Goal: Obtain resource: Download file/media

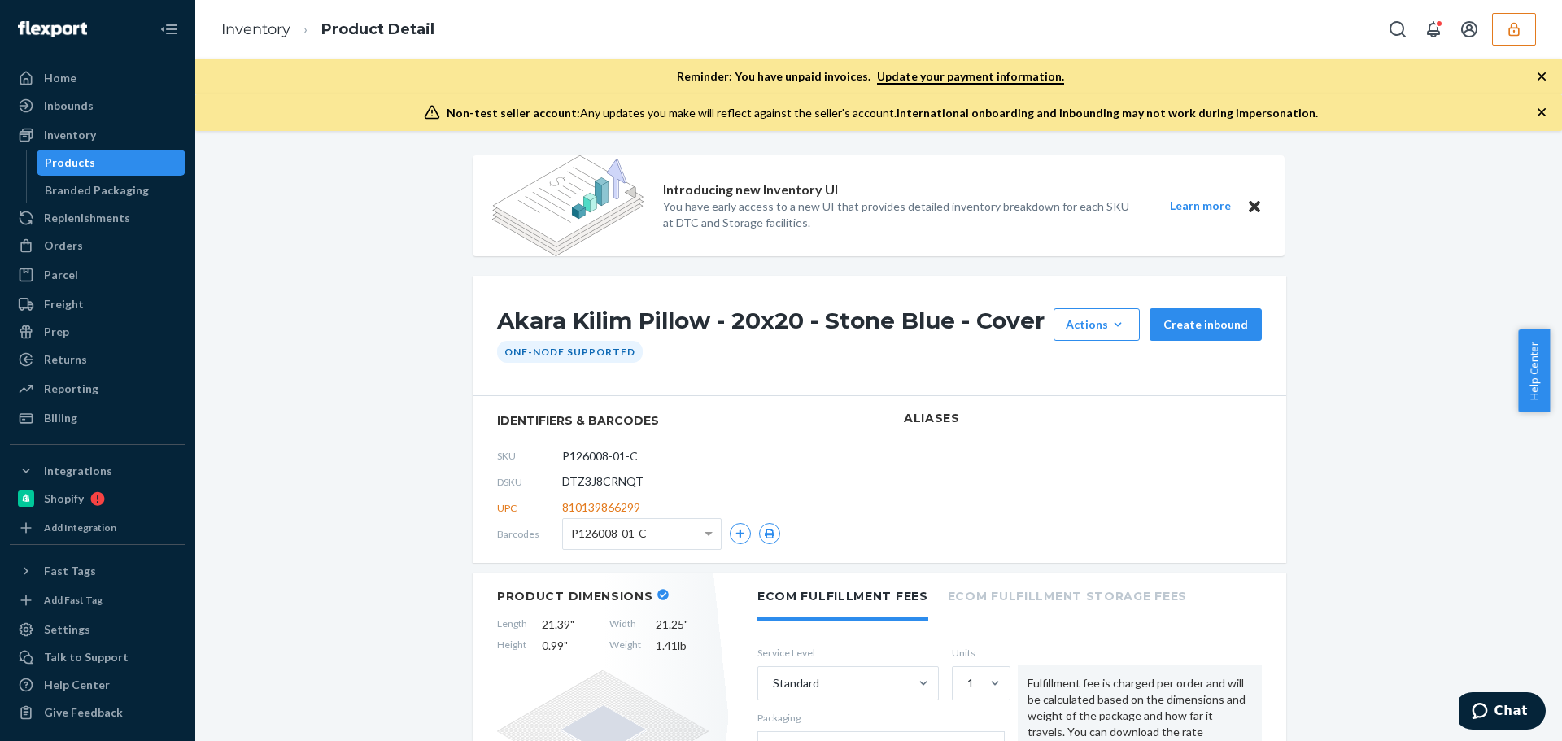
click at [73, 168] on div "Products" at bounding box center [70, 163] width 50 height 16
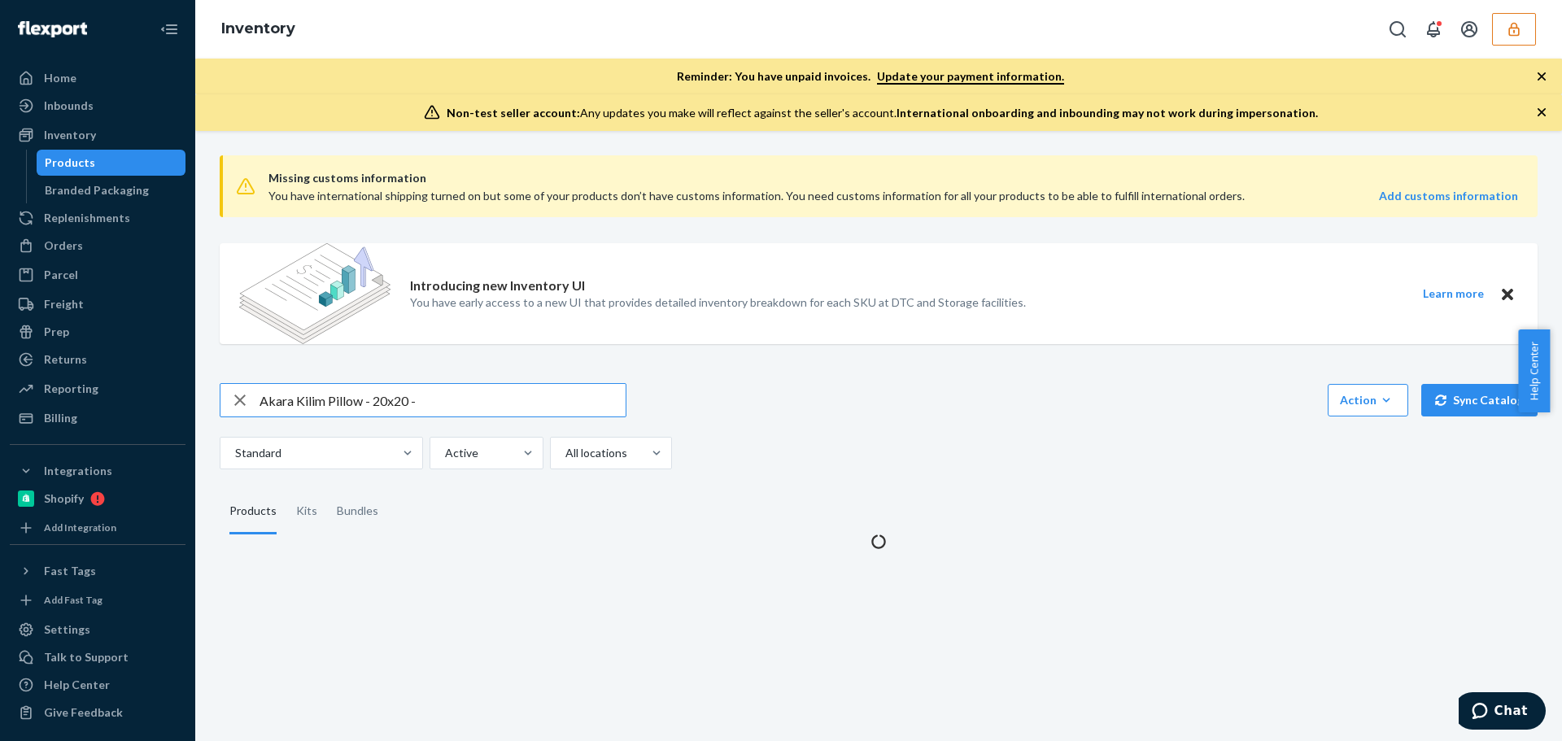
click at [397, 406] on input "Akara Kilim Pillow - 20x20 -" at bounding box center [443, 400] width 366 height 33
click at [395, 406] on input "Akara Kilim Pillow - 20x20 -" at bounding box center [443, 400] width 366 height 33
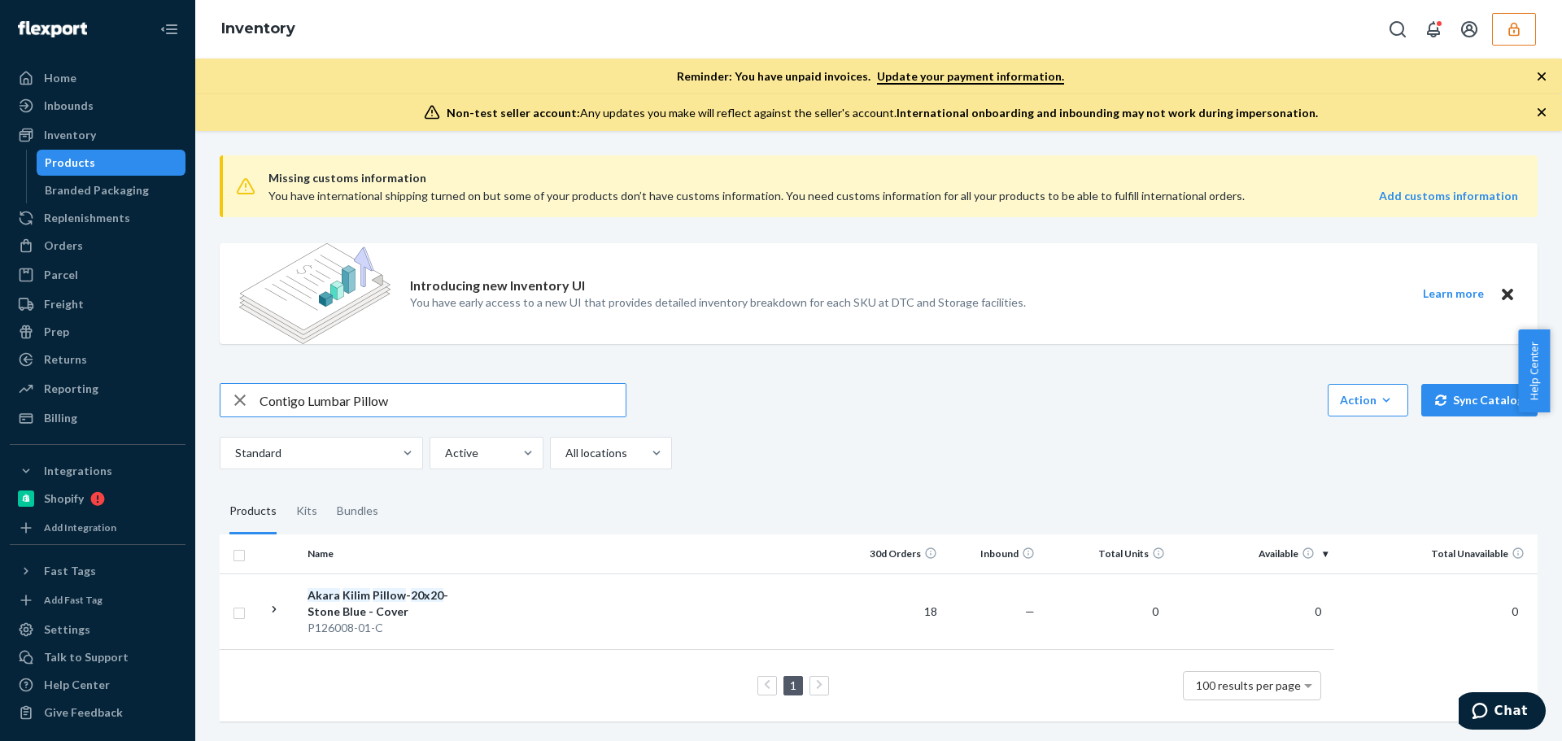
type input "Contigo Lumbar Pillow"
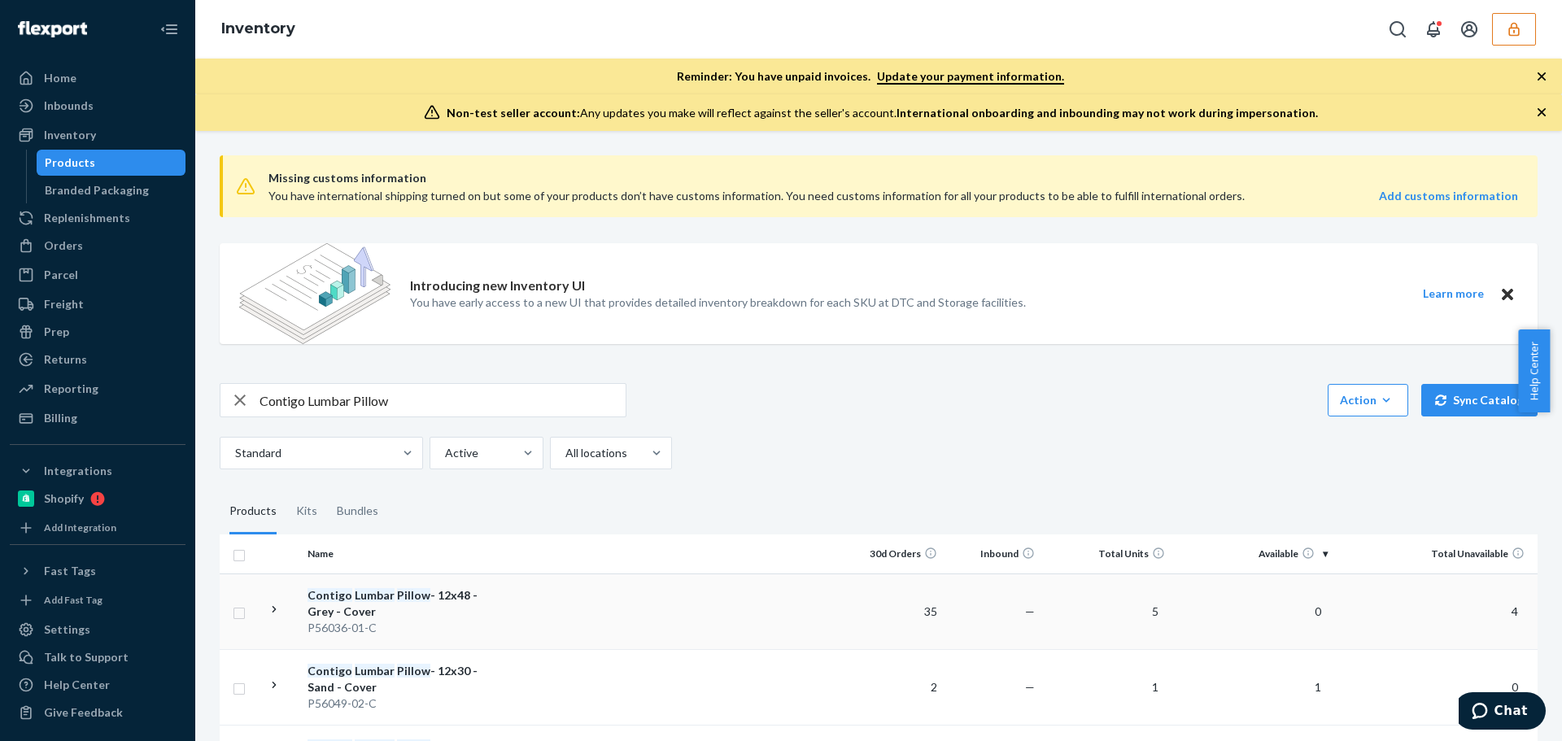
scroll to position [163, 0]
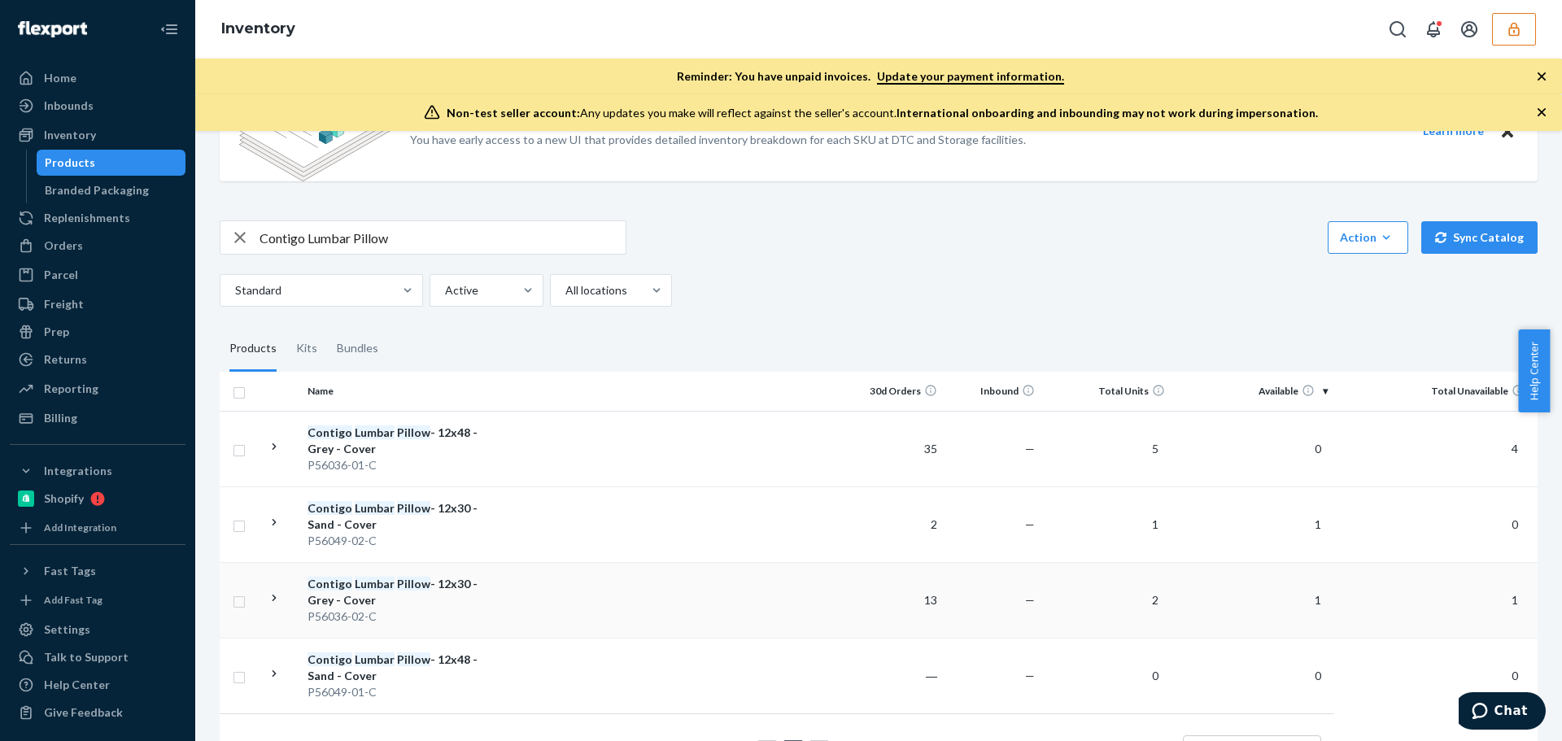
click at [424, 608] on div "P56036-02-C" at bounding box center [393, 616] width 170 height 16
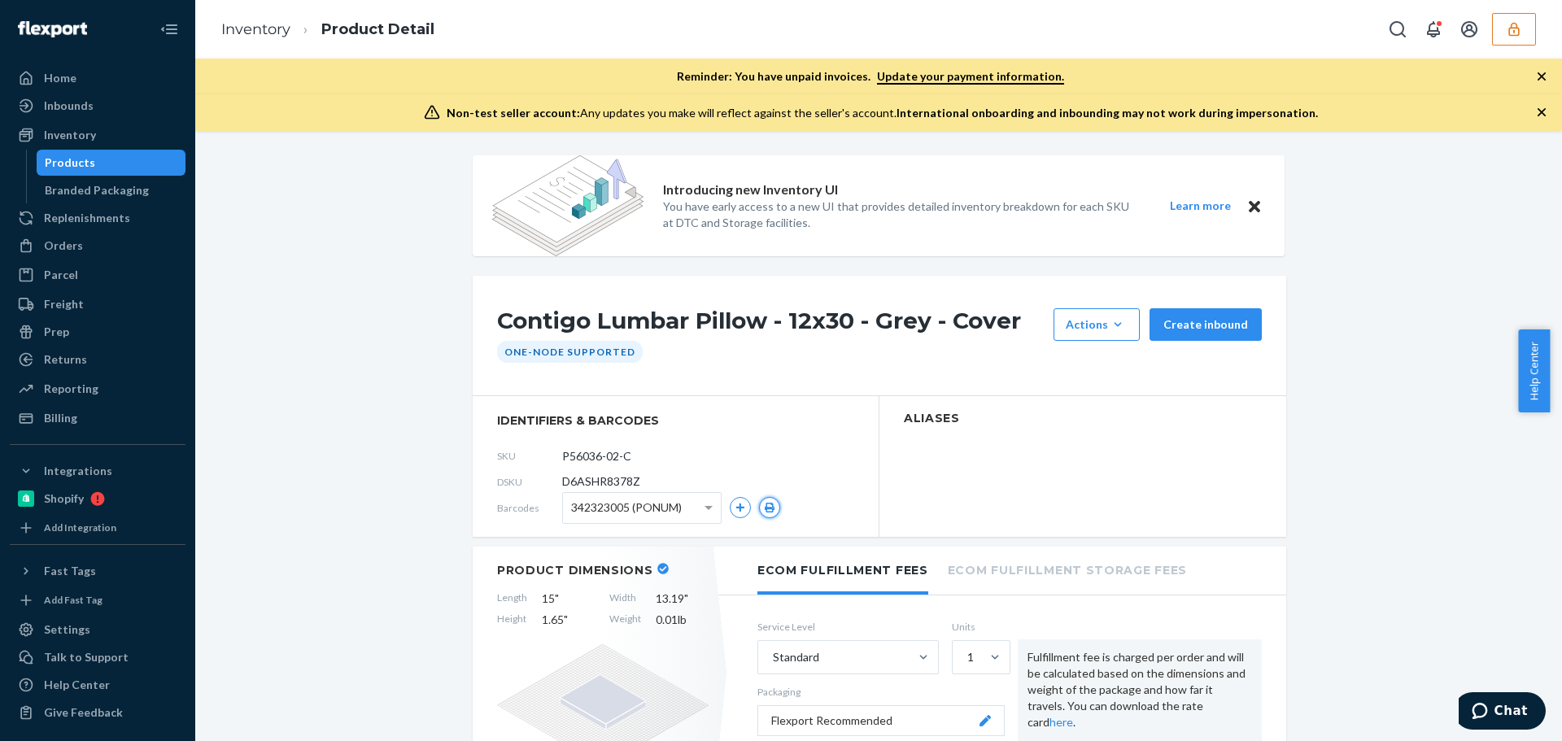
click at [765, 506] on icon "button" at bounding box center [769, 508] width 11 height 10
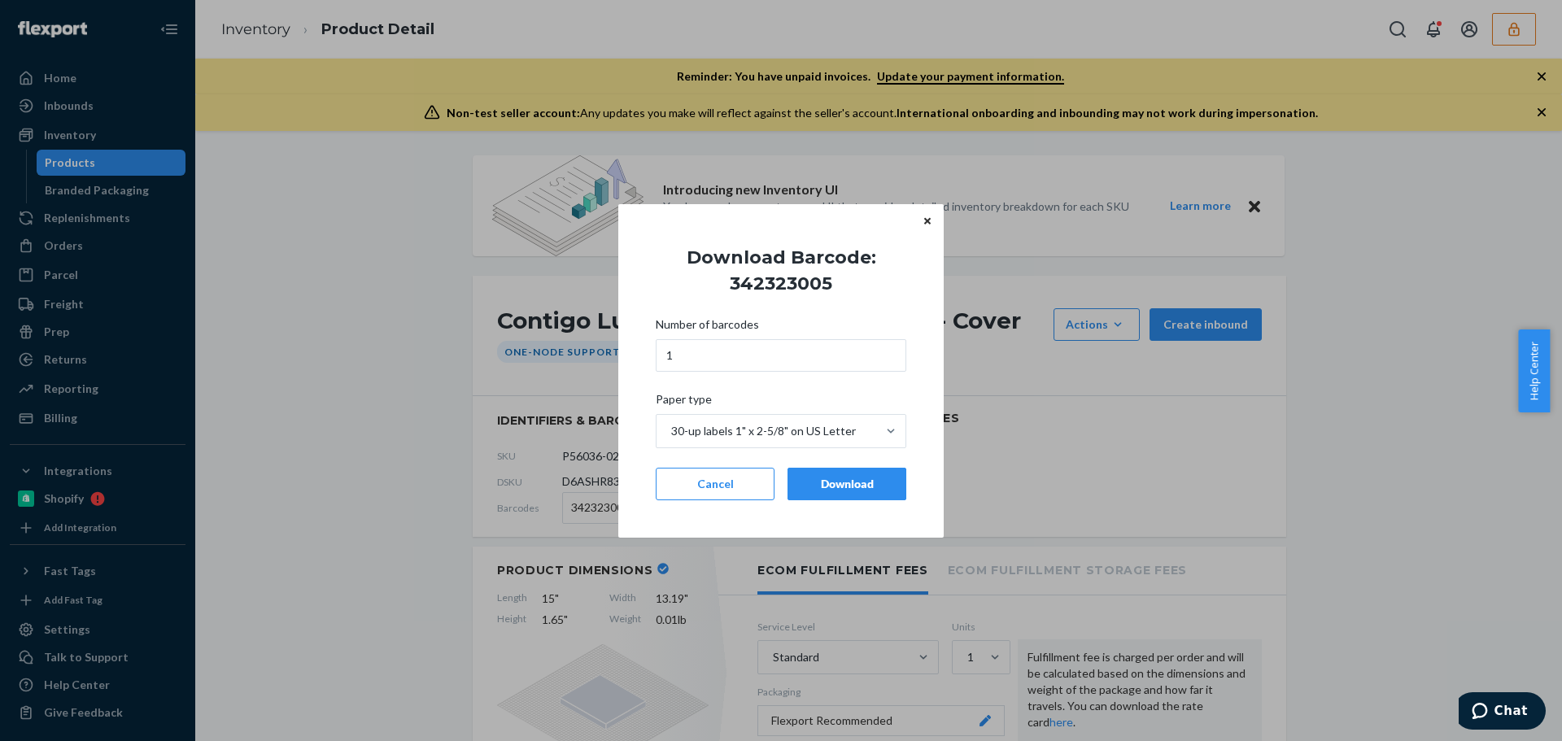
click at [826, 488] on div "Download" at bounding box center [846, 484] width 91 height 16
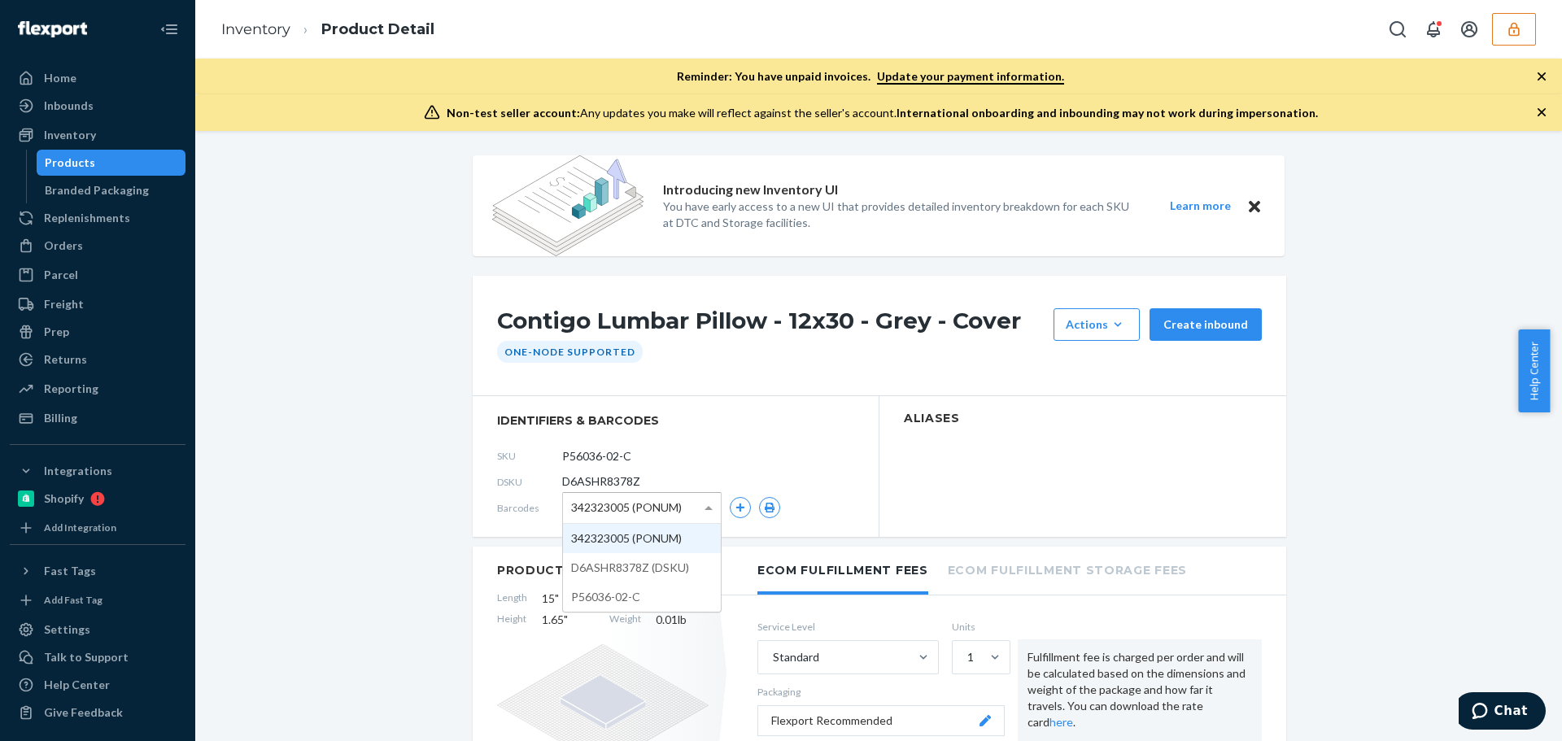
click at [613, 512] on span "342323005 (PONUM)" at bounding box center [626, 508] width 111 height 28
click at [765, 508] on icon "button" at bounding box center [770, 508] width 10 height 10
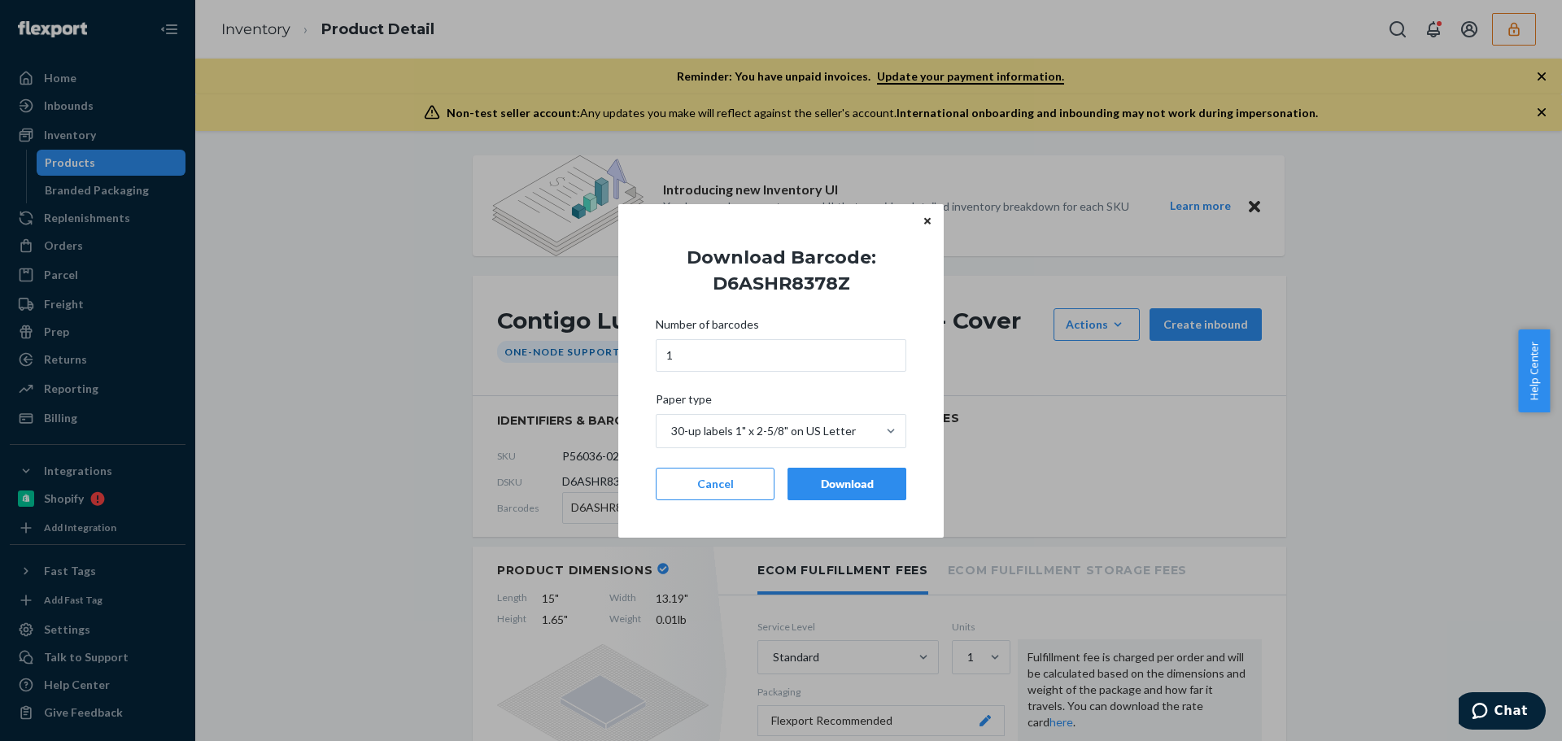
click at [830, 495] on button "Download" at bounding box center [846, 484] width 119 height 33
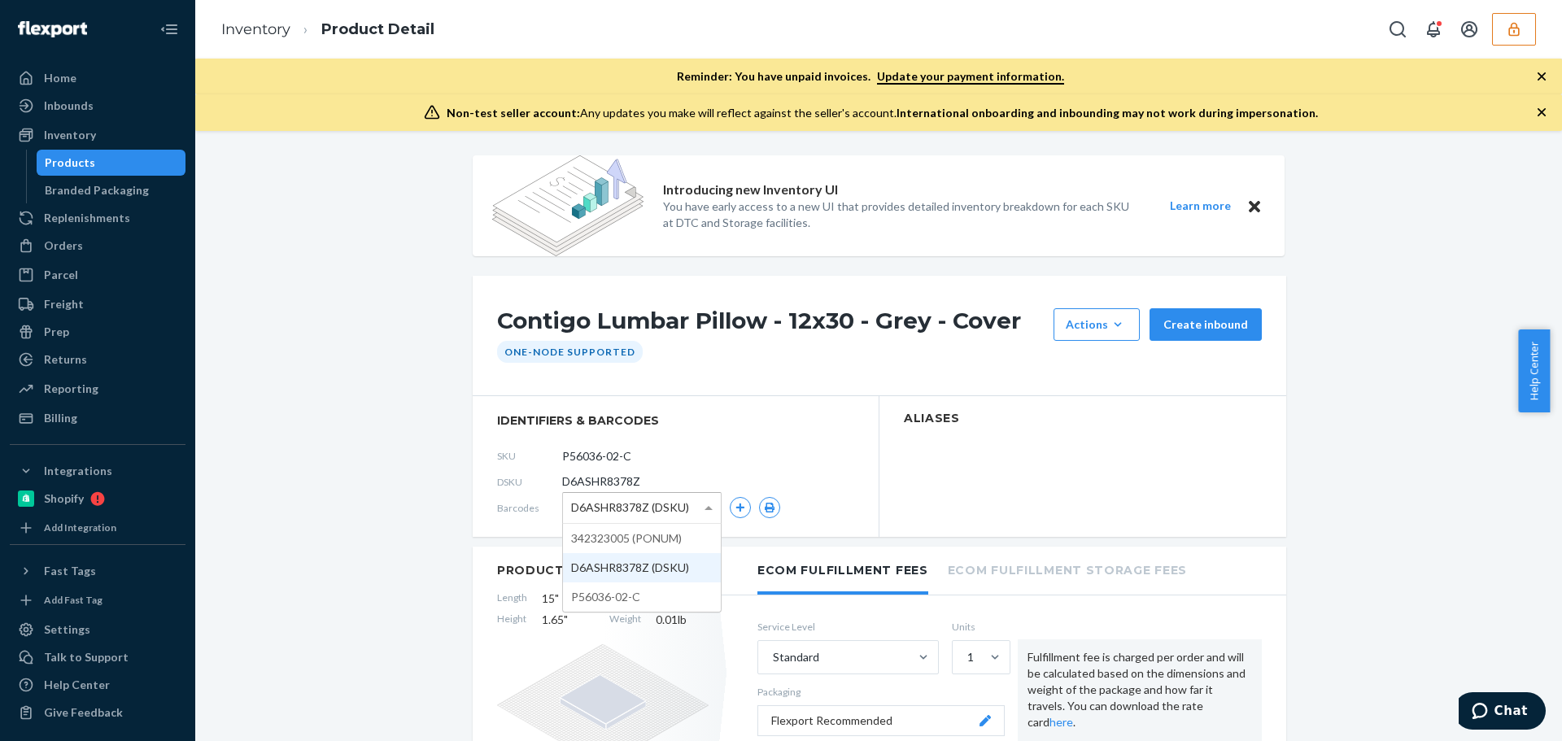
click at [676, 507] on span "D6ASHR8378Z (DSKU)" at bounding box center [630, 508] width 118 height 28
click at [759, 504] on button "button" at bounding box center [769, 507] width 21 height 21
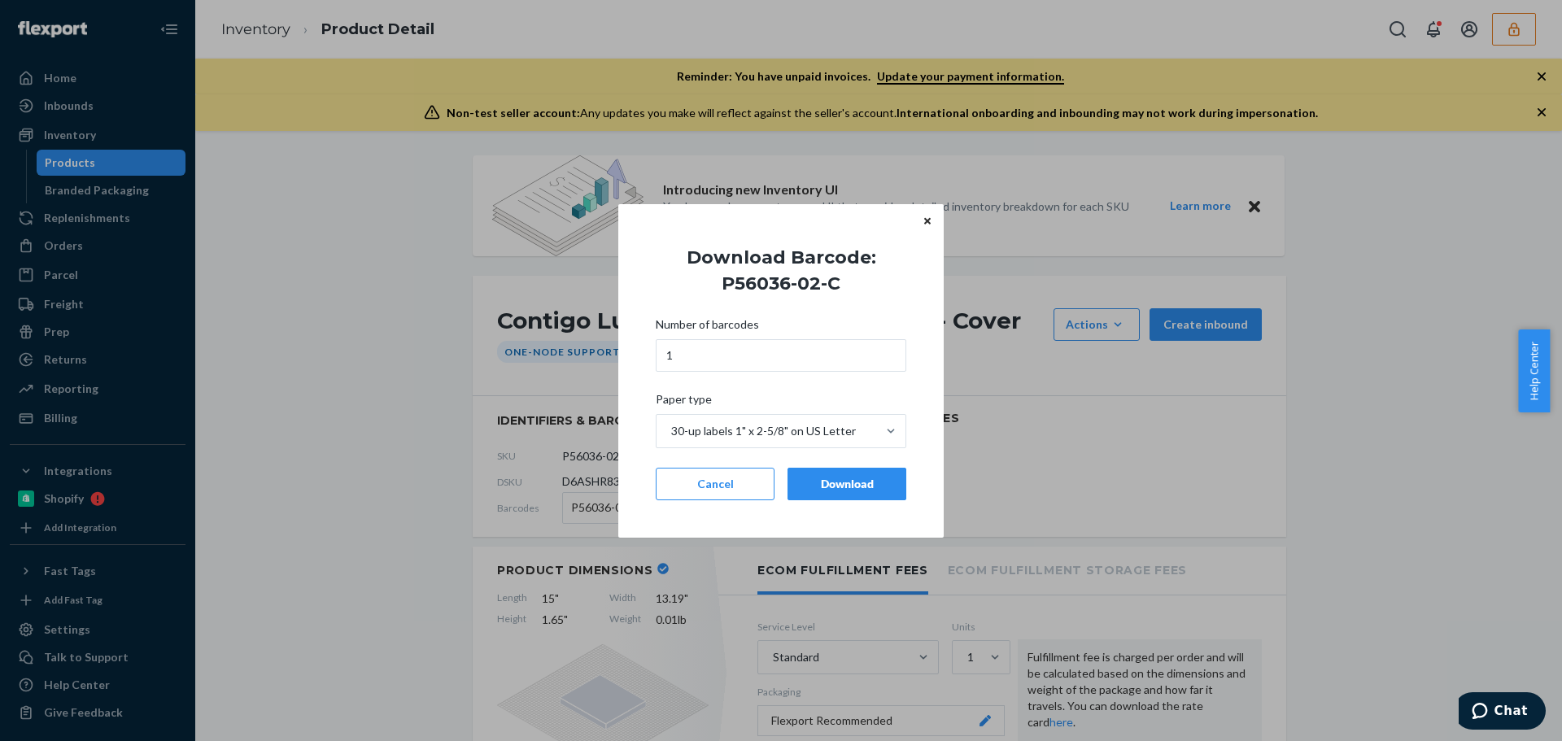
click at [831, 493] on button "Download" at bounding box center [846, 484] width 119 height 33
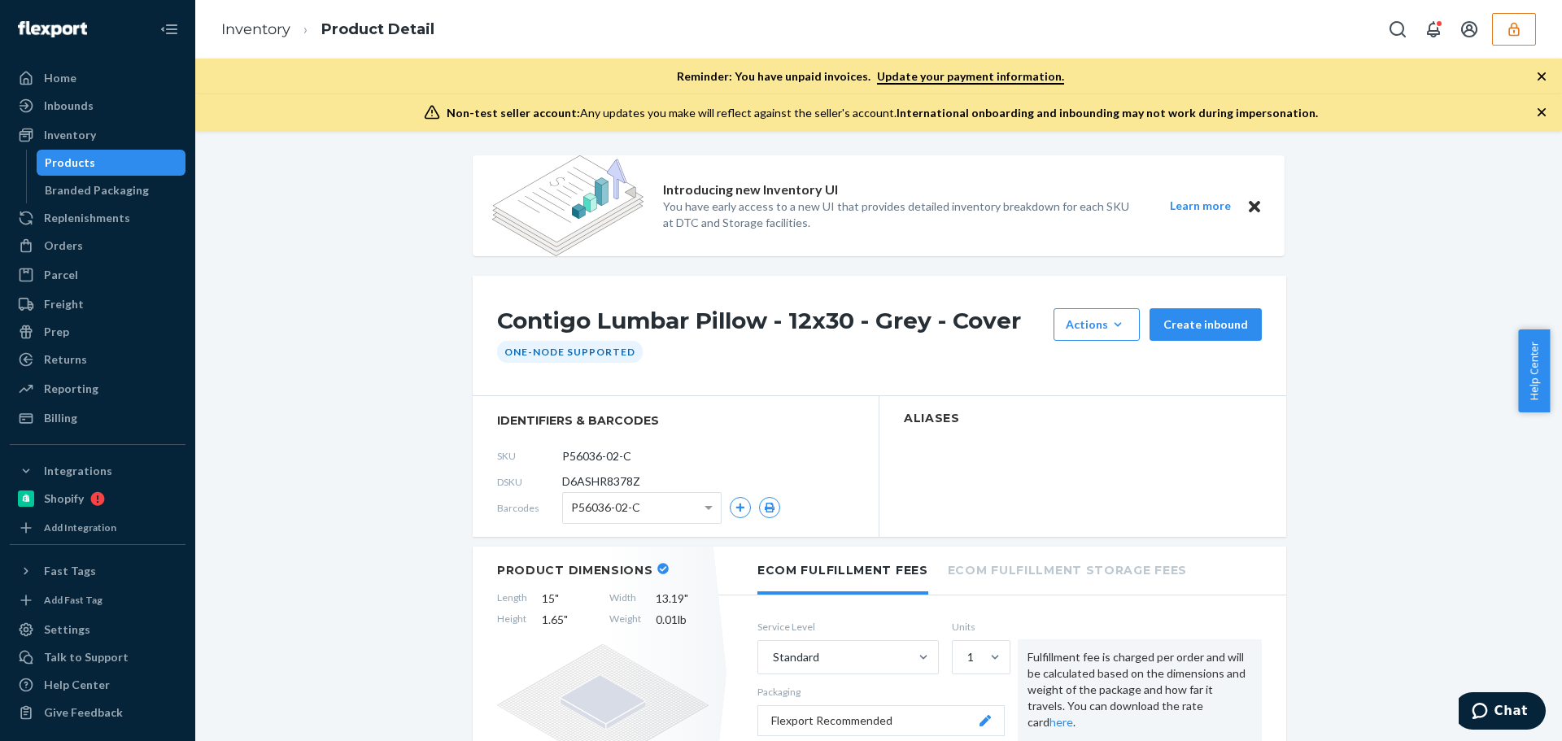
click at [159, 169] on div "Products" at bounding box center [111, 162] width 146 height 23
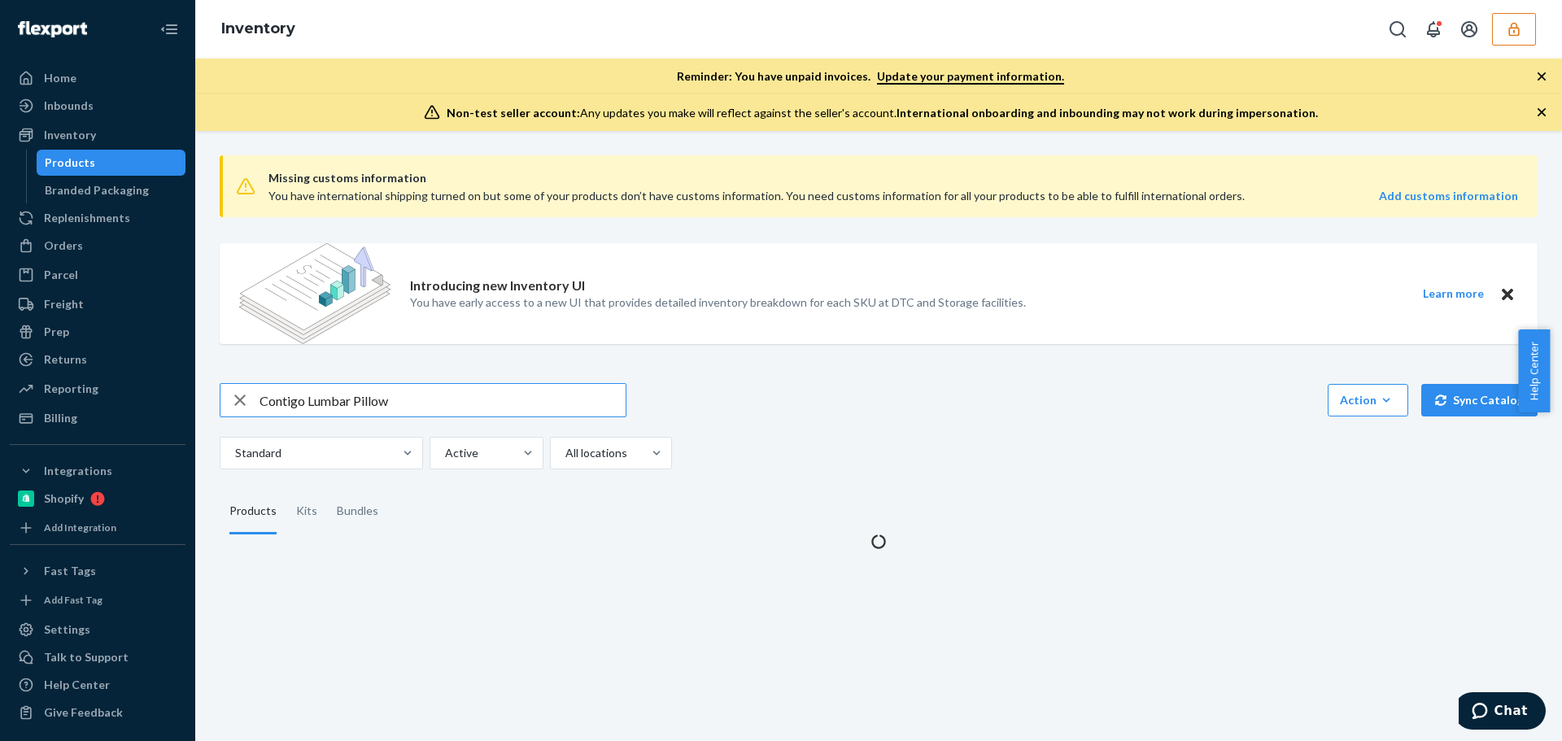
click at [400, 400] on input "Contigo Lumbar Pillow" at bounding box center [443, 400] width 366 height 33
click at [401, 402] on input "Contigo Lumbar Pillow" at bounding box center [443, 400] width 366 height 33
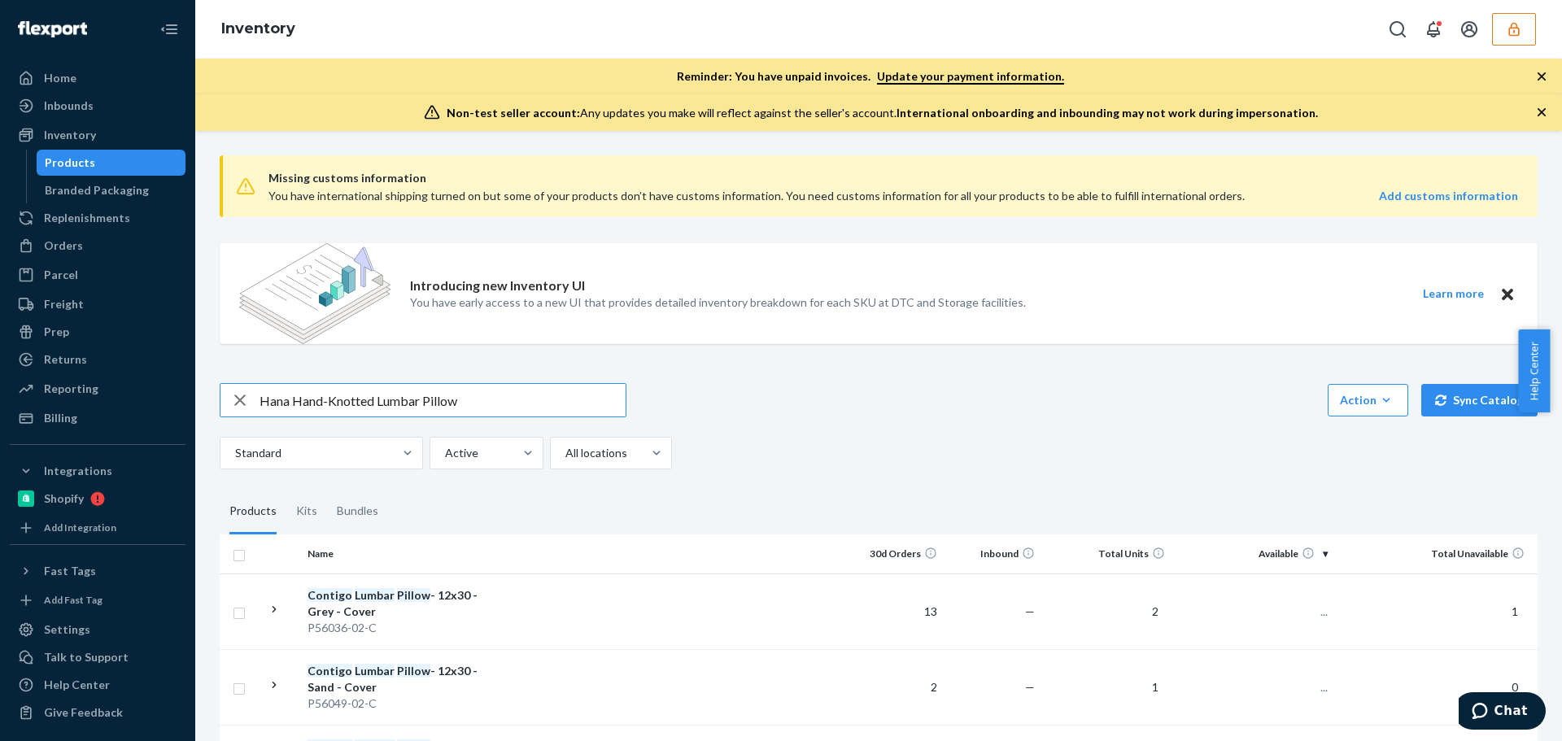
type input "Hana Hand-Knotted Lumbar Pillow"
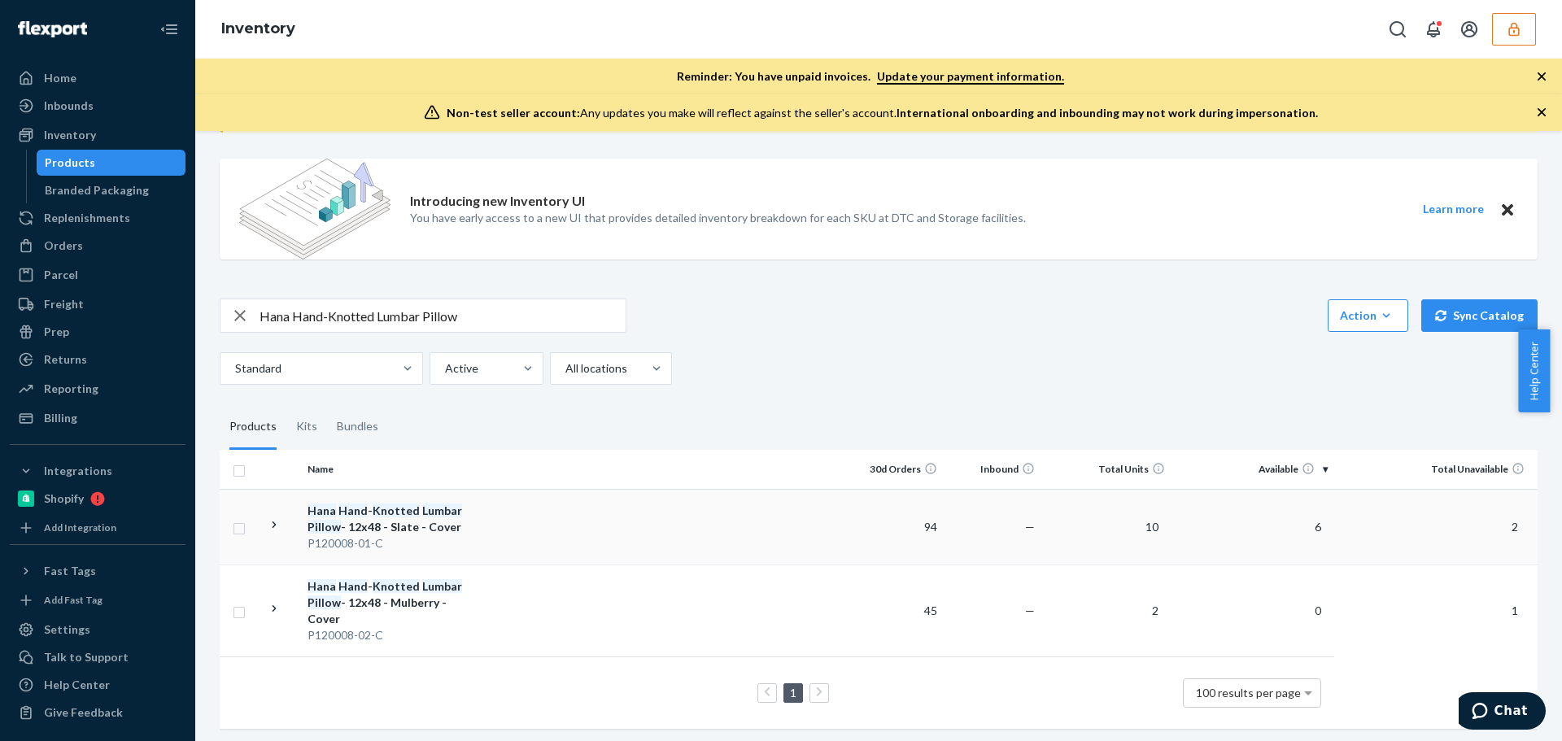
click at [435, 521] on div "Hana Hand - Knotted Lumbar Pillow - 12x48 - Slate - Cover" at bounding box center [393, 519] width 170 height 33
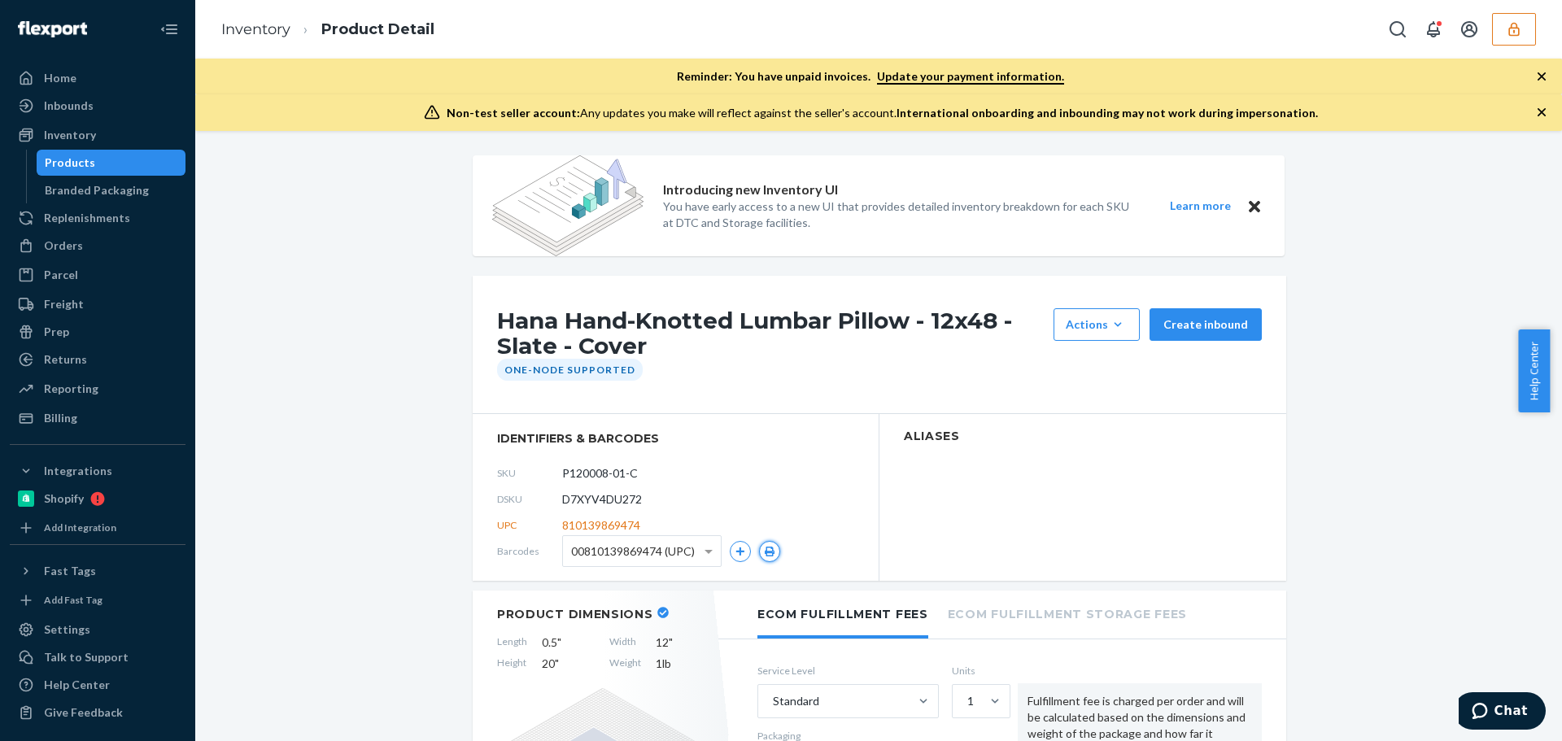
click at [764, 547] on icon "button" at bounding box center [769, 552] width 11 height 10
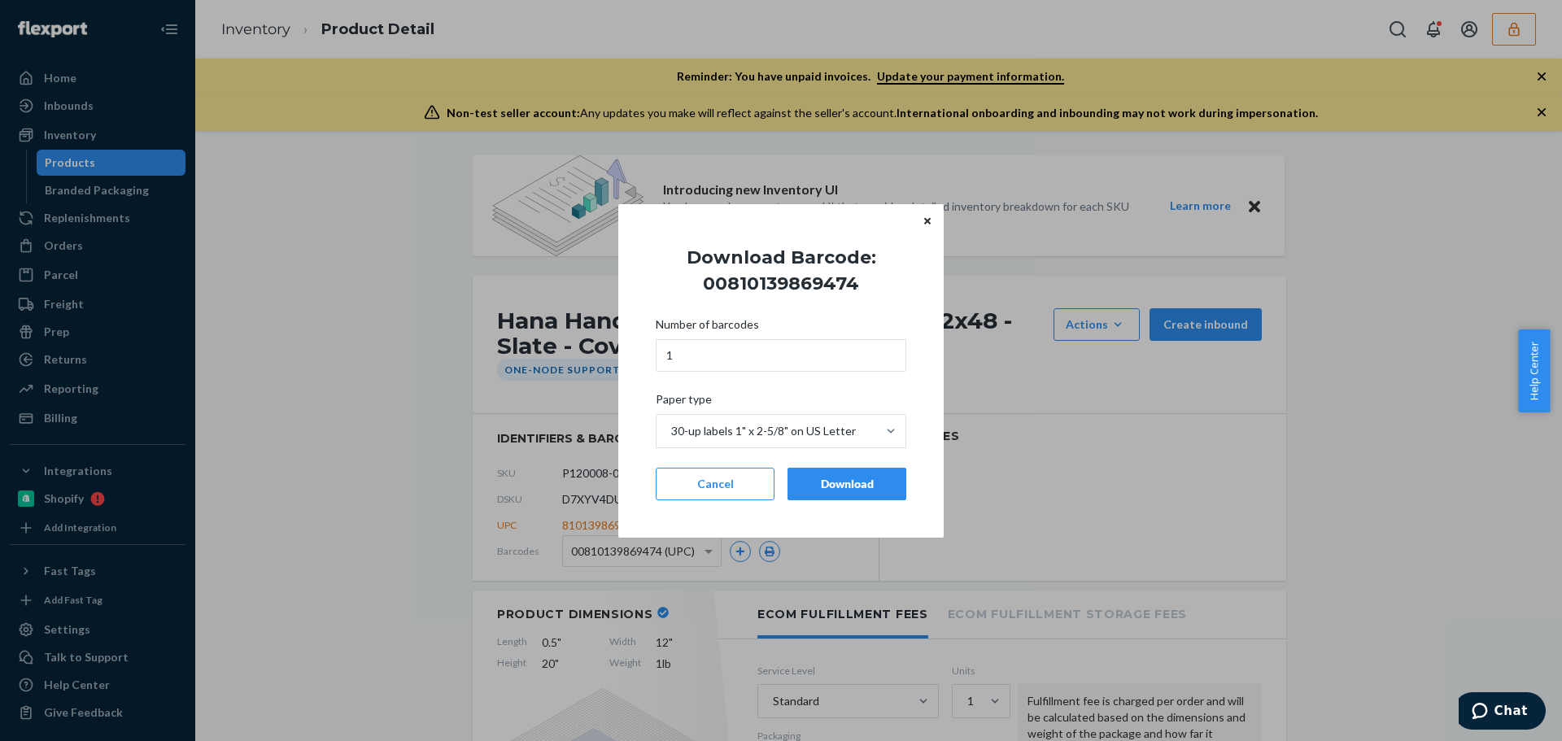
click at [839, 482] on div "Download" at bounding box center [846, 484] width 91 height 16
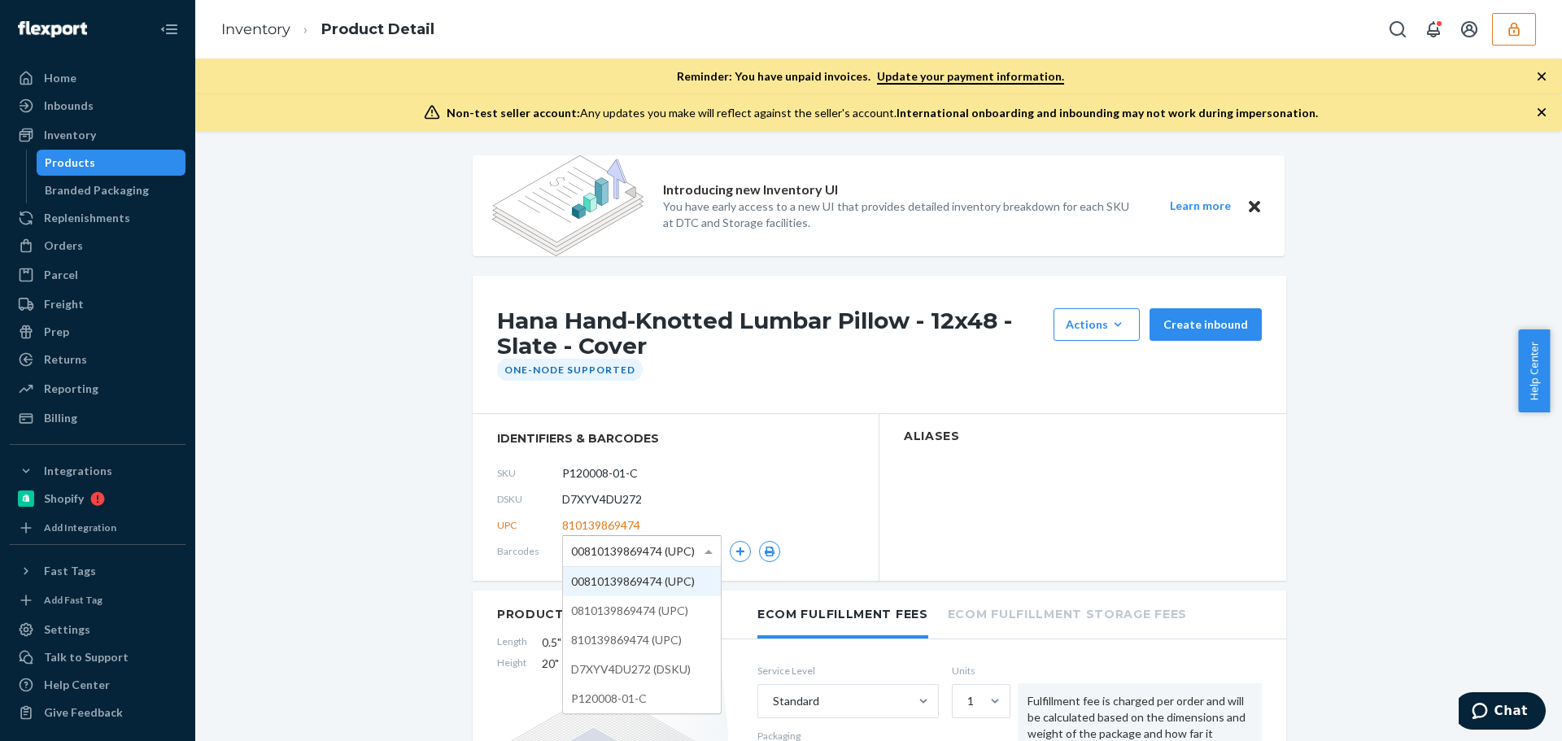
click at [678, 558] on span "00810139869474 (UPC)" at bounding box center [633, 552] width 124 height 28
click at [764, 548] on icon "button" at bounding box center [769, 552] width 11 height 10
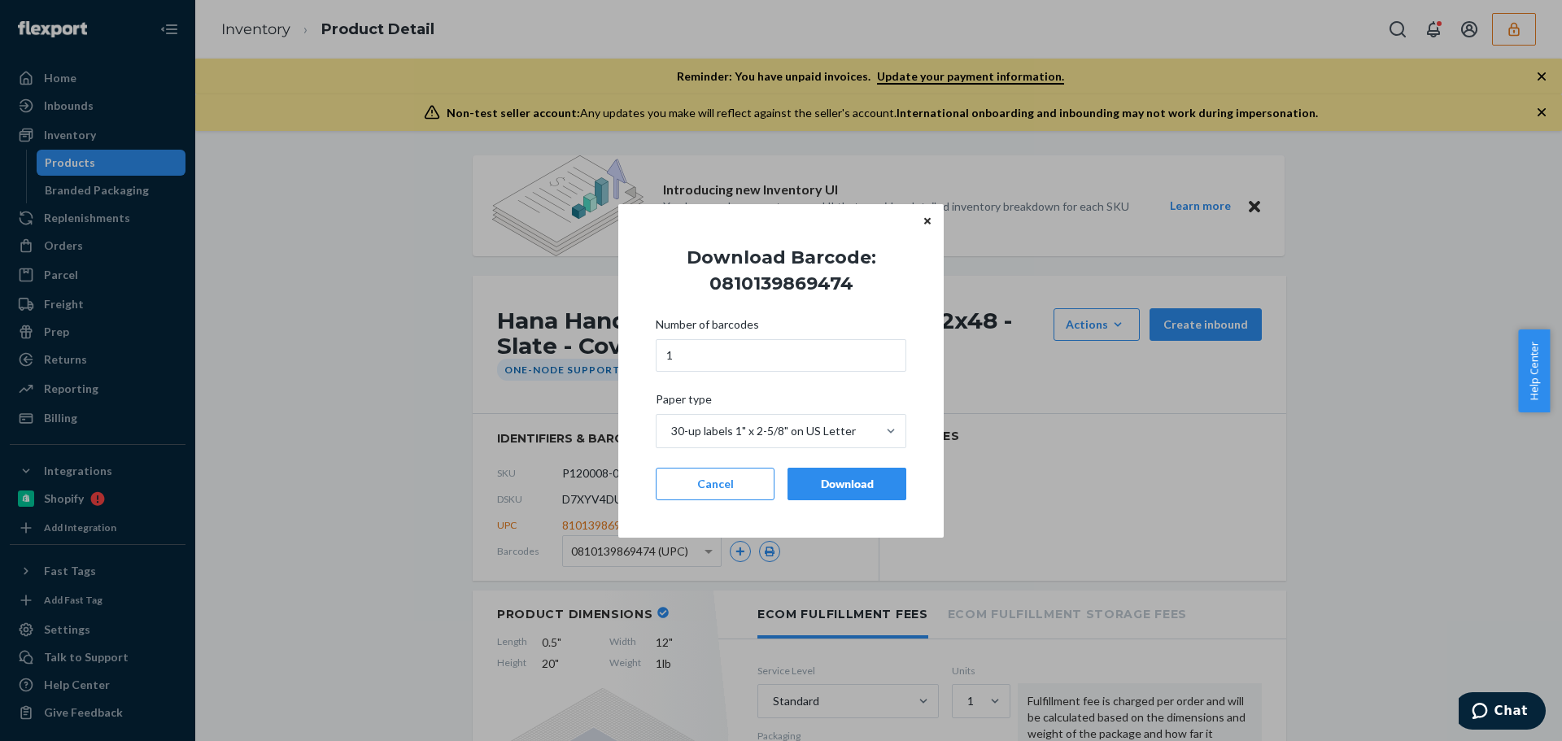
click at [847, 488] on div "Download" at bounding box center [846, 484] width 91 height 16
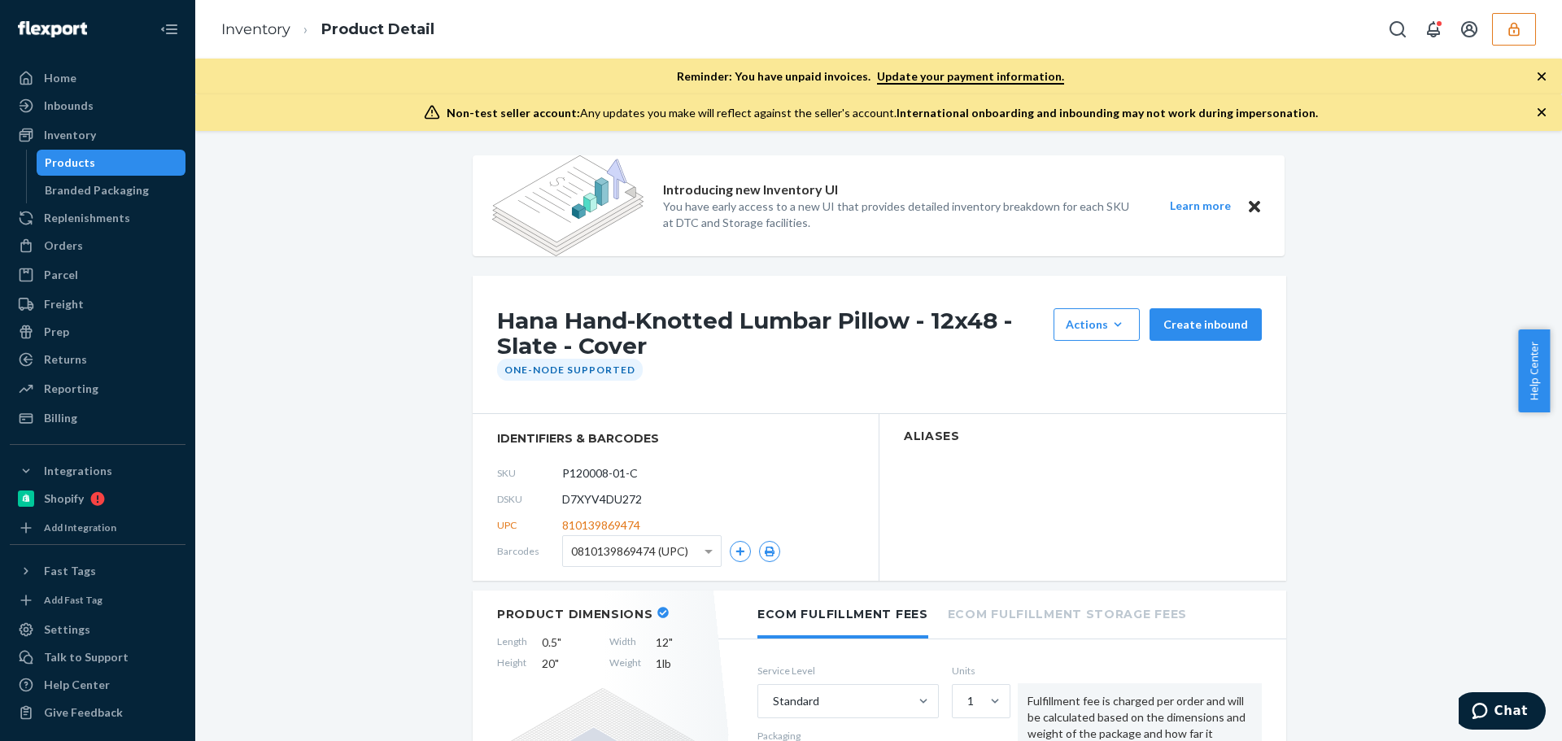
click at [665, 555] on span "0810139869474 (UPC)" at bounding box center [629, 552] width 117 height 28
click at [764, 554] on icon "button" at bounding box center [769, 552] width 11 height 10
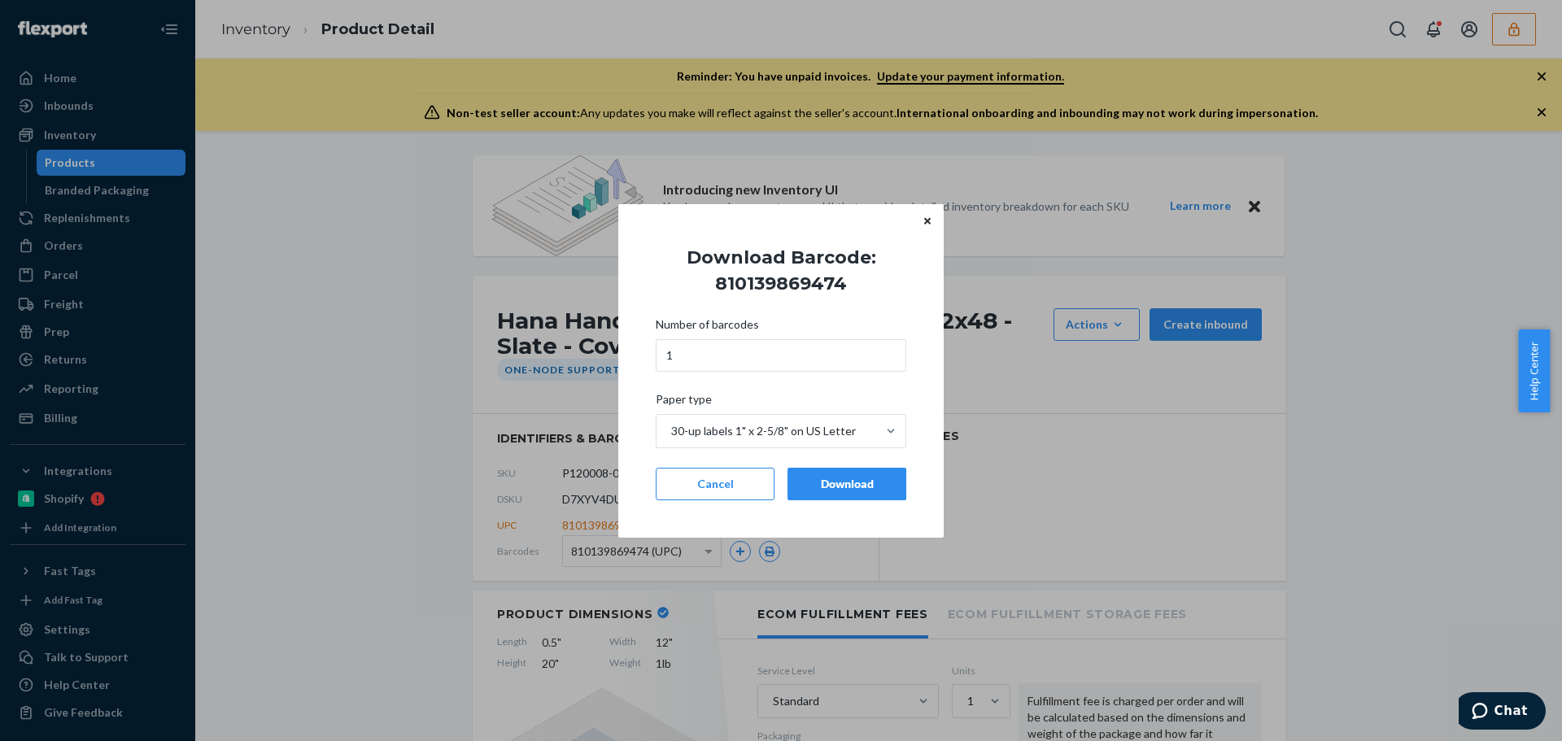
click at [845, 484] on div "Download" at bounding box center [846, 484] width 91 height 16
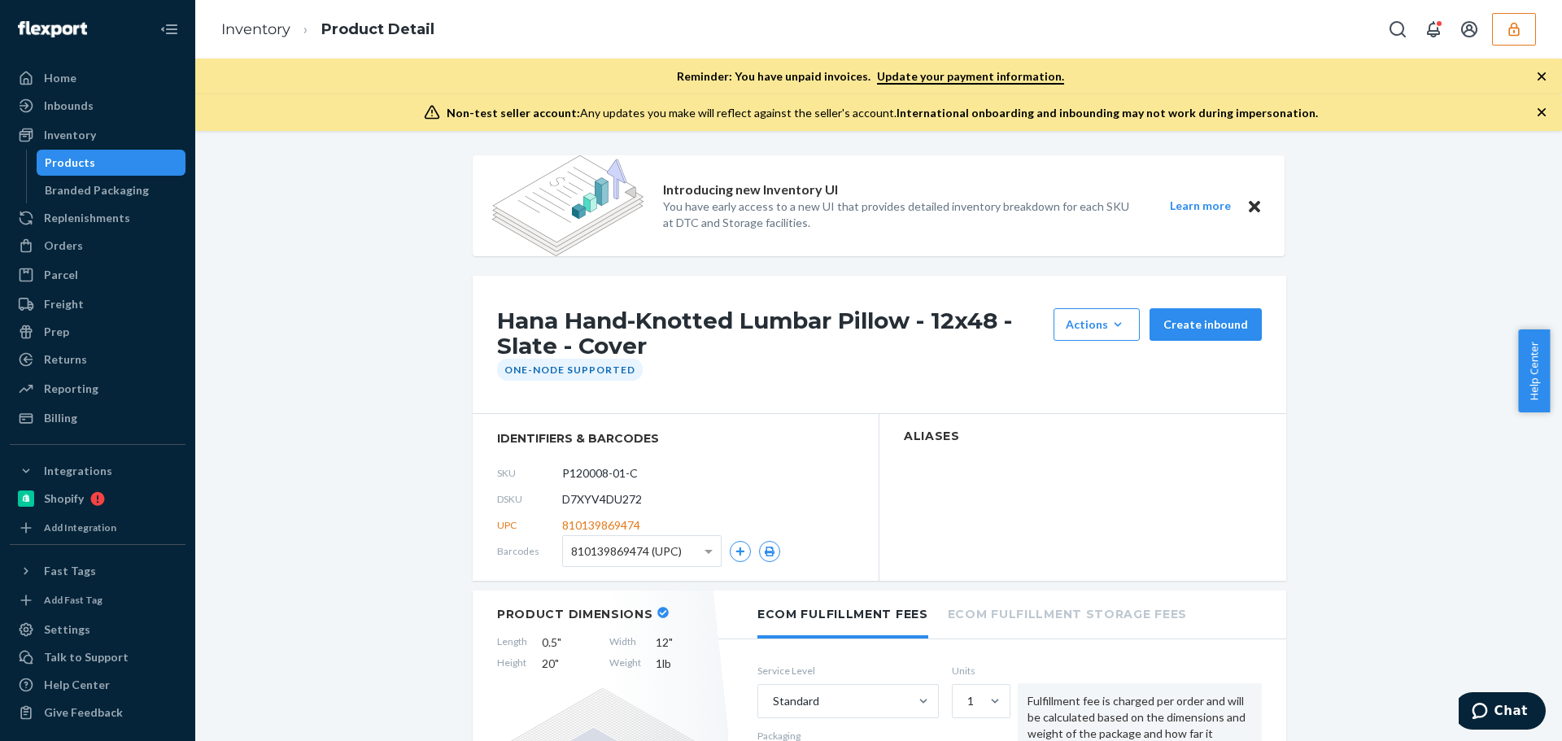
click at [618, 552] on span "810139869474 (UPC)" at bounding box center [626, 552] width 111 height 28
drag, startPoint x: 615, startPoint y: 642, endPoint x: 699, endPoint y: 610, distance: 89.6
click at [761, 558] on button "button" at bounding box center [769, 551] width 21 height 21
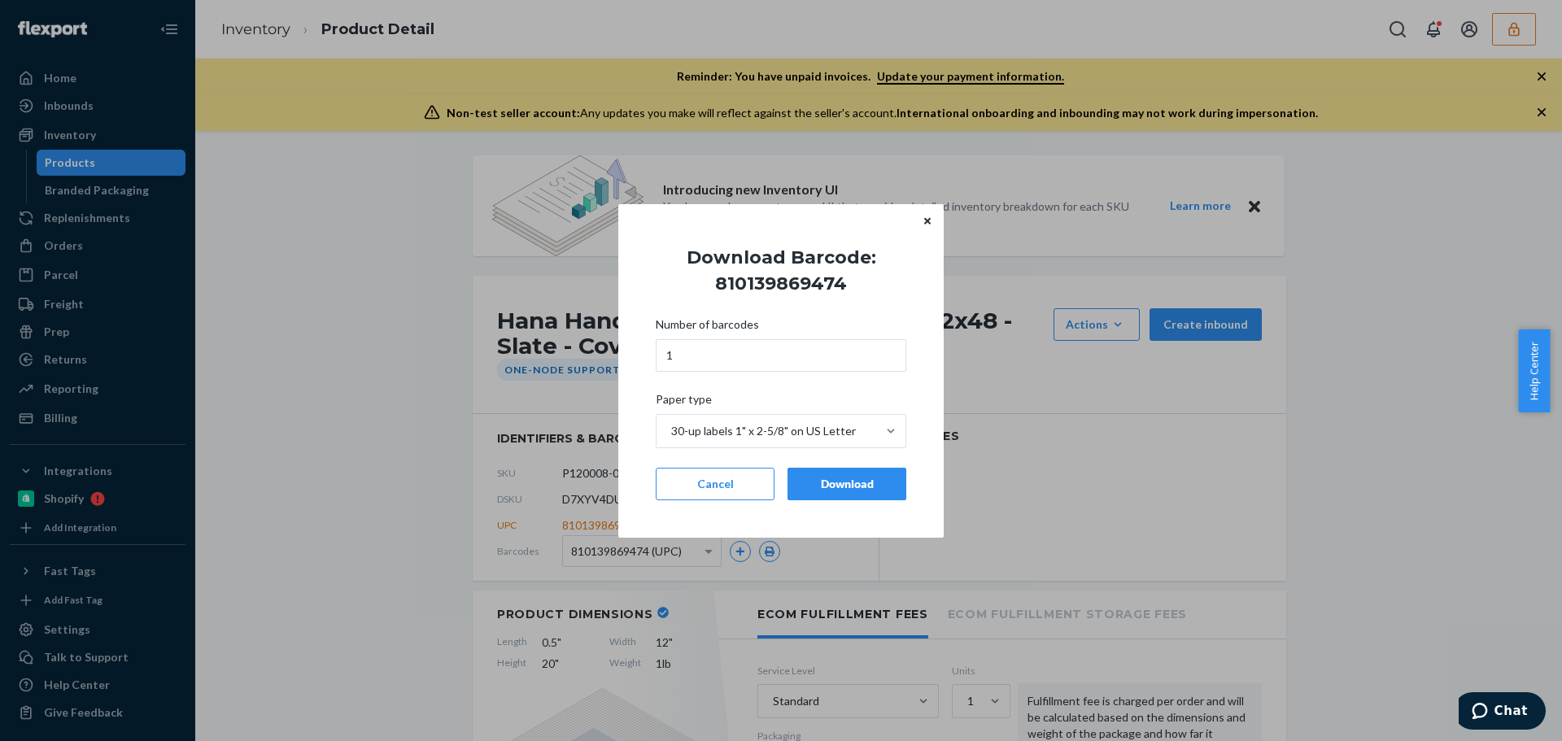
click at [868, 495] on button "Download" at bounding box center [846, 484] width 119 height 33
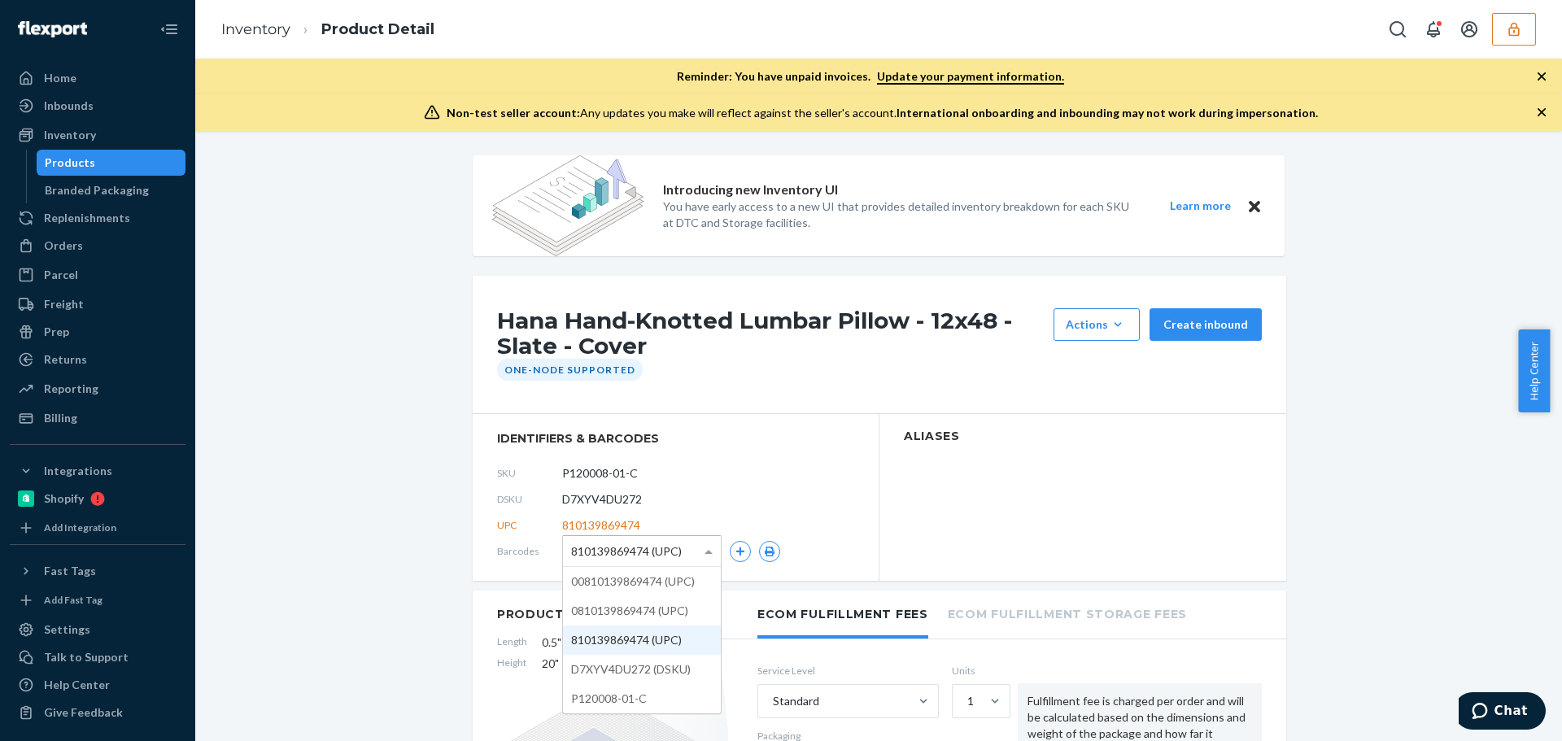
click at [665, 541] on span "810139869474 (UPC)" at bounding box center [626, 552] width 111 height 28
click at [765, 549] on icon "button" at bounding box center [769, 552] width 11 height 10
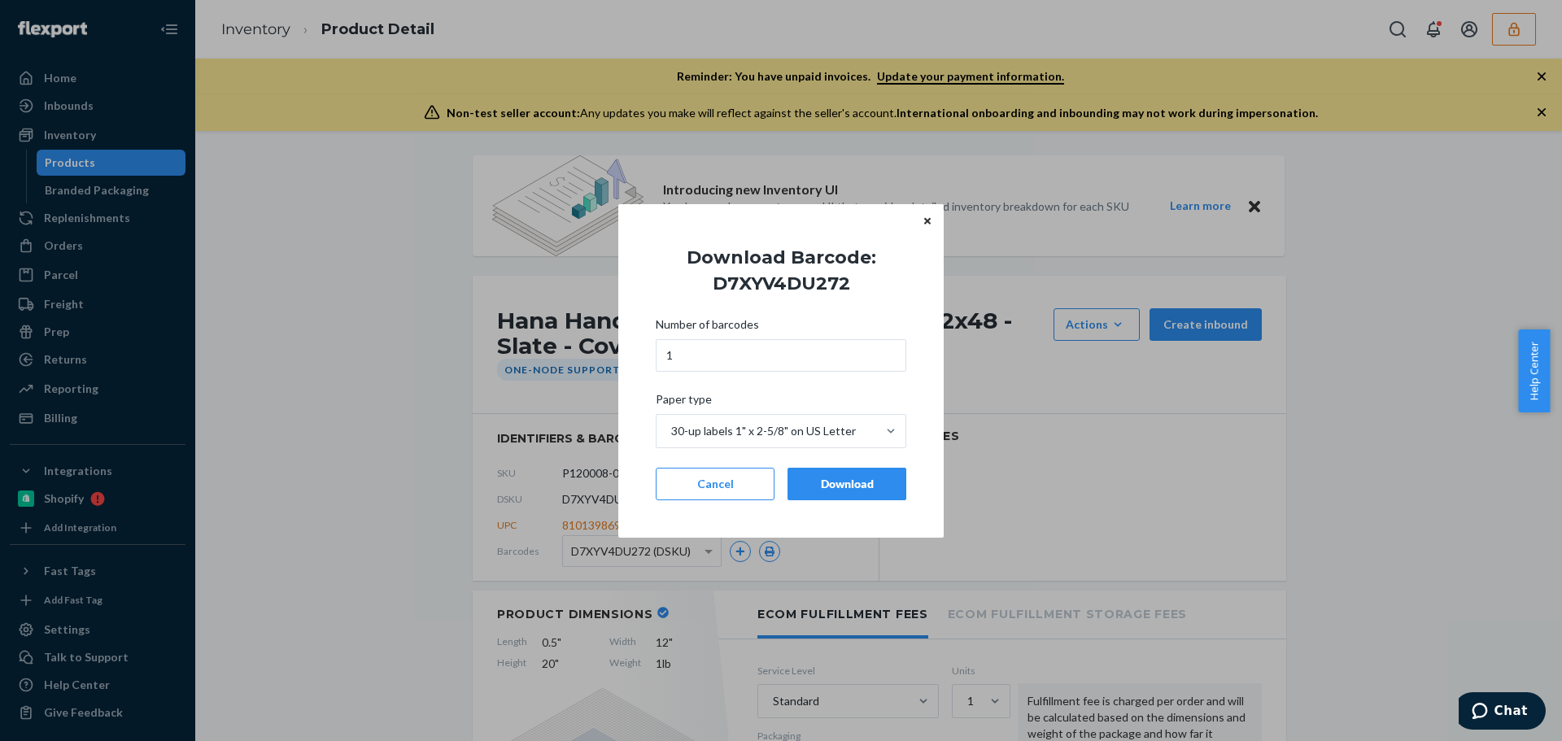
click at [847, 491] on div "Download" at bounding box center [846, 484] width 91 height 16
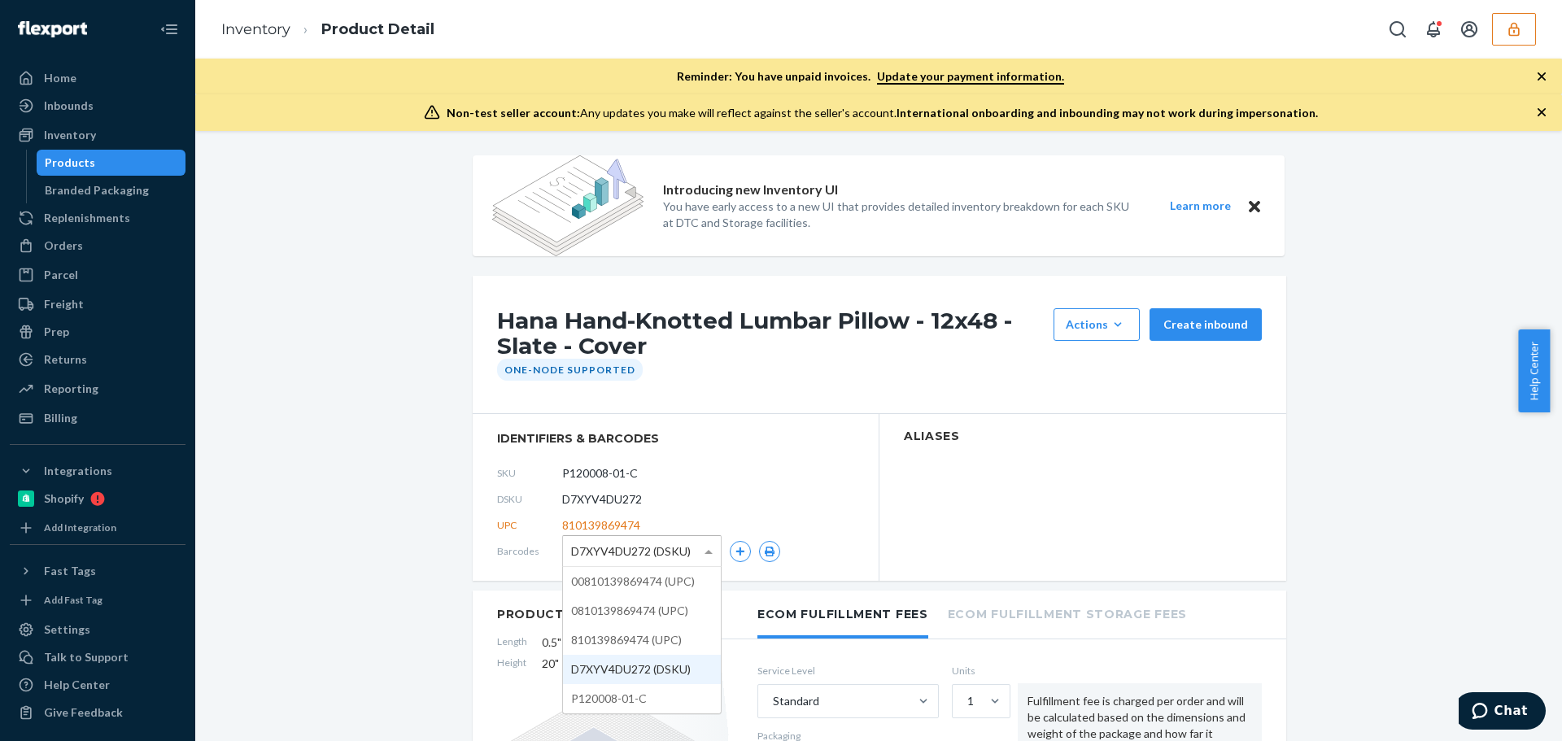
click at [631, 555] on span "D7XYV4DU272 (DSKU)" at bounding box center [631, 552] width 120 height 28
click at [761, 560] on button "button" at bounding box center [769, 551] width 21 height 21
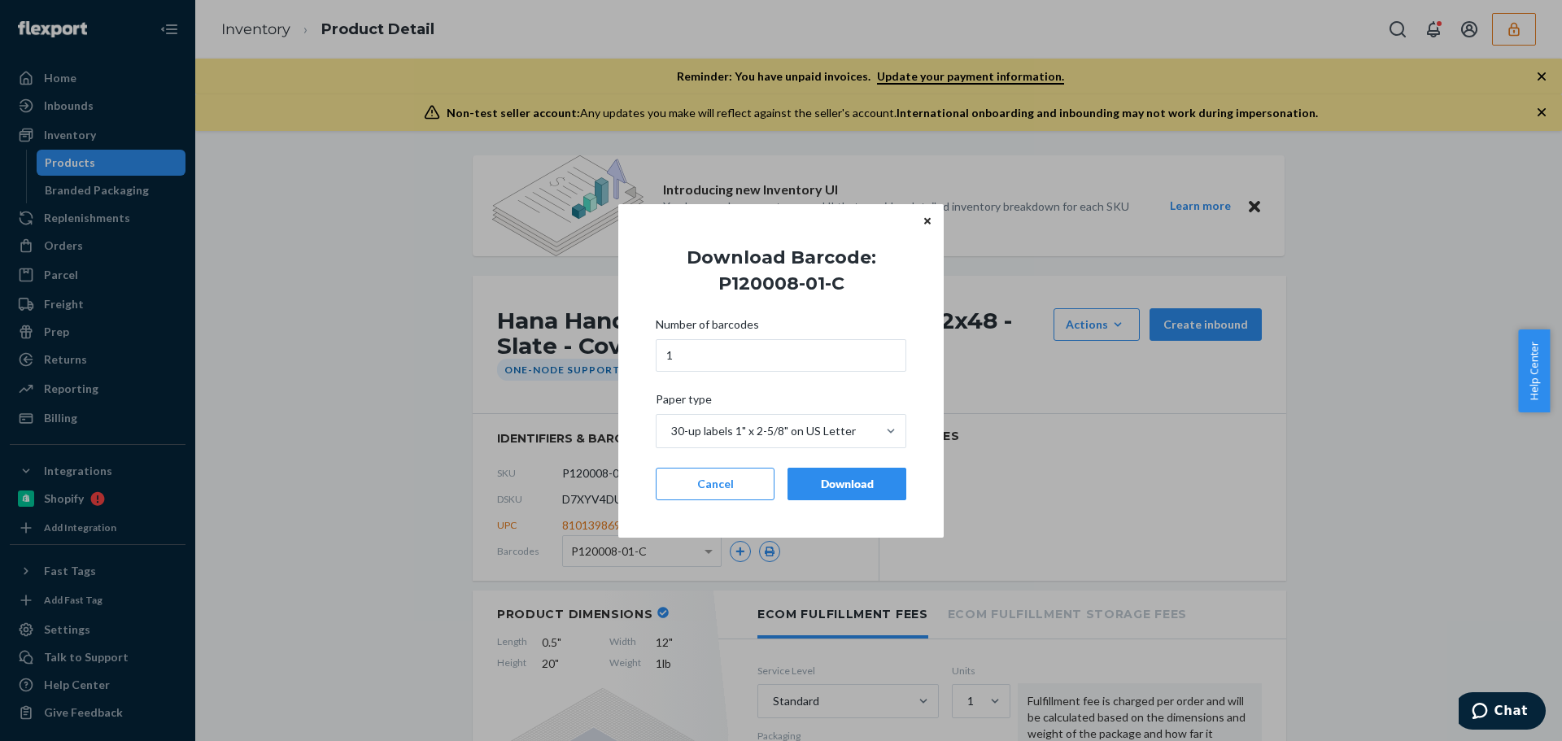
drag, startPoint x: 836, startPoint y: 486, endPoint x: 807, endPoint y: 479, distance: 30.2
click at [836, 488] on div "Download" at bounding box center [846, 484] width 91 height 16
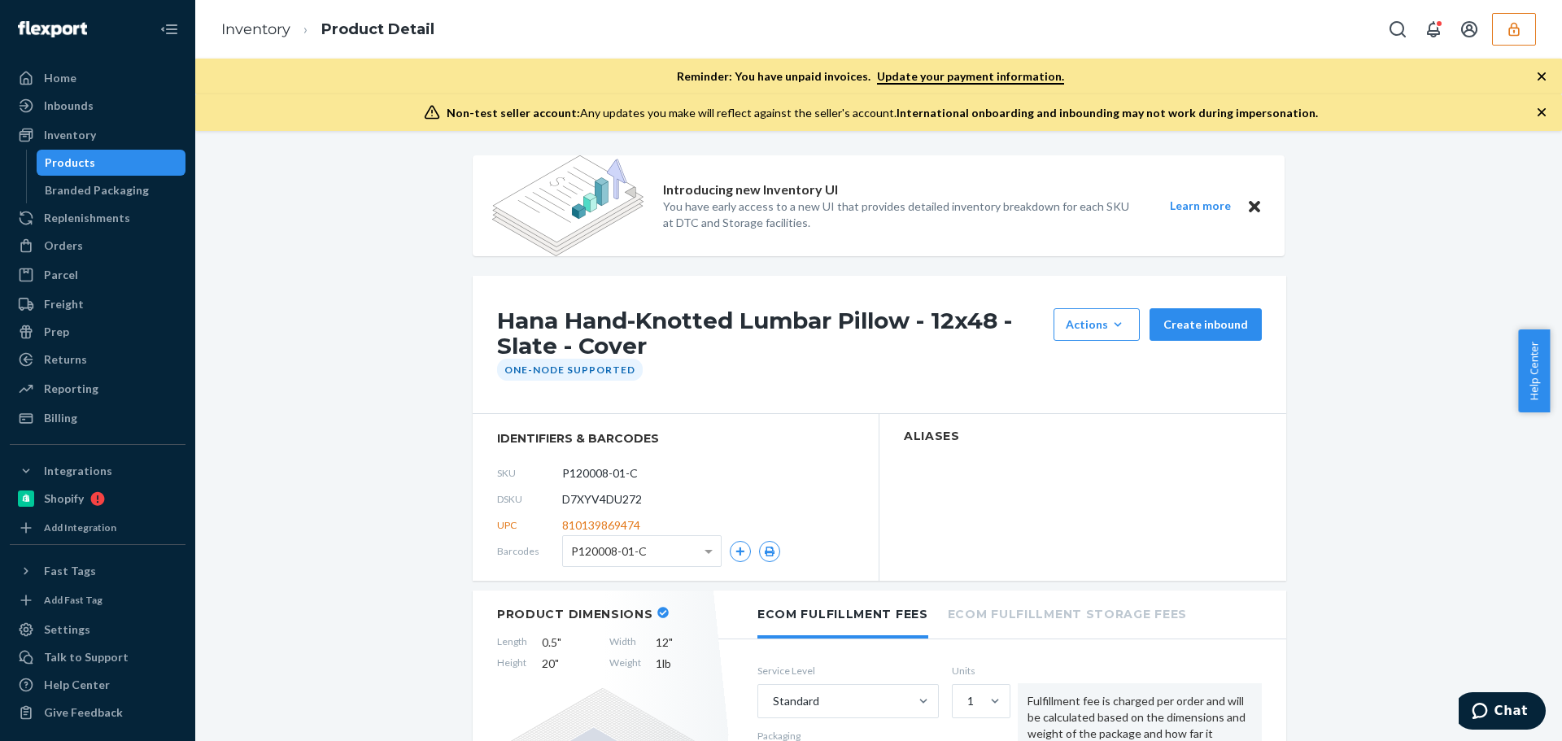
drag, startPoint x: 361, startPoint y: 629, endPoint x: 282, endPoint y: 514, distance: 139.2
click at [1518, 36] on icon "button" at bounding box center [1514, 29] width 16 height 16
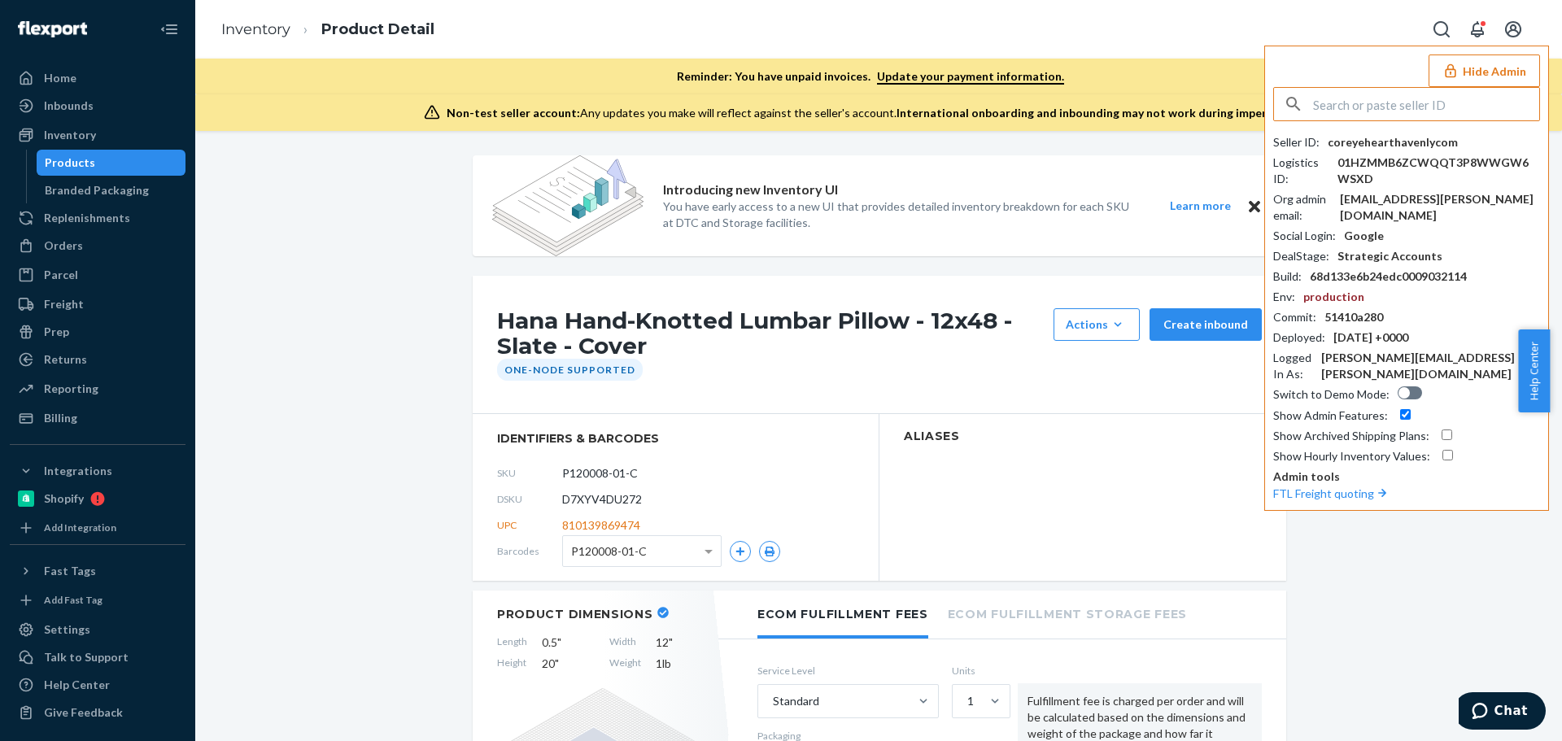
click at [1398, 103] on input "text" at bounding box center [1426, 104] width 226 height 33
type input "infopetitpylacom"
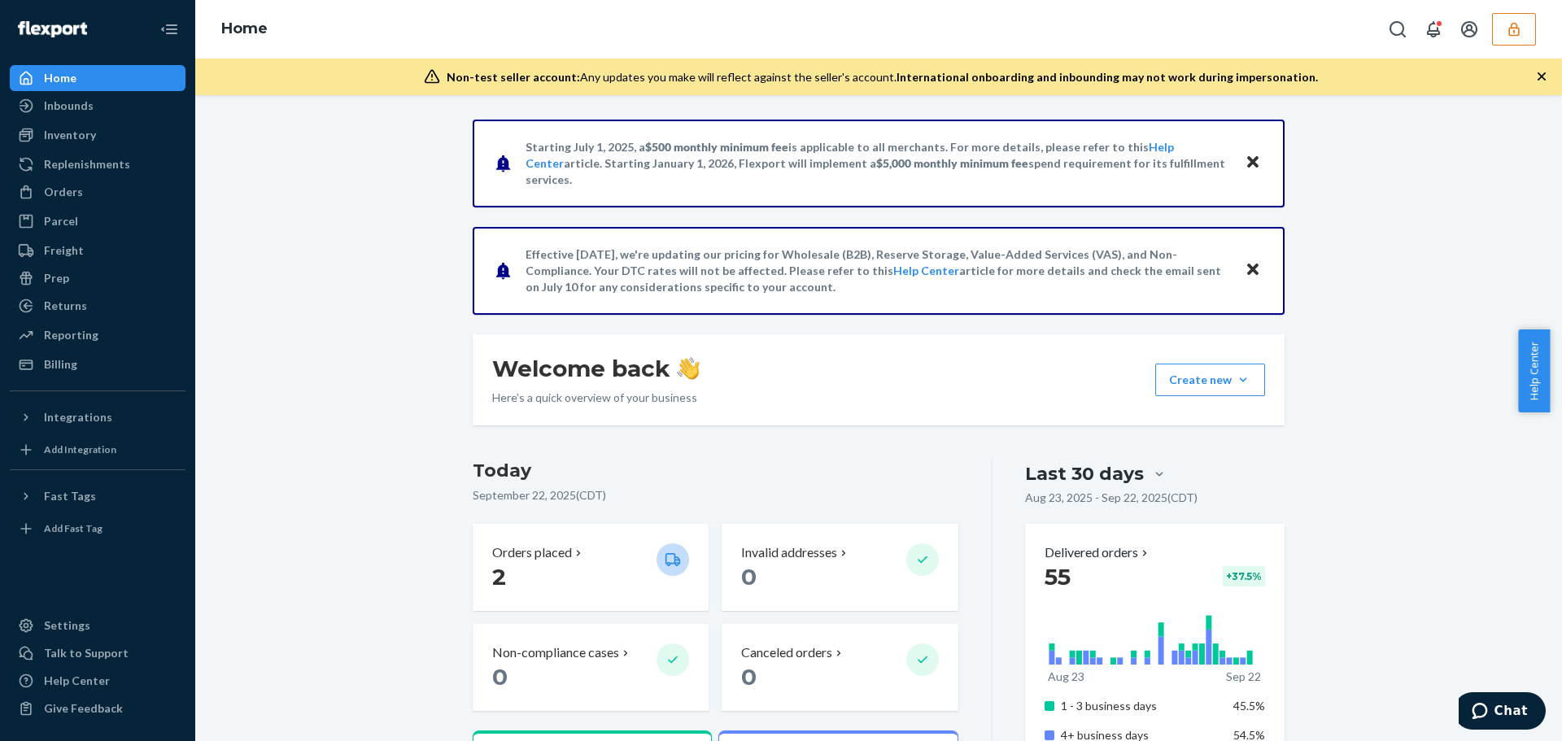
drag, startPoint x: 1397, startPoint y: 434, endPoint x: 1411, endPoint y: 432, distance: 14.0
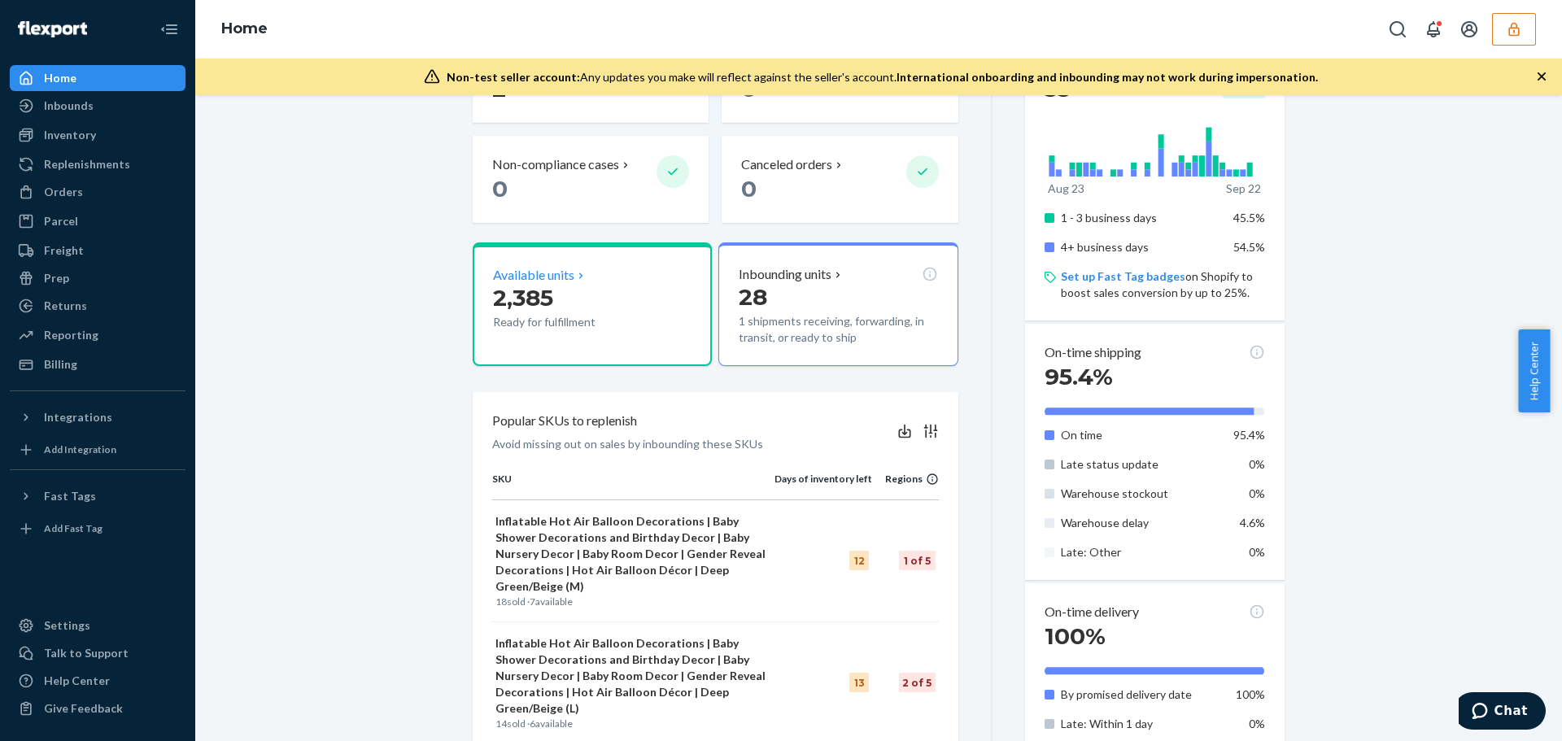
click at [547, 285] on span "2,385" at bounding box center [523, 298] width 60 height 28
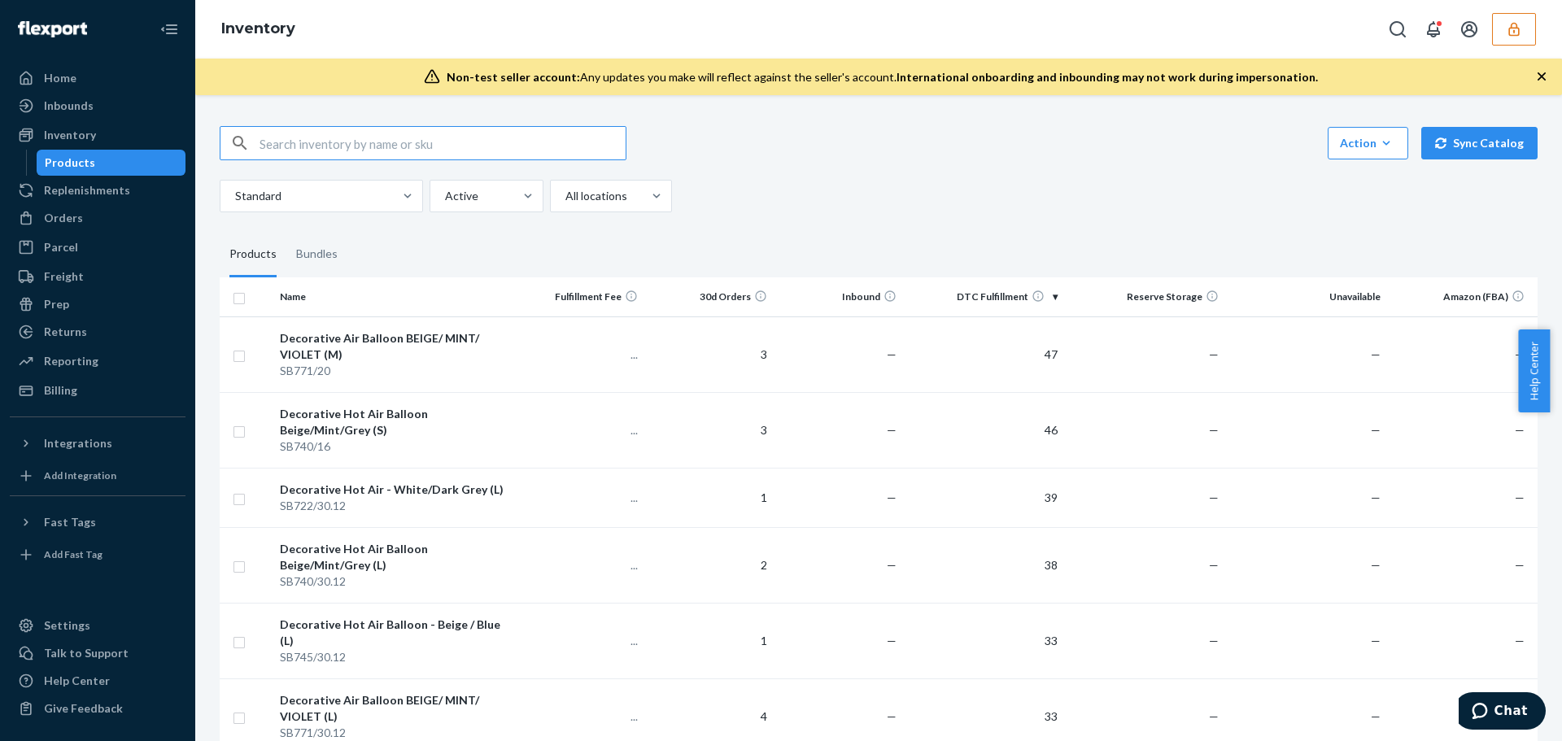
click at [364, 144] on input "text" at bounding box center [443, 143] width 366 height 33
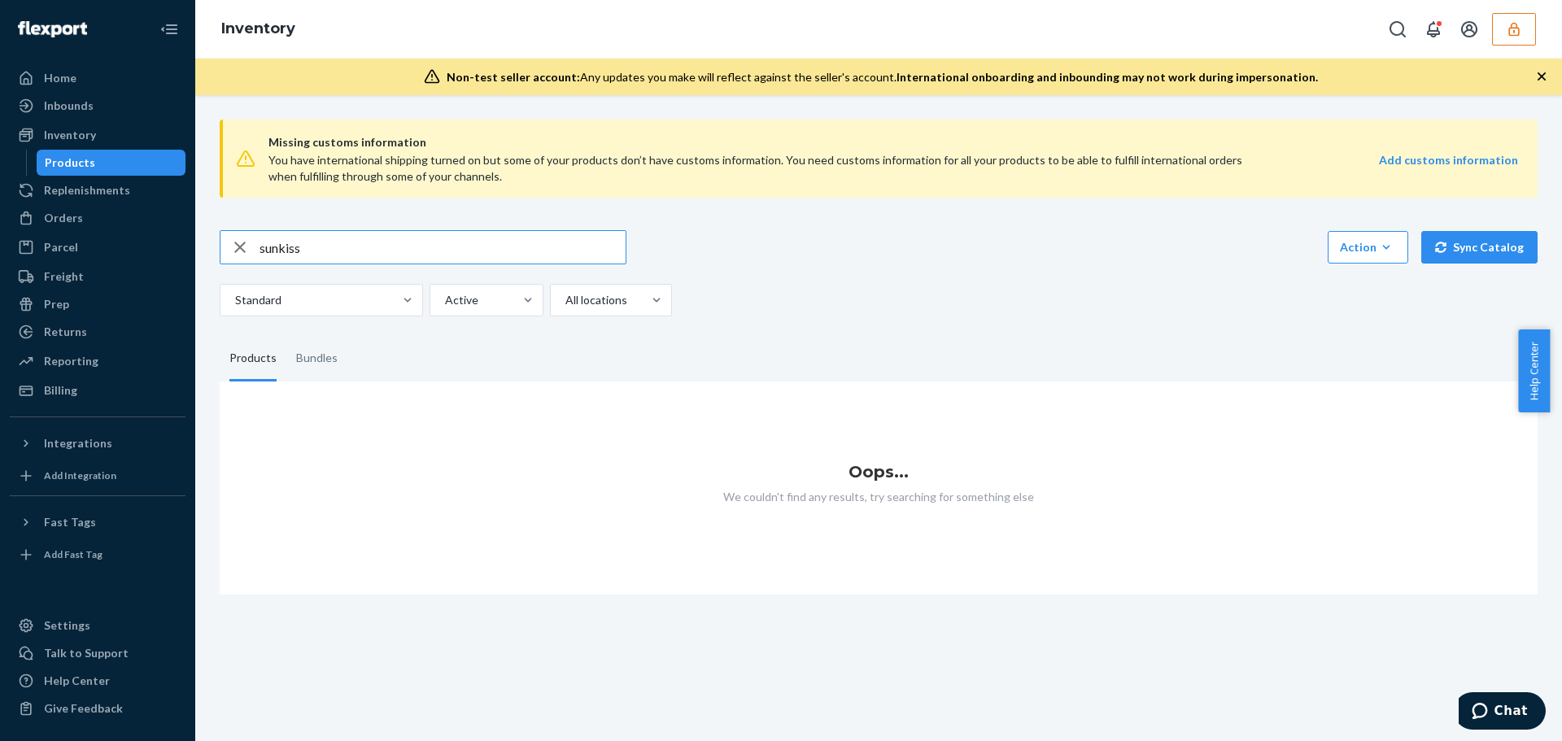
click at [346, 247] on input "sunkiss" at bounding box center [443, 247] width 366 height 33
click at [302, 245] on input "sunkissCharme Blouse" at bounding box center [443, 247] width 366 height 33
type input "Charme Blouse"
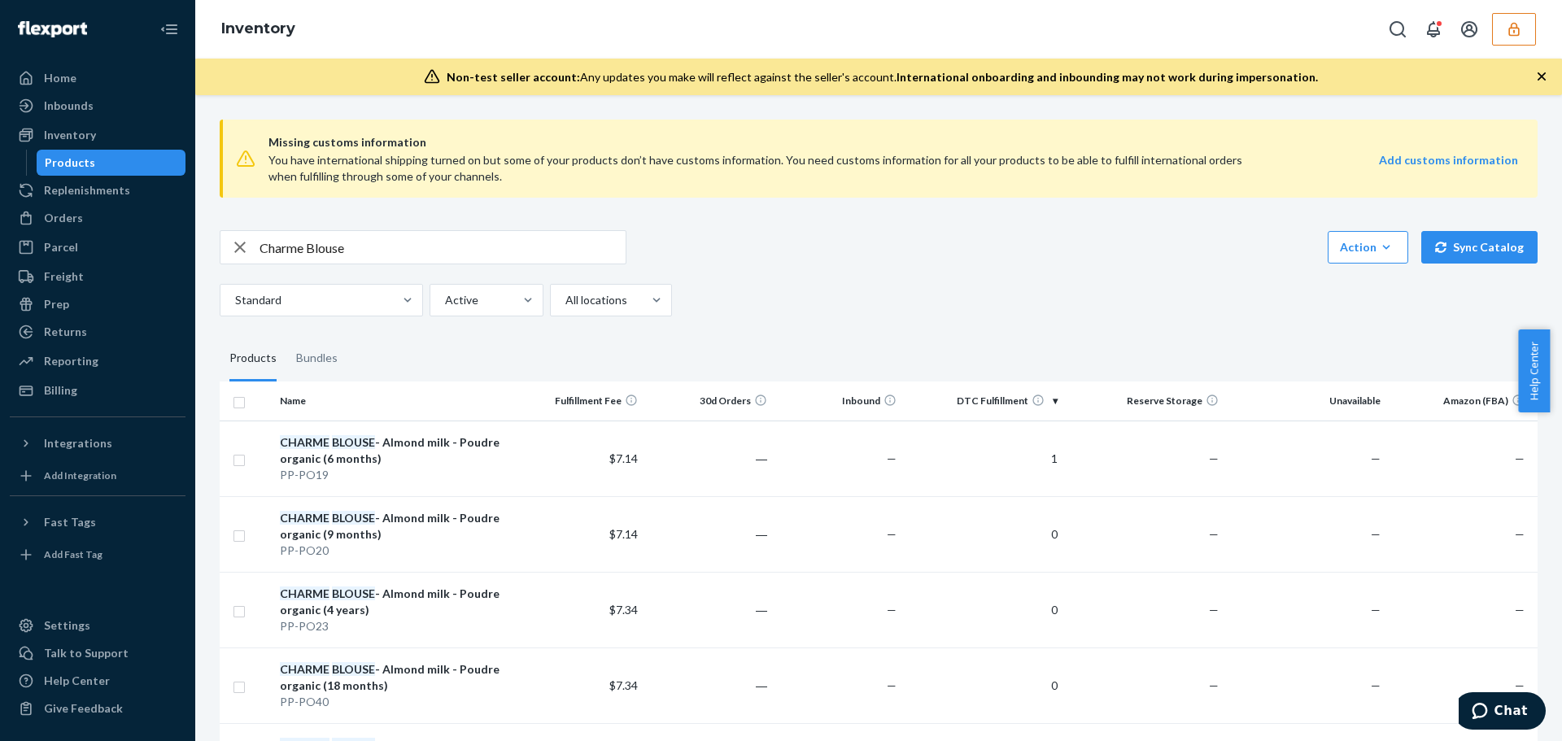
click at [987, 244] on div "Charme Blouse Action Create product Create bundle Bulk create products Bulk upd…" at bounding box center [879, 247] width 1318 height 34
click at [324, 45] on div "Inventory" at bounding box center [878, 29] width 1367 height 59
click at [1512, 22] on icon "button" at bounding box center [1514, 29] width 16 height 16
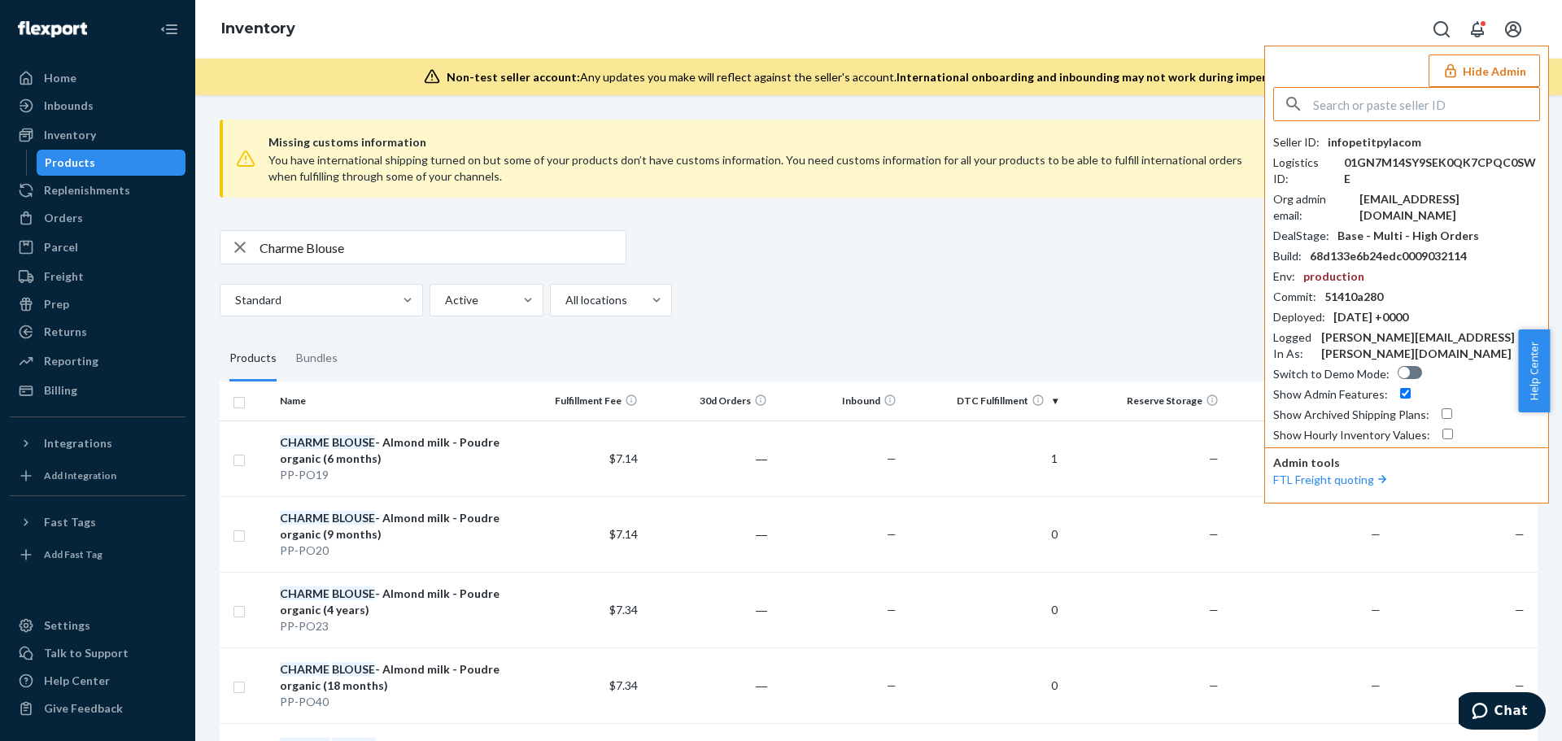
click at [1401, 102] on input "text" at bounding box center [1426, 104] width 226 height 33
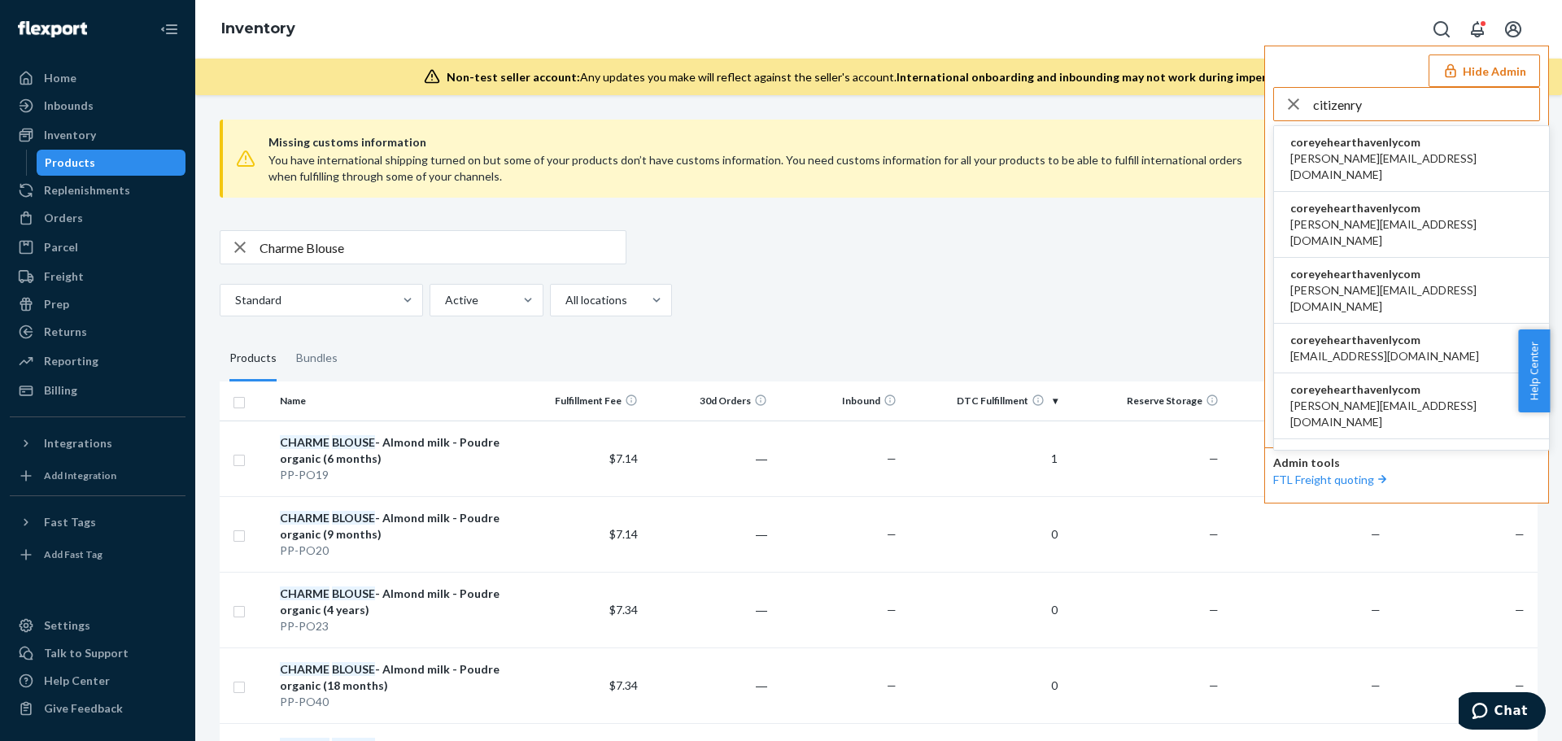
type input "citizenry"
click at [1389, 165] on span "becki@the-citizenry.com" at bounding box center [1411, 166] width 242 height 33
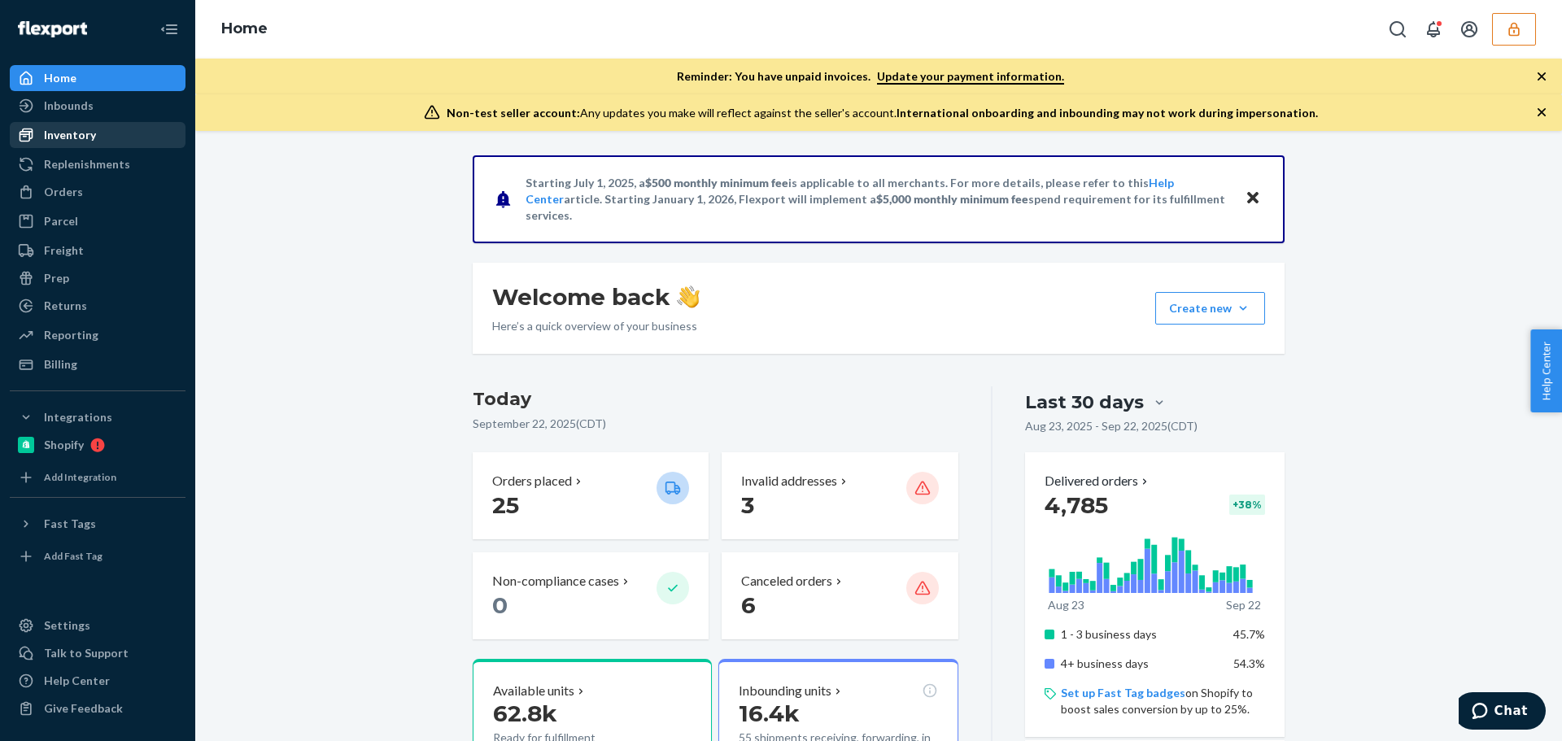
click at [123, 127] on div "Inventory" at bounding box center [97, 135] width 172 height 23
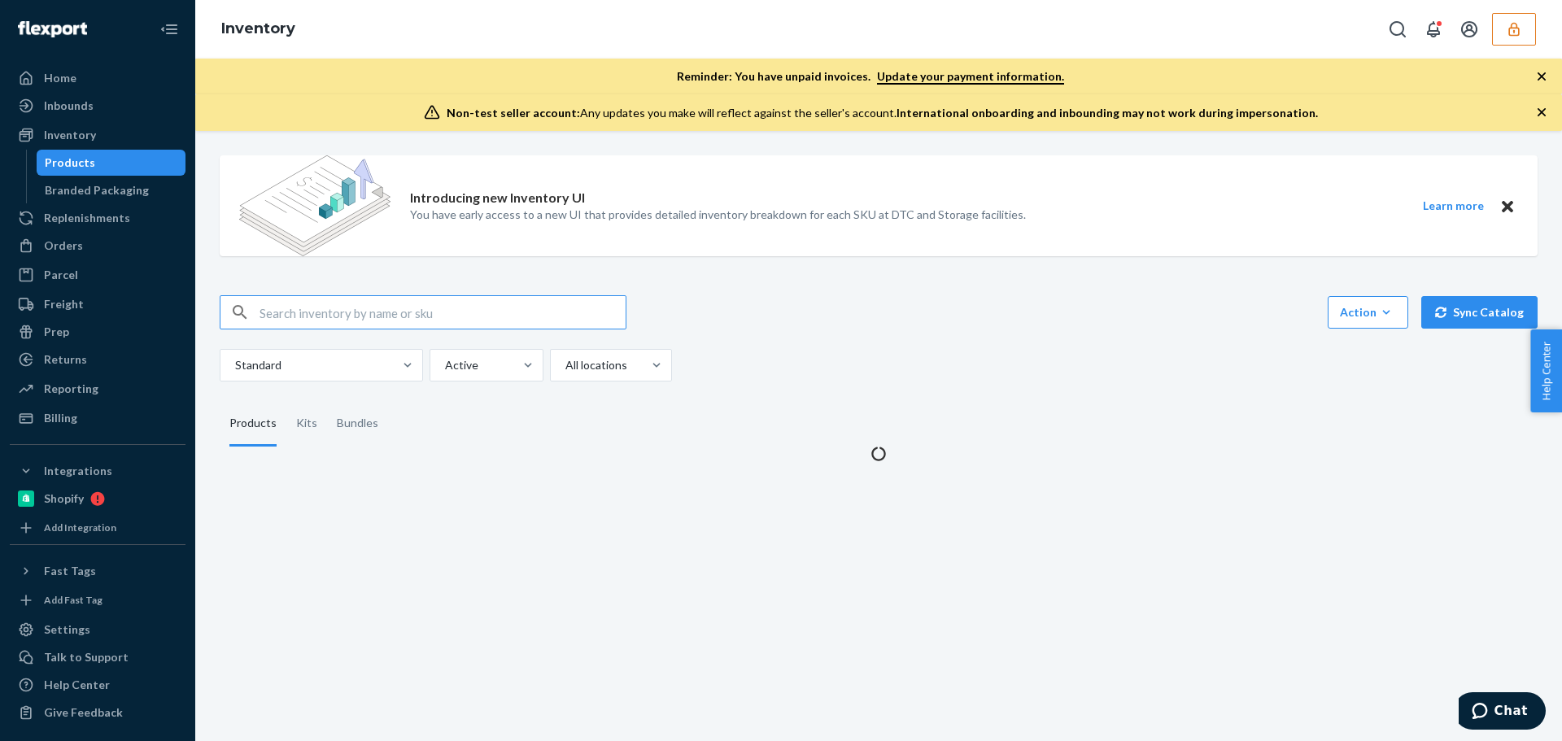
click at [384, 313] on input "text" at bounding box center [443, 312] width 366 height 33
type input "Isidora Lumbar Pillow"
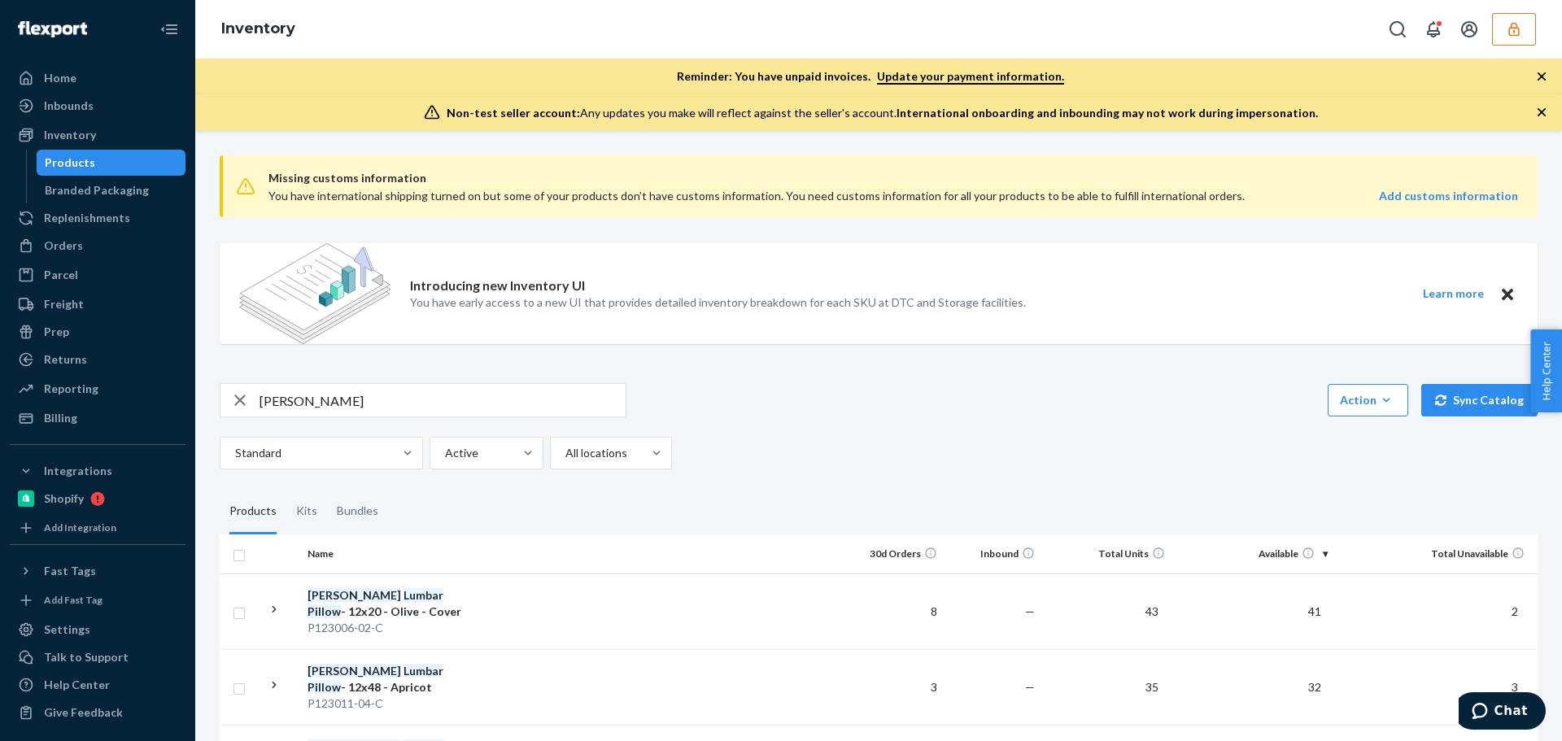
click at [353, 41] on div "Inventory" at bounding box center [878, 29] width 1367 height 59
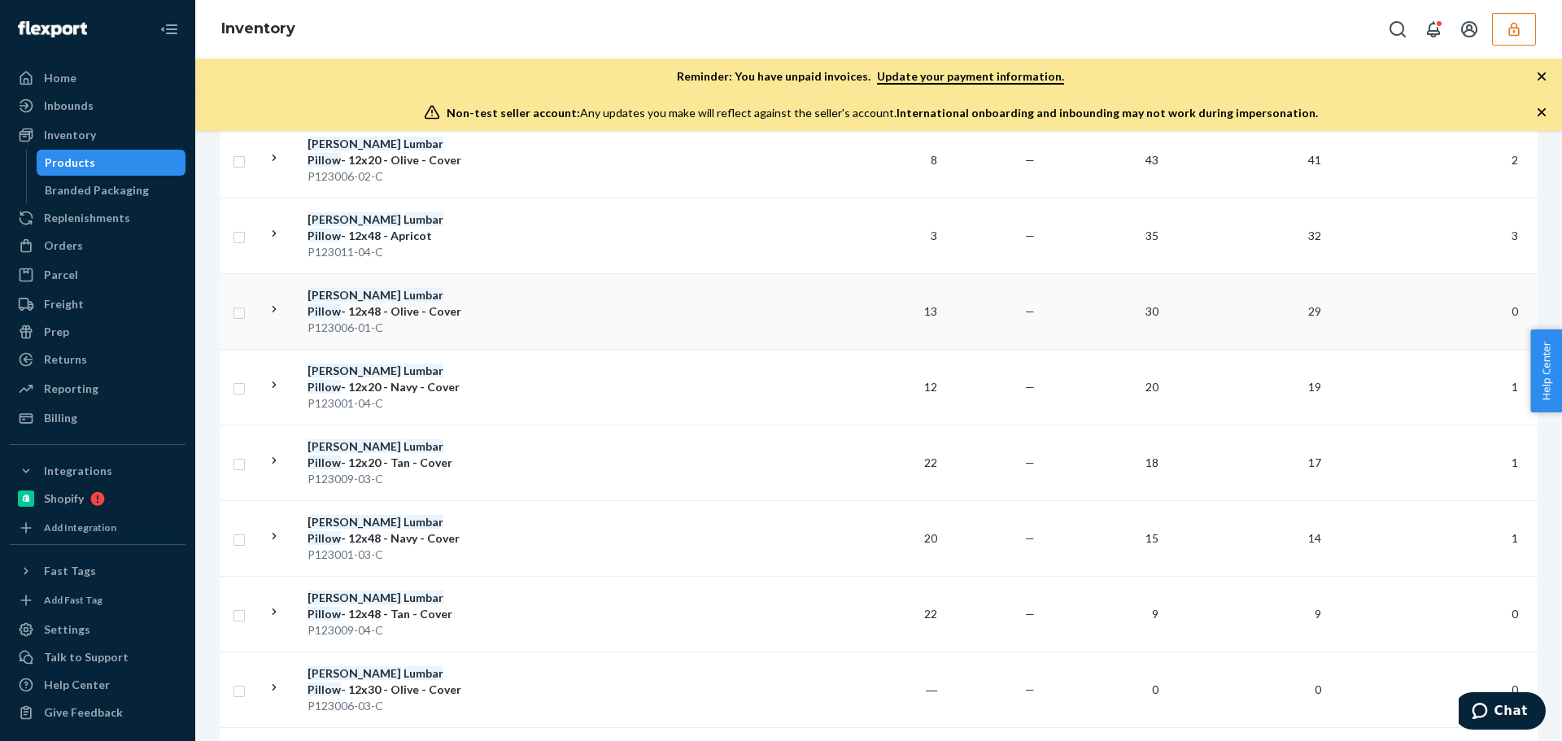
scroll to position [370, 0]
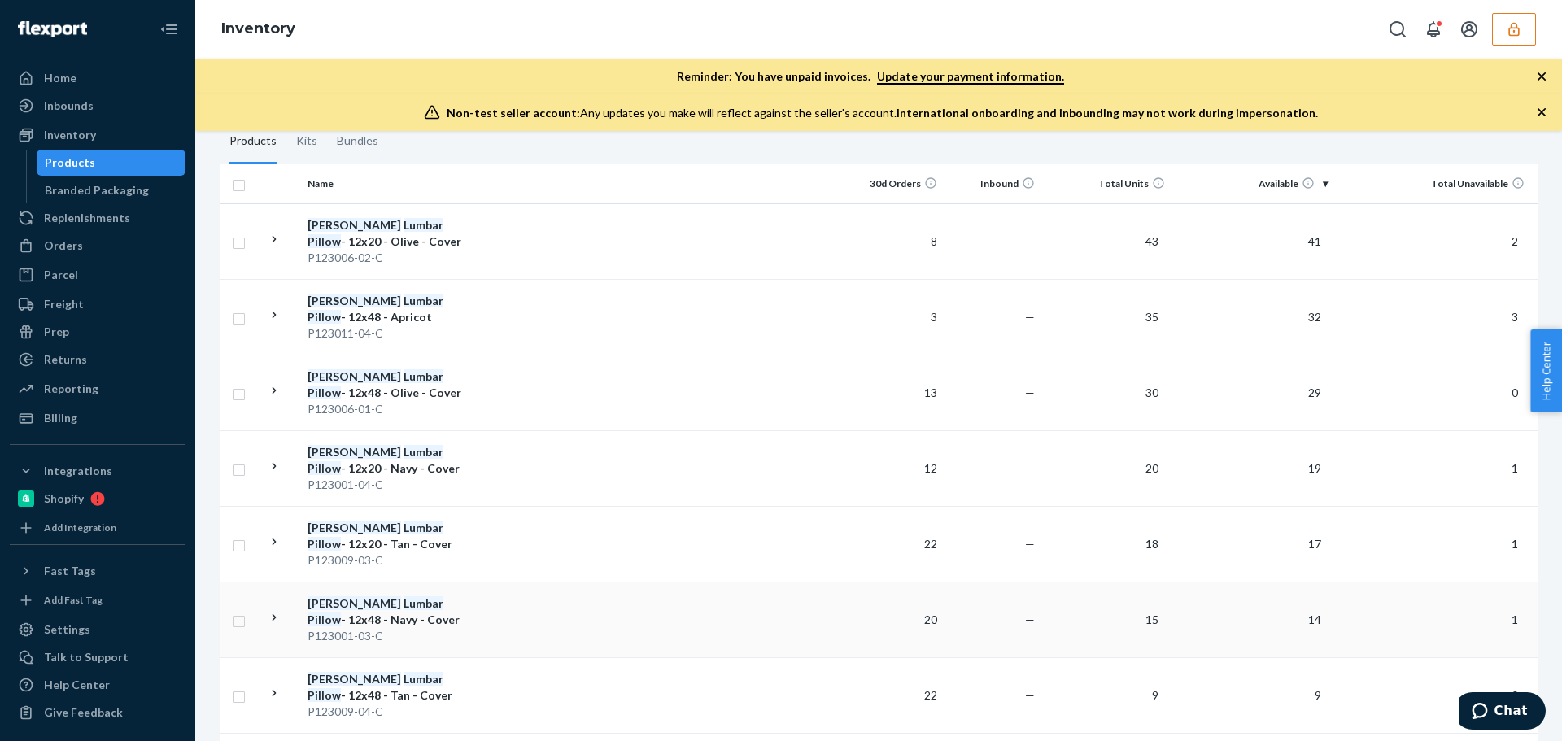
click at [426, 613] on div "Isidora Lumbar Pillow - 12x48 - Navy - Cover" at bounding box center [393, 611] width 170 height 33
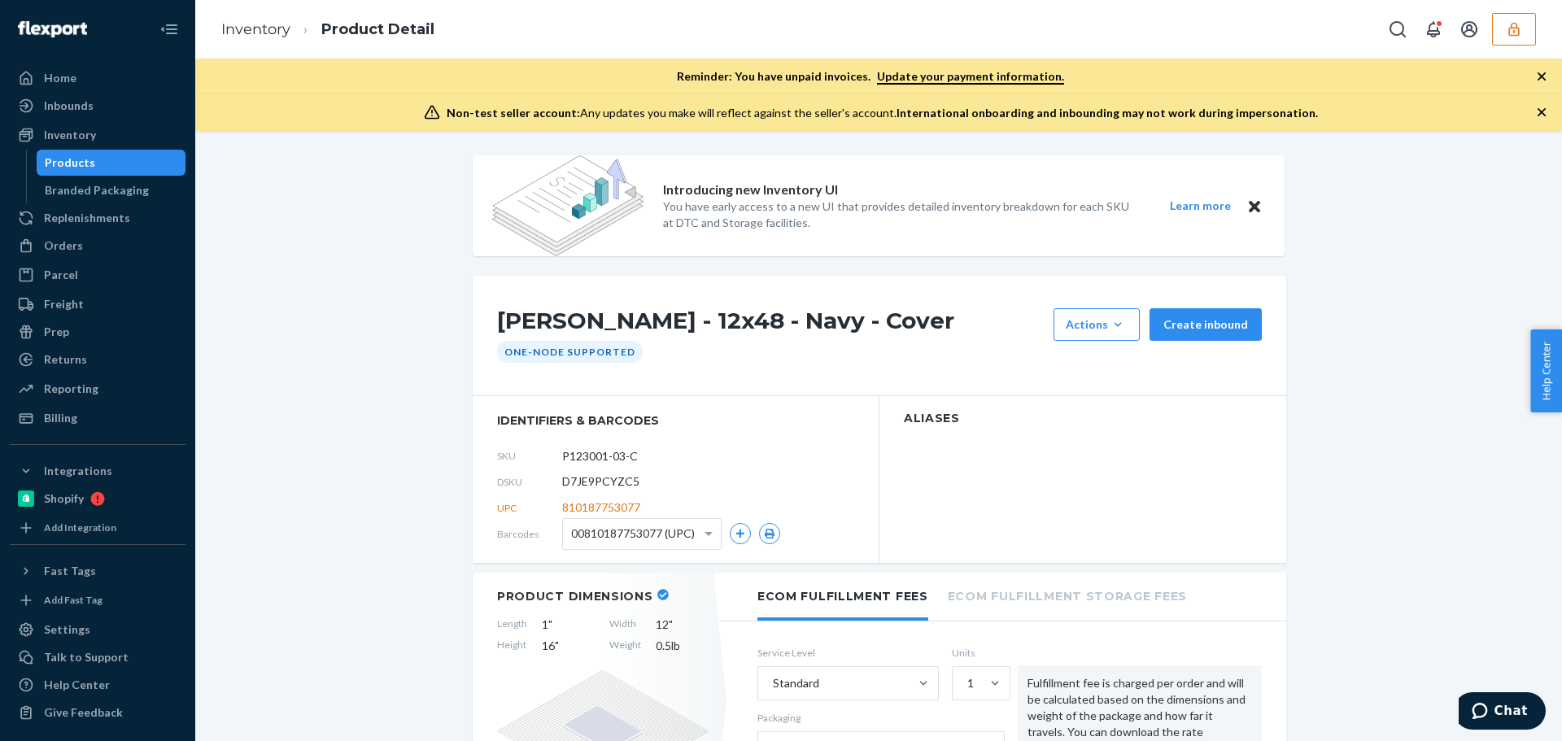
click at [764, 531] on icon "button" at bounding box center [769, 534] width 11 height 10
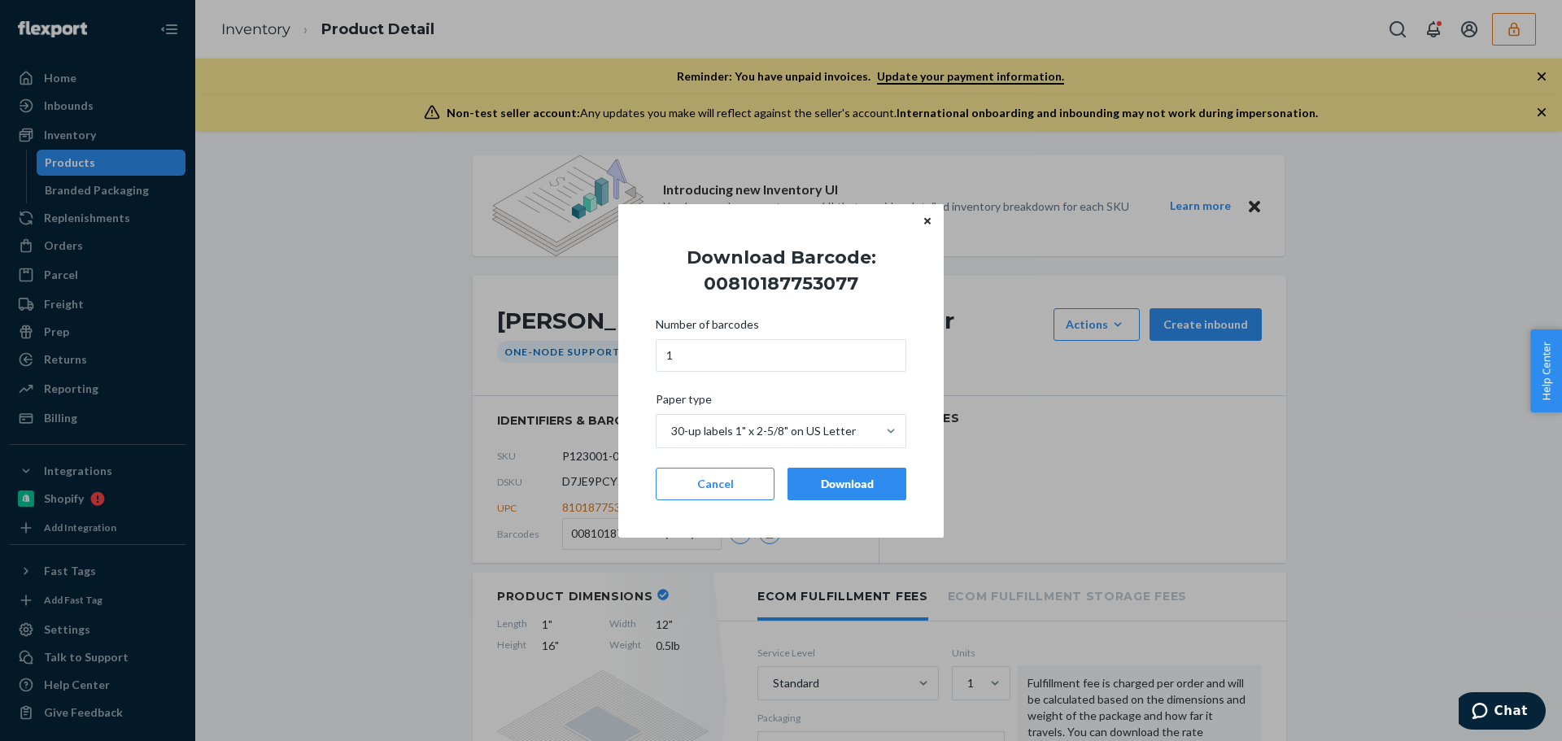
click at [842, 473] on button "Download" at bounding box center [846, 484] width 119 height 33
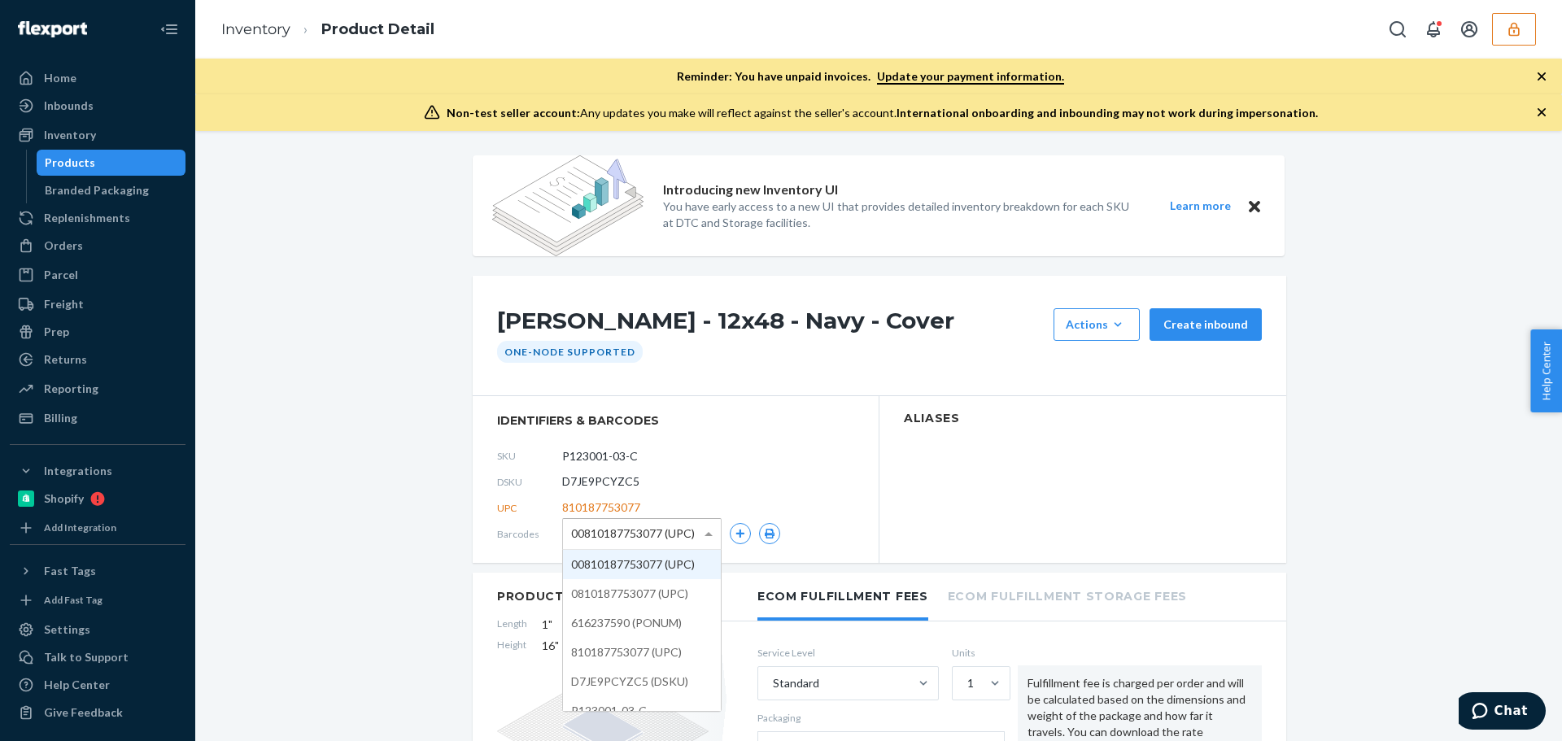
click at [704, 535] on span at bounding box center [708, 534] width 8 height 4
drag, startPoint x: 656, startPoint y: 595, endPoint x: 748, endPoint y: 569, distance: 95.5
click at [765, 533] on icon "button" at bounding box center [770, 534] width 10 height 10
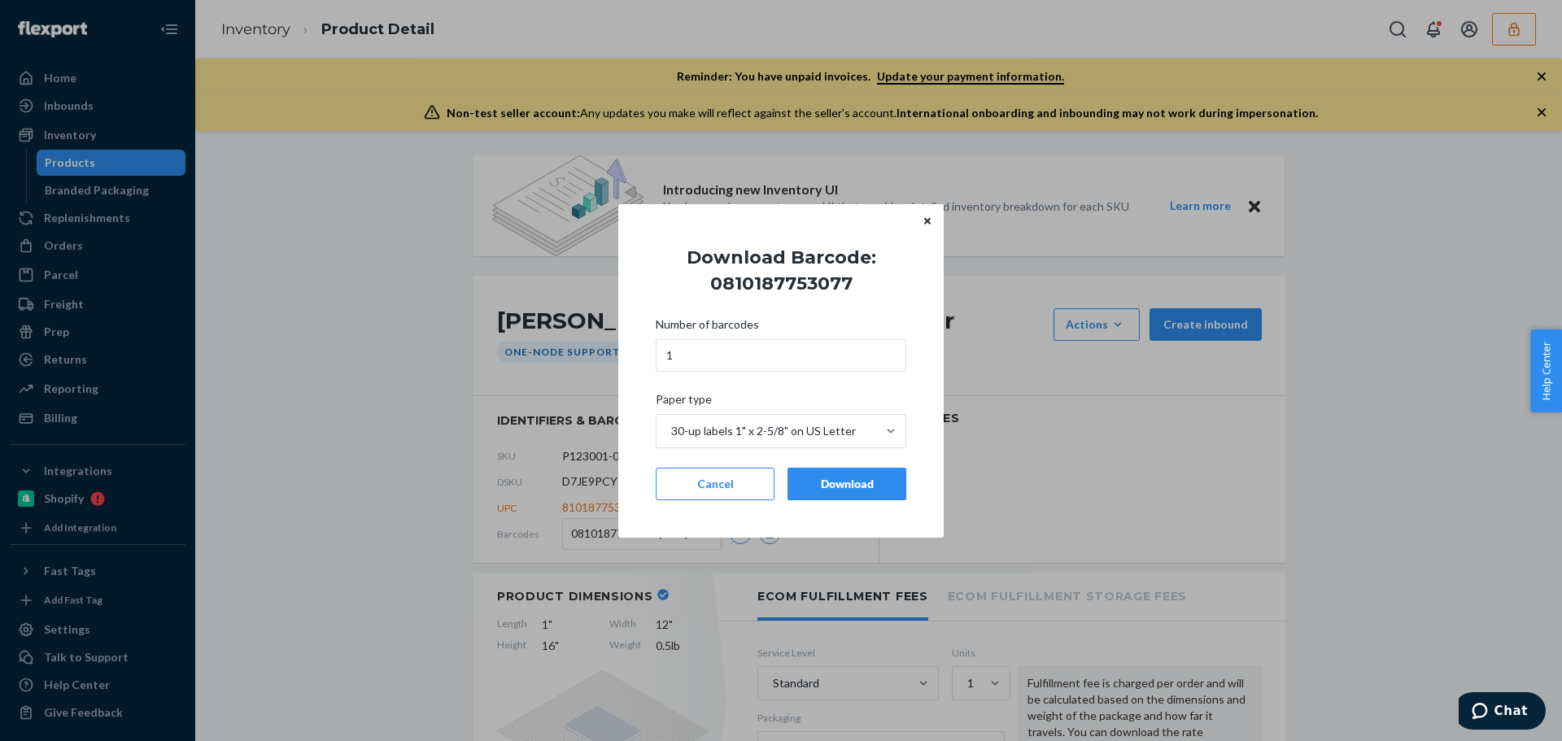
drag, startPoint x: 828, startPoint y: 487, endPoint x: 735, endPoint y: 530, distance: 103.0
click at [829, 487] on div "Download" at bounding box center [846, 484] width 91 height 16
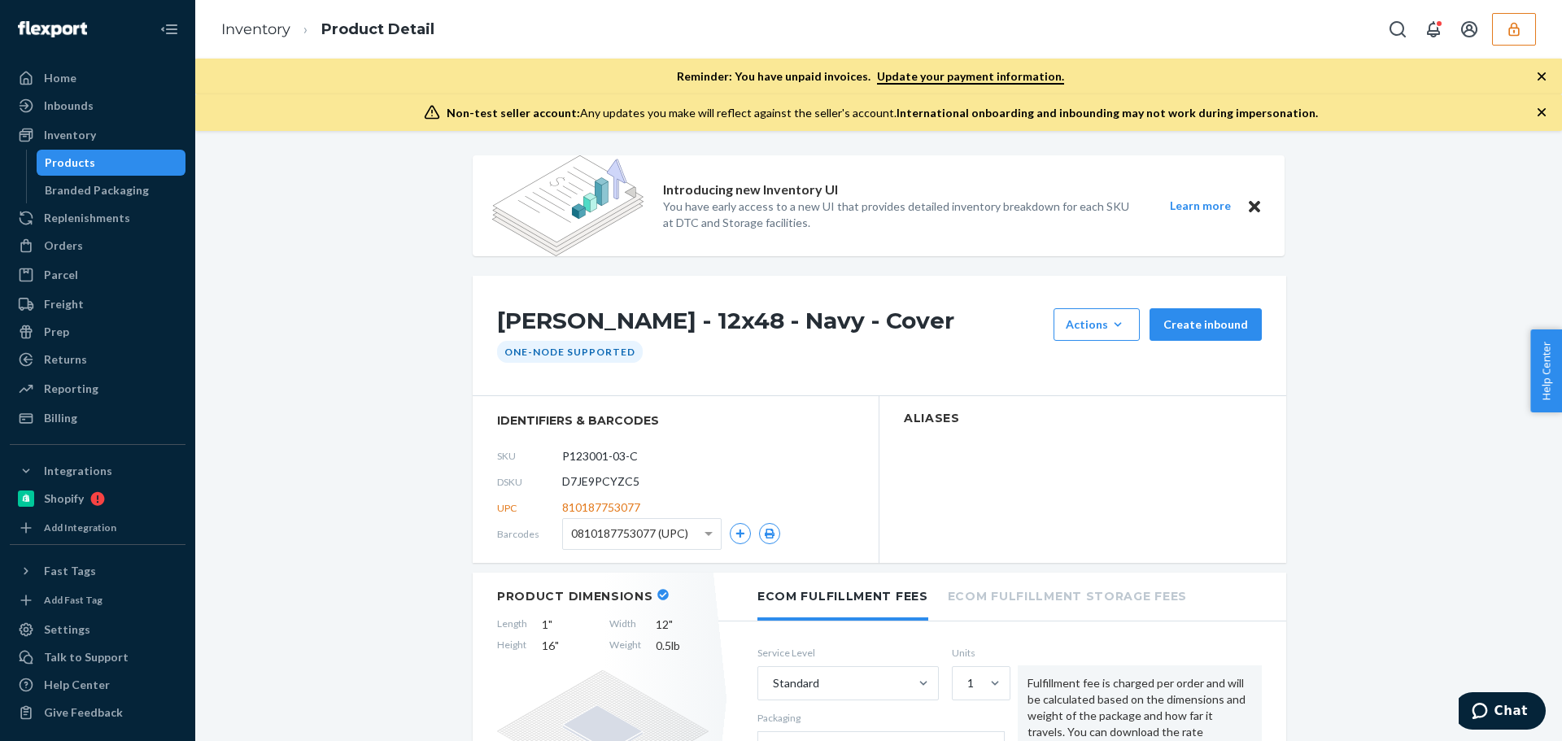
click at [675, 536] on span "0810187753077 (UPC)" at bounding box center [629, 534] width 117 height 28
click at [765, 530] on icon "button" at bounding box center [770, 534] width 10 height 10
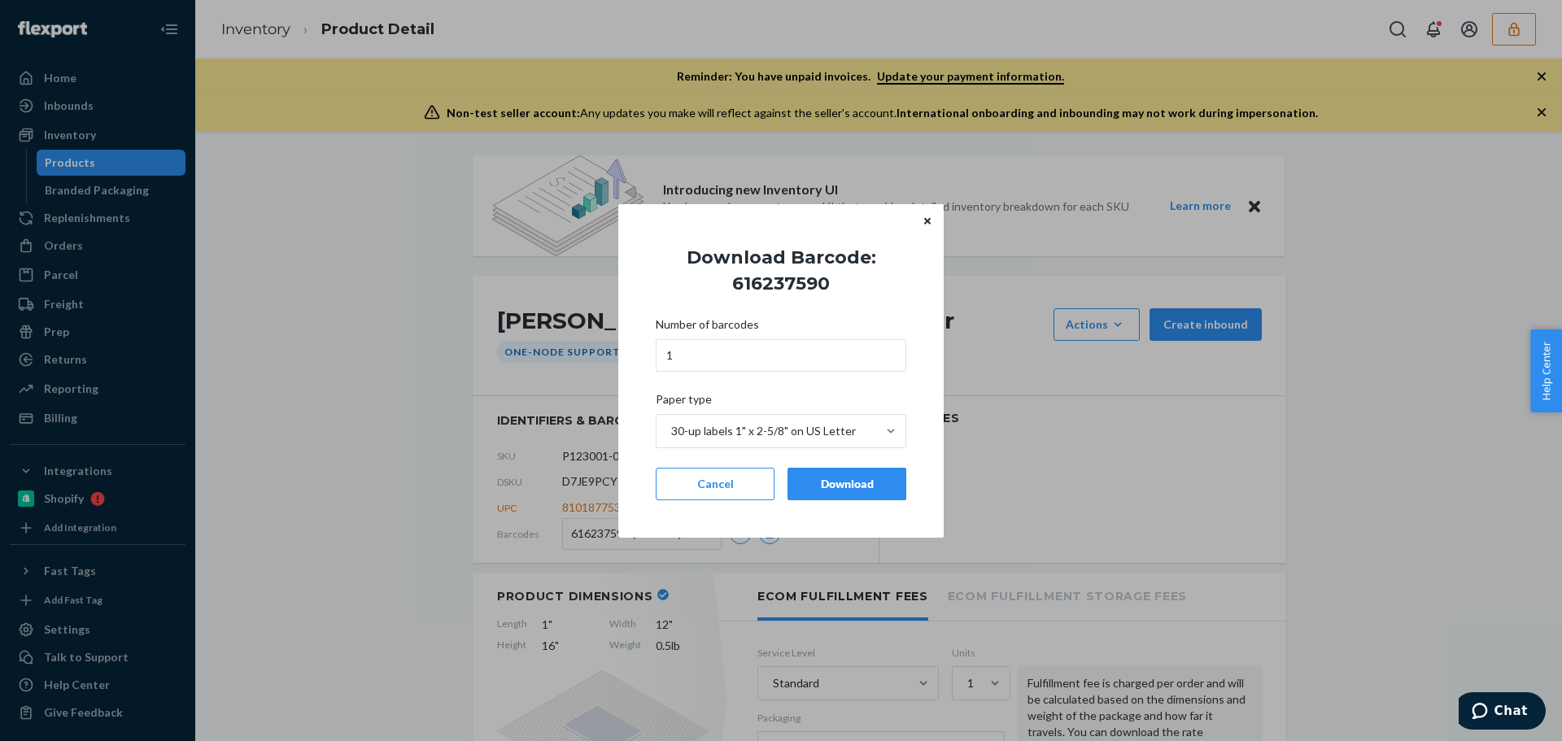
drag, startPoint x: 840, startPoint y: 486, endPoint x: 769, endPoint y: 524, distance: 80.1
click at [838, 487] on div "Download" at bounding box center [846, 484] width 91 height 16
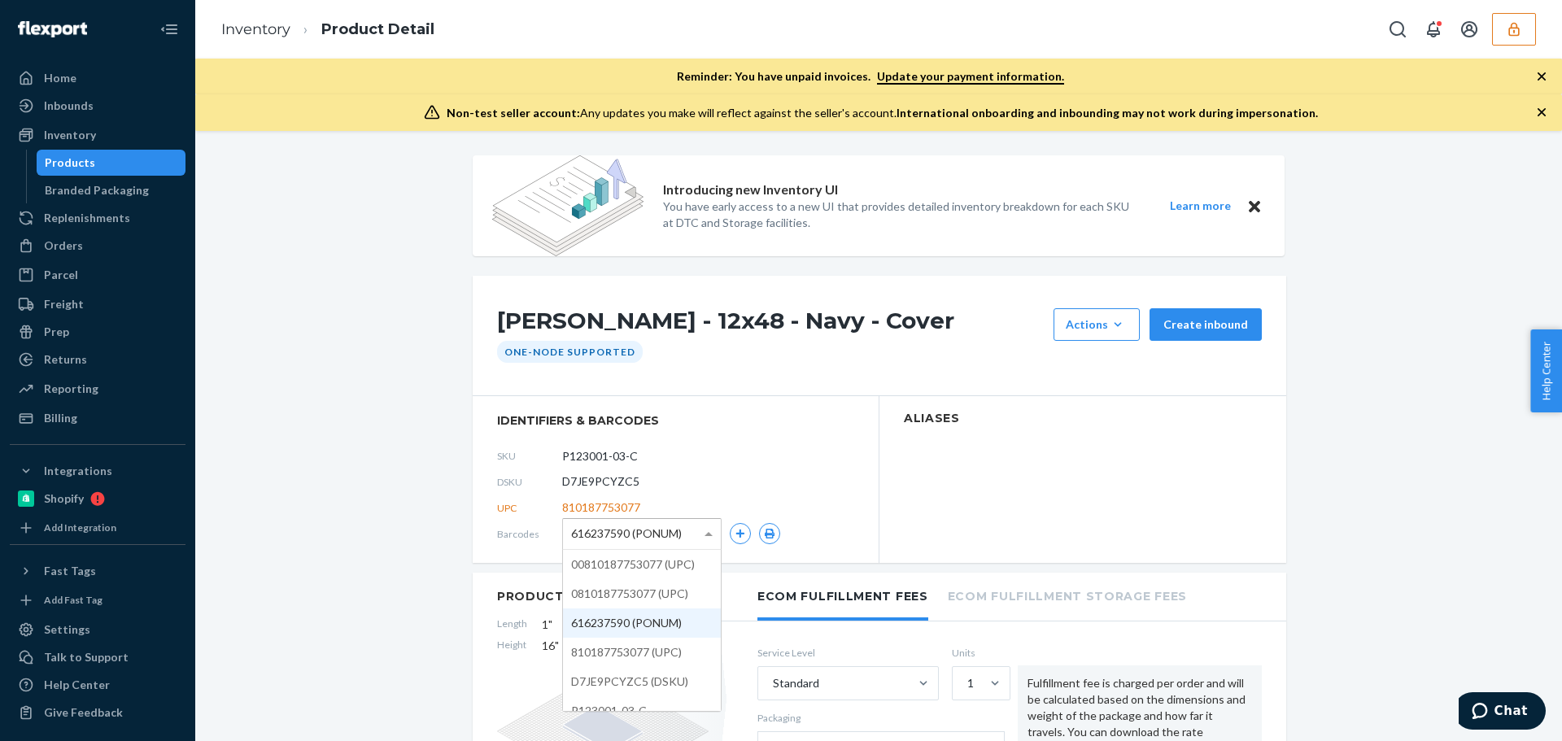
click at [660, 534] on span "616237590 (PONUM)" at bounding box center [626, 534] width 111 height 28
click at [766, 532] on icon "button" at bounding box center [770, 534] width 10 height 10
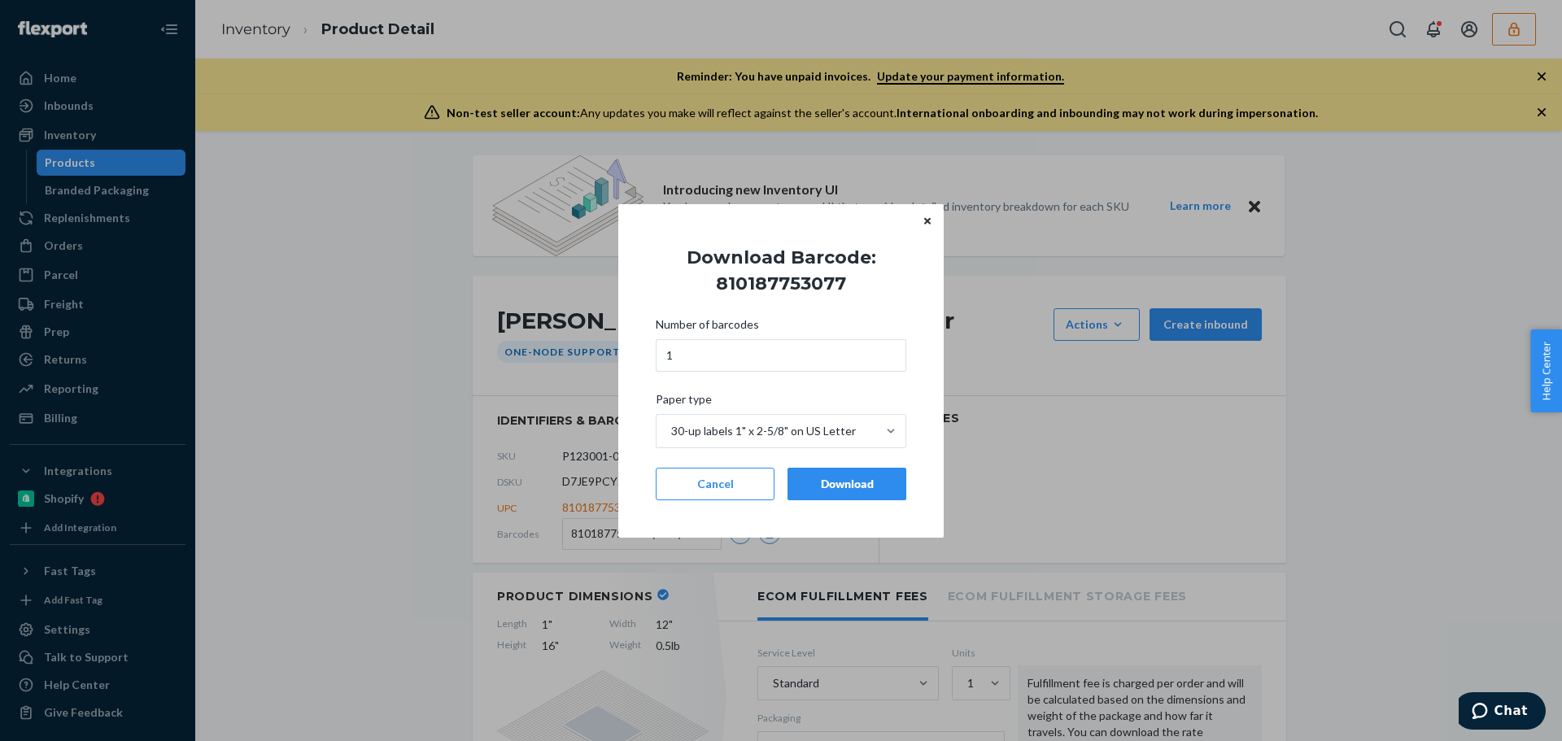
click at [847, 492] on button "Download" at bounding box center [846, 484] width 119 height 33
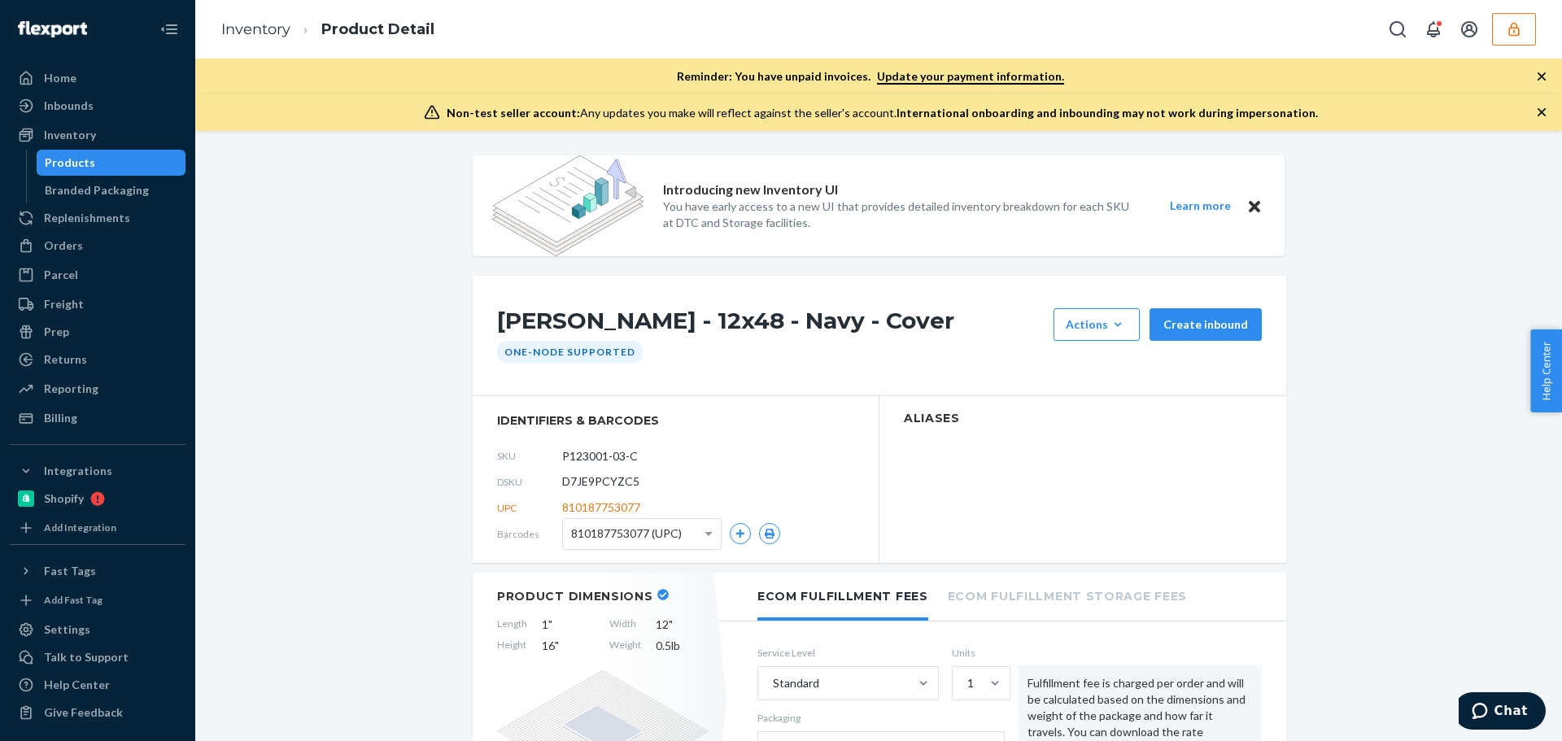
click at [650, 541] on span "810187753077 (UPC)" at bounding box center [626, 534] width 111 height 28
click at [765, 533] on icon "button" at bounding box center [770, 534] width 10 height 10
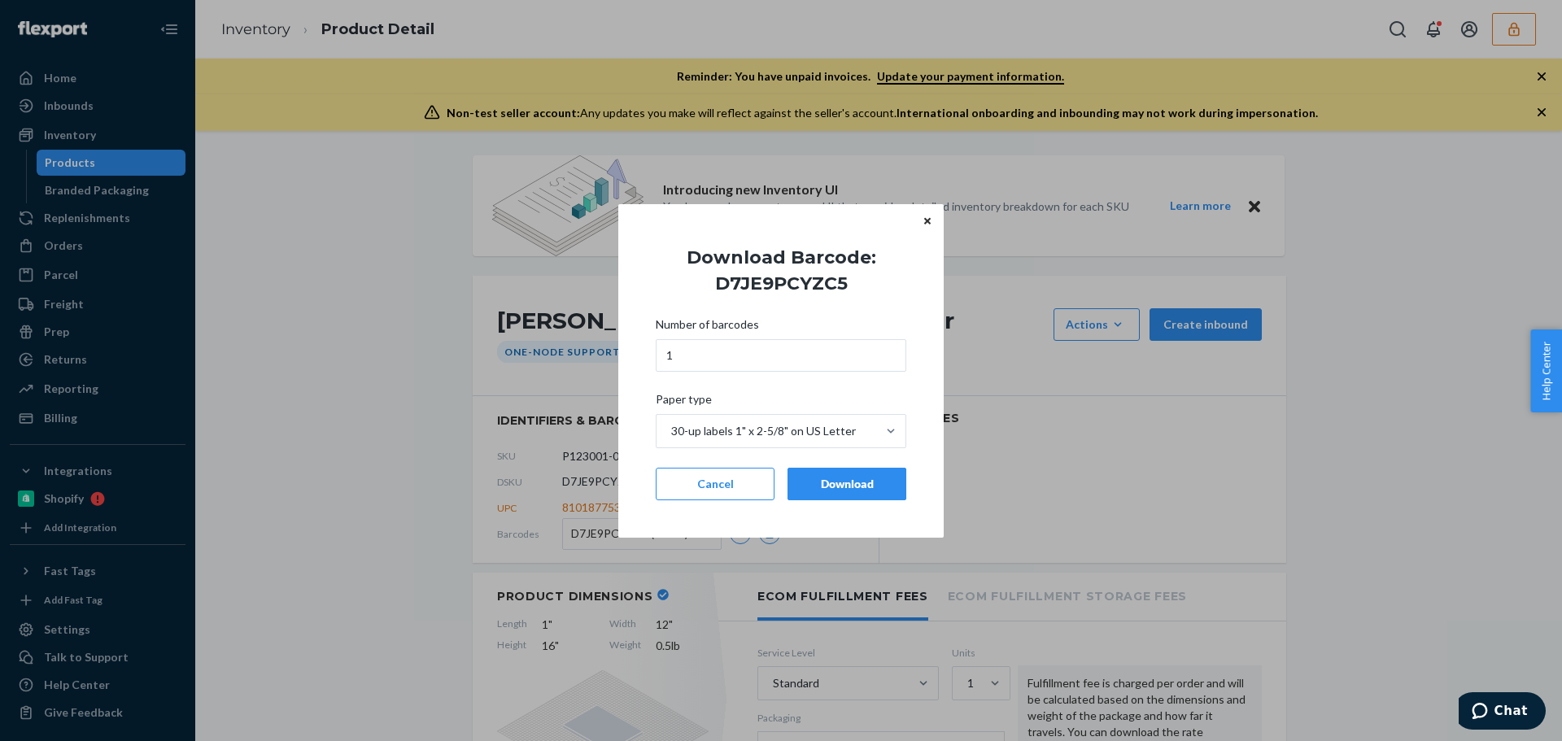
click at [811, 484] on div "Download" at bounding box center [846, 484] width 91 height 16
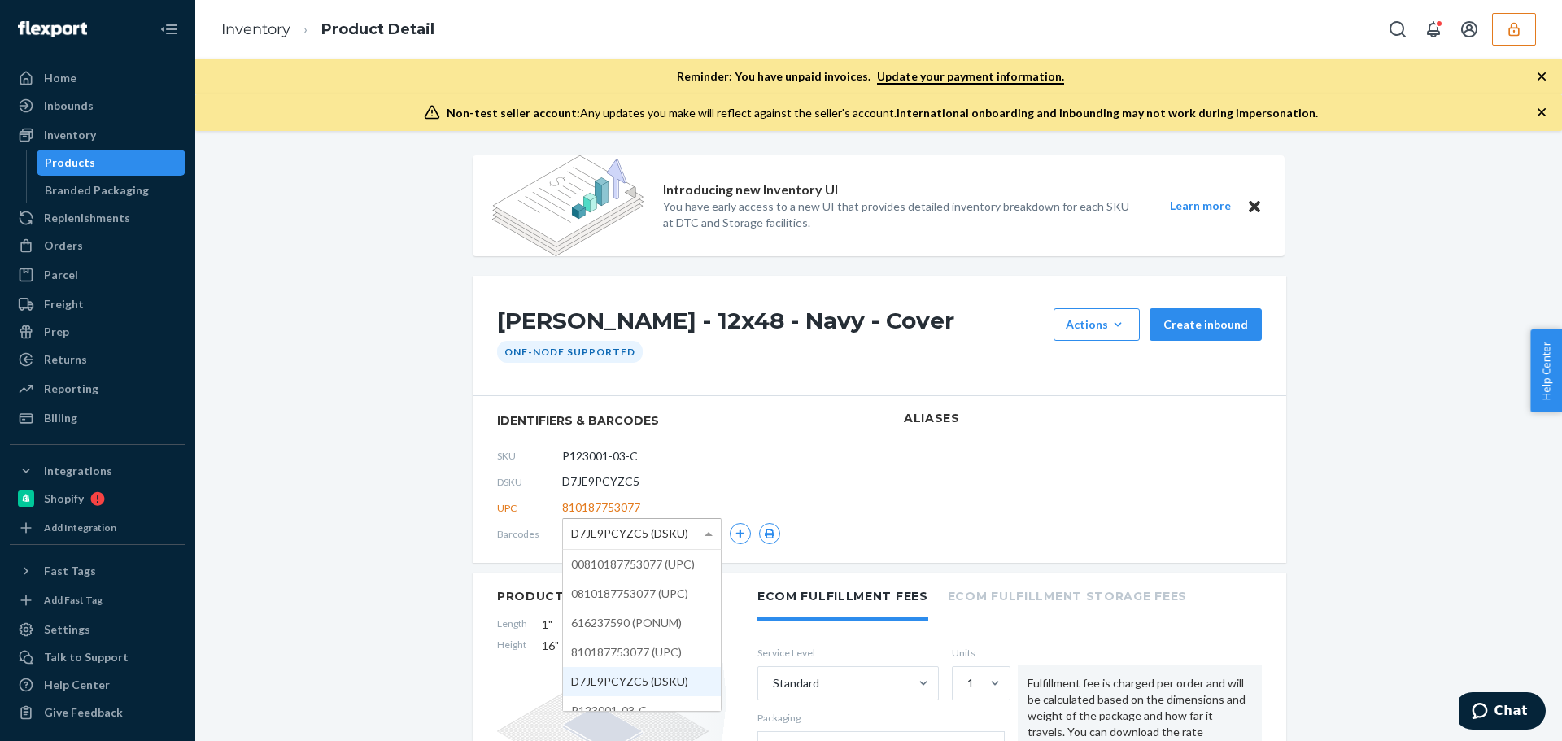
click at [676, 540] on span "D7JE9PCYZC5 (DSKU)" at bounding box center [629, 534] width 117 height 28
click at [765, 530] on icon "button" at bounding box center [770, 534] width 10 height 10
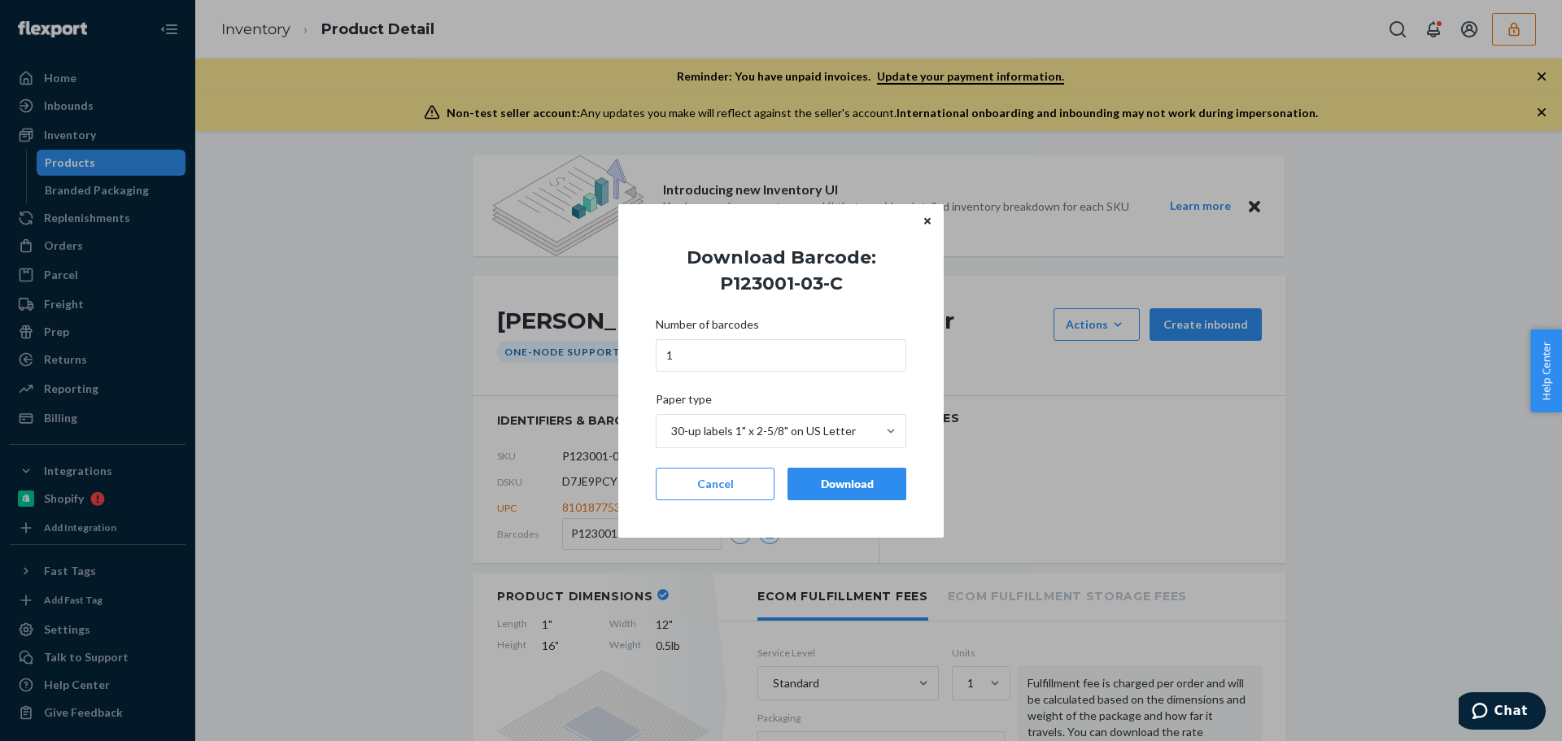
click at [842, 474] on button "Download" at bounding box center [846, 484] width 119 height 33
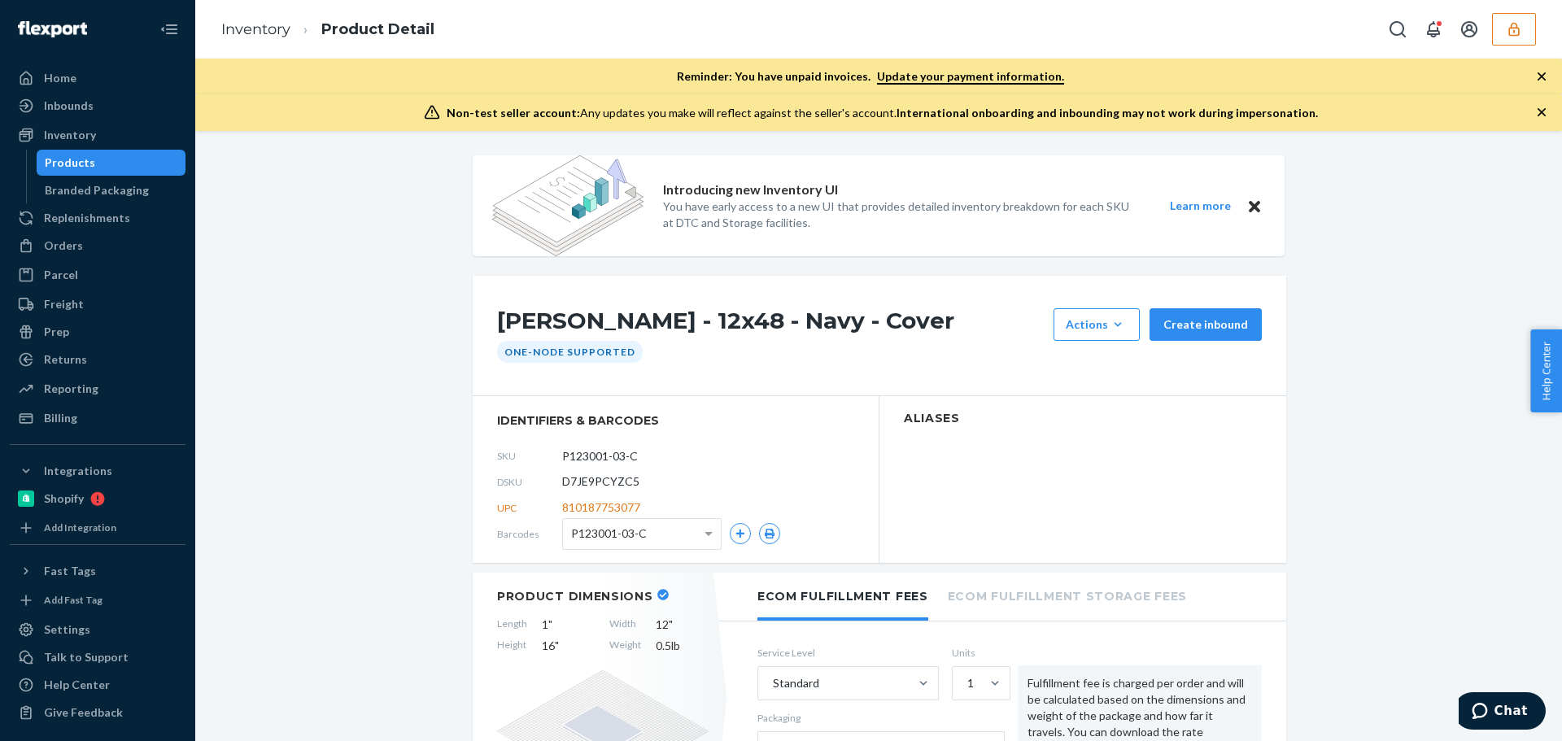
drag, startPoint x: 1414, startPoint y: 152, endPoint x: 1426, endPoint y: 142, distance: 16.1
click at [1414, 152] on div "Introducing new Inventory UI You have early access to a new UI that provides de…" at bounding box center [878, 436] width 1367 height 610
click at [1523, 30] on button "button" at bounding box center [1514, 29] width 44 height 33
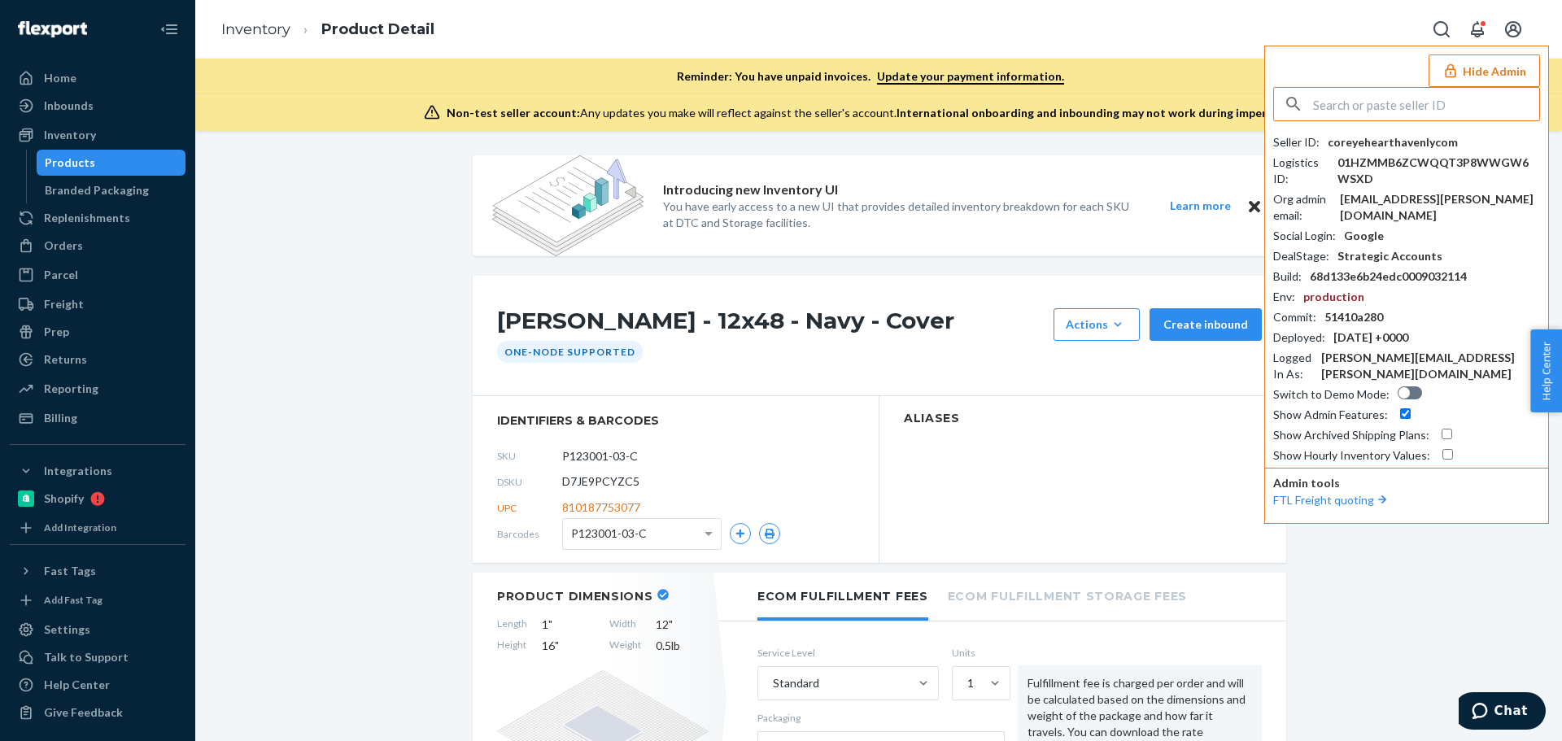
click at [1391, 112] on input "text" at bounding box center [1426, 104] width 226 height 33
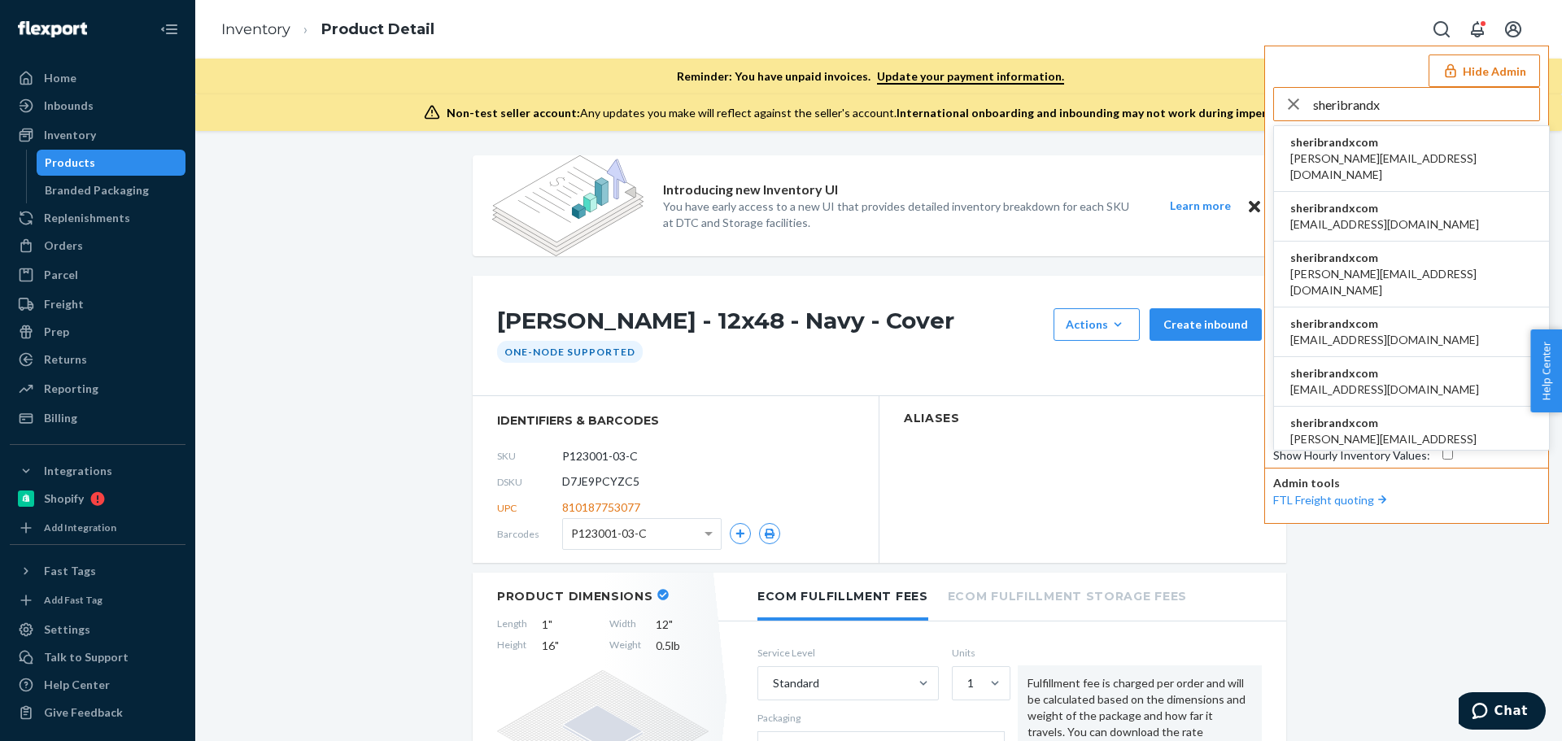
type input "sheribrandx"
click at [1341, 155] on span "[PERSON_NAME][EMAIL_ADDRESS][DOMAIN_NAME]" at bounding box center [1411, 166] width 242 height 33
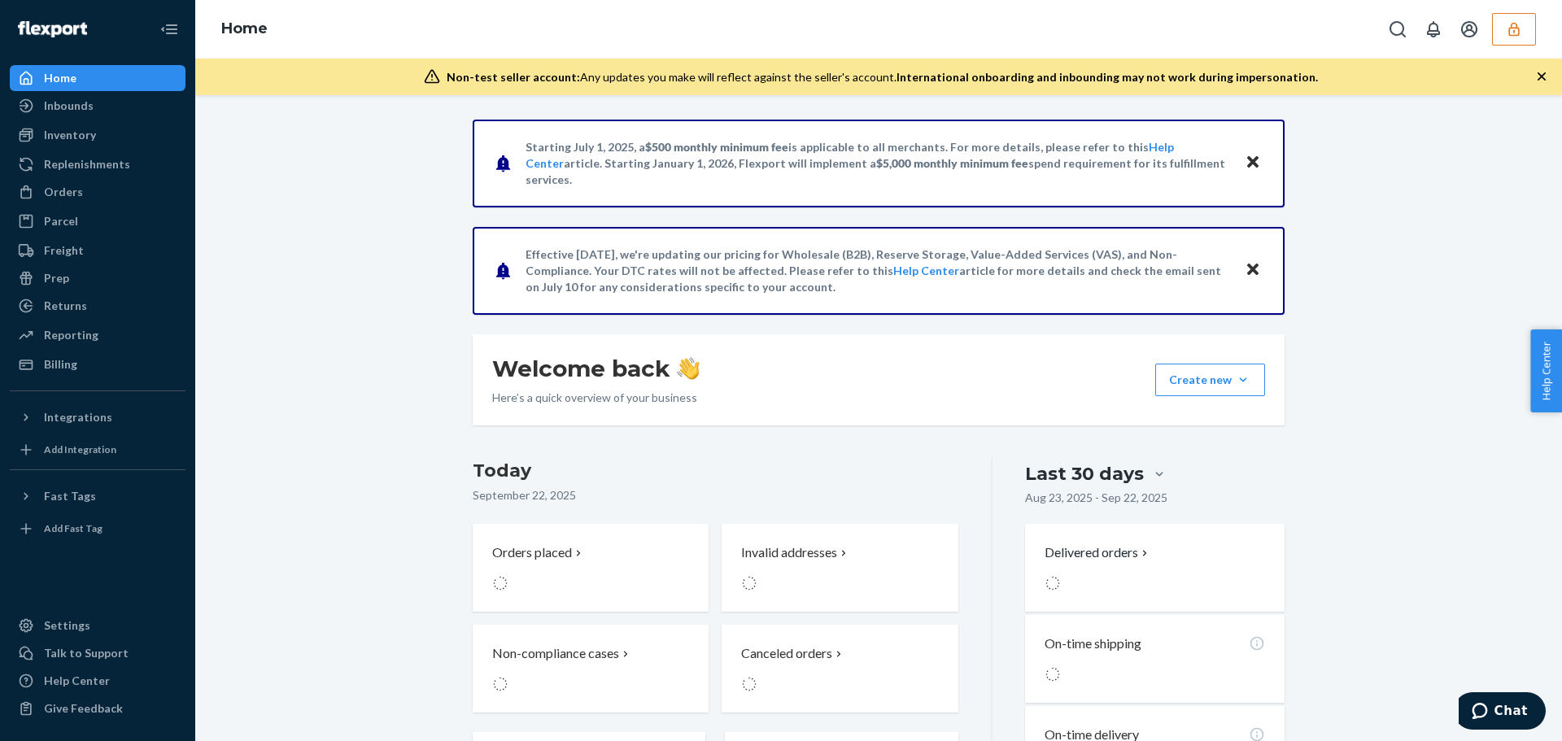
click at [253, 338] on div "Starting July 1, 2025, a $500 monthly minimum fee is applicable to all merchant…" at bounding box center [878, 548] width 1342 height 856
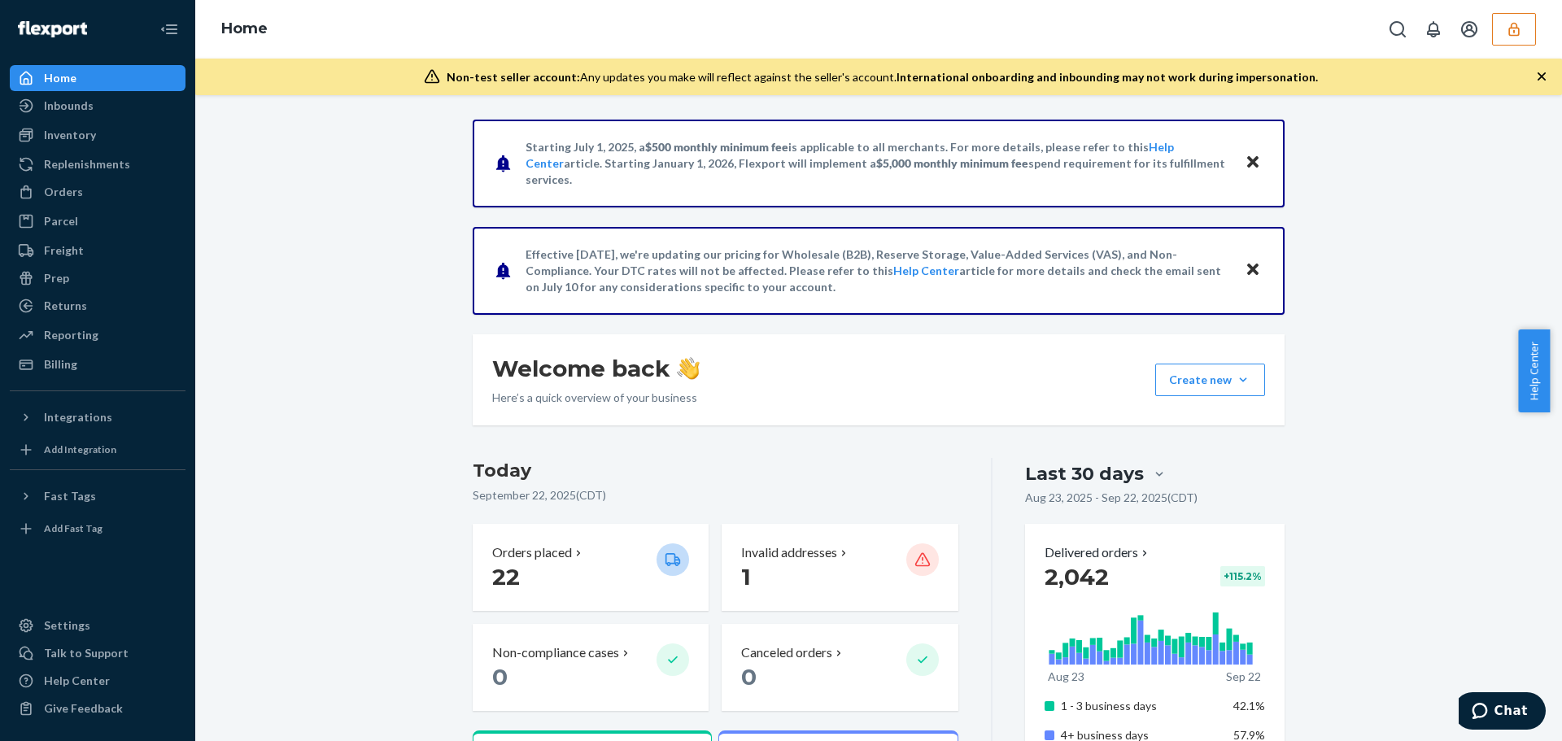
click at [1520, 22] on icon "button" at bounding box center [1514, 29] width 16 height 16
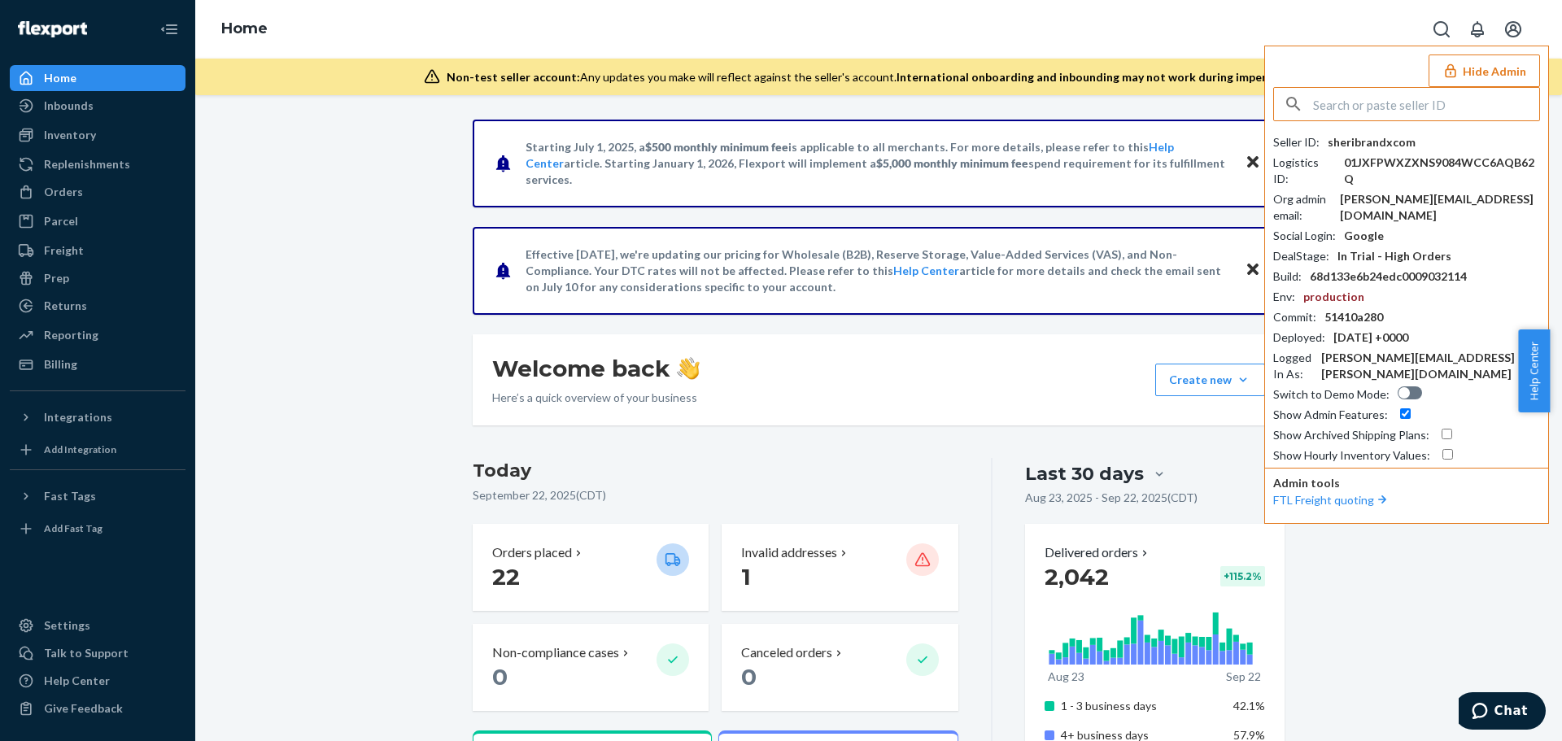
click at [1422, 98] on input "text" at bounding box center [1426, 104] width 226 height 33
type input "katieengreatjonesgoodscom"
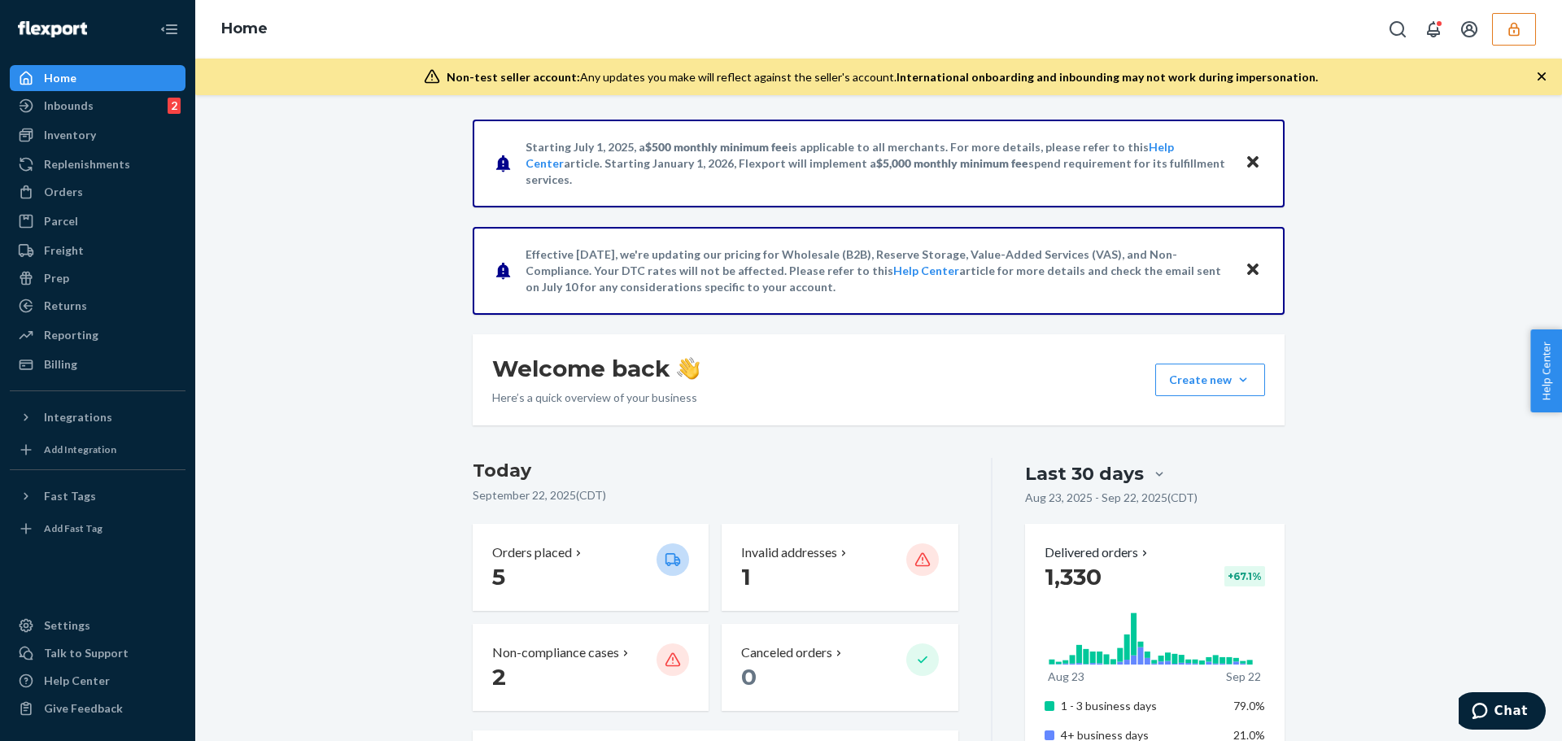
click at [146, 136] on div "Inventory" at bounding box center [97, 135] width 172 height 23
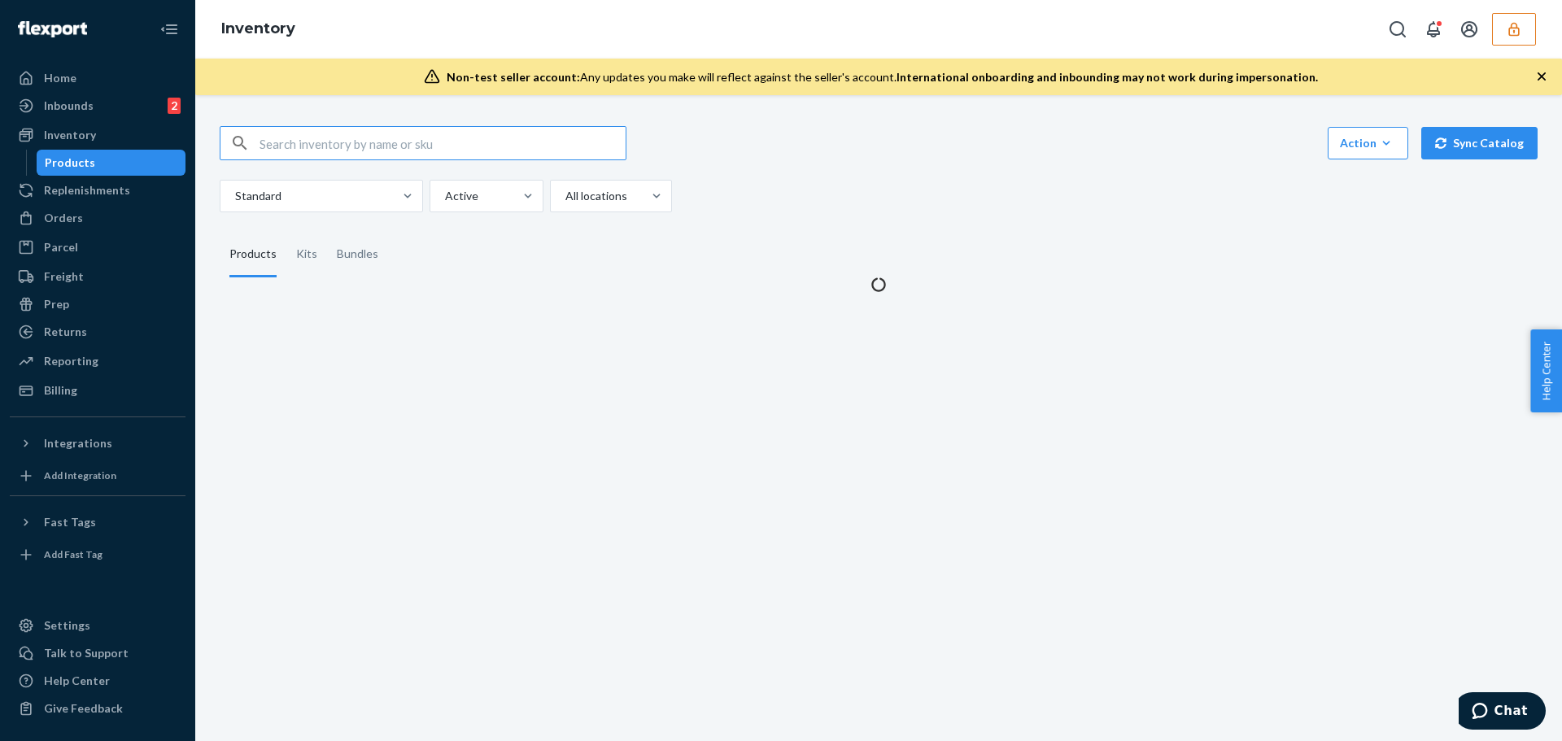
click at [413, 145] on input "text" at bounding box center [443, 143] width 366 height 33
type input "D7H6TL7KVKW"
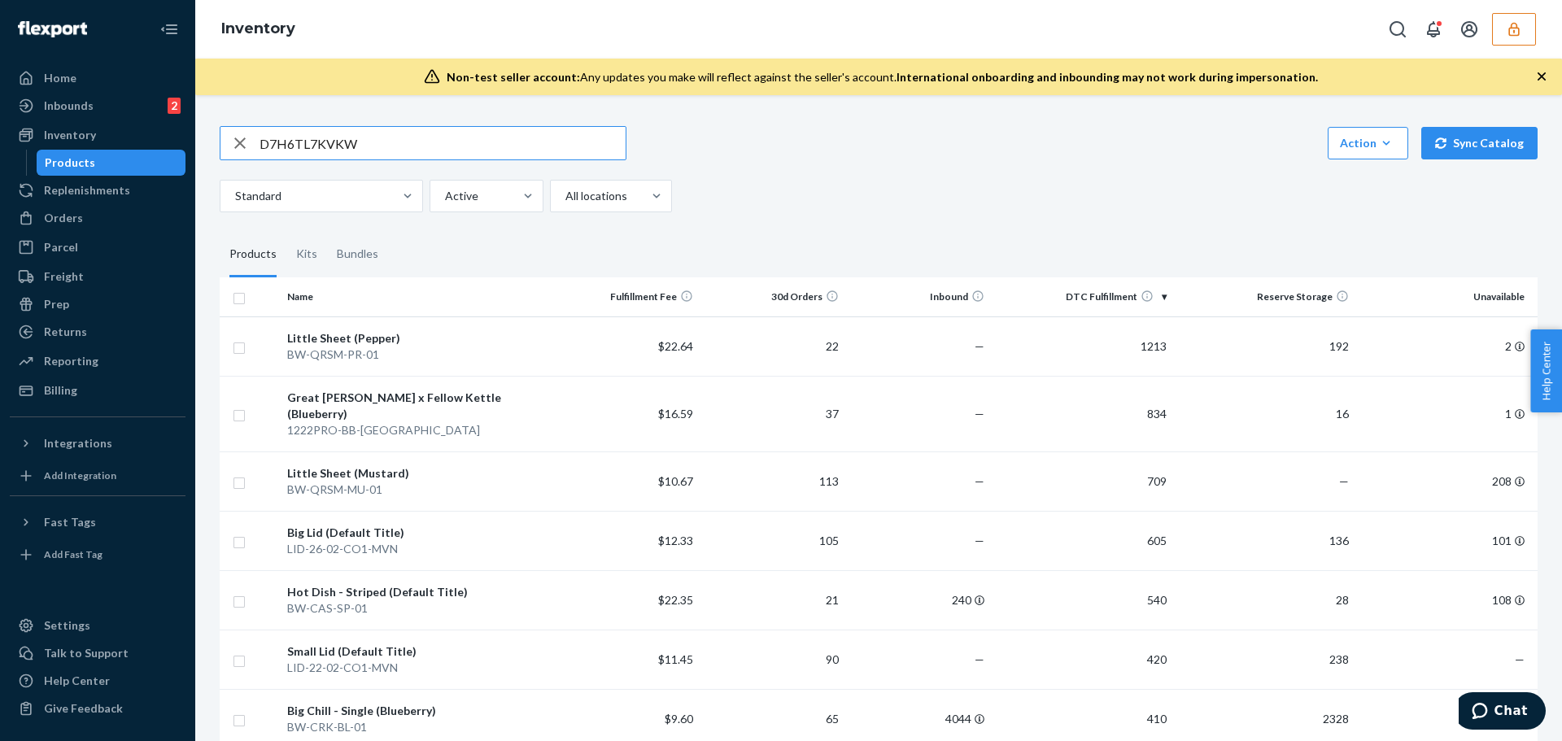
click at [375, 150] on input "D7H6TL7KVKW" at bounding box center [443, 143] width 366 height 33
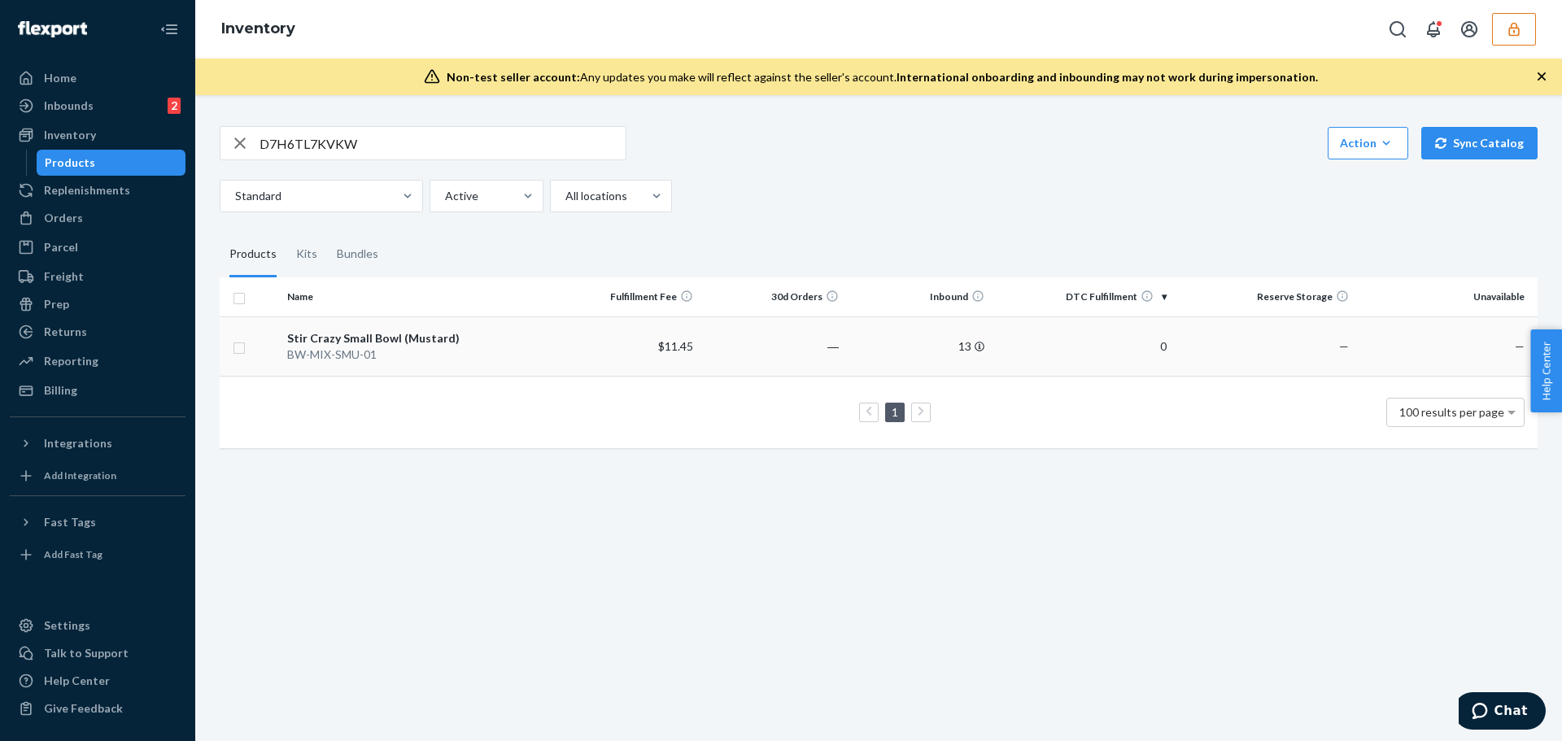
click at [384, 341] on div "Stir Crazy Small Bowl (Mustard)" at bounding box center [417, 338] width 260 height 16
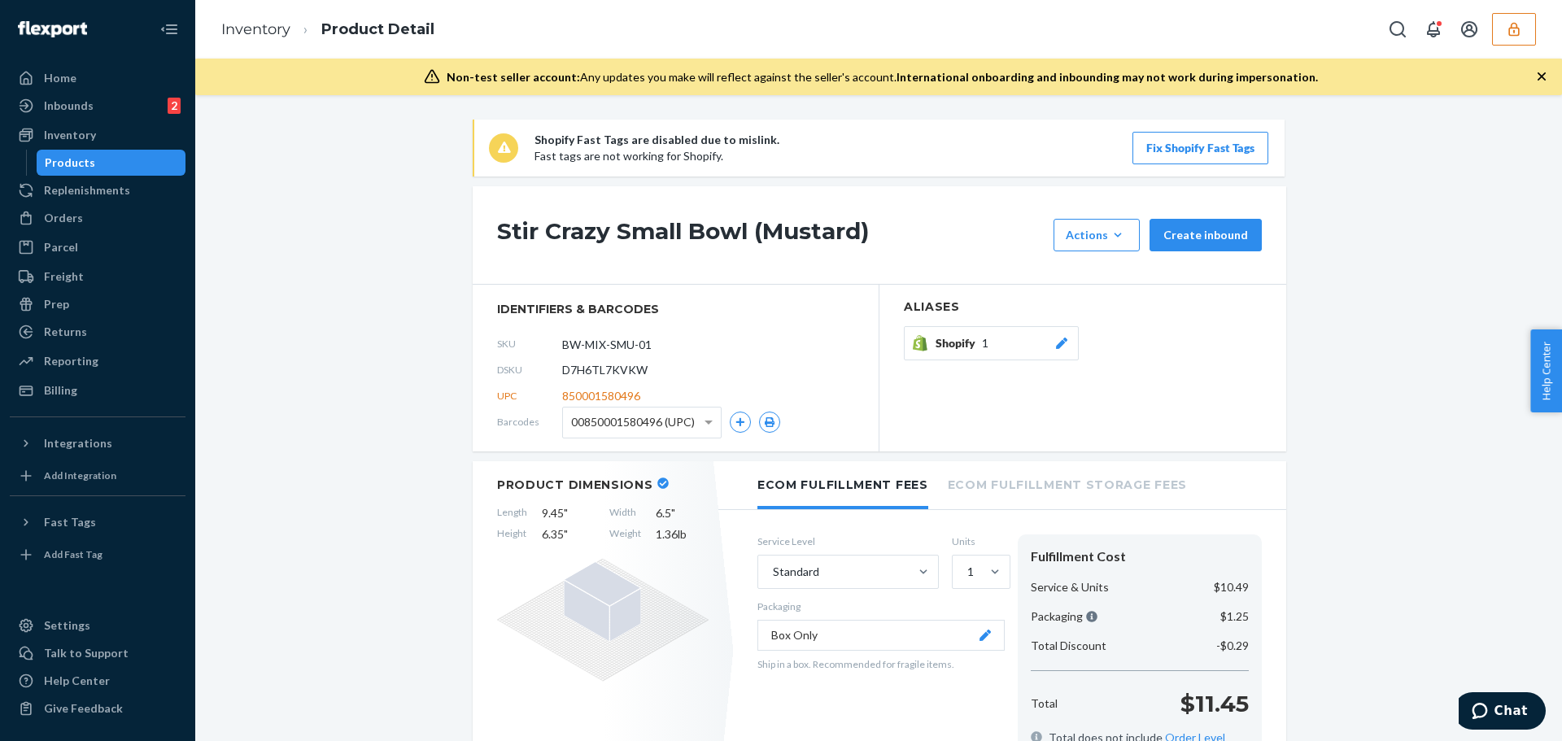
click at [1513, 33] on icon "button" at bounding box center [1514, 29] width 16 height 16
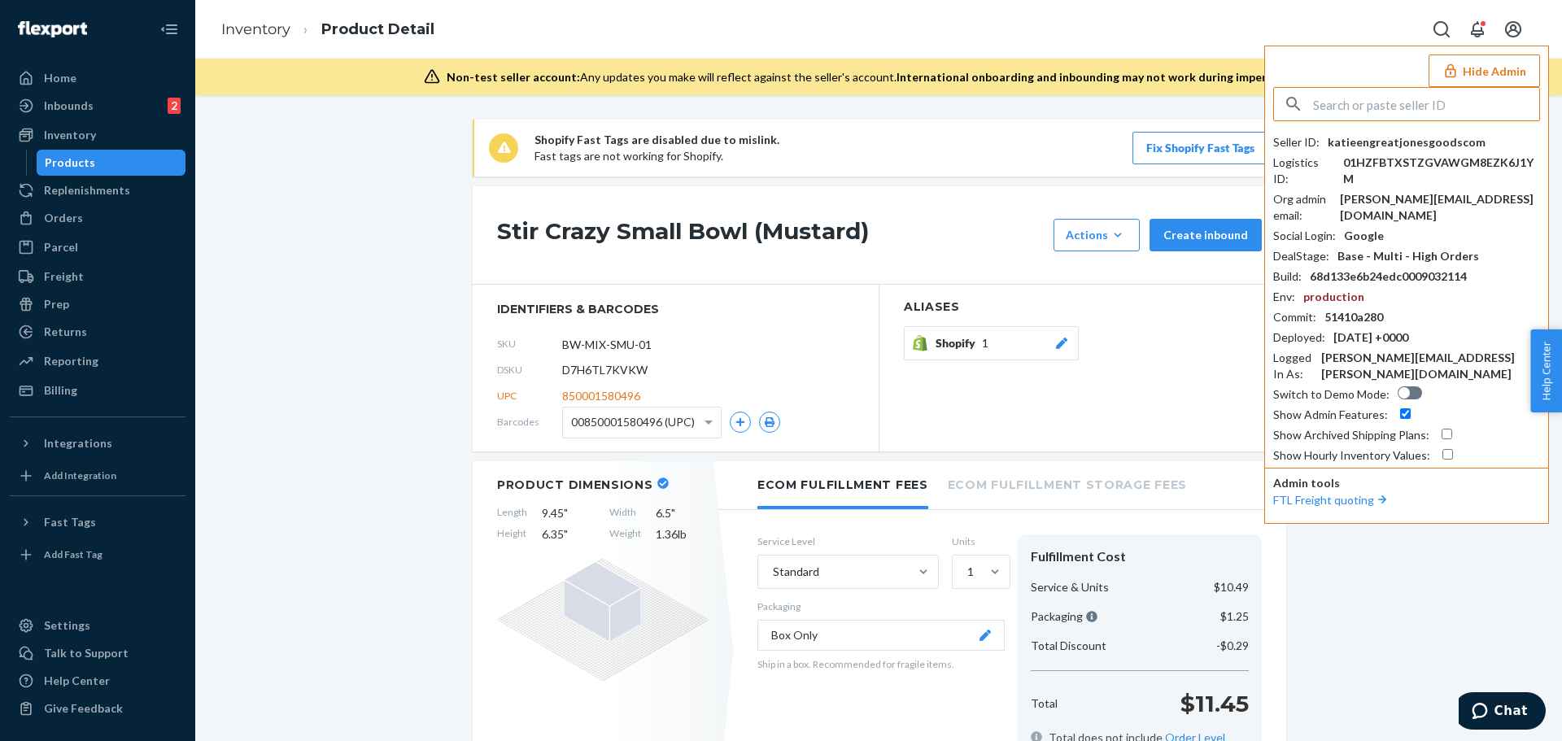
click at [1407, 104] on input "text" at bounding box center [1426, 104] width 226 height 33
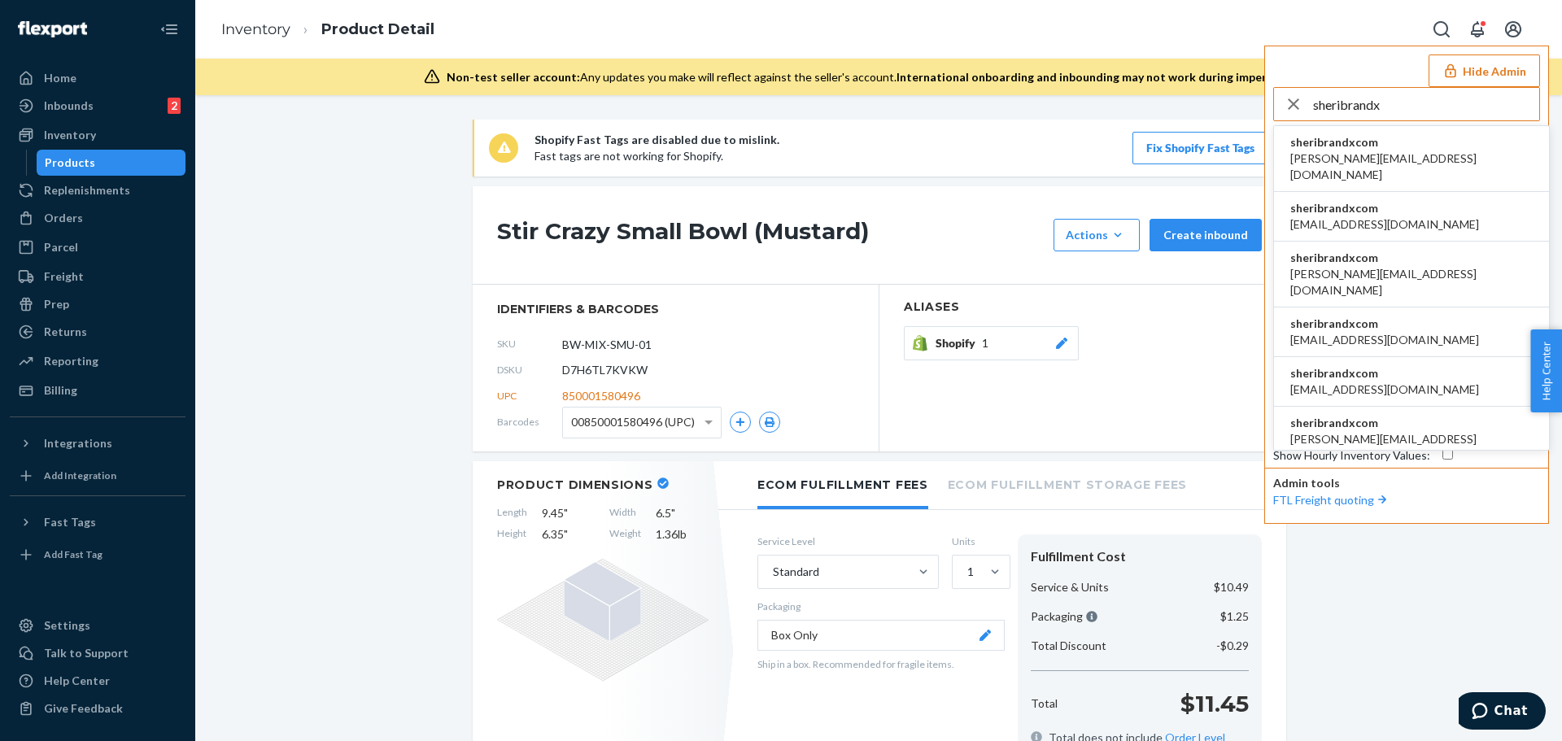
type input "sheribrandx"
click at [1362, 140] on span "sheribrandxcom" at bounding box center [1411, 142] width 242 height 16
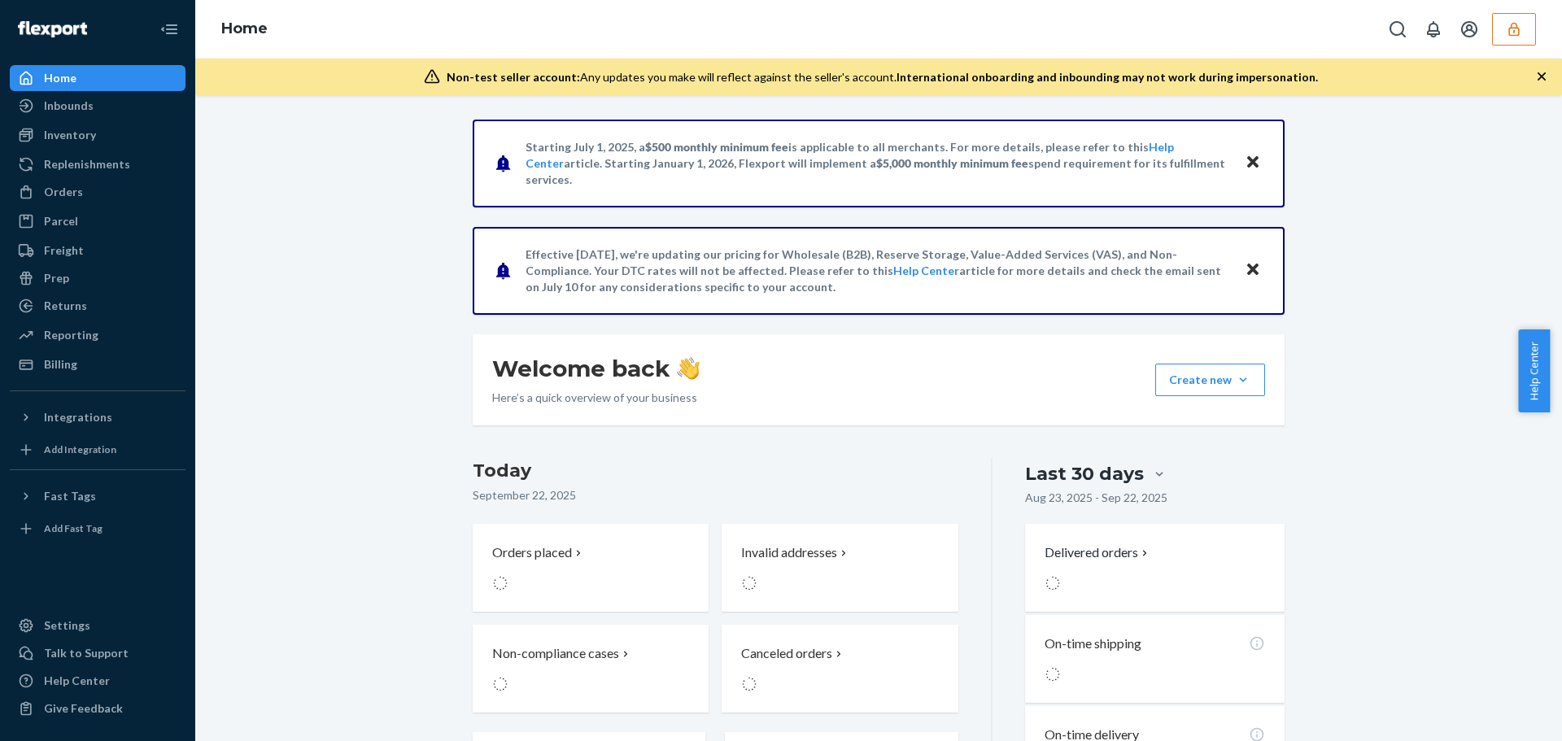
drag, startPoint x: 761, startPoint y: 11, endPoint x: 745, endPoint y: 23, distance: 19.2
click at [761, 11] on div "Home" at bounding box center [878, 29] width 1367 height 59
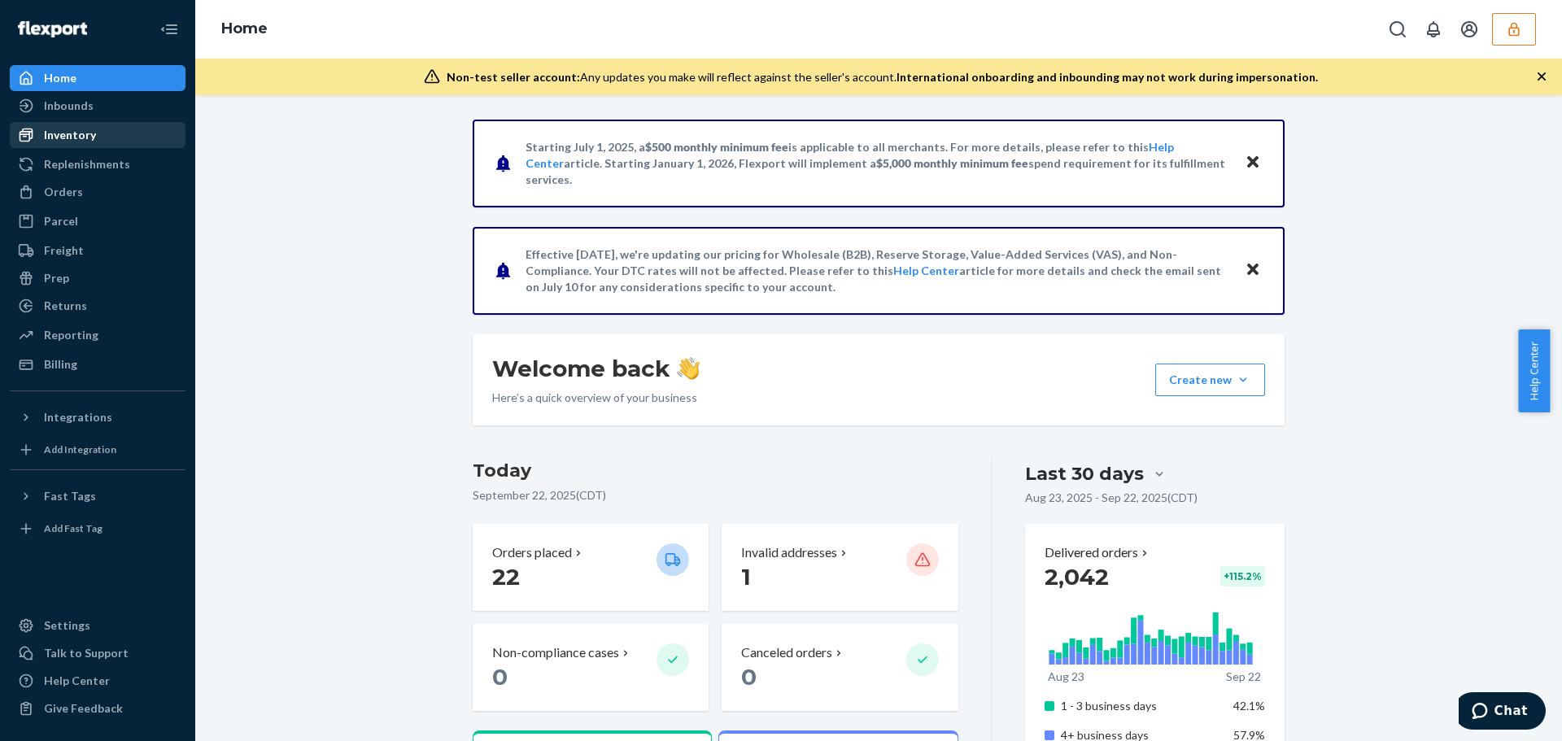
click at [88, 137] on div "Inventory" at bounding box center [70, 135] width 52 height 16
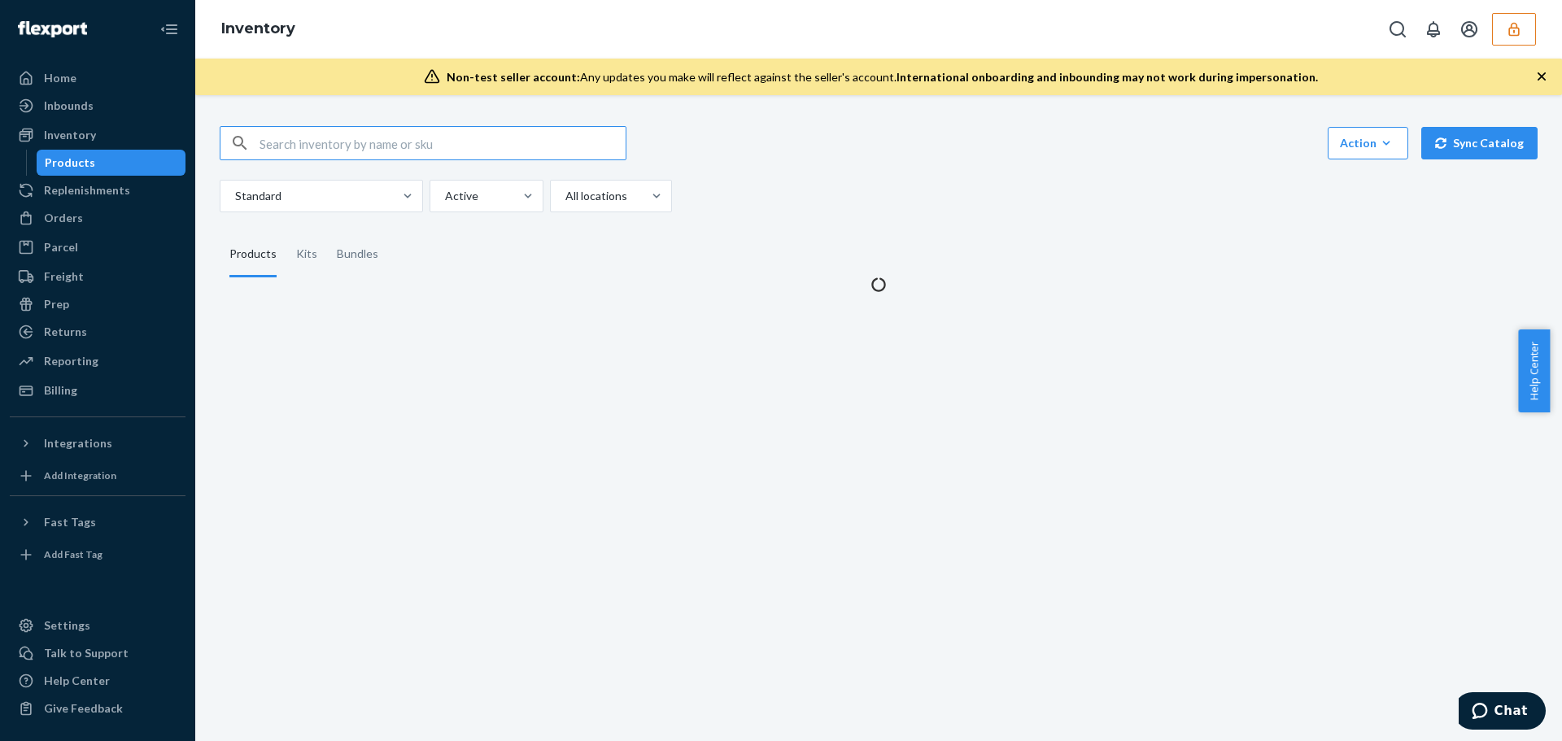
click at [361, 140] on input "text" at bounding box center [443, 143] width 366 height 33
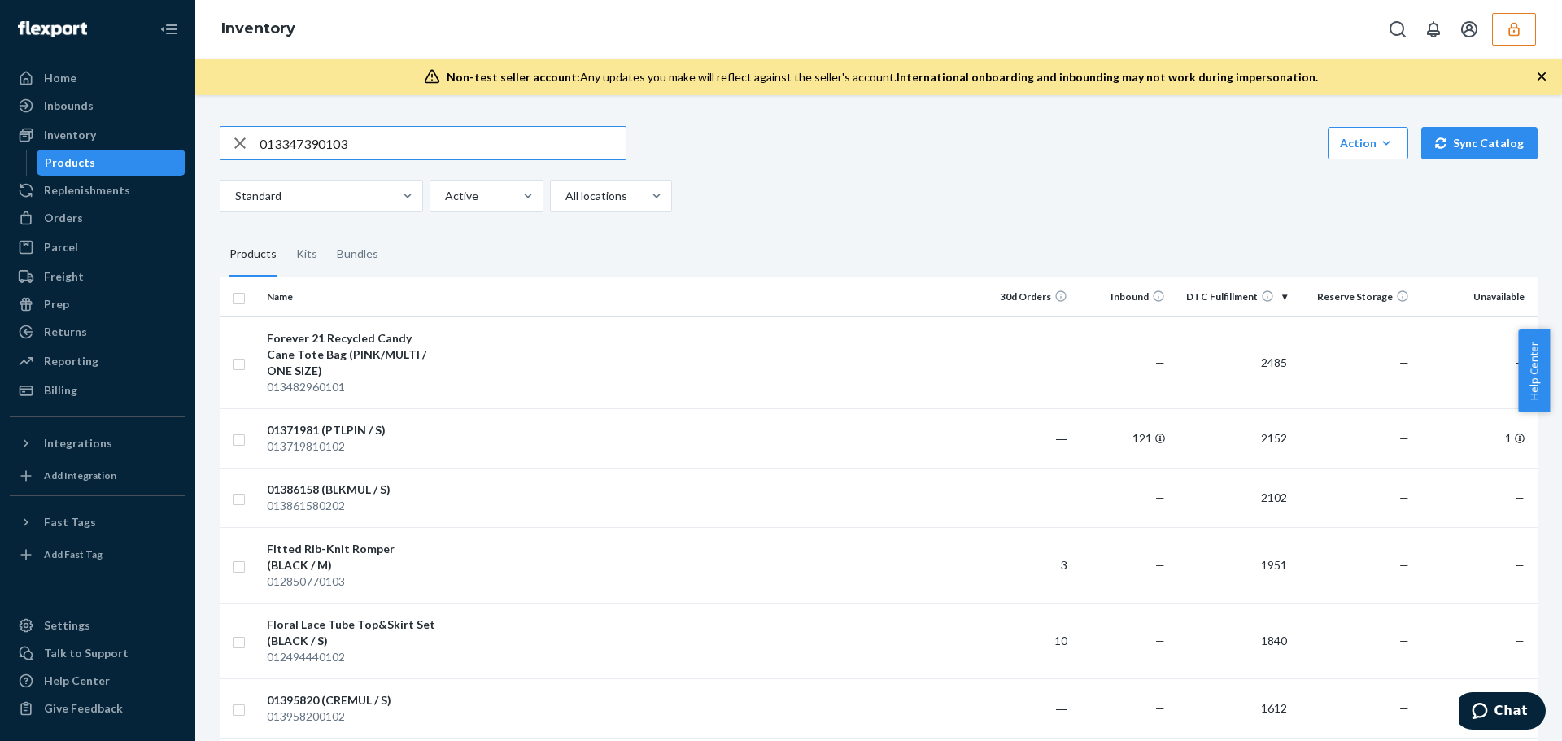
type input "013347390103"
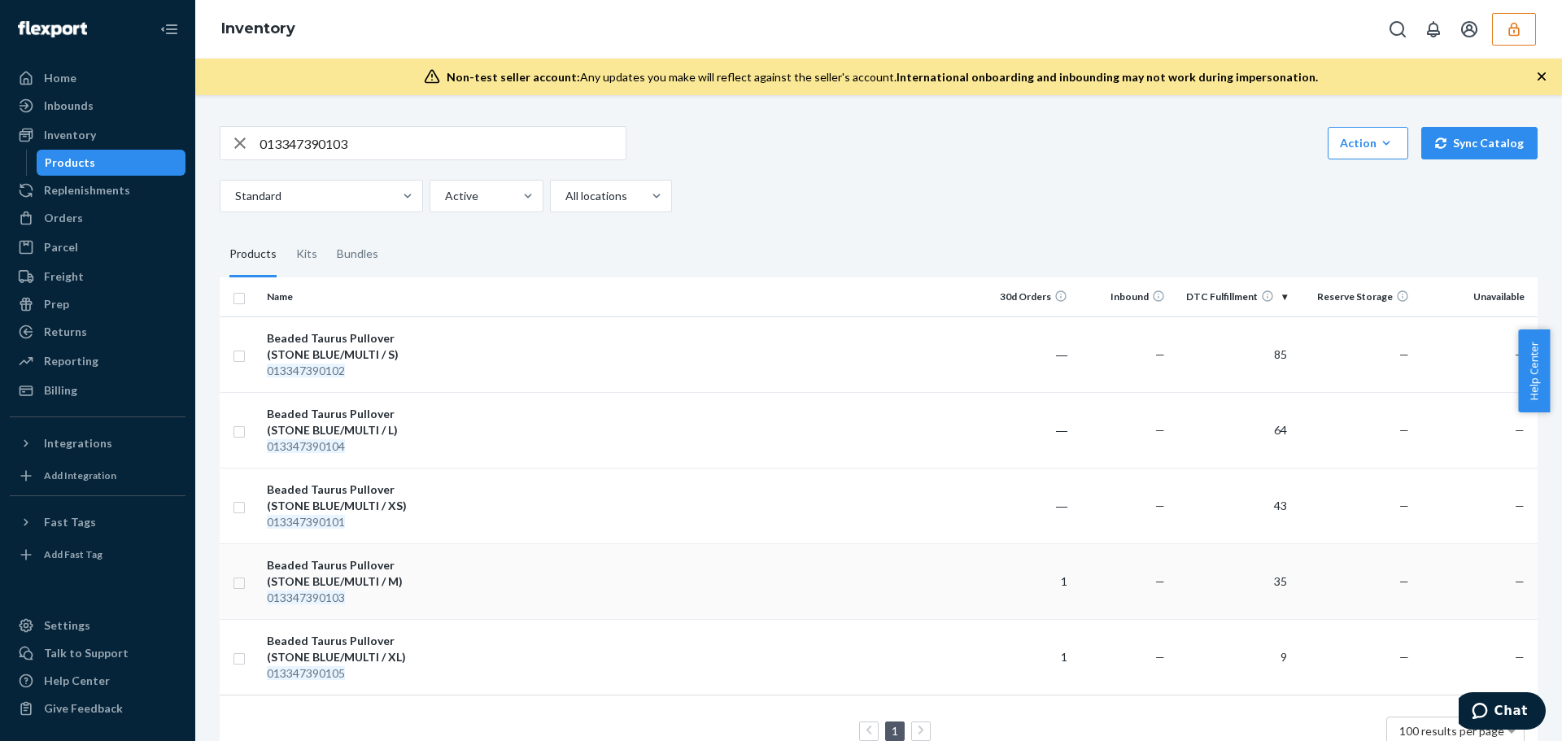
click at [414, 587] on div "Beaded Taurus Pullover (STONE BLUE/MULTI / M)" at bounding box center [352, 573] width 170 height 33
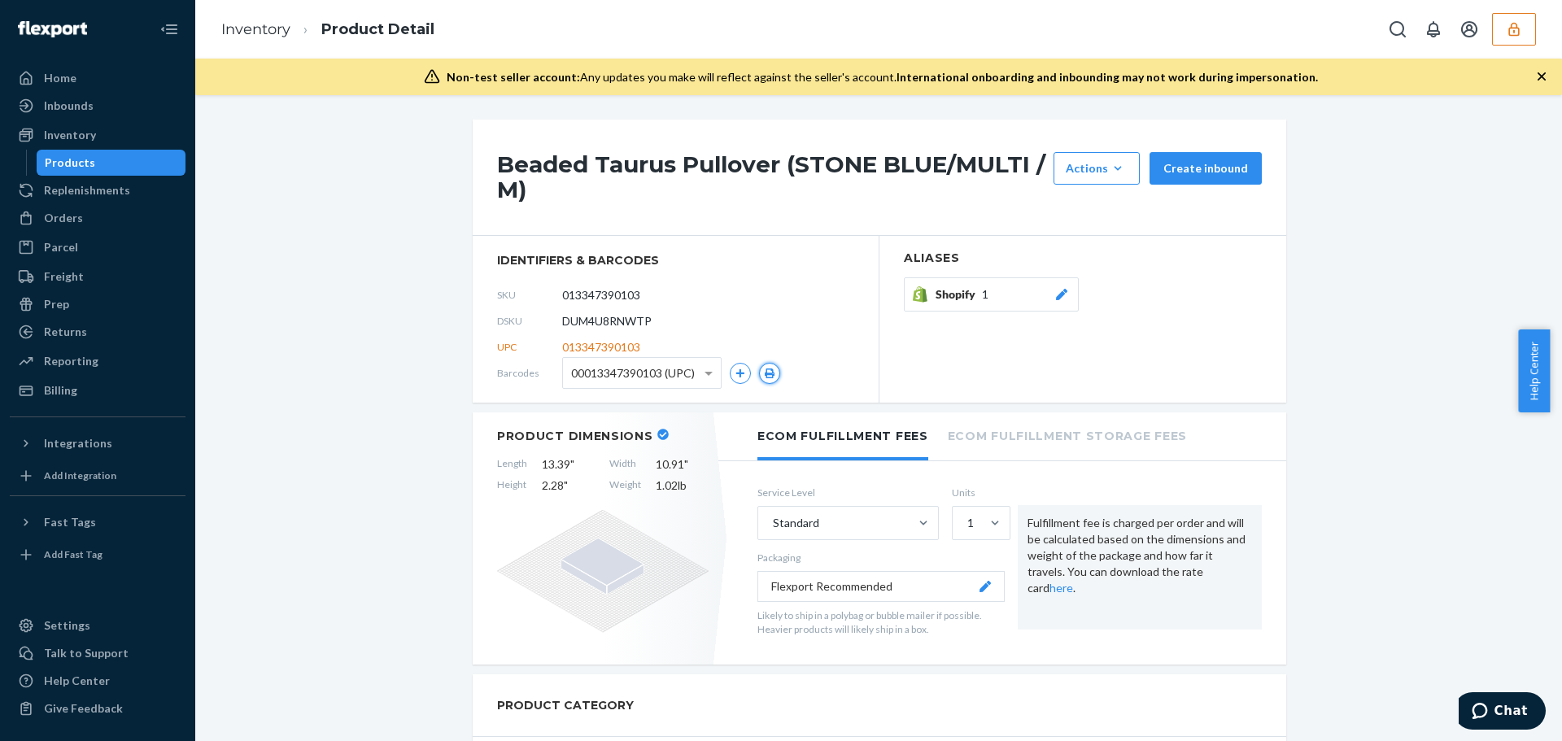
click at [769, 372] on icon "button" at bounding box center [769, 374] width 11 height 10
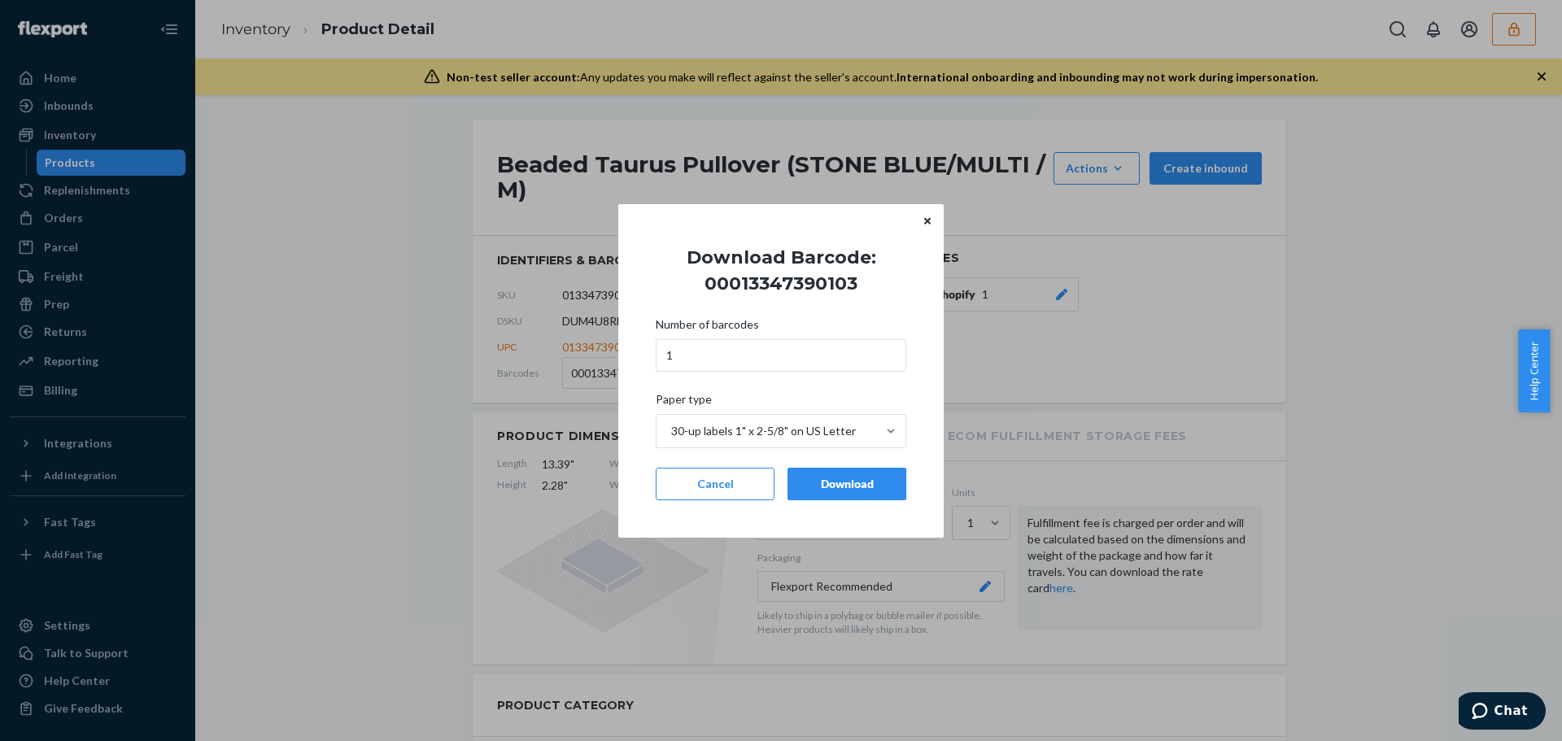
click at [848, 482] on div "Download" at bounding box center [846, 484] width 91 height 16
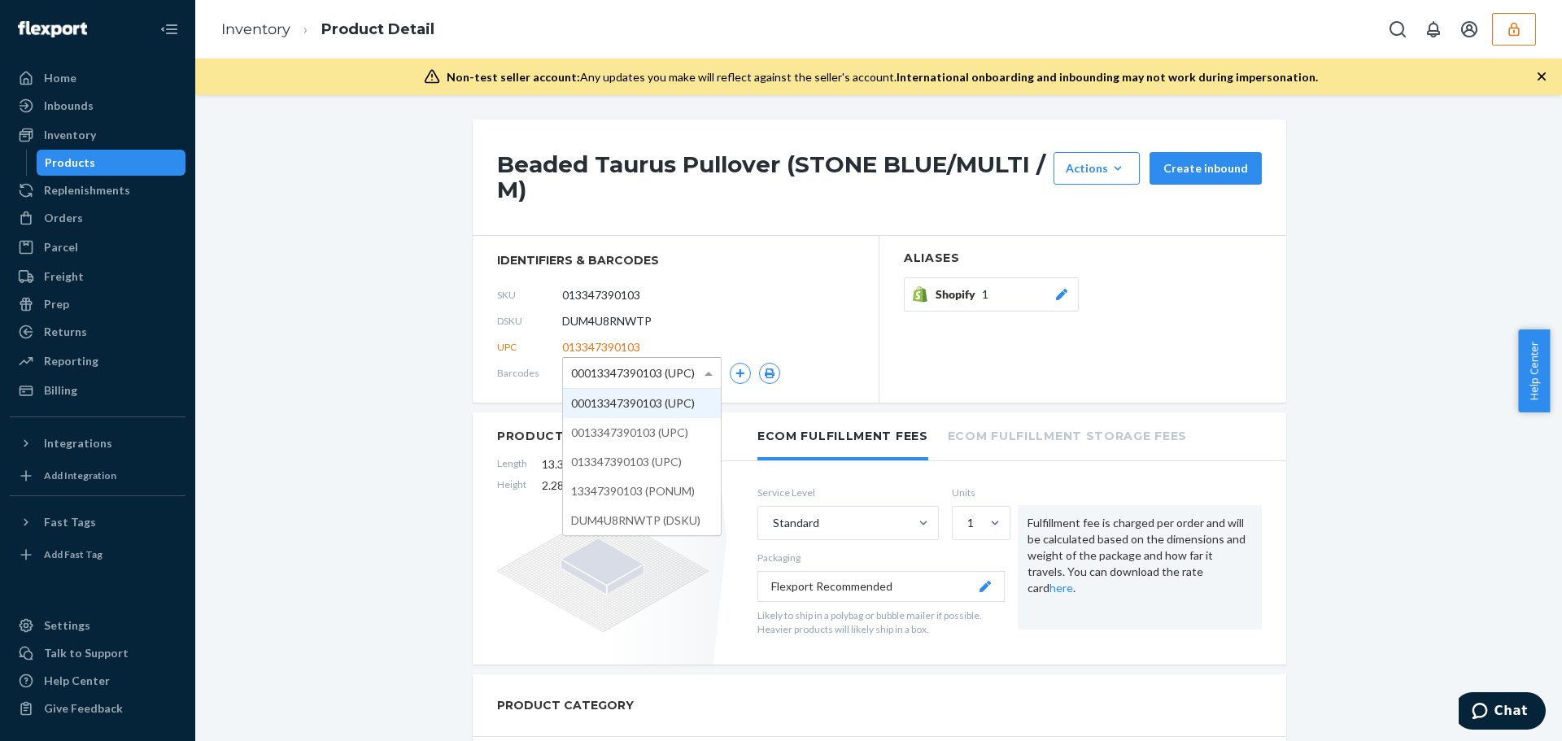
click at [601, 372] on span "00013347390103 (UPC)" at bounding box center [633, 374] width 124 height 28
click at [765, 373] on icon "button" at bounding box center [770, 374] width 10 height 10
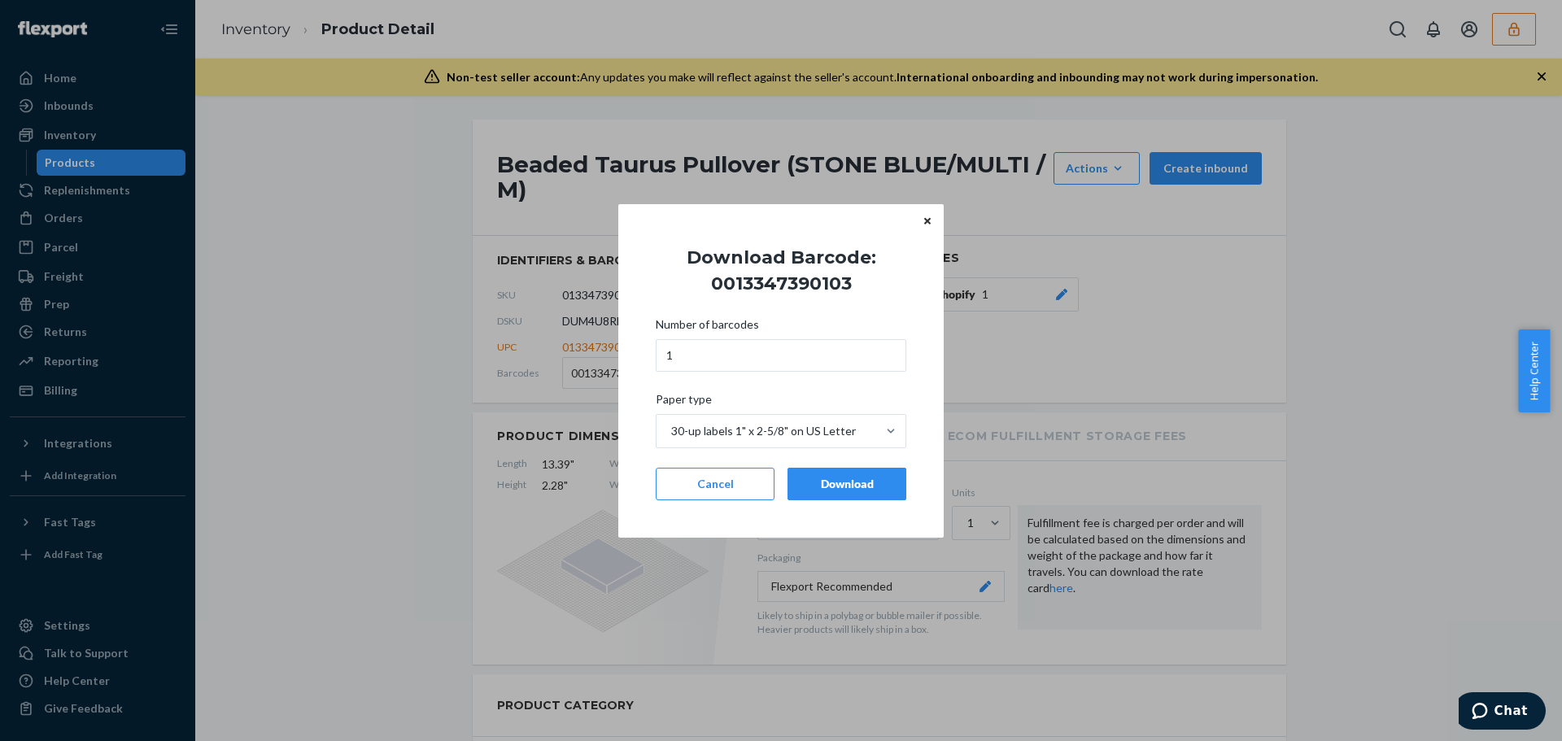
click at [845, 483] on div "Download" at bounding box center [846, 484] width 91 height 16
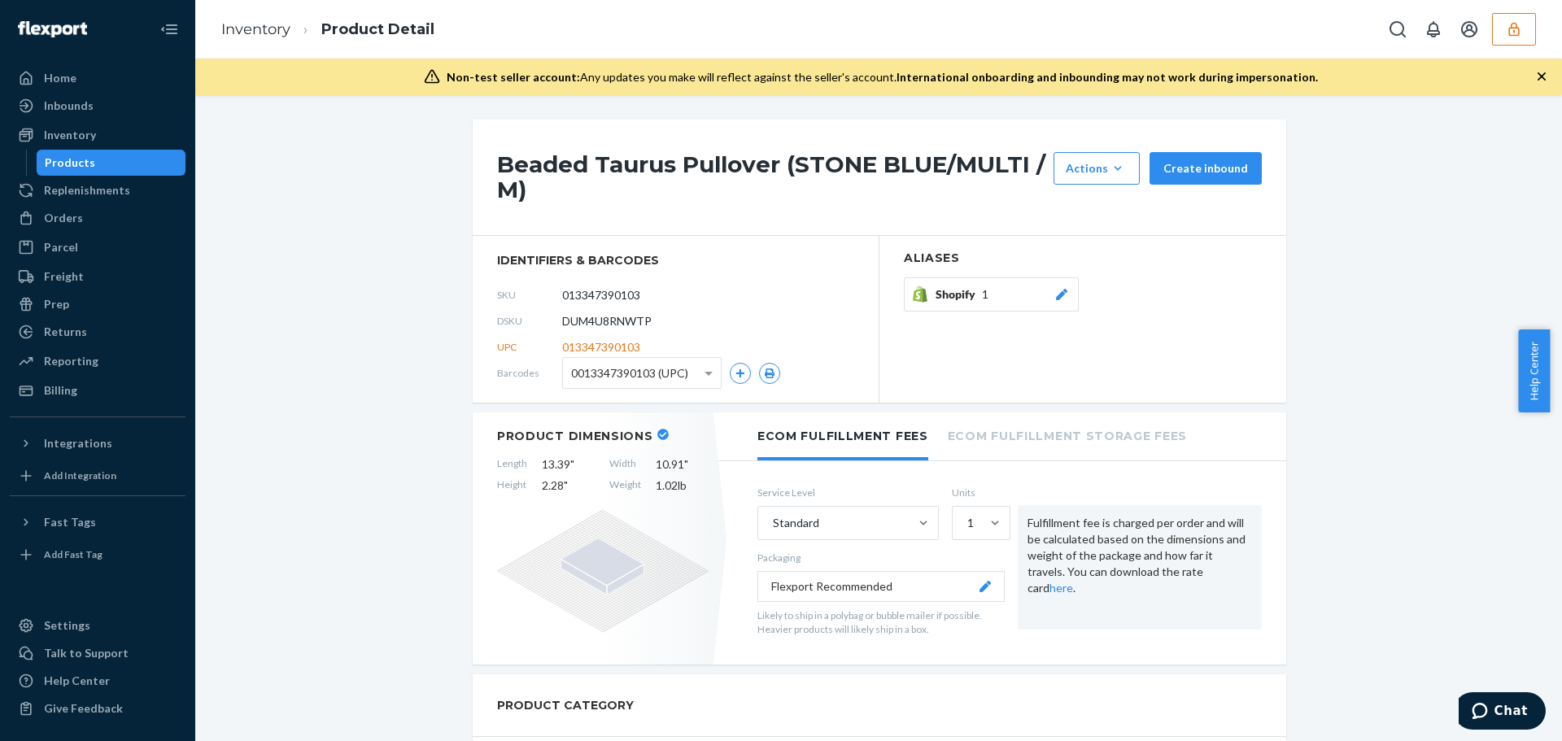
click at [650, 377] on span "0013347390103 (UPC)" at bounding box center [629, 374] width 117 height 28
click at [765, 369] on icon "button" at bounding box center [770, 374] width 10 height 10
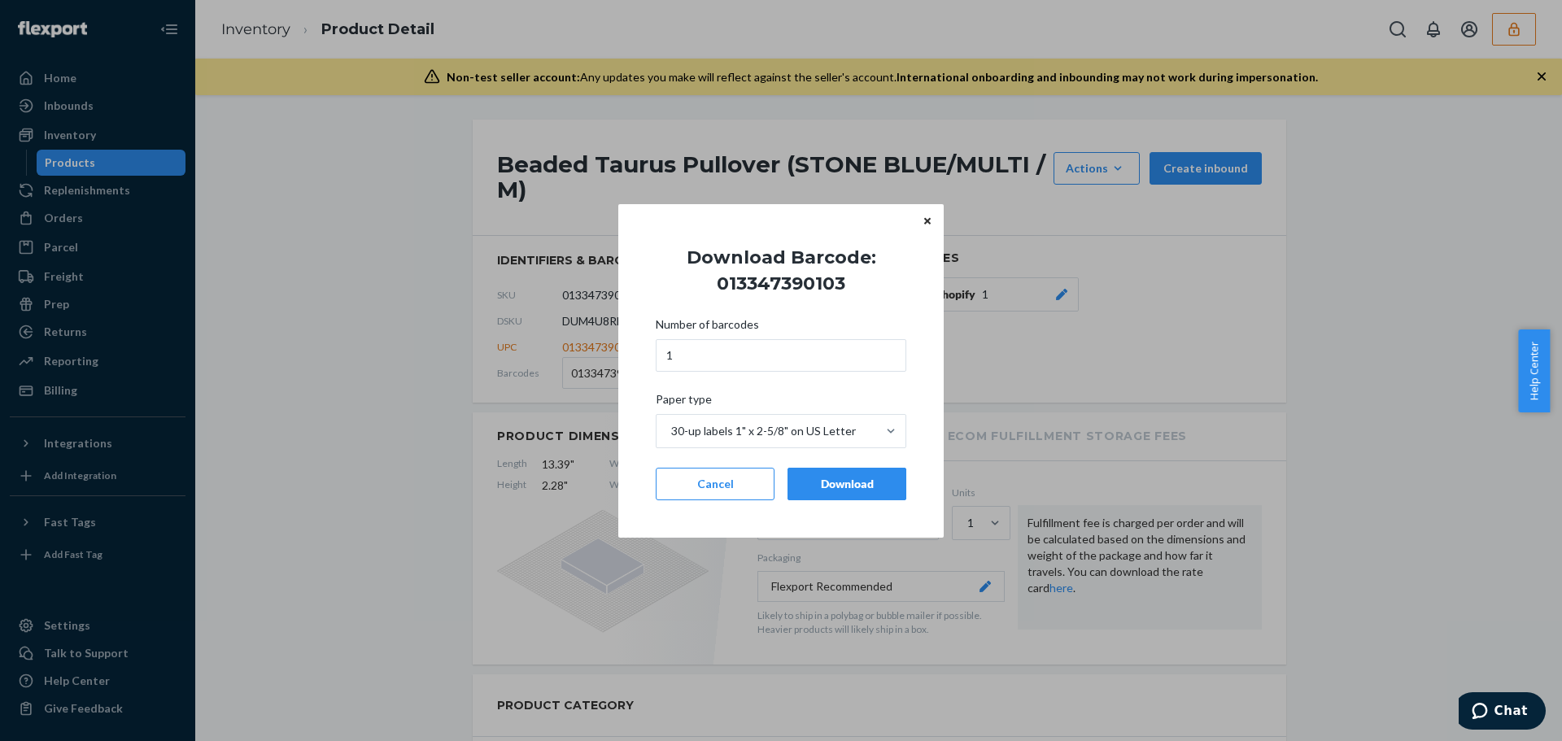
click at [851, 497] on button "Download" at bounding box center [846, 484] width 119 height 33
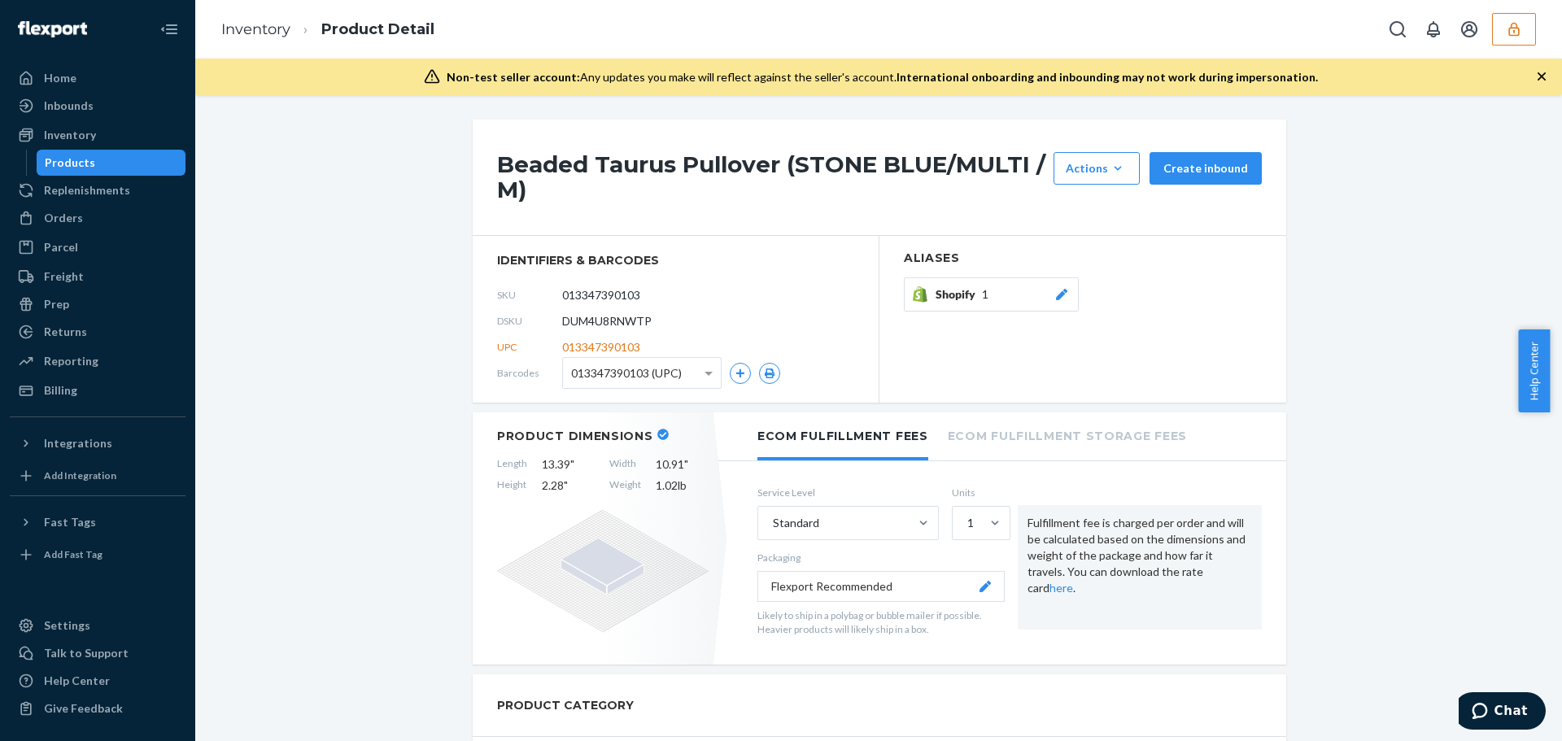
click at [667, 374] on span "013347390103 (UPC)" at bounding box center [626, 374] width 111 height 28
click at [765, 373] on icon "button" at bounding box center [770, 374] width 10 height 10
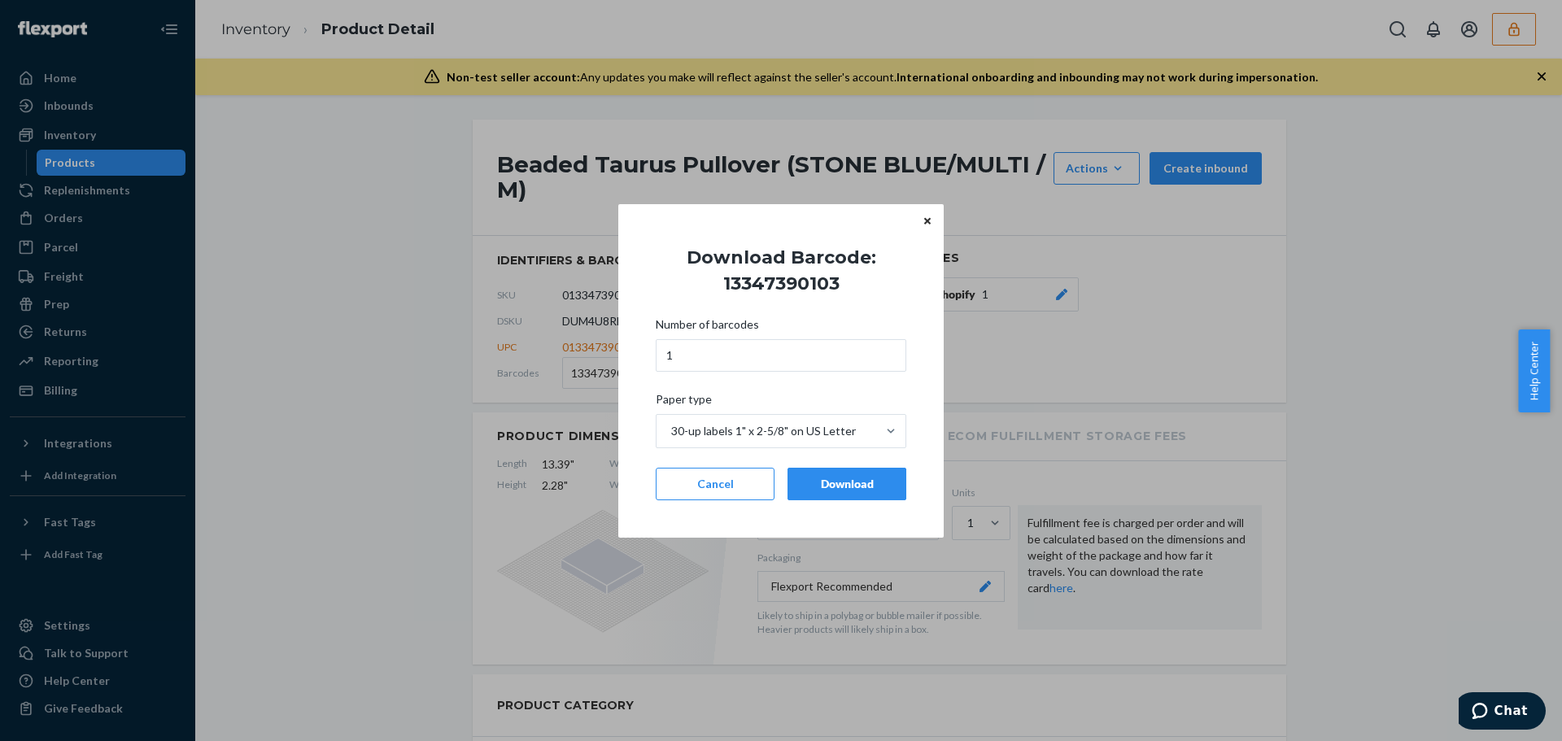
drag, startPoint x: 830, startPoint y: 475, endPoint x: 772, endPoint y: 454, distance: 61.5
click at [829, 476] on div "Download" at bounding box center [846, 484] width 91 height 16
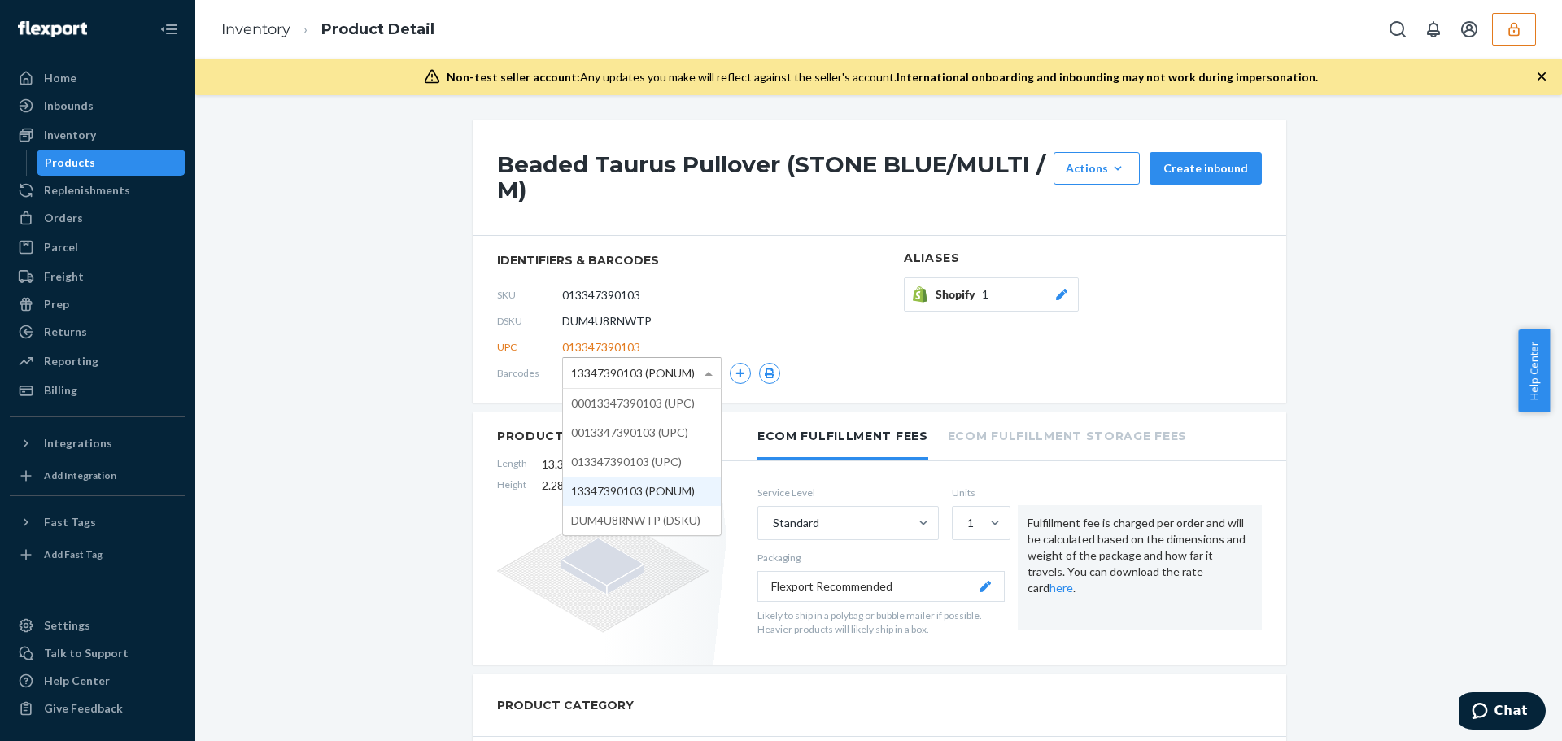
click at [635, 375] on span "13347390103 (PONUM)" at bounding box center [633, 374] width 124 height 28
click at [764, 369] on icon "button" at bounding box center [769, 374] width 11 height 10
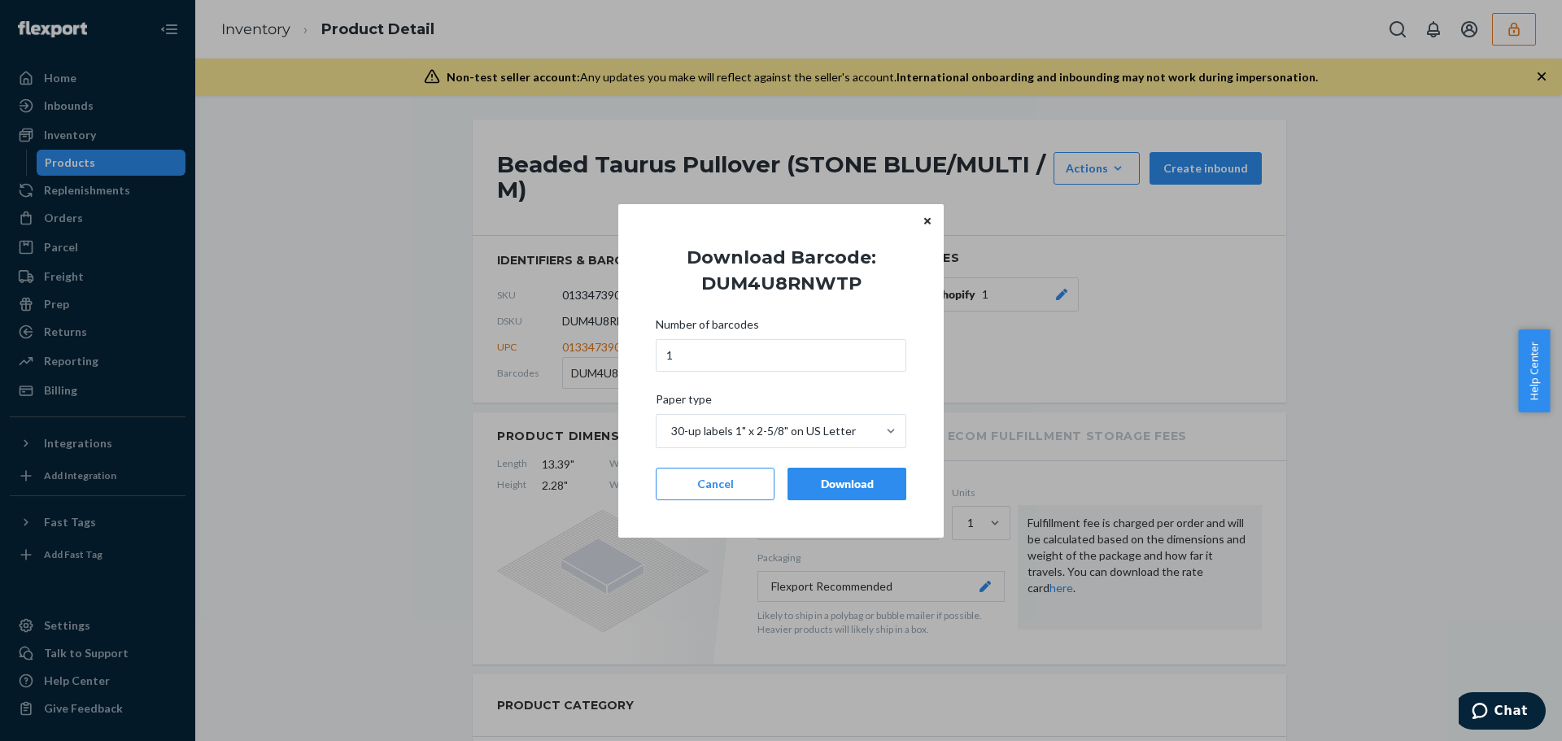
click at [842, 481] on div "Download" at bounding box center [846, 484] width 91 height 16
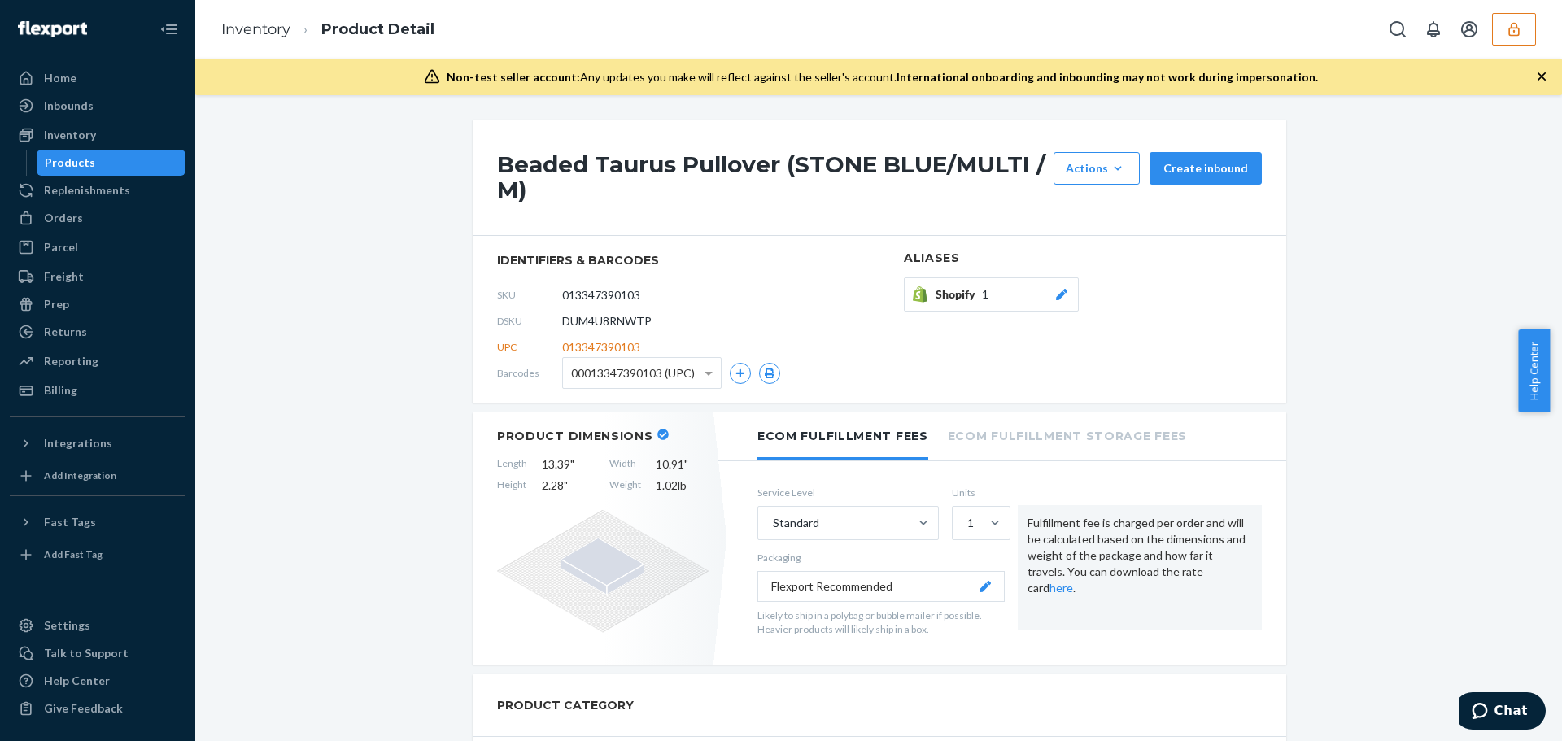
click at [1542, 17] on div "Inventory Product Detail" at bounding box center [878, 29] width 1367 height 59
drag, startPoint x: 1533, startPoint y: 29, endPoint x: 1147, endPoint y: 81, distance: 389.0
click at [1529, 29] on button "button" at bounding box center [1514, 29] width 44 height 33
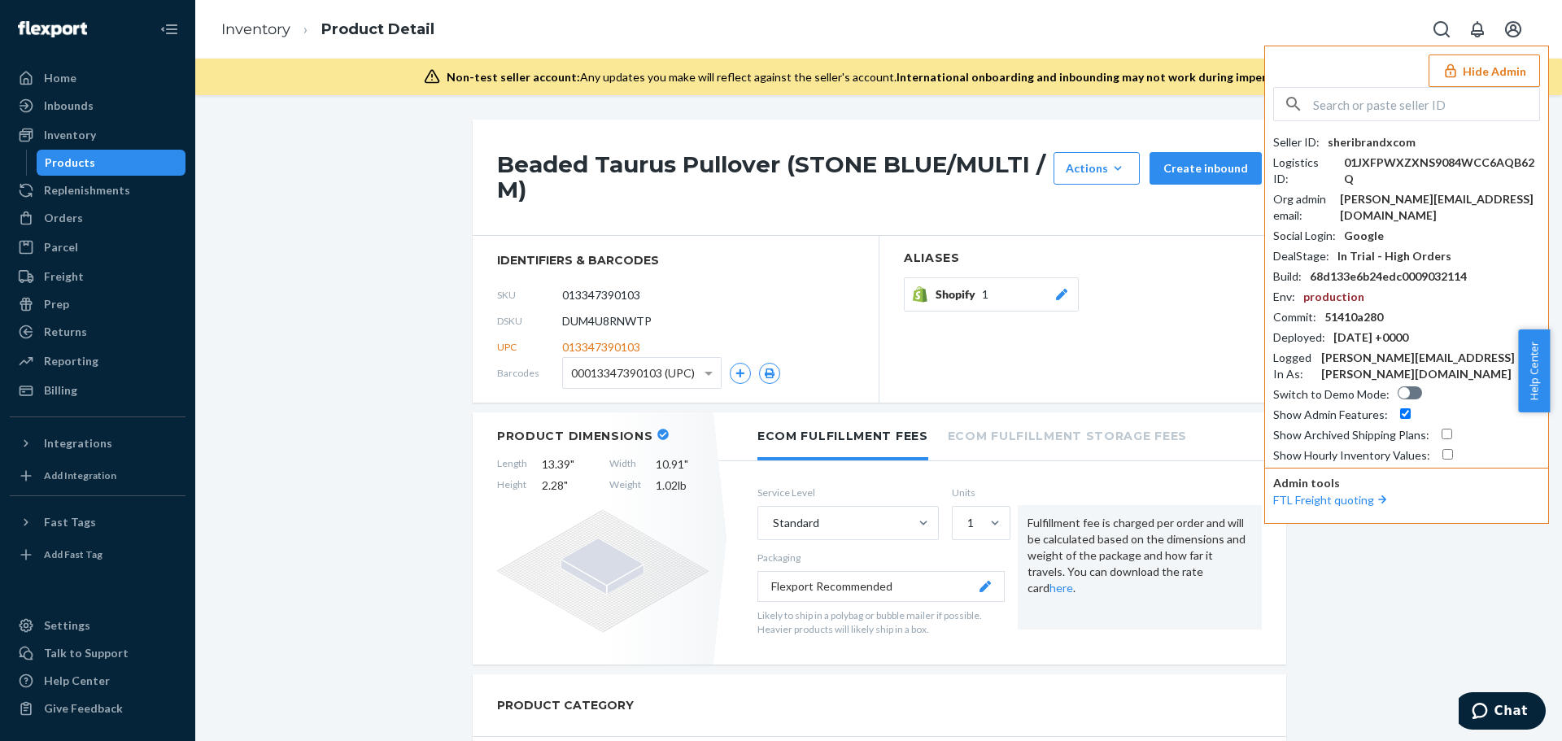
click at [1398, 113] on input "text" at bounding box center [1426, 104] width 226 height 33
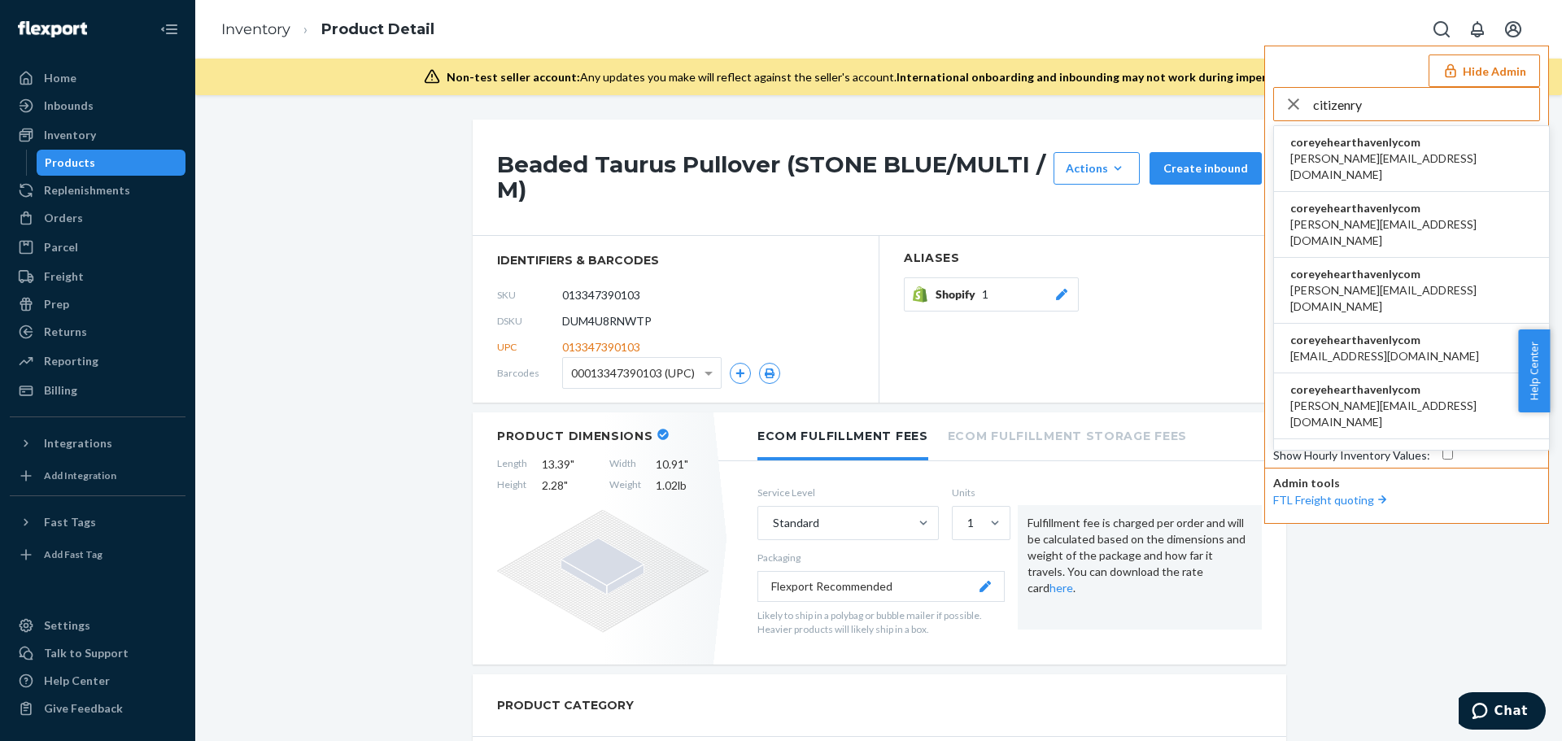
type input "citizenry"
click at [1382, 145] on span "coreyehearthavenlycom" at bounding box center [1411, 142] width 242 height 16
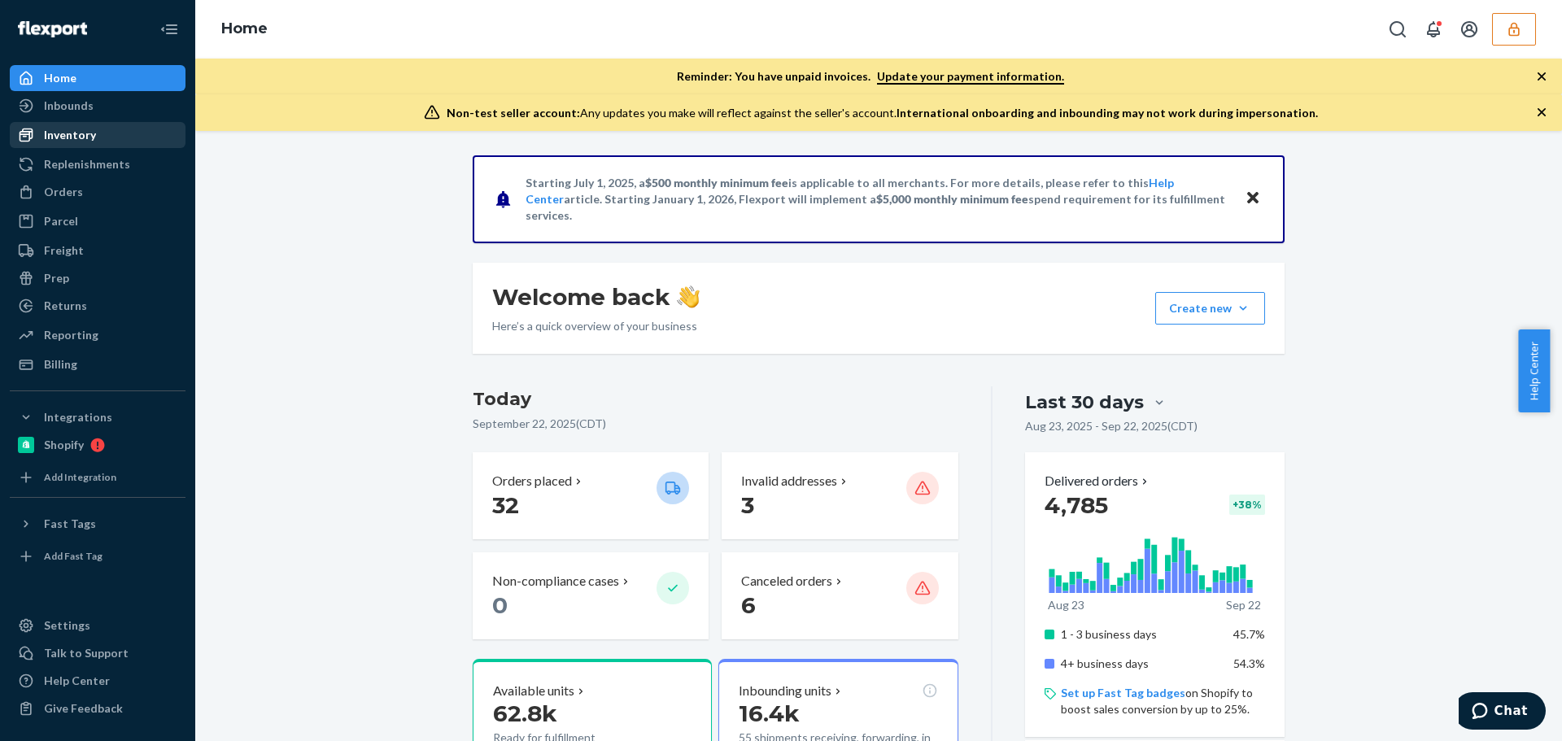
click at [68, 131] on div "Inventory" at bounding box center [70, 135] width 52 height 16
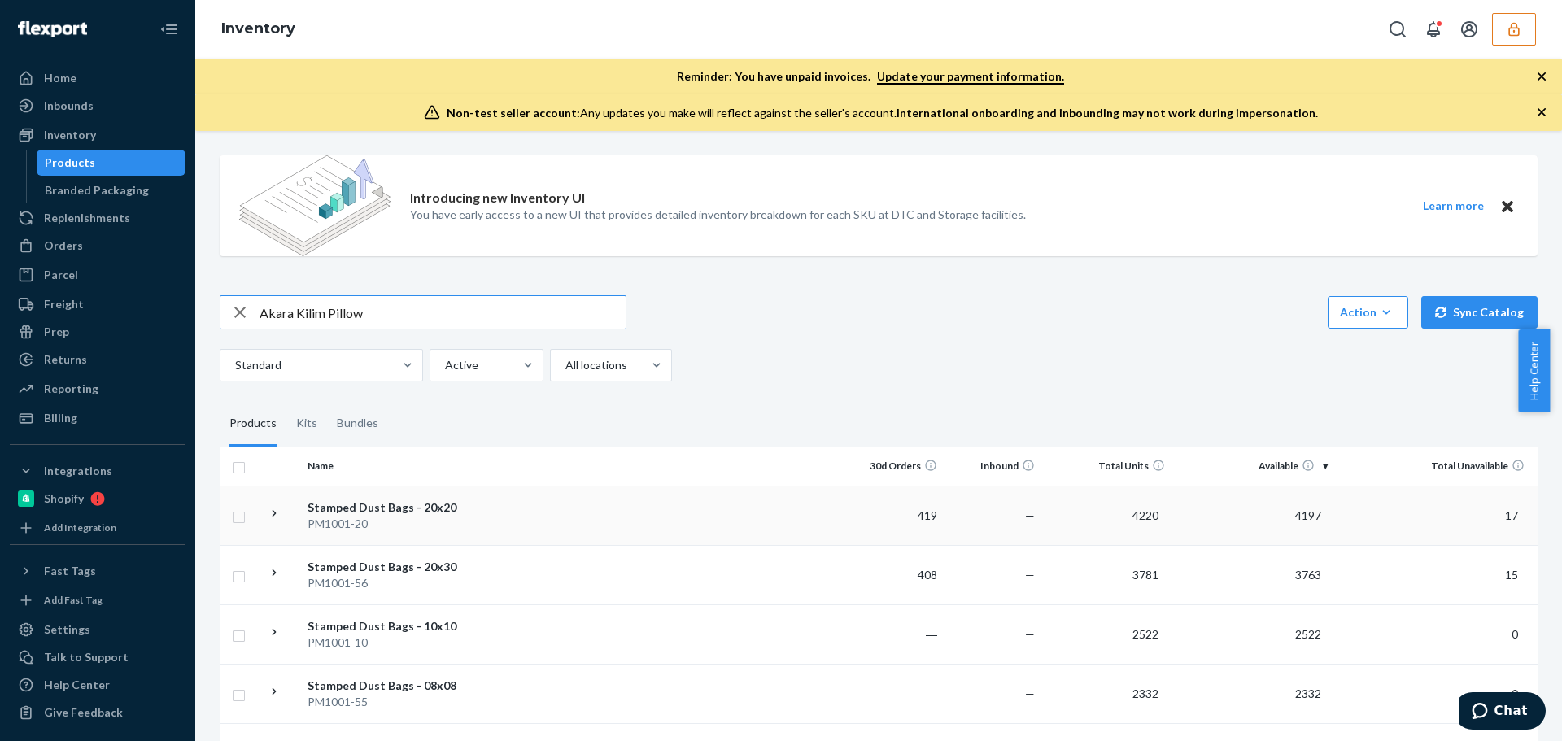
type input "Akara Kilim Pillow"
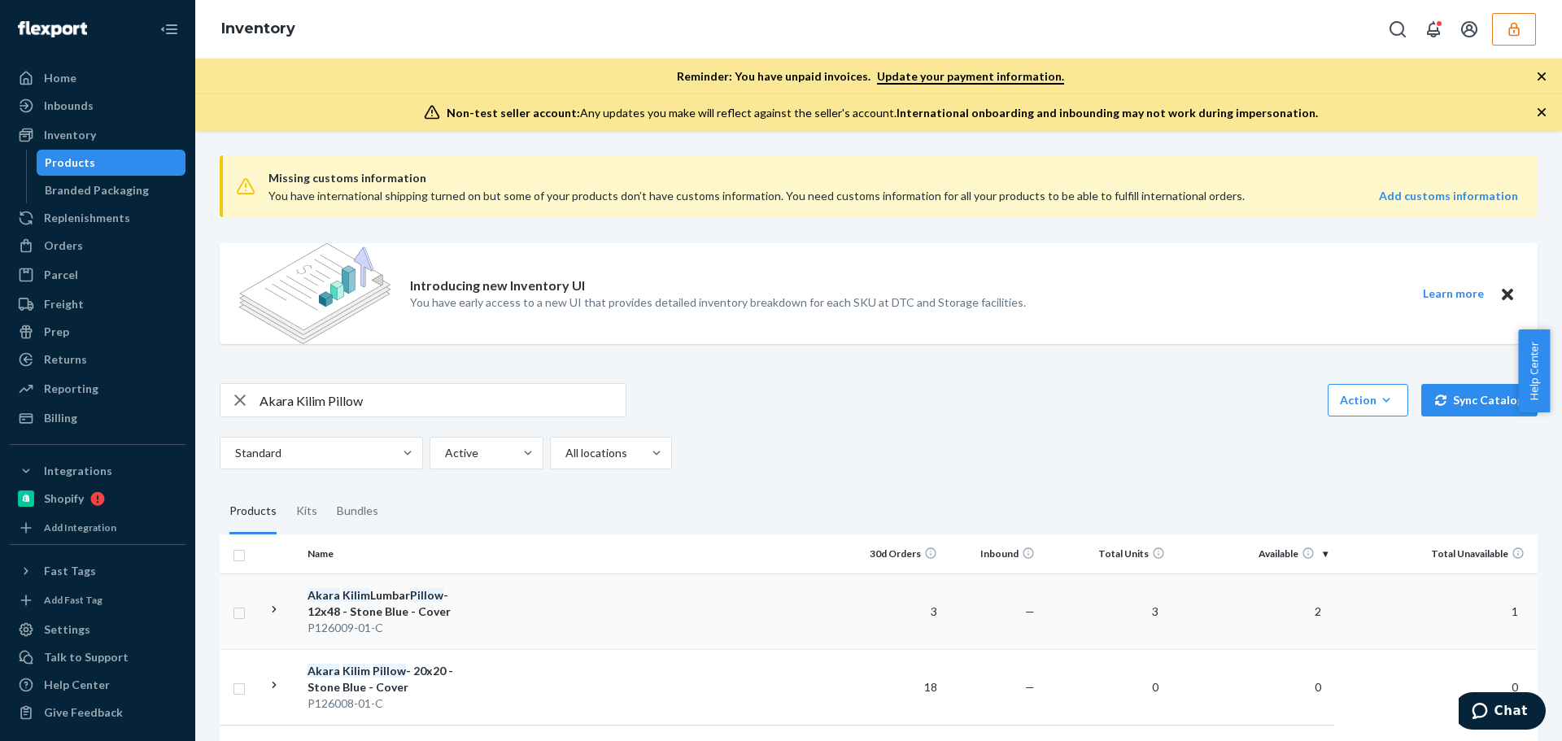
scroll to position [85, 0]
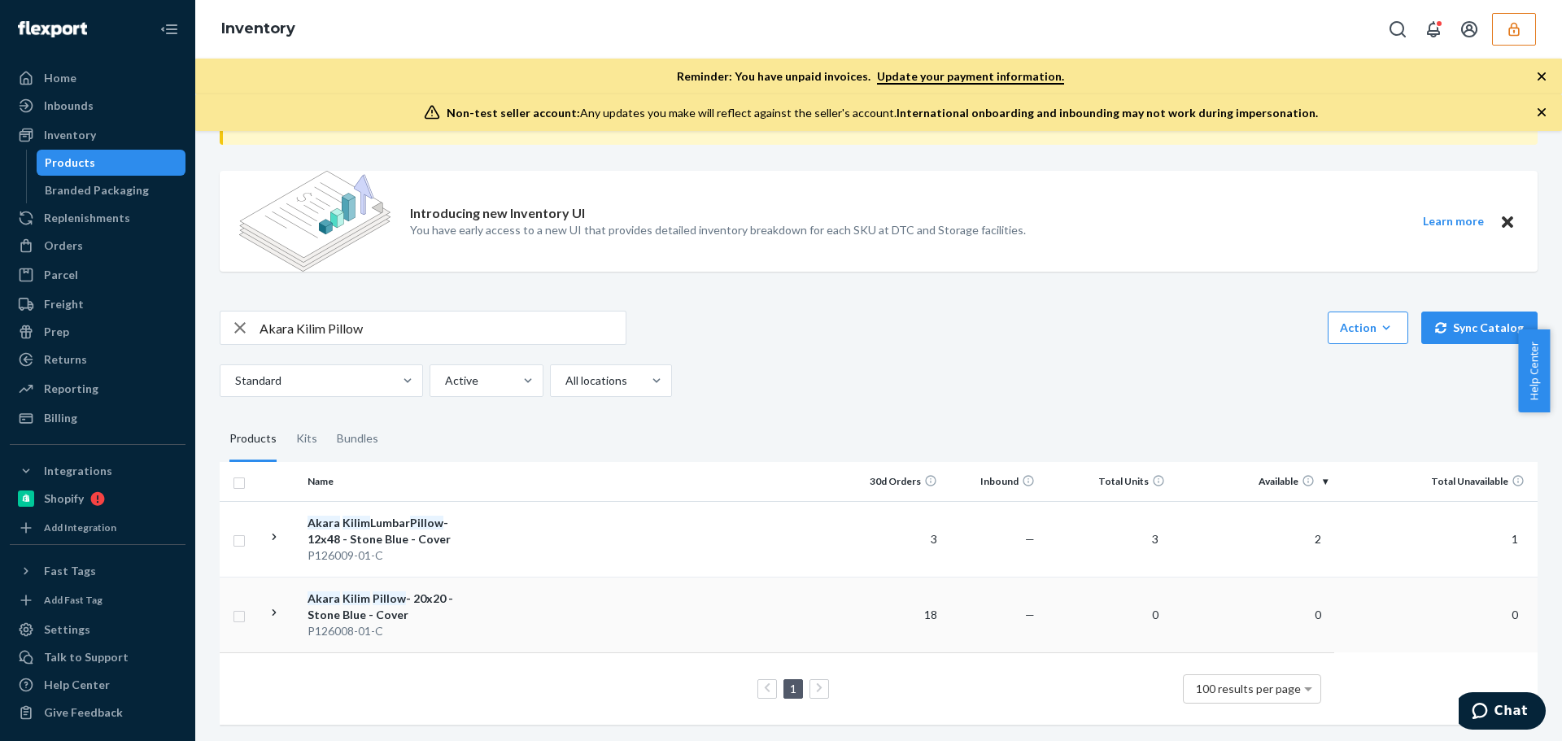
click at [438, 598] on div "Akara Kilim Pillow - 20x20 - Stone Blue - Cover" at bounding box center [393, 607] width 170 height 33
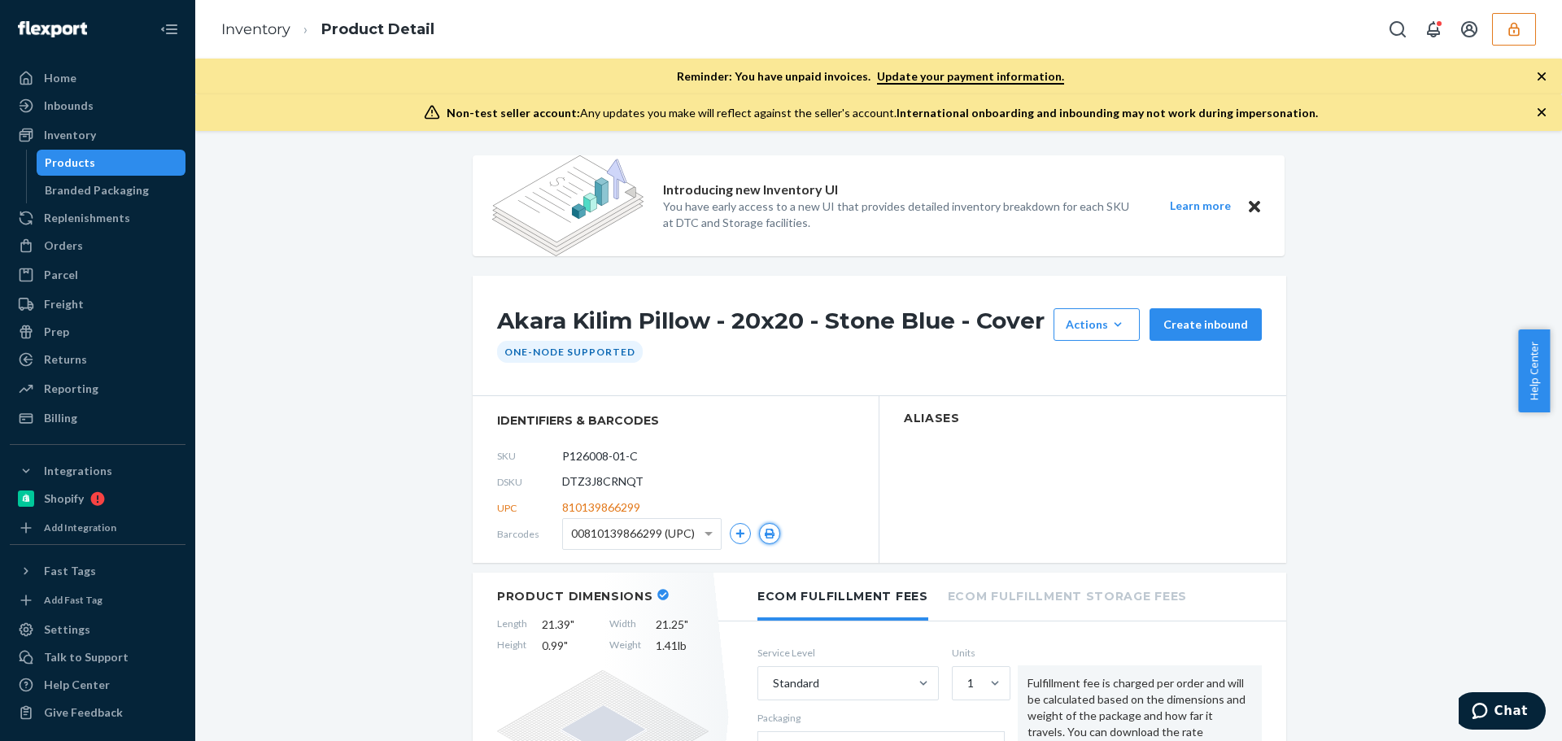
click at [765, 538] on icon "button" at bounding box center [770, 534] width 10 height 10
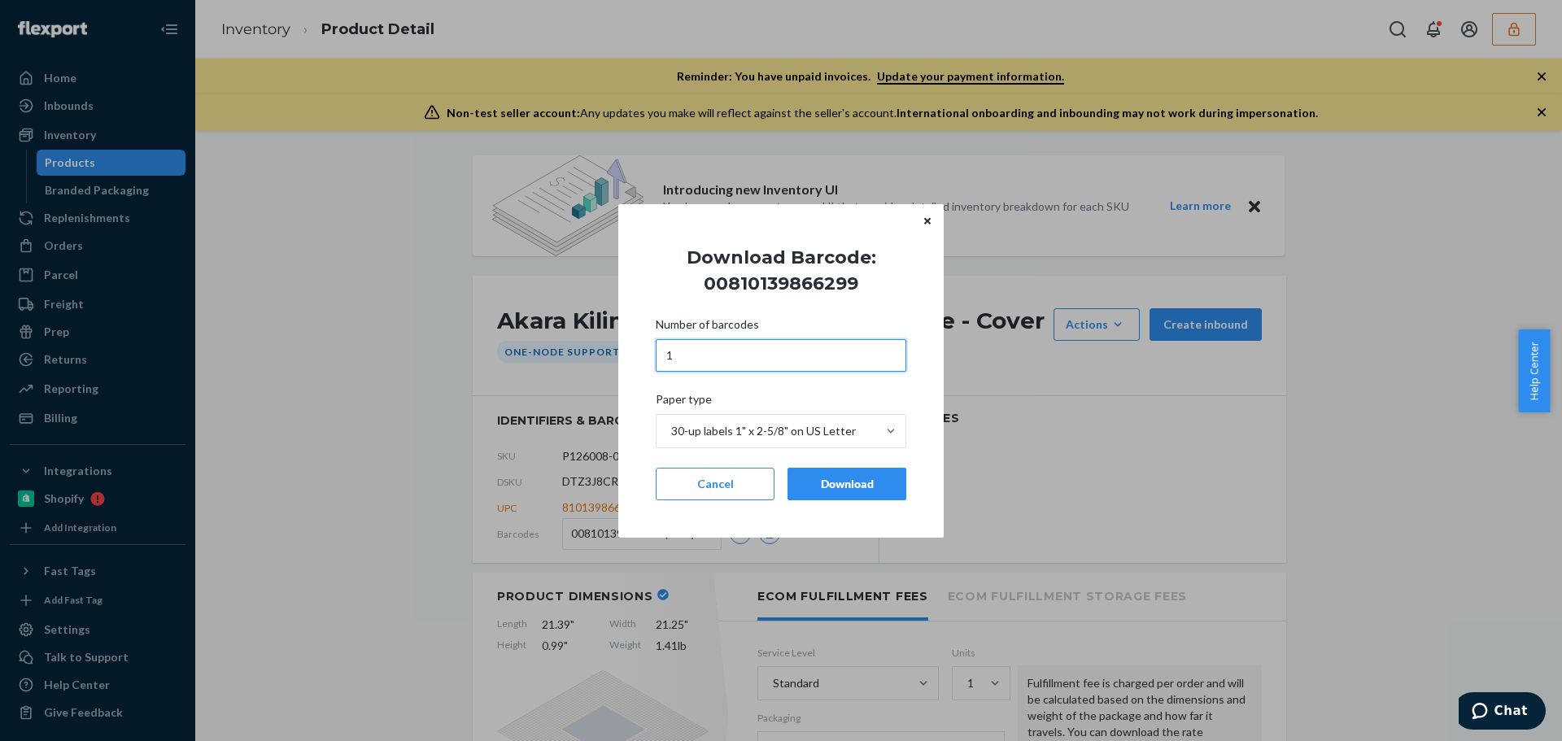
click at [706, 361] on input "1" at bounding box center [781, 355] width 251 height 33
type input "4"
click at [816, 486] on div "Download" at bounding box center [846, 484] width 91 height 16
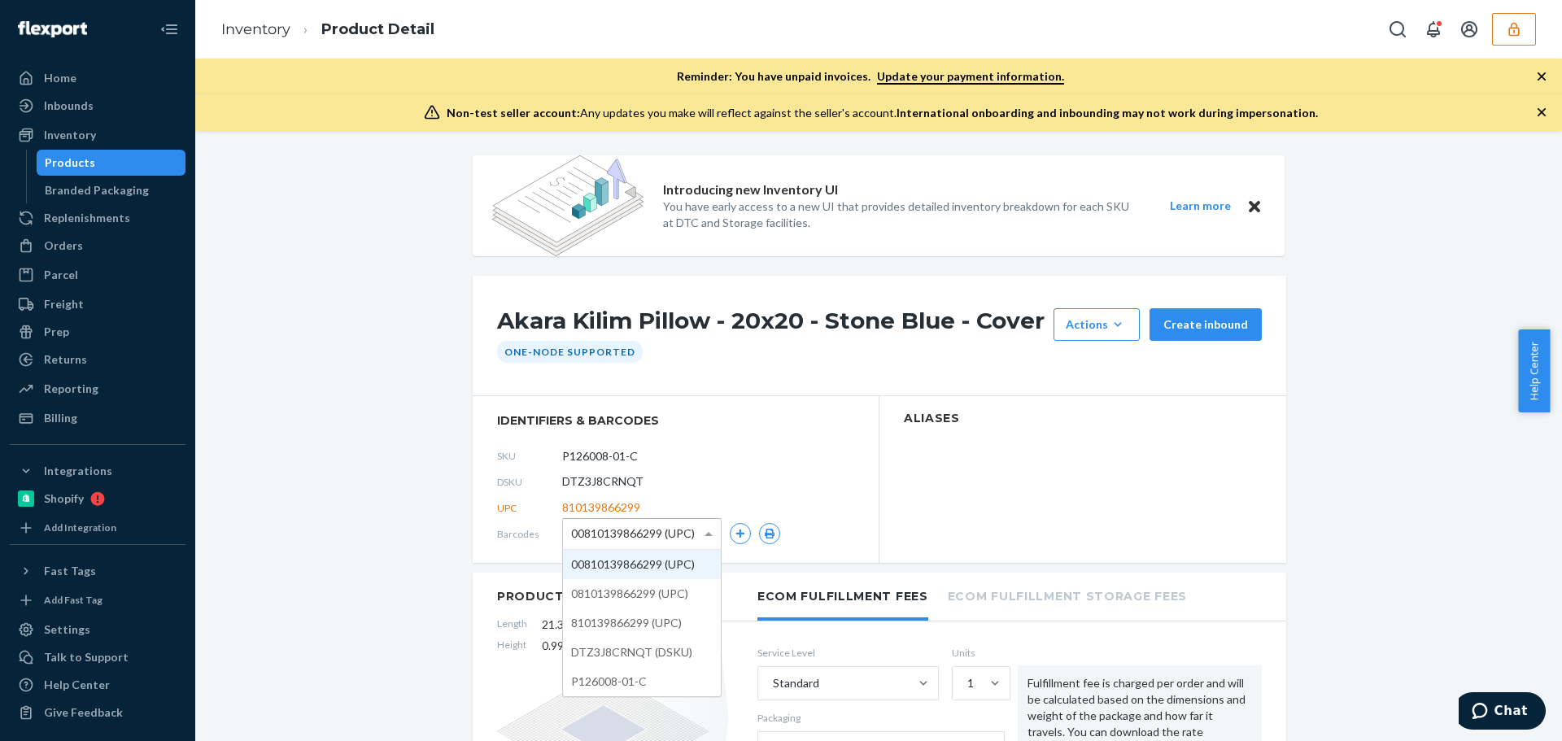
drag, startPoint x: 668, startPoint y: 527, endPoint x: 698, endPoint y: 545, distance: 35.0
click at [668, 528] on span "00810139866299 (UPC)" at bounding box center [633, 534] width 124 height 28
click at [765, 534] on icon "button" at bounding box center [770, 534] width 10 height 10
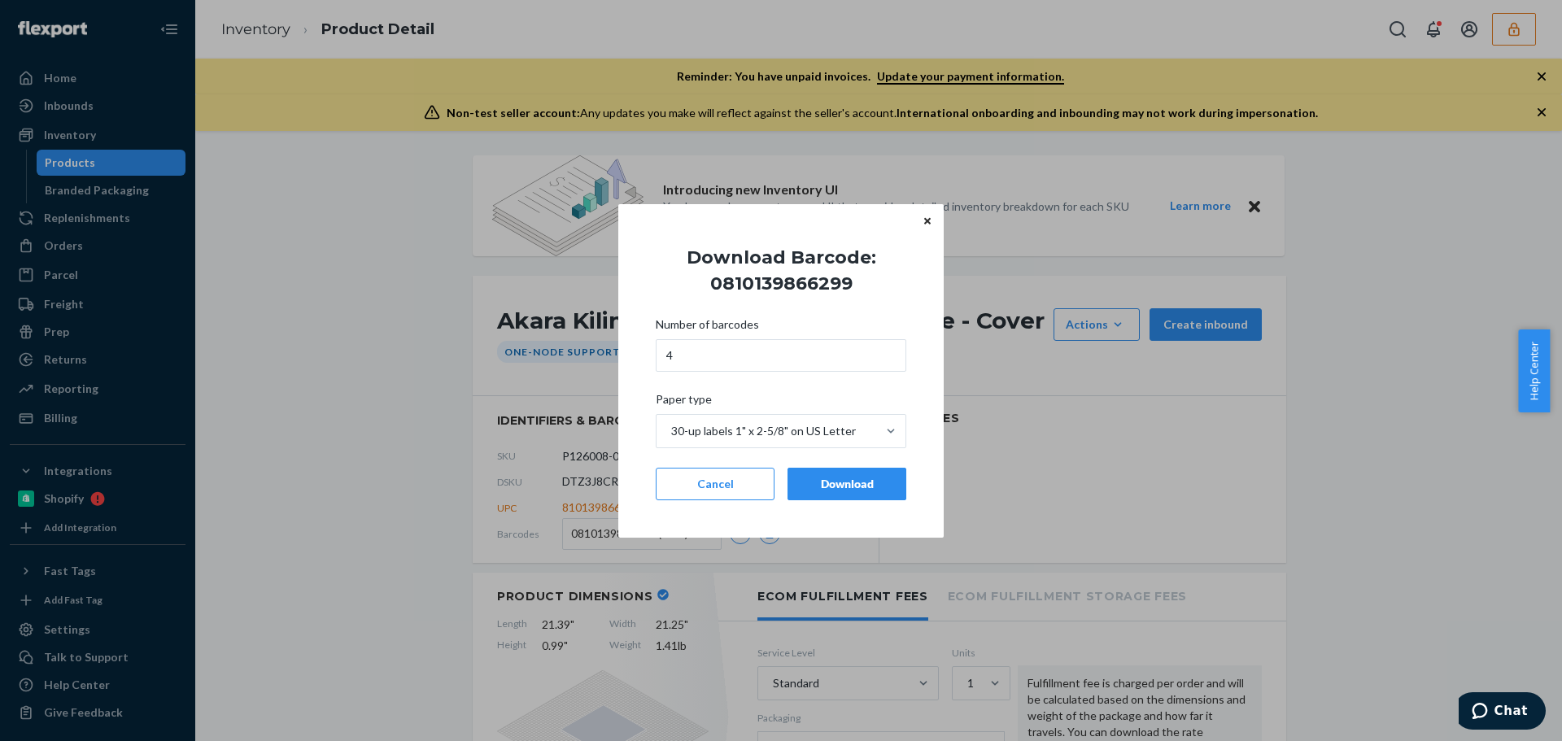
click at [837, 482] on div "Download" at bounding box center [846, 484] width 91 height 16
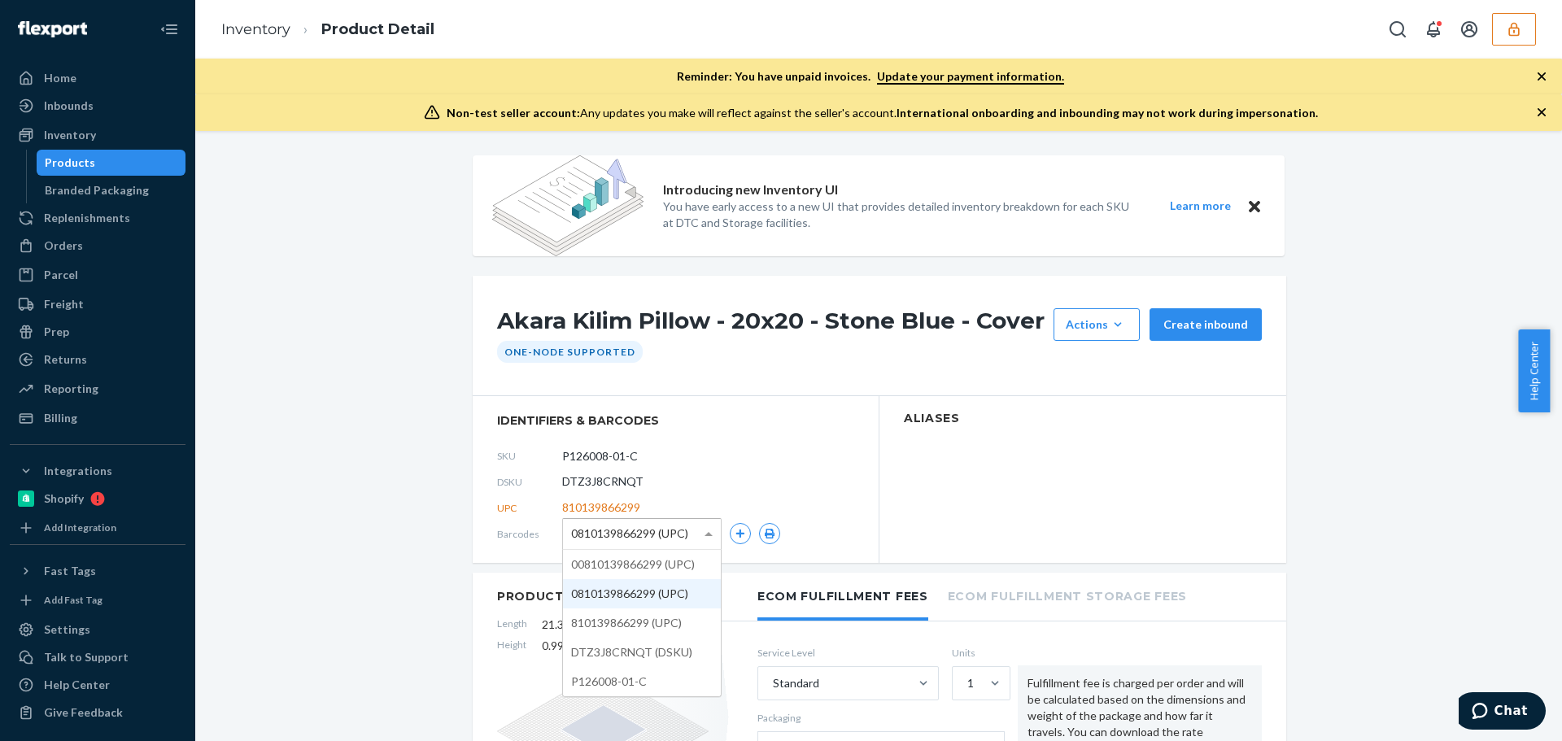
drag, startPoint x: 666, startPoint y: 525, endPoint x: 647, endPoint y: 564, distance: 43.7
click at [663, 530] on span "0810139866299 (UPC)" at bounding box center [629, 534] width 117 height 28
click at [759, 530] on button "button" at bounding box center [769, 533] width 21 height 21
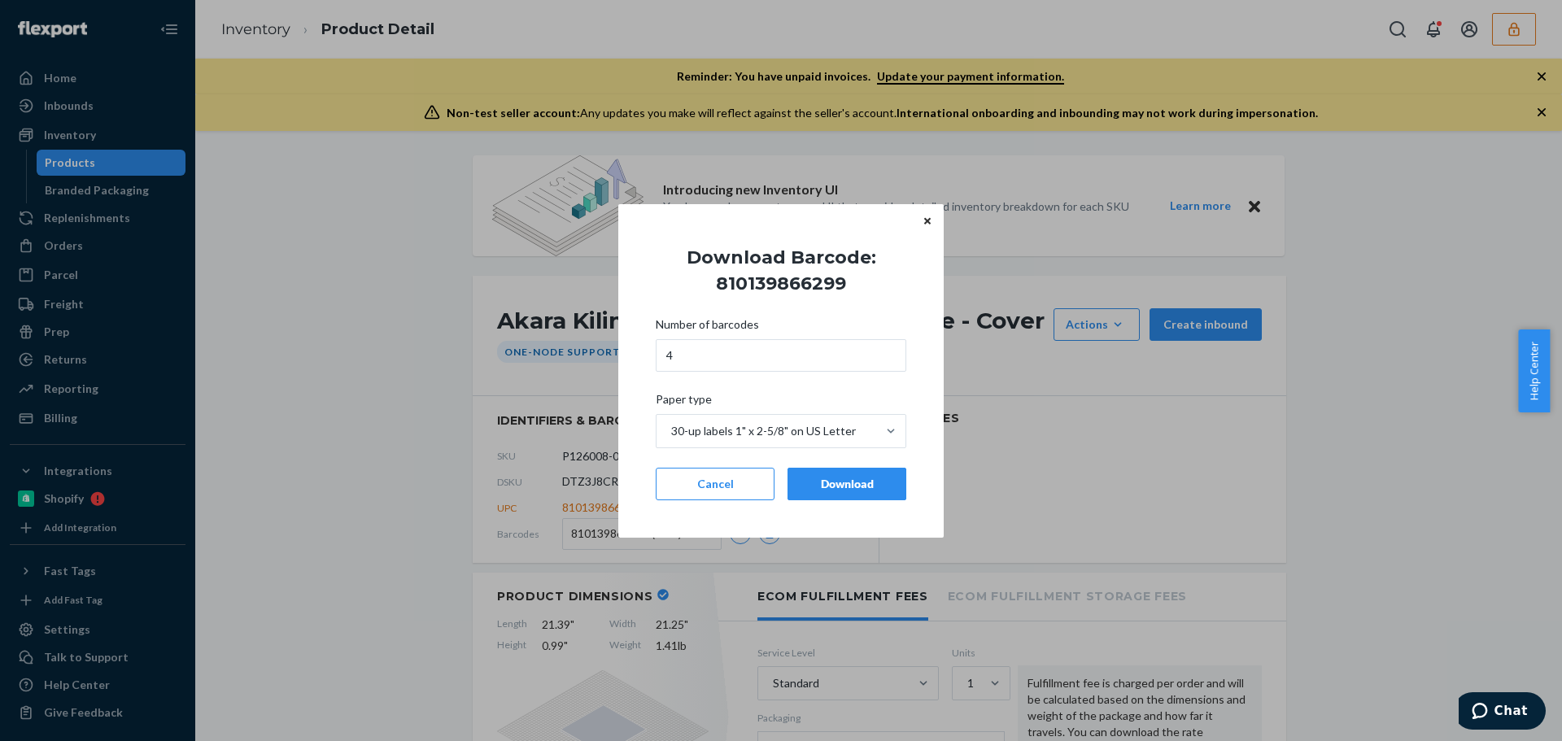
drag, startPoint x: 833, startPoint y: 482, endPoint x: 837, endPoint y: 527, distance: 45.7
click at [833, 485] on div "Download" at bounding box center [846, 484] width 91 height 16
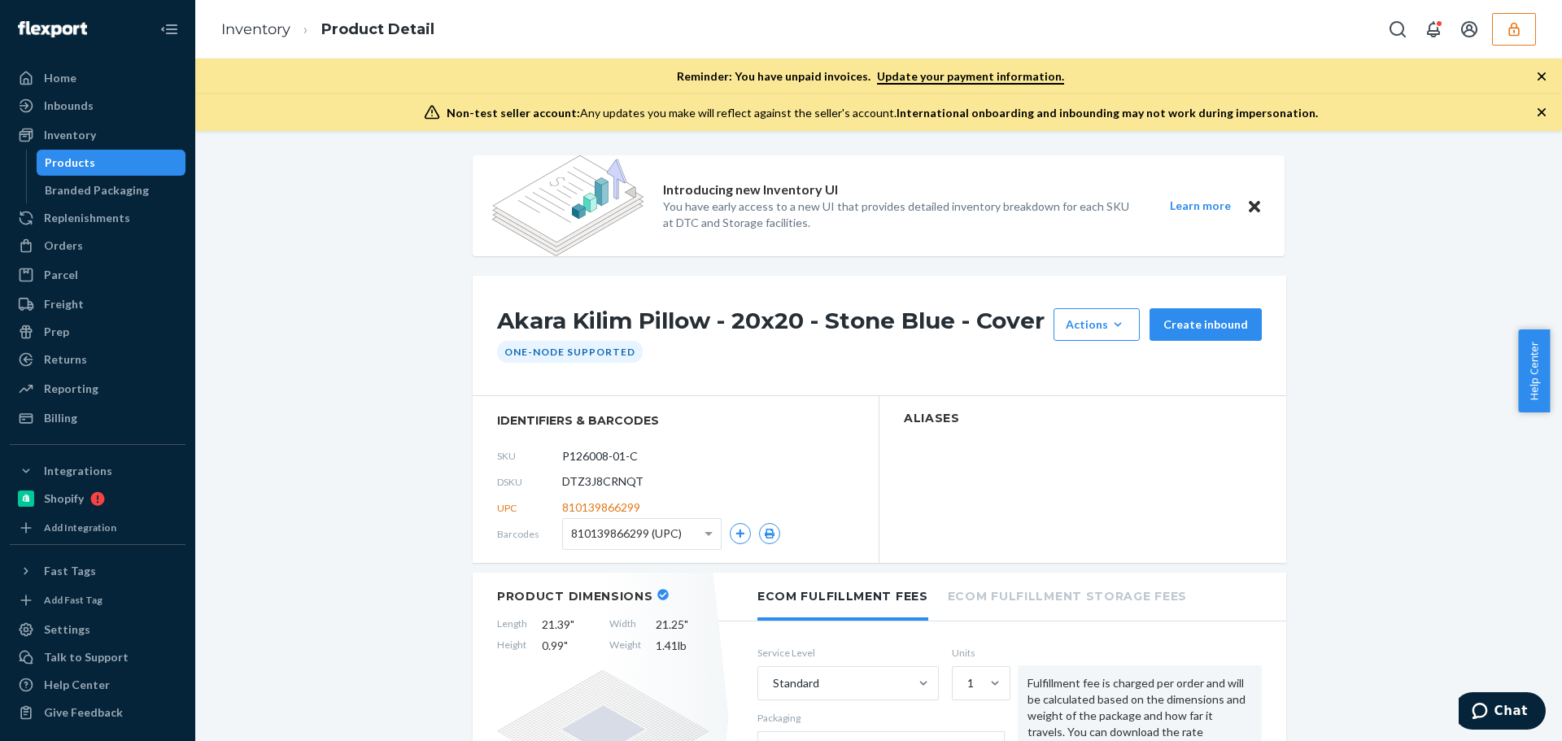
click at [687, 543] on div "810139866299 (UPC)" at bounding box center [642, 534] width 158 height 30
click at [767, 531] on icon "button" at bounding box center [770, 534] width 10 height 10
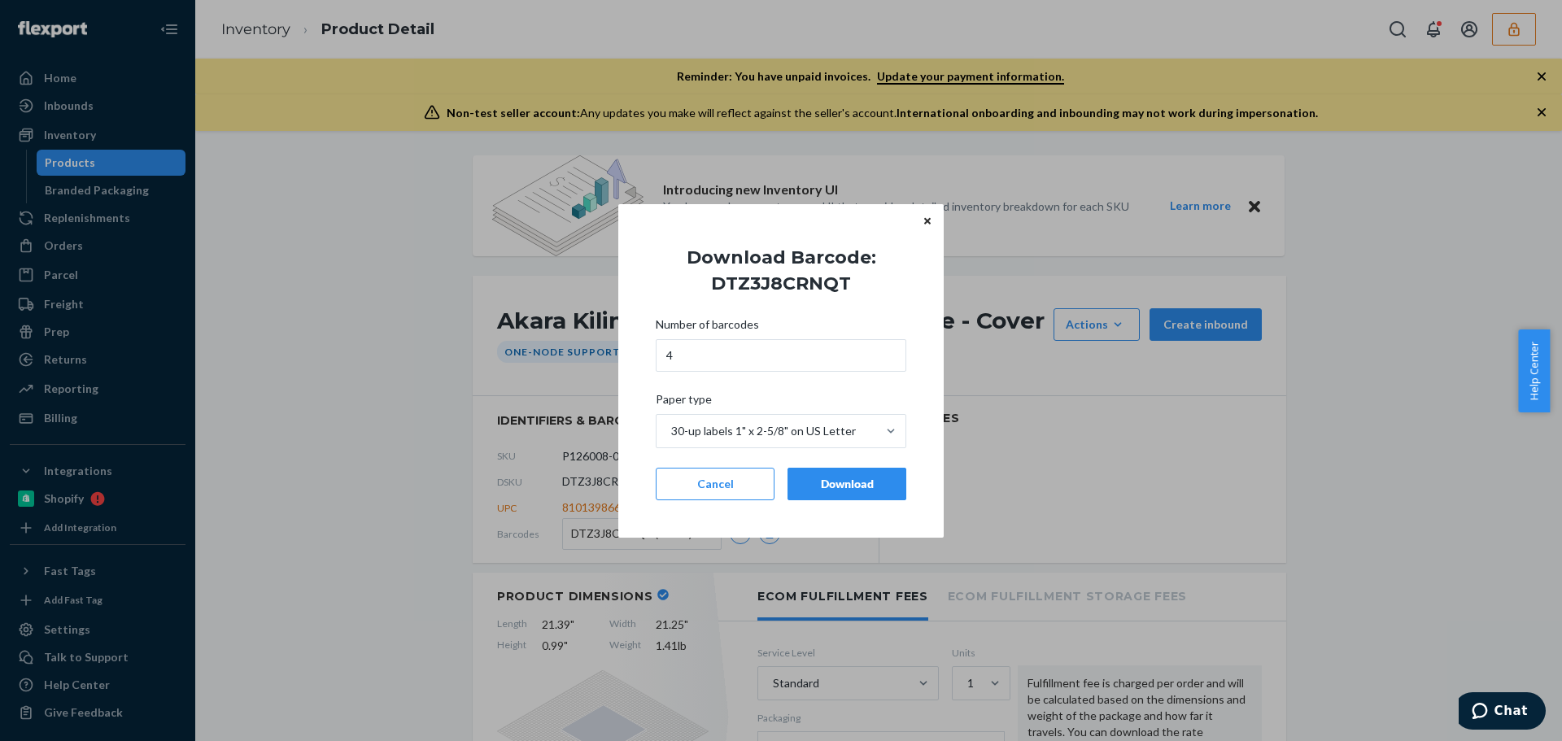
click at [840, 480] on div "Download" at bounding box center [846, 484] width 91 height 16
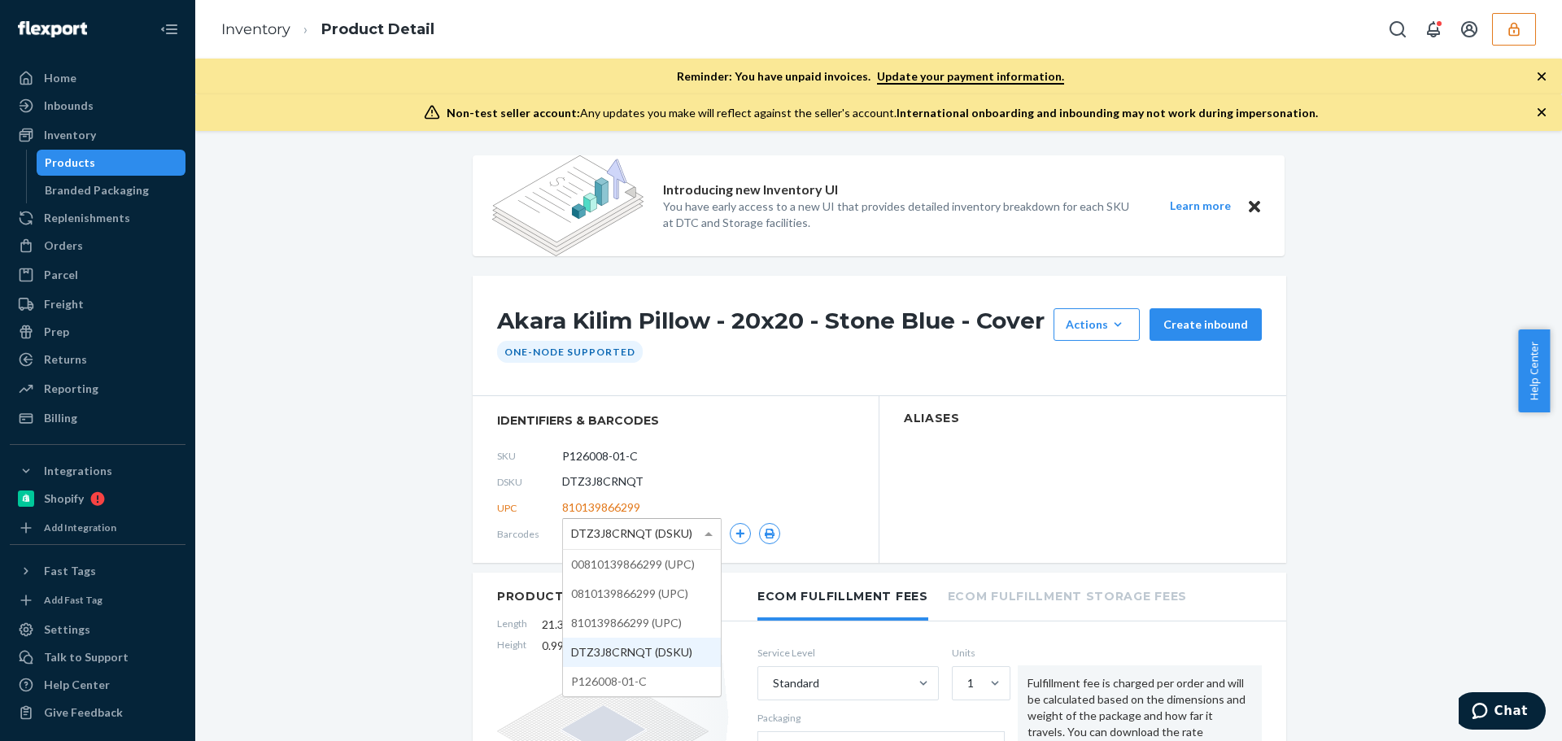
drag, startPoint x: 686, startPoint y: 534, endPoint x: 685, endPoint y: 576, distance: 42.3
click at [686, 539] on div "DTZ3J8CRNQT (DSKU)" at bounding box center [642, 534] width 158 height 30
click at [764, 533] on icon "button" at bounding box center [769, 534] width 11 height 10
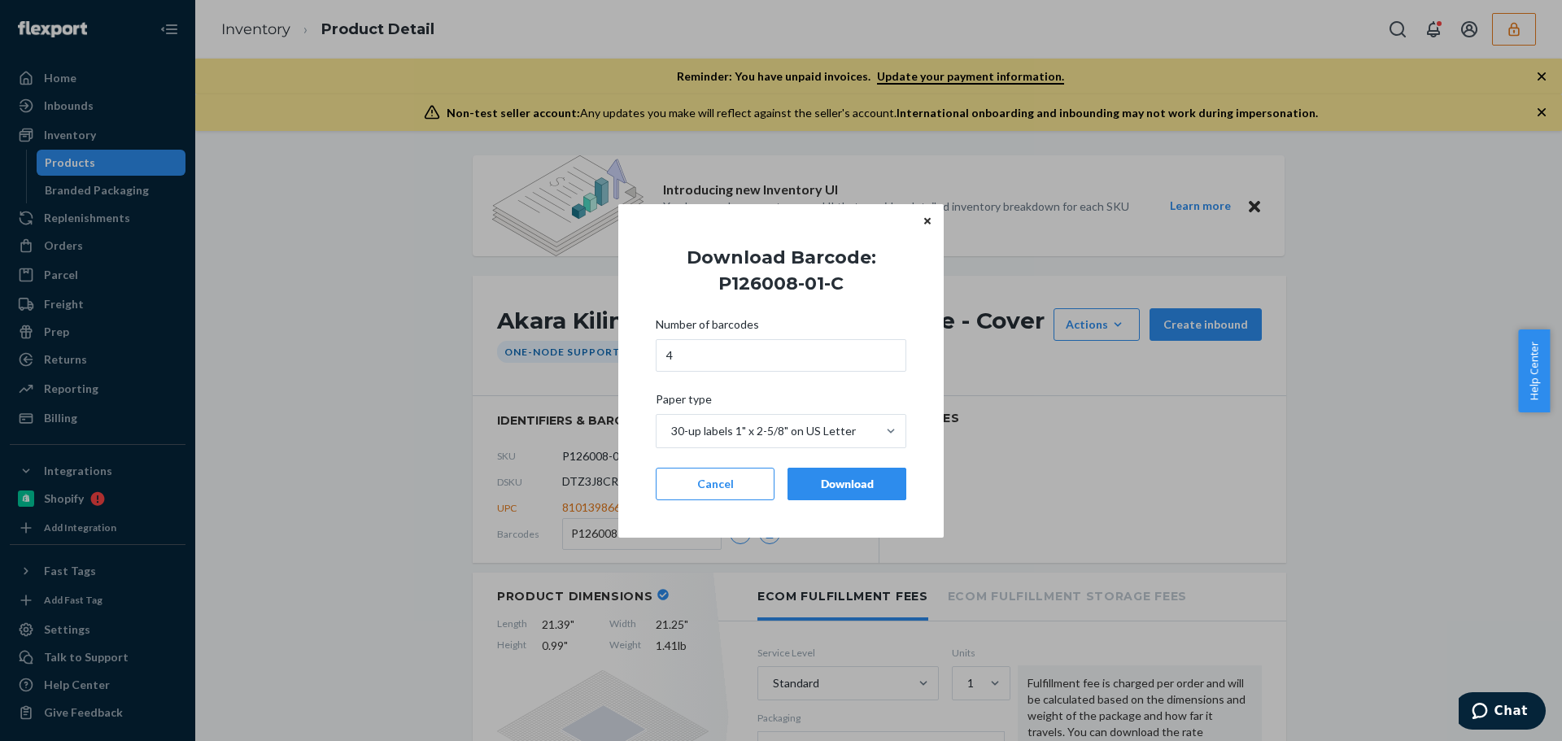
click at [850, 486] on div "Download" at bounding box center [846, 484] width 91 height 16
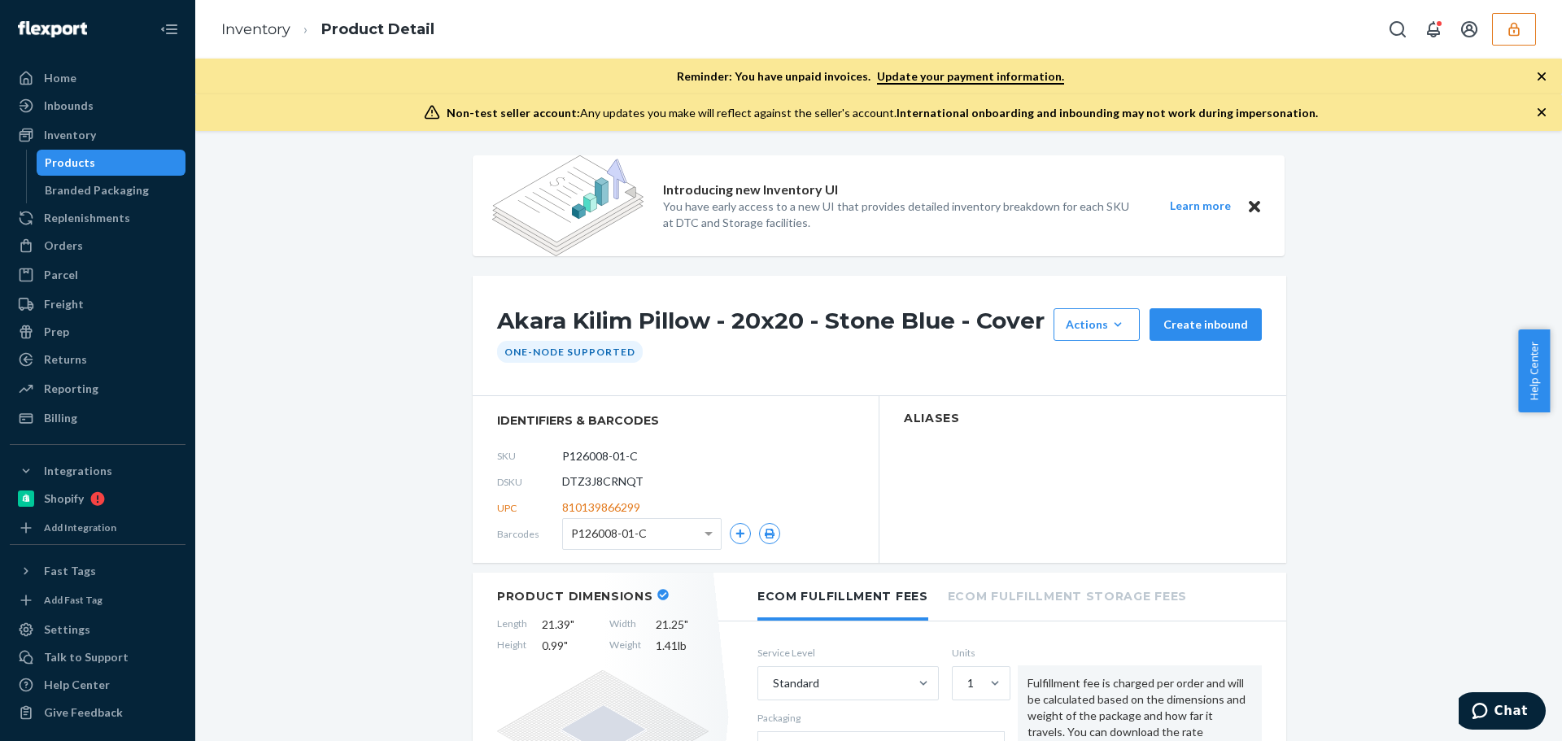
drag, startPoint x: 1516, startPoint y: 38, endPoint x: 1475, endPoint y: 77, distance: 56.4
click at [1514, 37] on button "button" at bounding box center [1514, 29] width 44 height 33
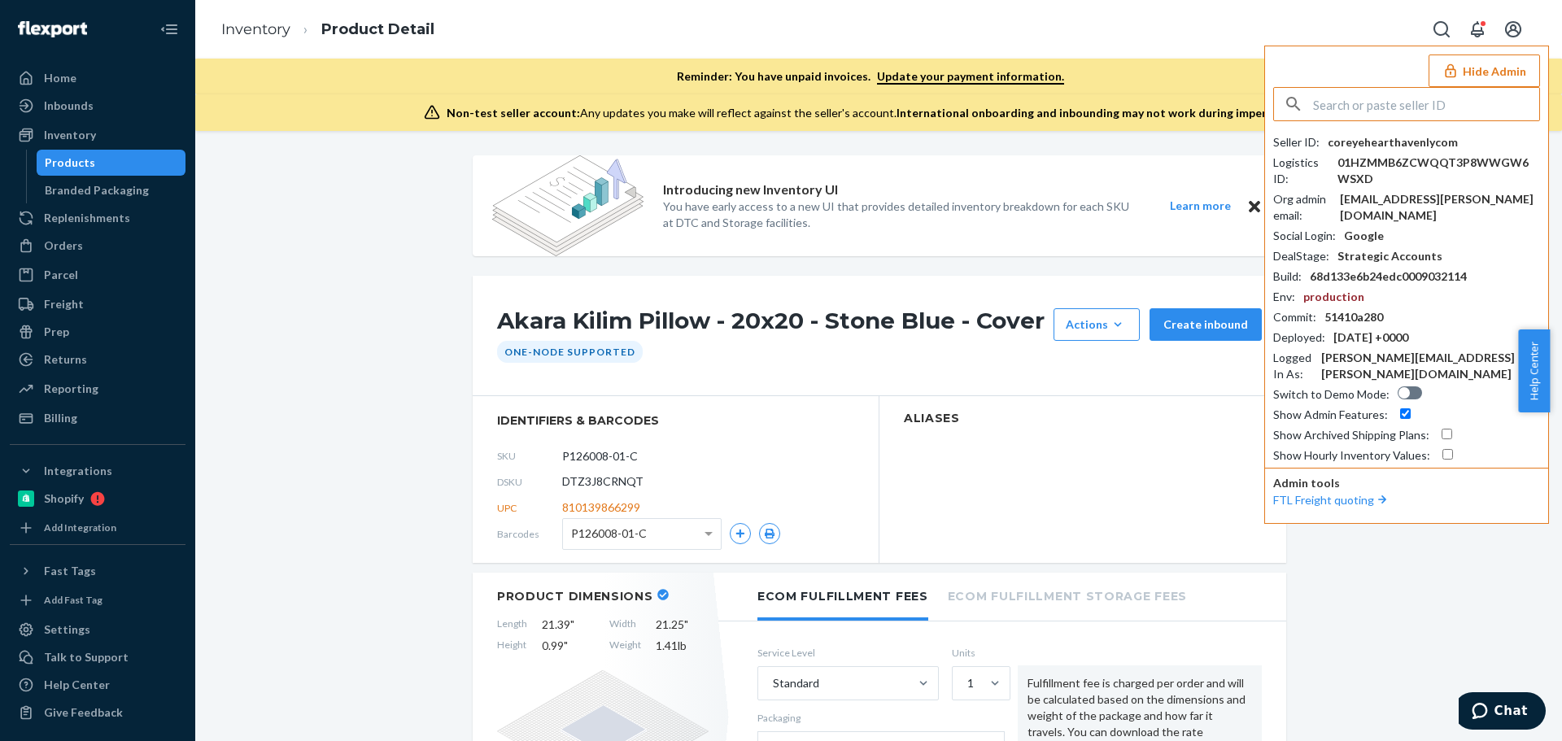
click at [1383, 111] on input "text" at bounding box center [1426, 104] width 226 height 33
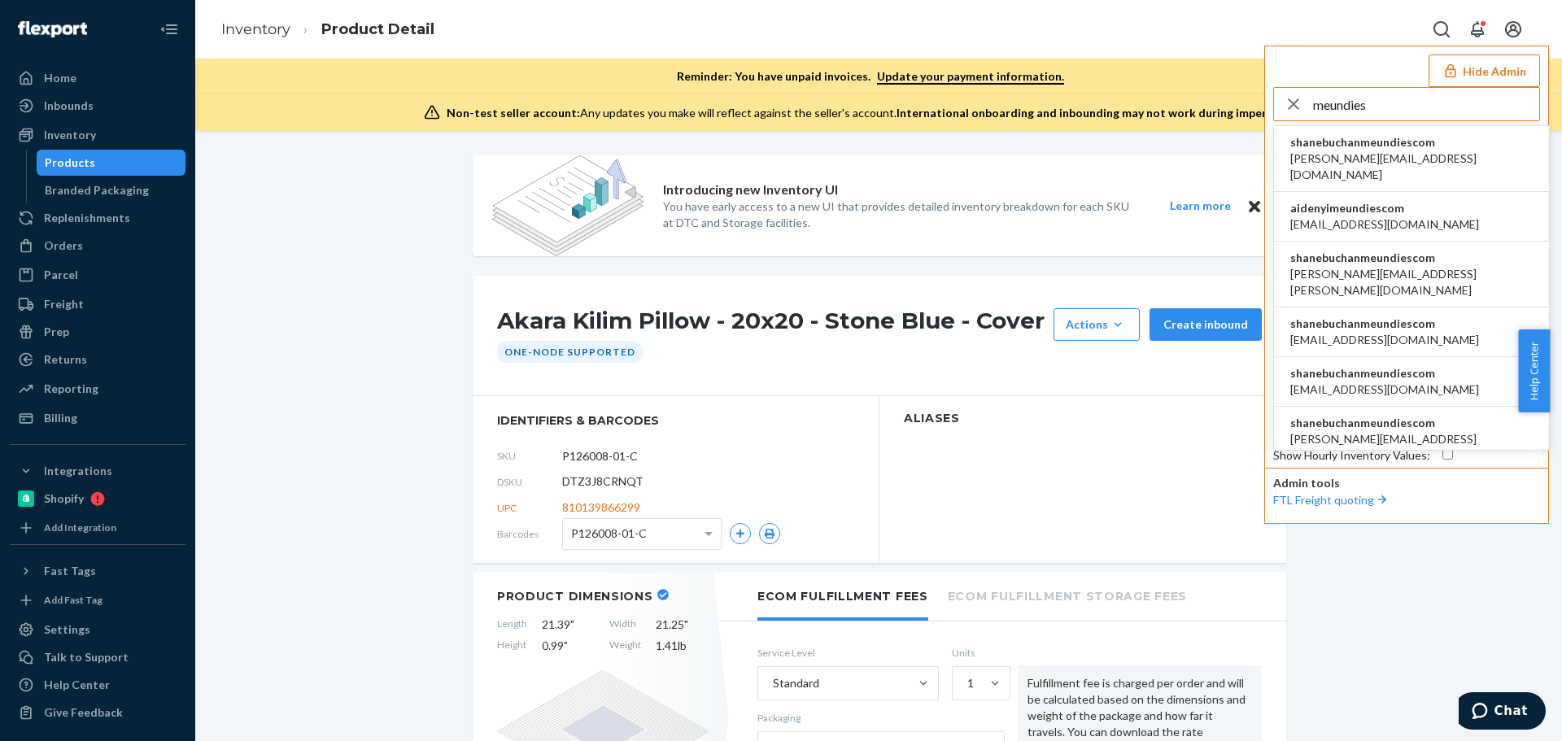
type input "meundies"
click at [1393, 266] on span "alex.quinonez@meundies.com" at bounding box center [1411, 282] width 242 height 33
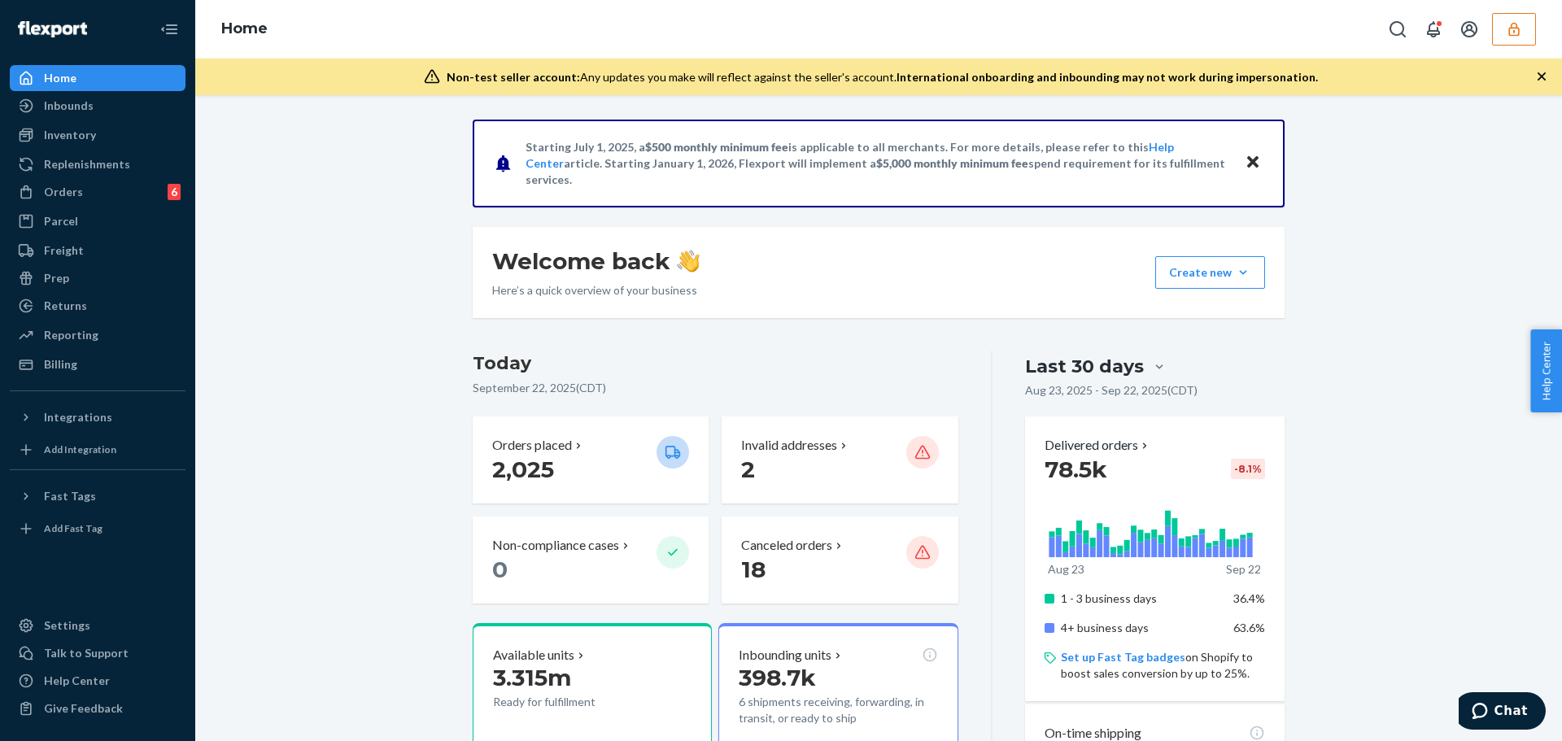
drag, startPoint x: 92, startPoint y: 140, endPoint x: 187, endPoint y: 138, distance: 95.2
click at [92, 140] on div "Inventory" at bounding box center [70, 135] width 52 height 16
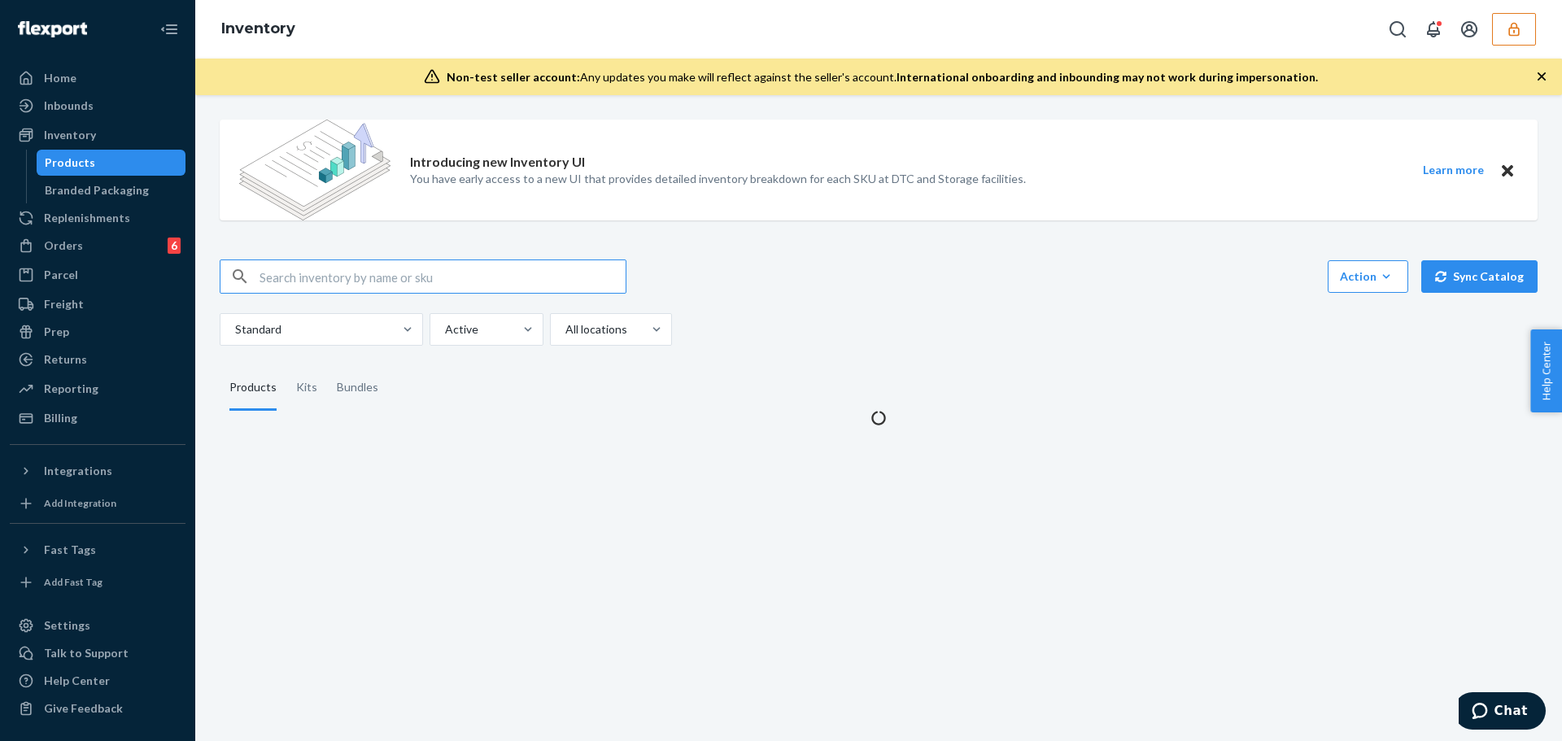
click at [294, 273] on input "text" at bounding box center [443, 276] width 366 height 33
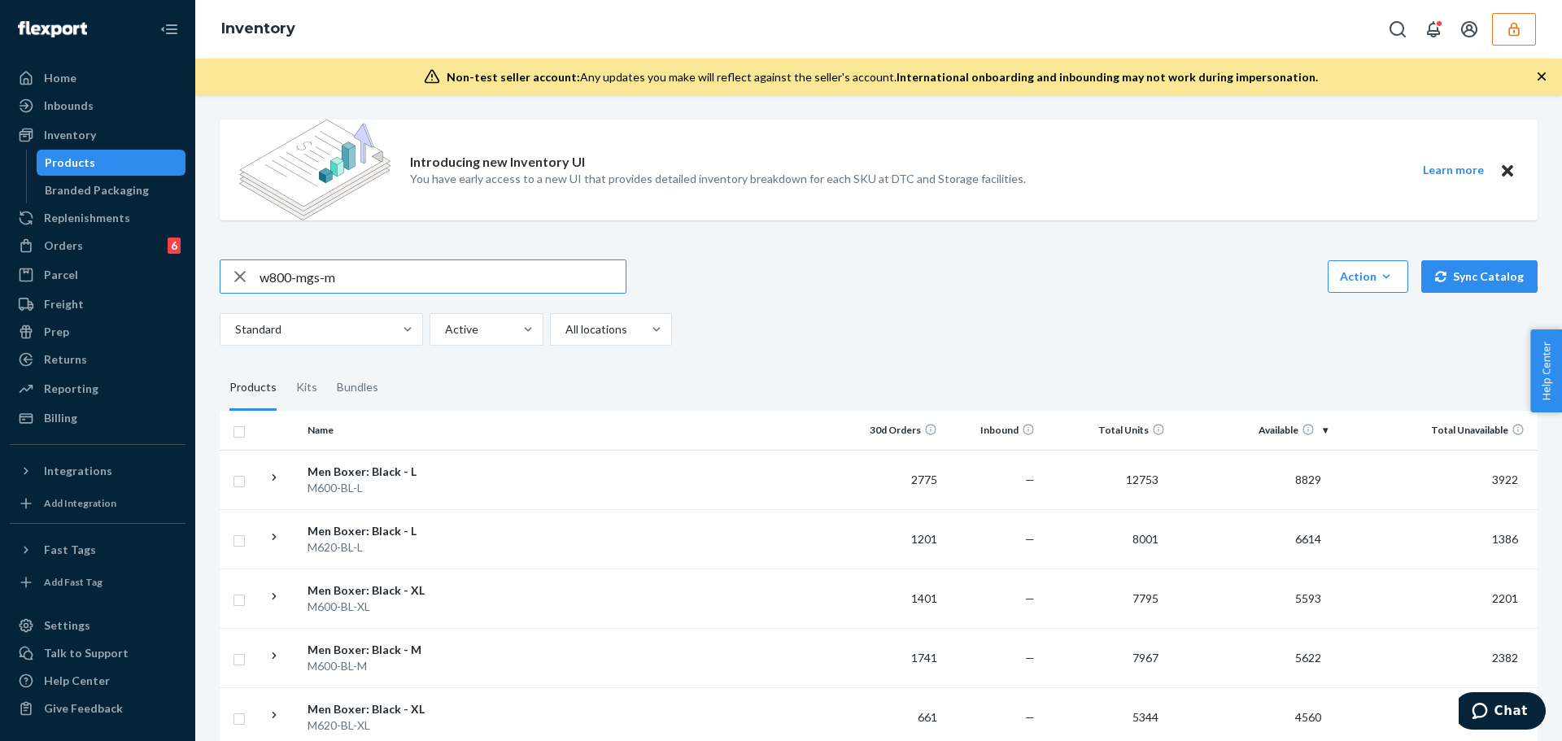
type input "w800-mgs-m"
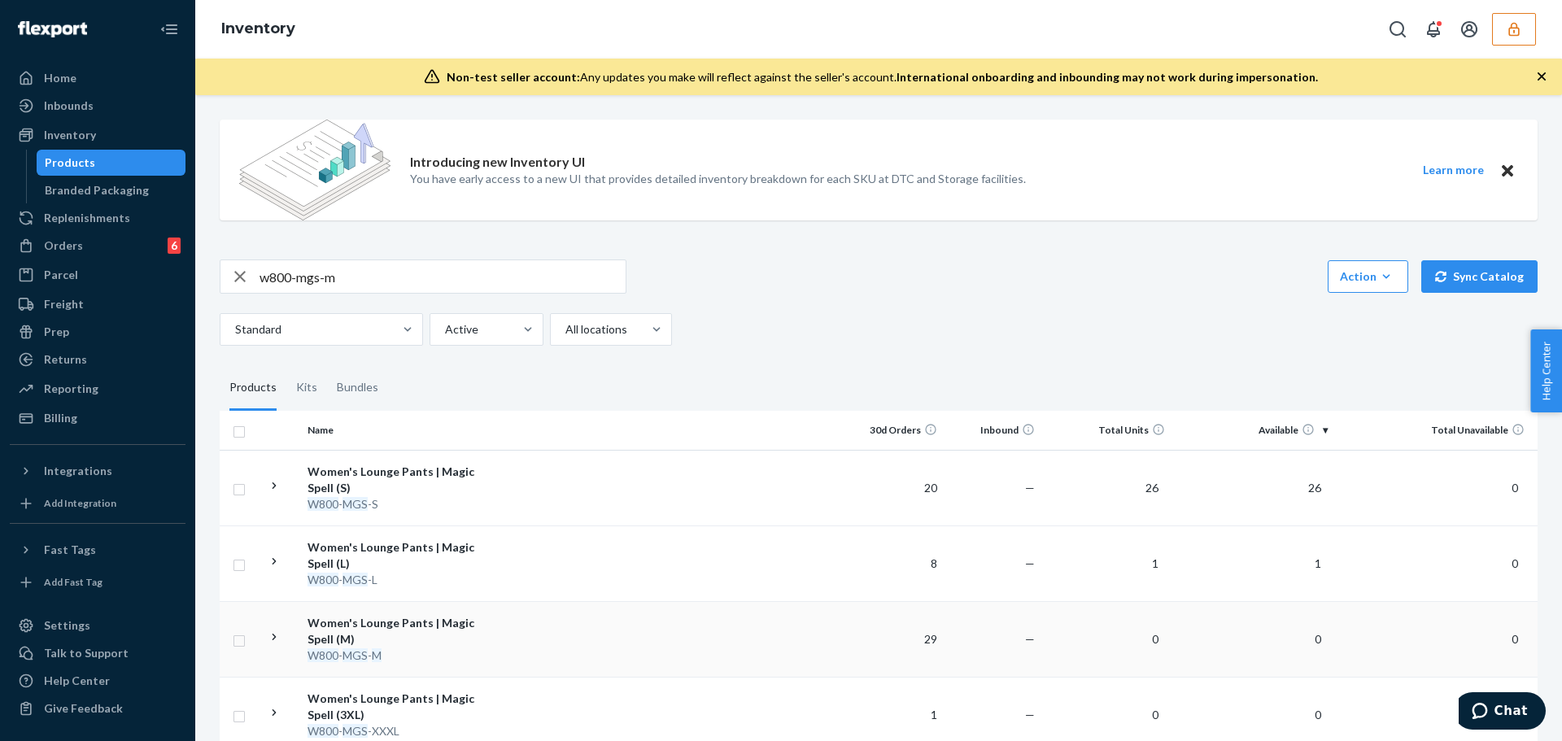
click at [429, 622] on div "Women's Lounge Pants | Magic Spell (M)" at bounding box center [393, 631] width 170 height 33
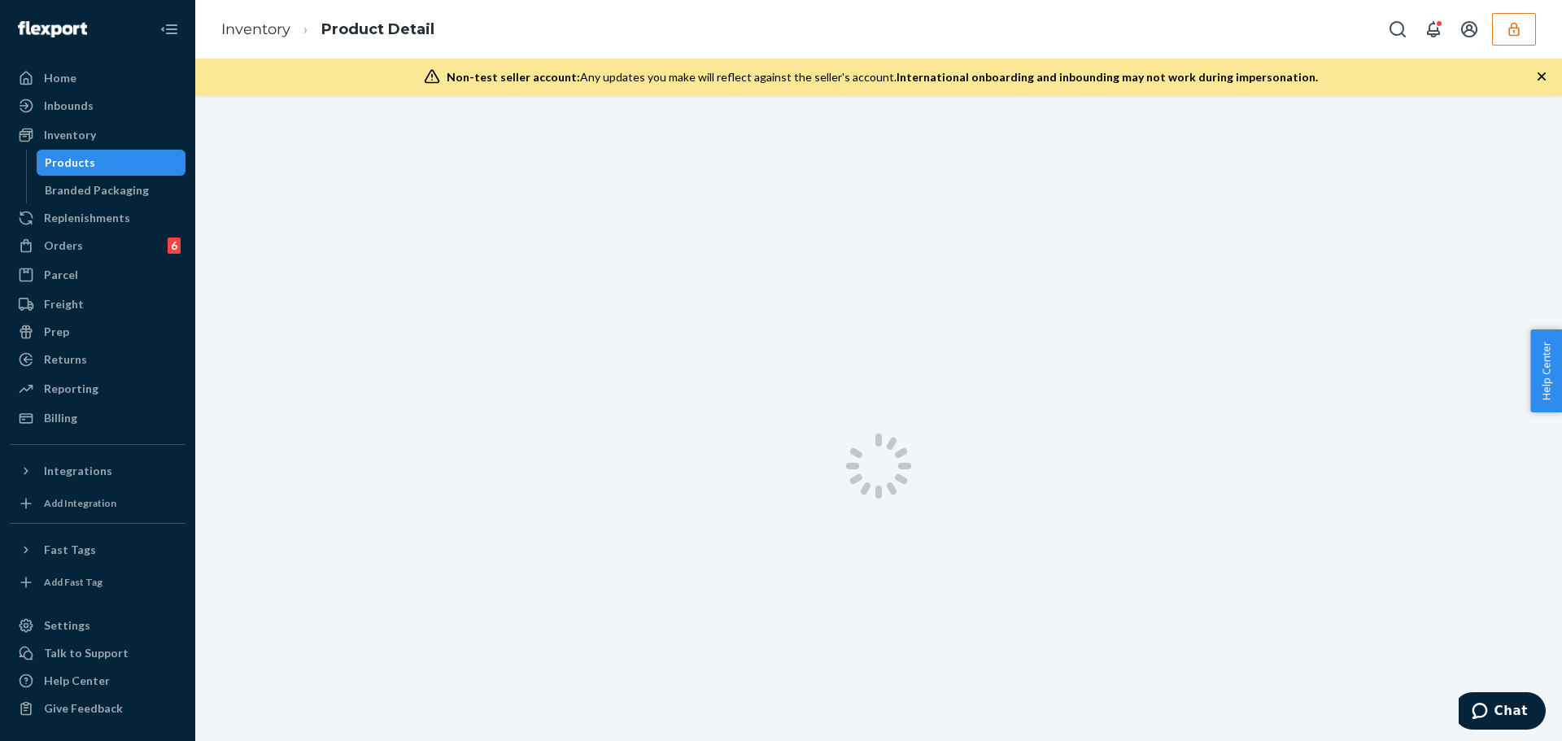
click at [1536, 75] on icon "button" at bounding box center [1541, 76] width 16 height 16
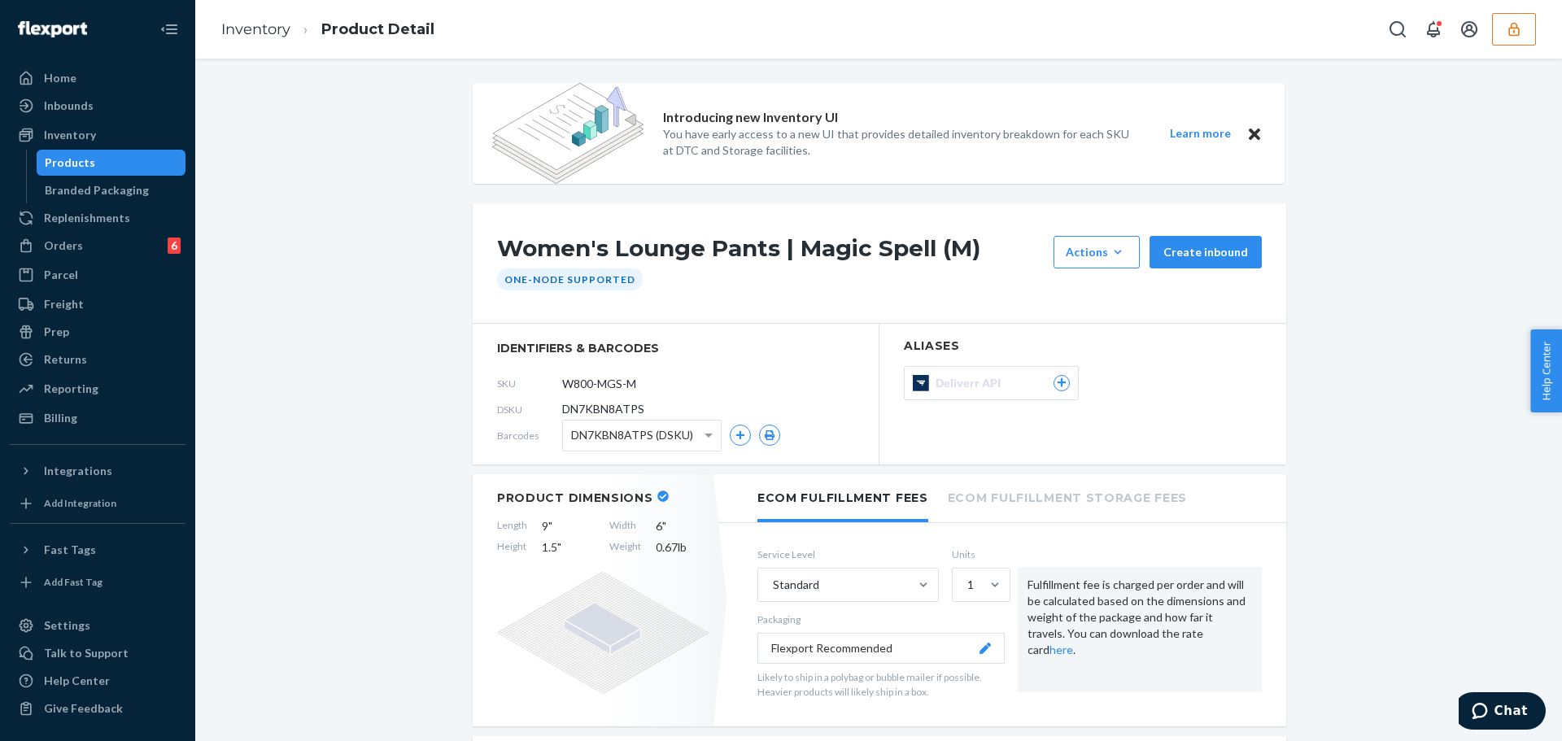
click at [813, 42] on div "Inventory Product Detail" at bounding box center [878, 29] width 1367 height 59
click at [764, 435] on icon "button" at bounding box center [769, 435] width 11 height 10
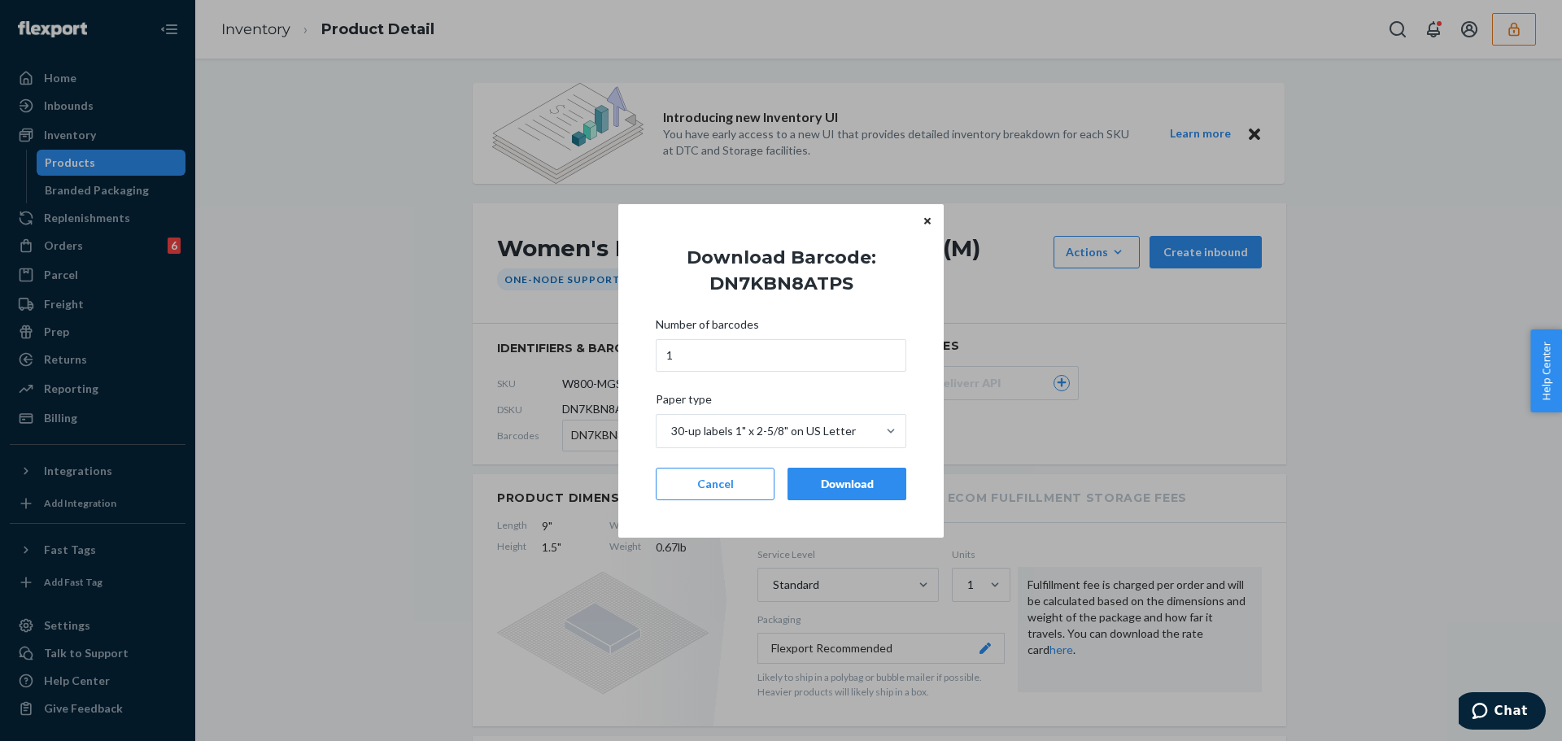
click at [818, 496] on button "Download" at bounding box center [846, 484] width 119 height 33
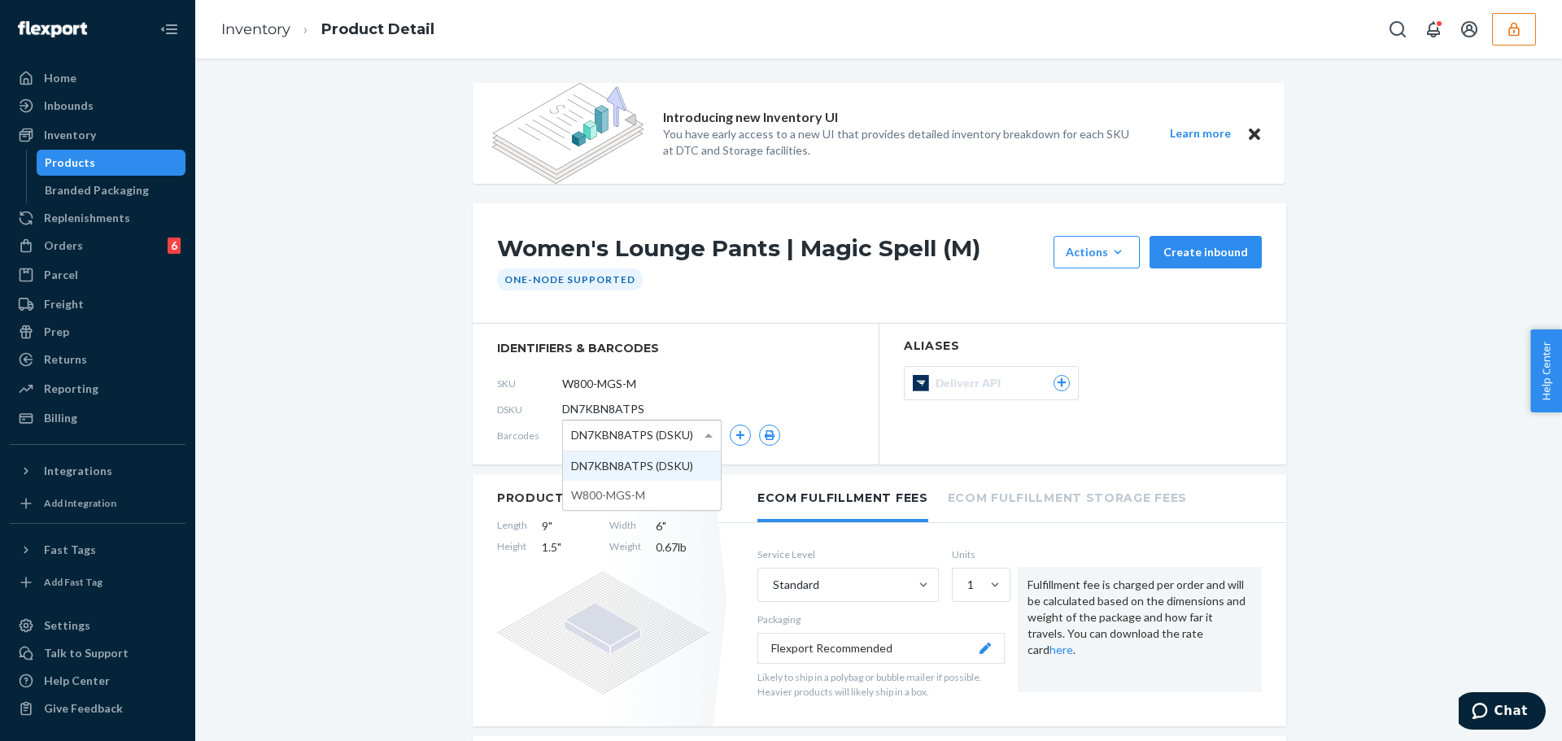
click at [636, 444] on span "DN7KBN8ATPS (DSKU)" at bounding box center [632, 435] width 122 height 28
drag, startPoint x: 648, startPoint y: 496, endPoint x: 665, endPoint y: 498, distance: 17.2
click at [769, 438] on icon "button" at bounding box center [769, 435] width 11 height 10
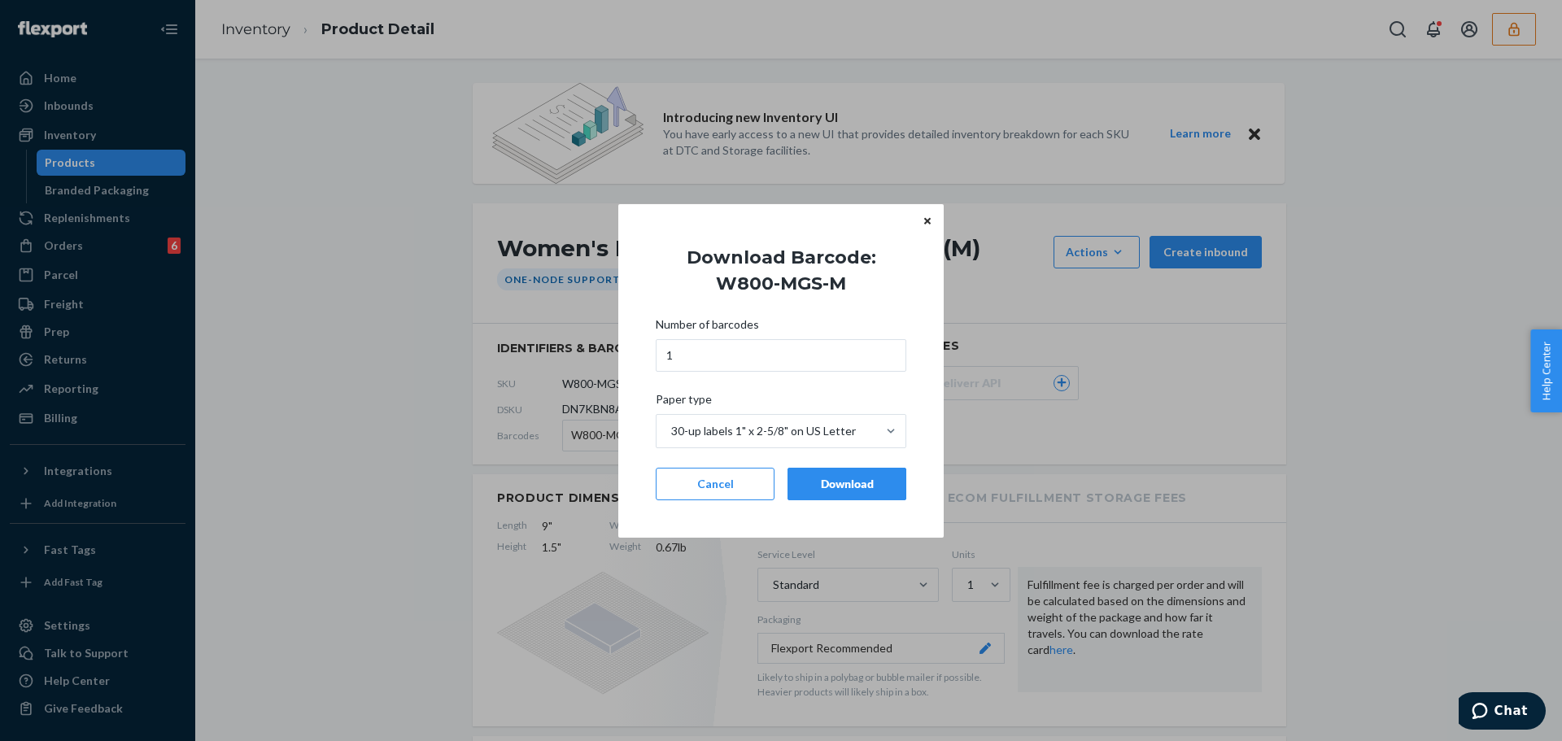
click at [841, 483] on div "Download" at bounding box center [846, 484] width 91 height 16
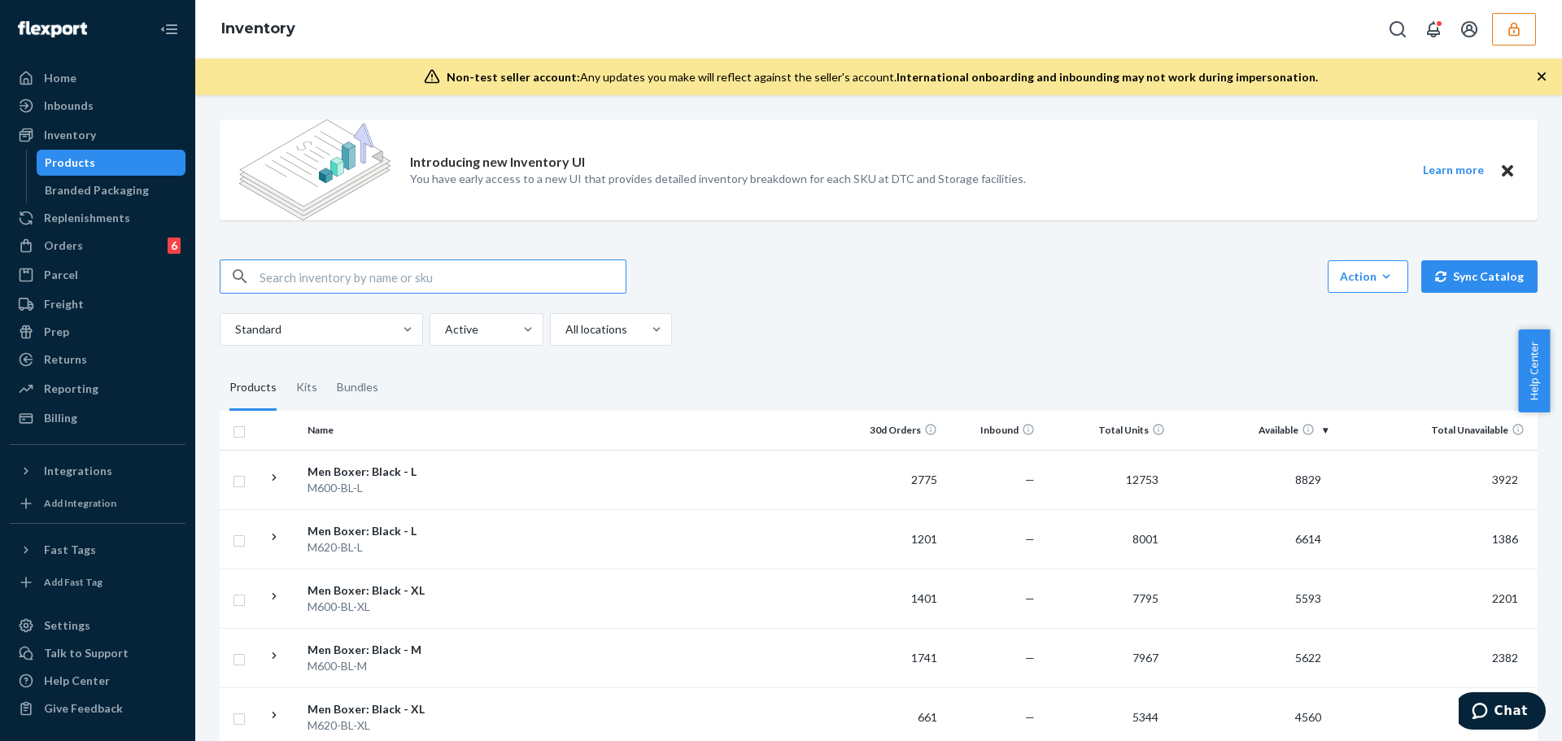
click at [394, 277] on input "text" at bounding box center [443, 276] width 366 height 33
type input "magic spell"
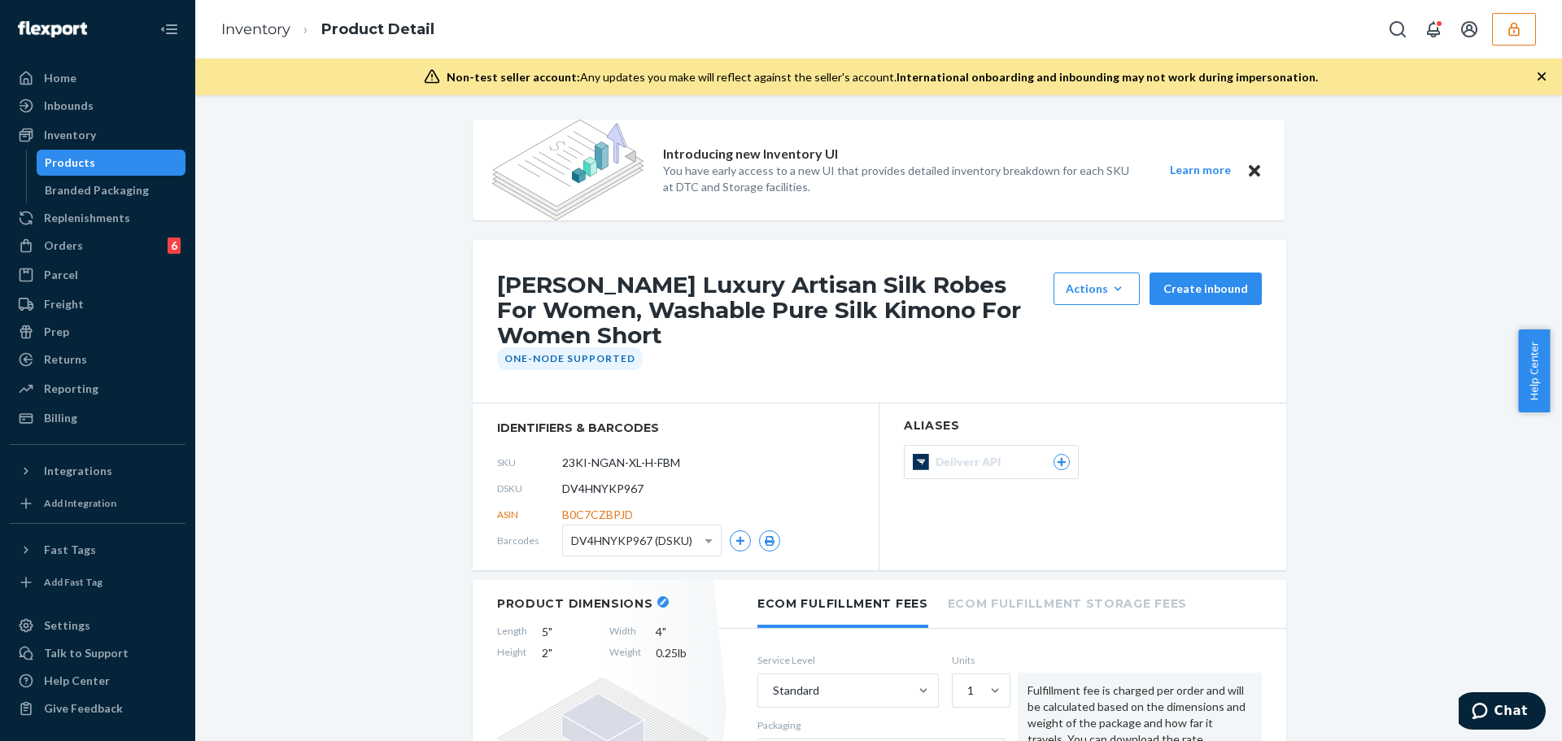
scroll to position [163, 0]
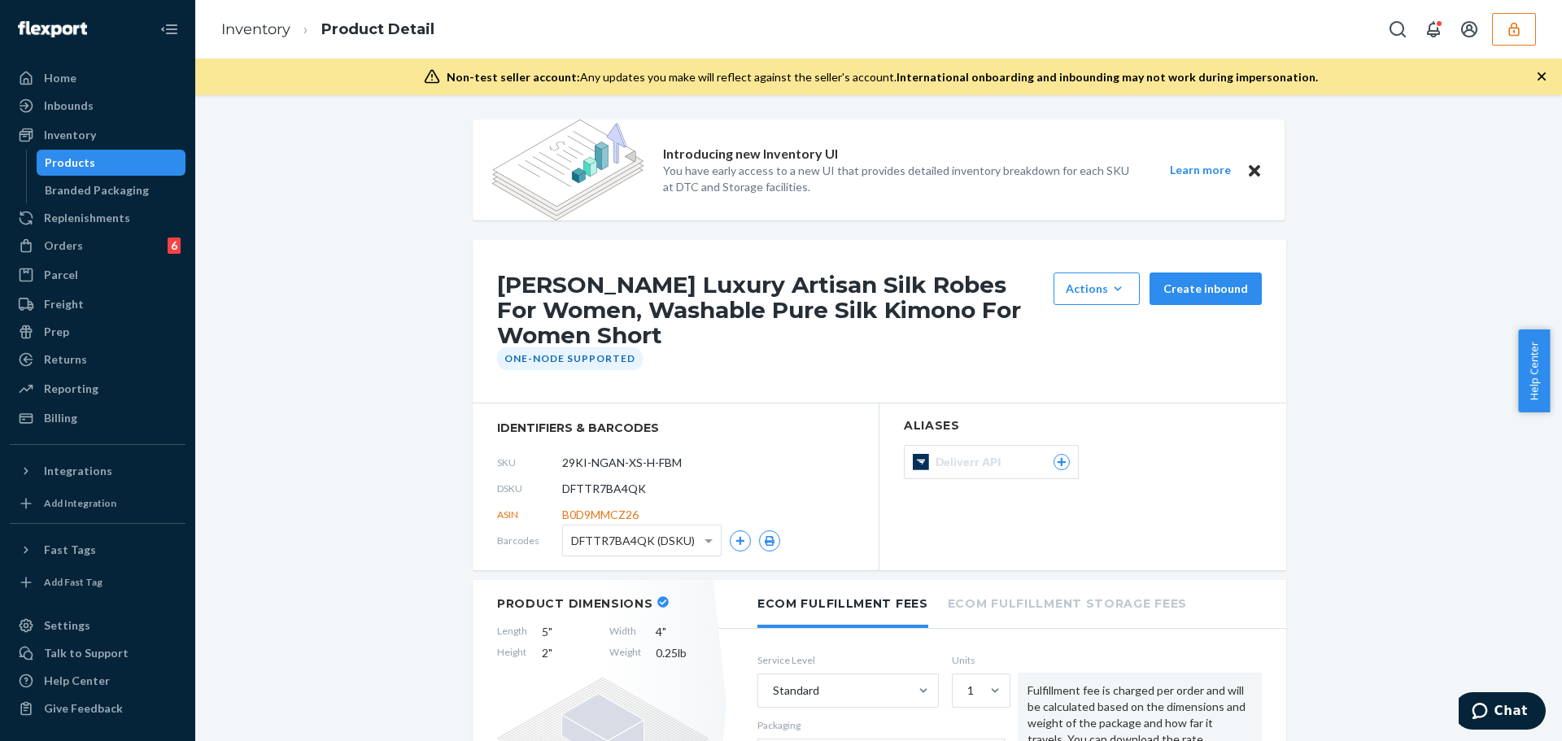
drag, startPoint x: 1526, startPoint y: 27, endPoint x: 1540, endPoint y: 41, distance: 20.1
click at [1526, 27] on button "button" at bounding box center [1514, 29] width 44 height 33
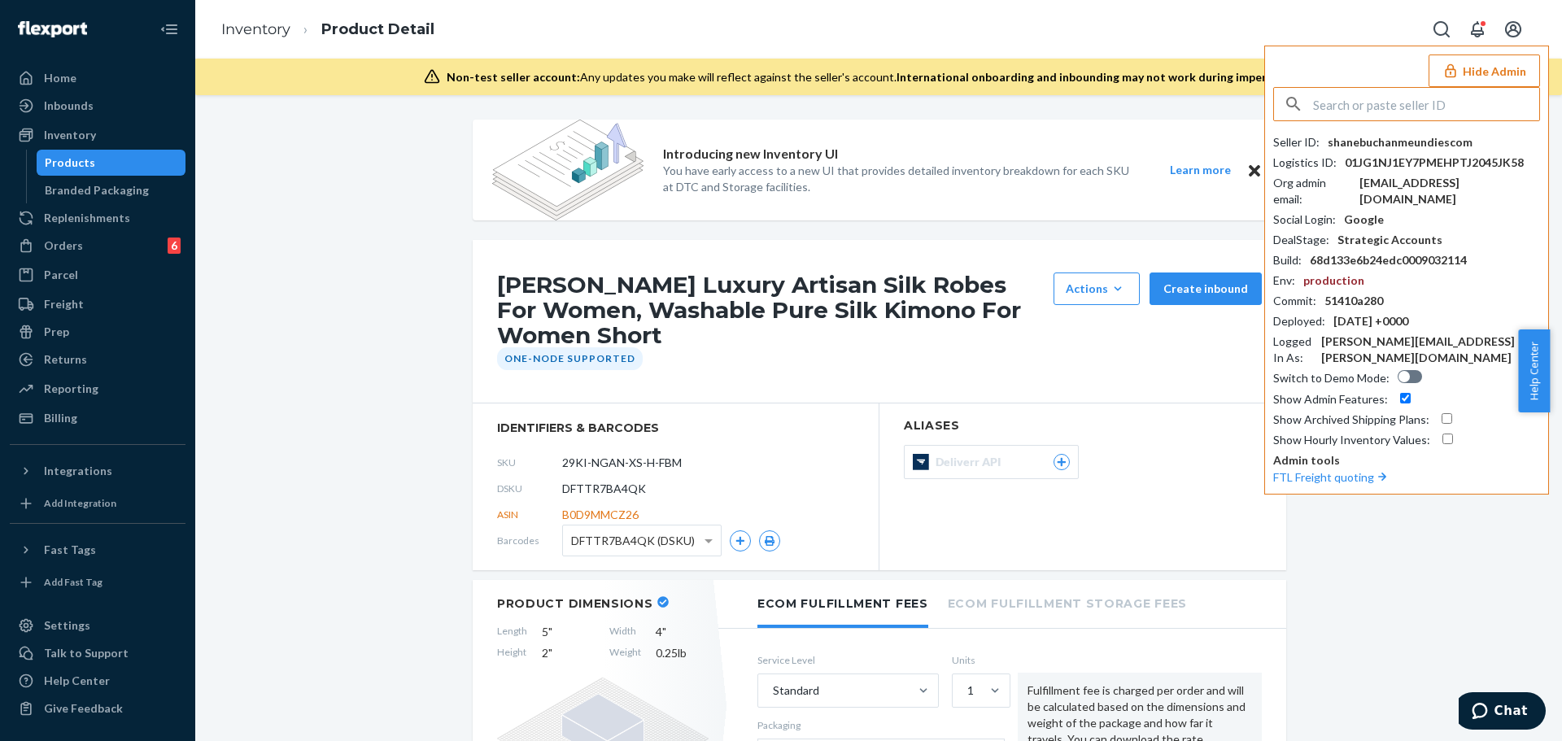
click at [1442, 113] on input "text" at bounding box center [1426, 104] width 226 height 33
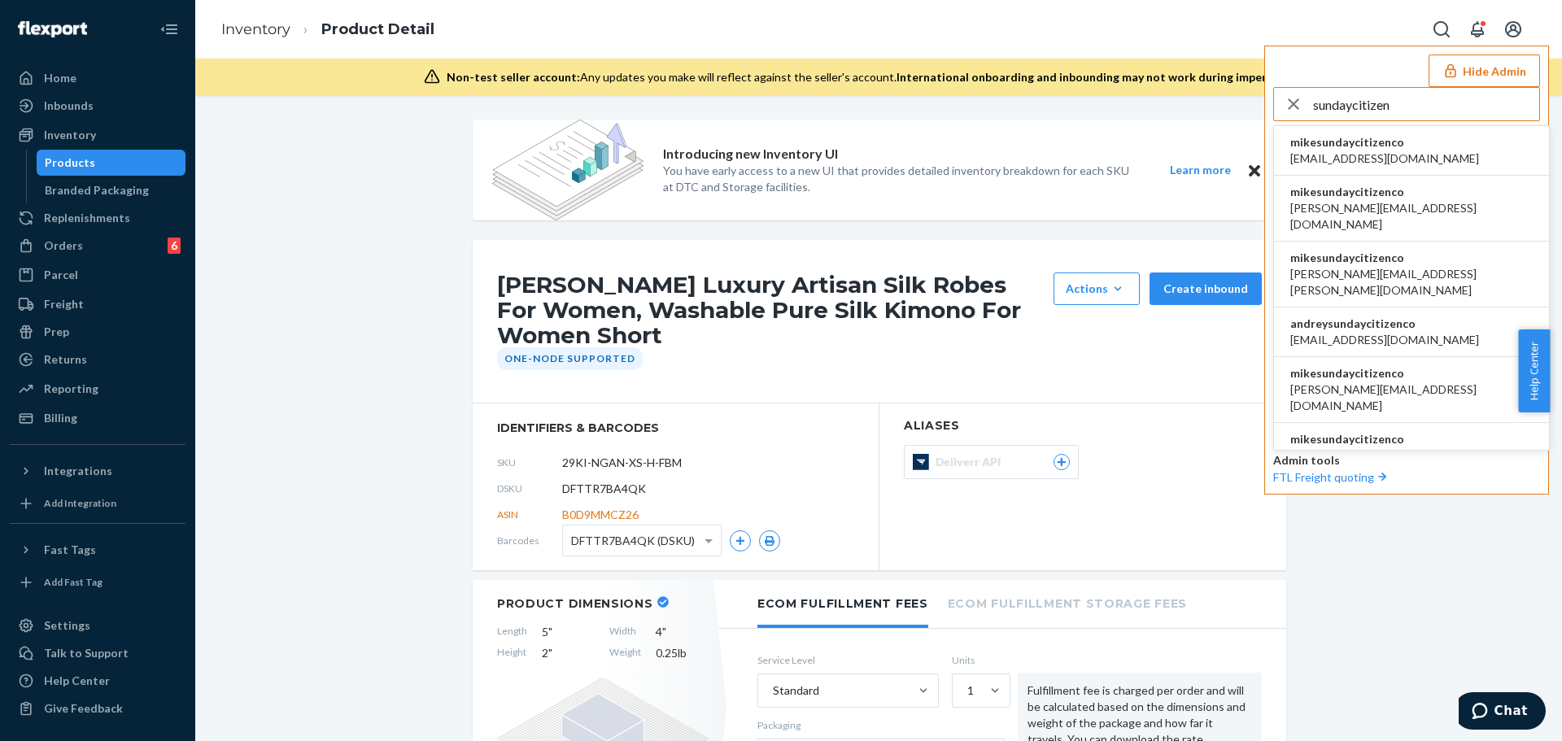
type input "sundaycitizen"
click at [1400, 142] on span "mikesundaycitizenco" at bounding box center [1384, 142] width 189 height 16
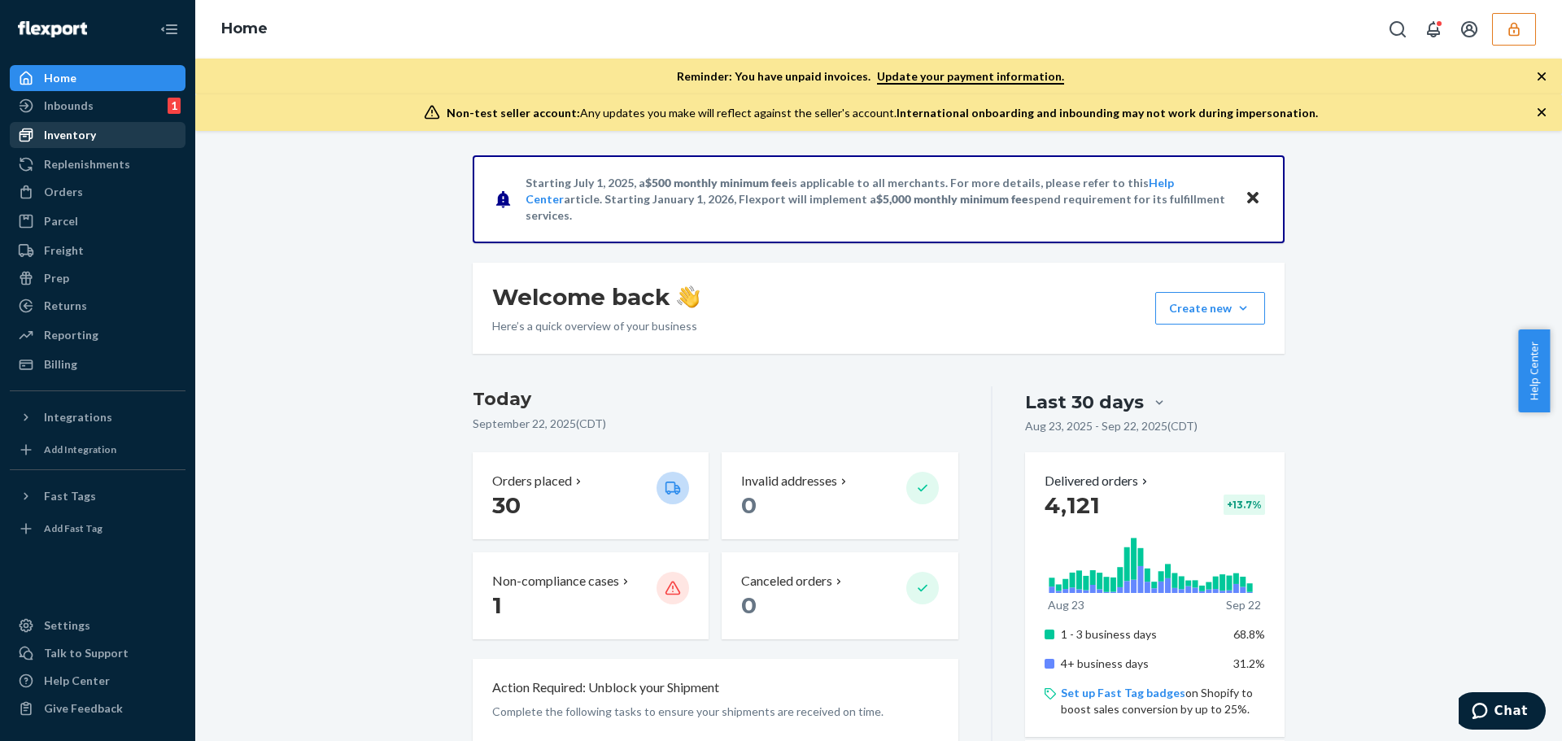
click at [98, 129] on div "Inventory" at bounding box center [97, 135] width 172 height 23
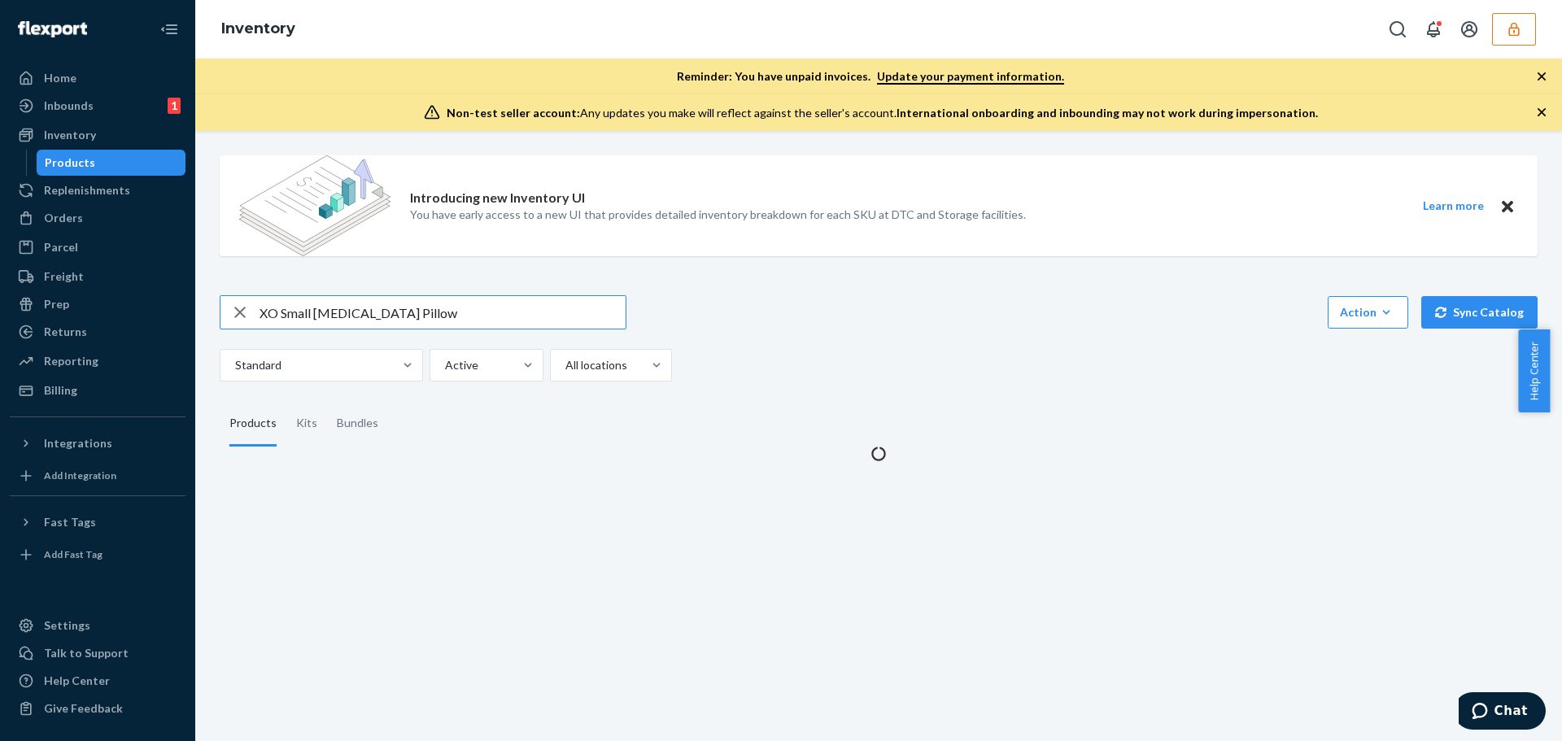
type input "XO Small Lumbar Pillow"
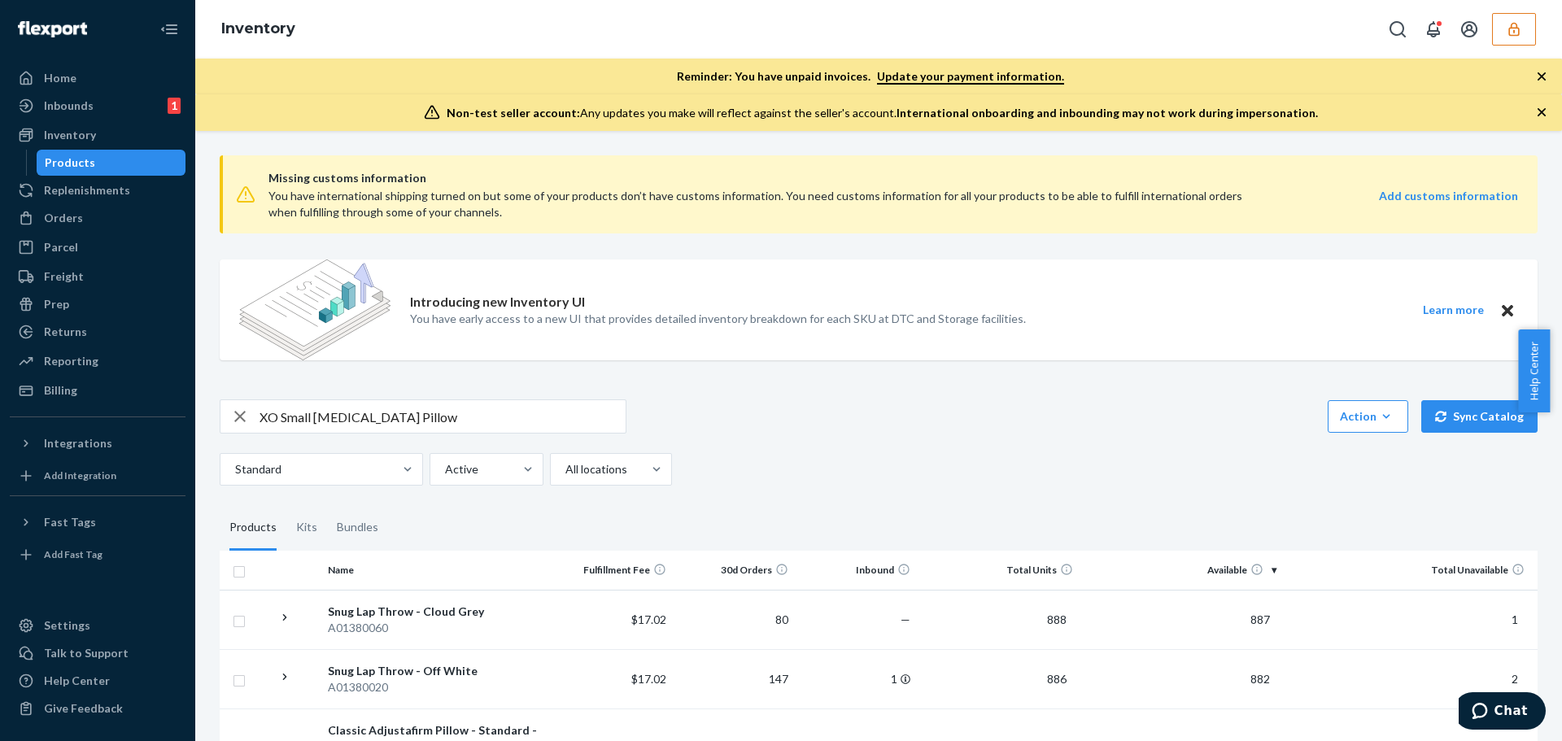
drag, startPoint x: 419, startPoint y: 422, endPoint x: 411, endPoint y: 425, distance: 8.8
click at [411, 425] on input "XO Small Lumbar Pillow" at bounding box center [443, 416] width 366 height 33
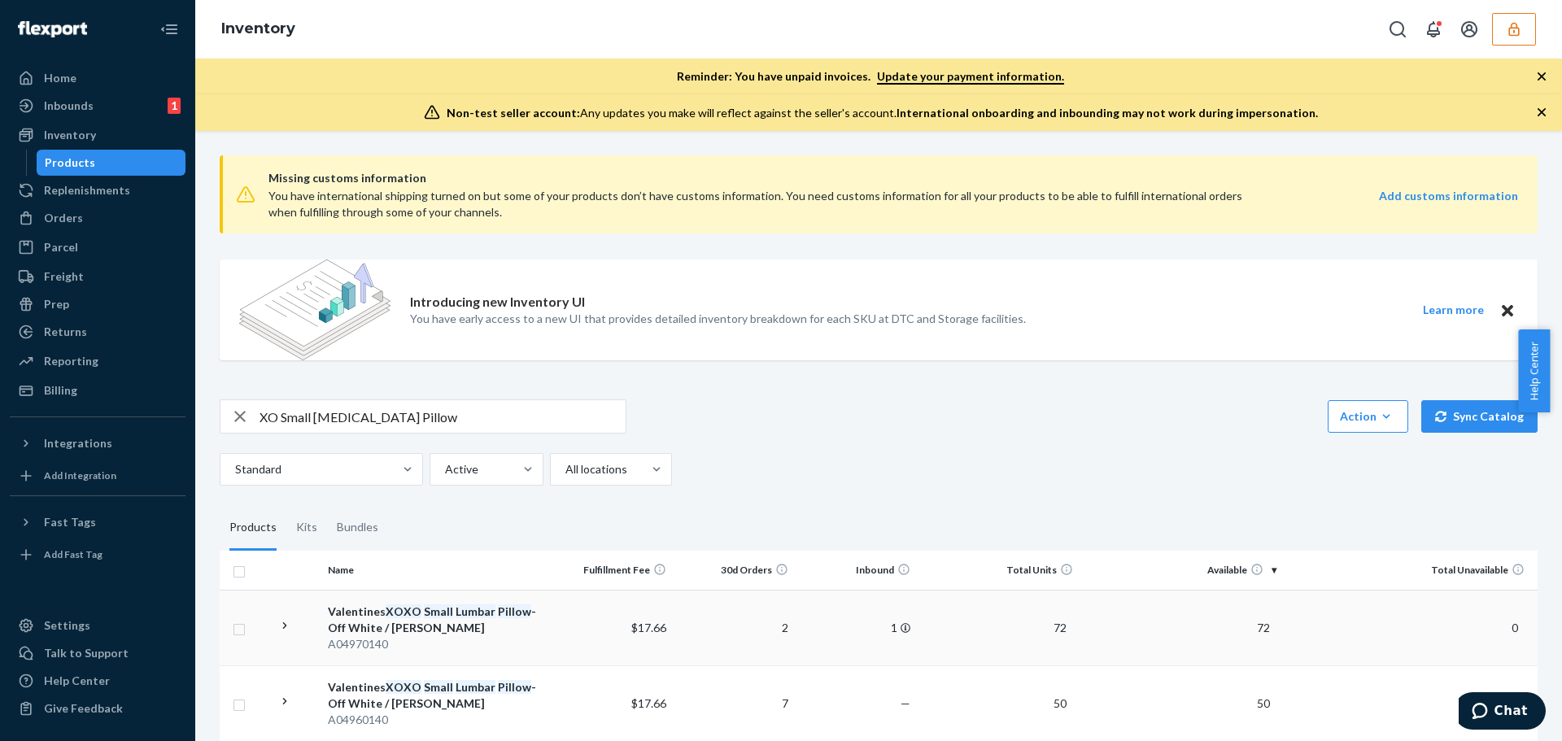
scroll to position [163, 0]
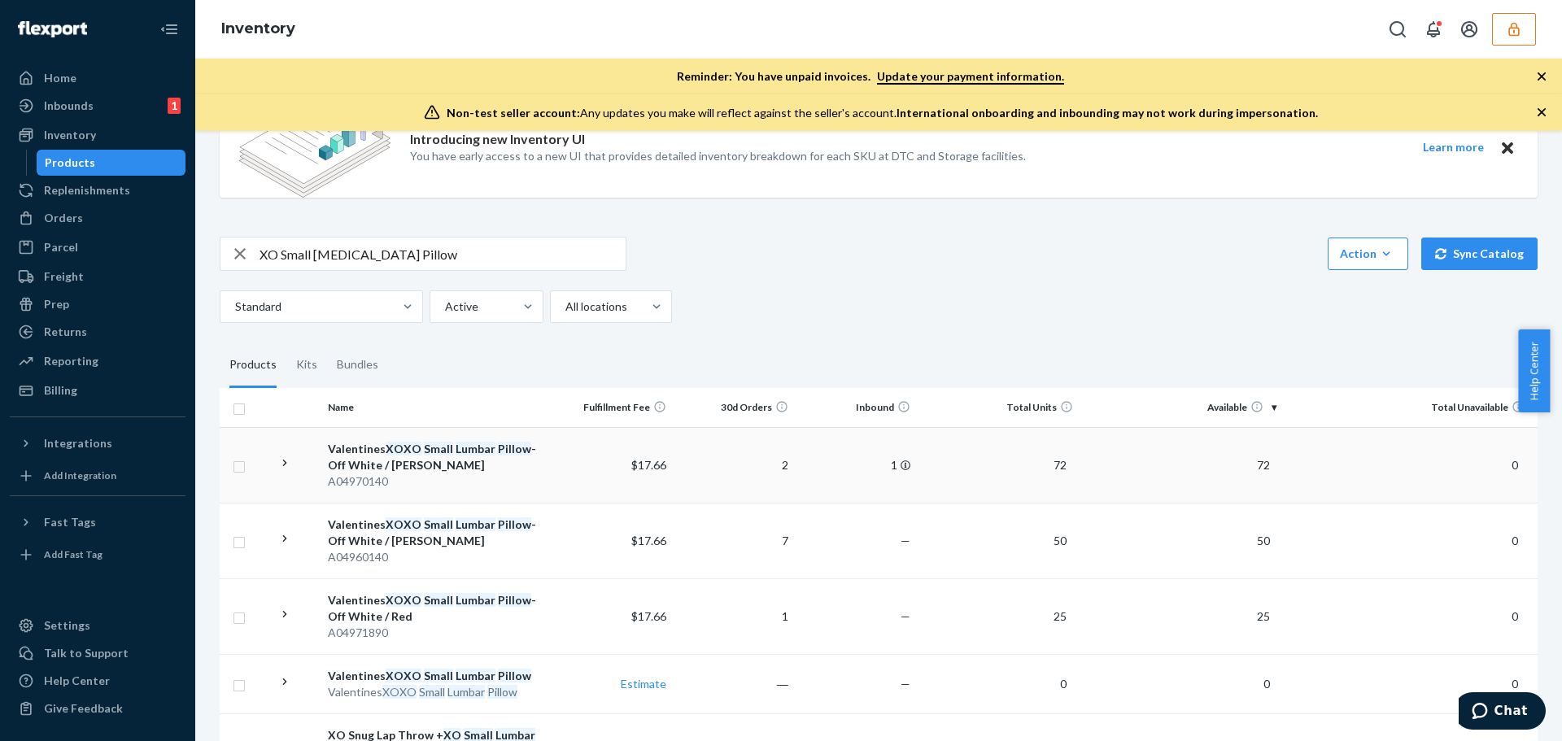
click at [434, 482] on div "A04970140" at bounding box center [436, 481] width 216 height 16
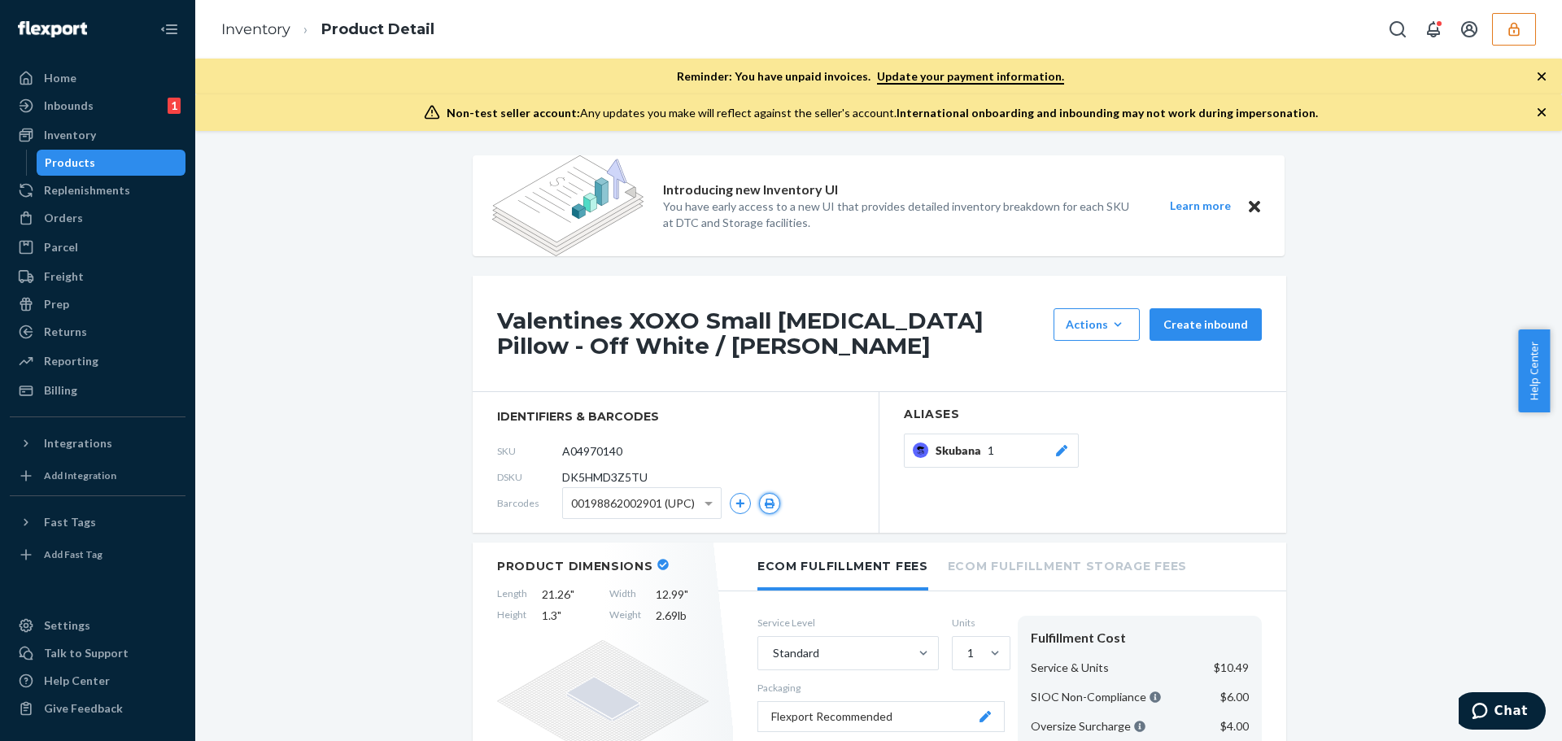
click at [766, 501] on icon "button" at bounding box center [770, 504] width 10 height 10
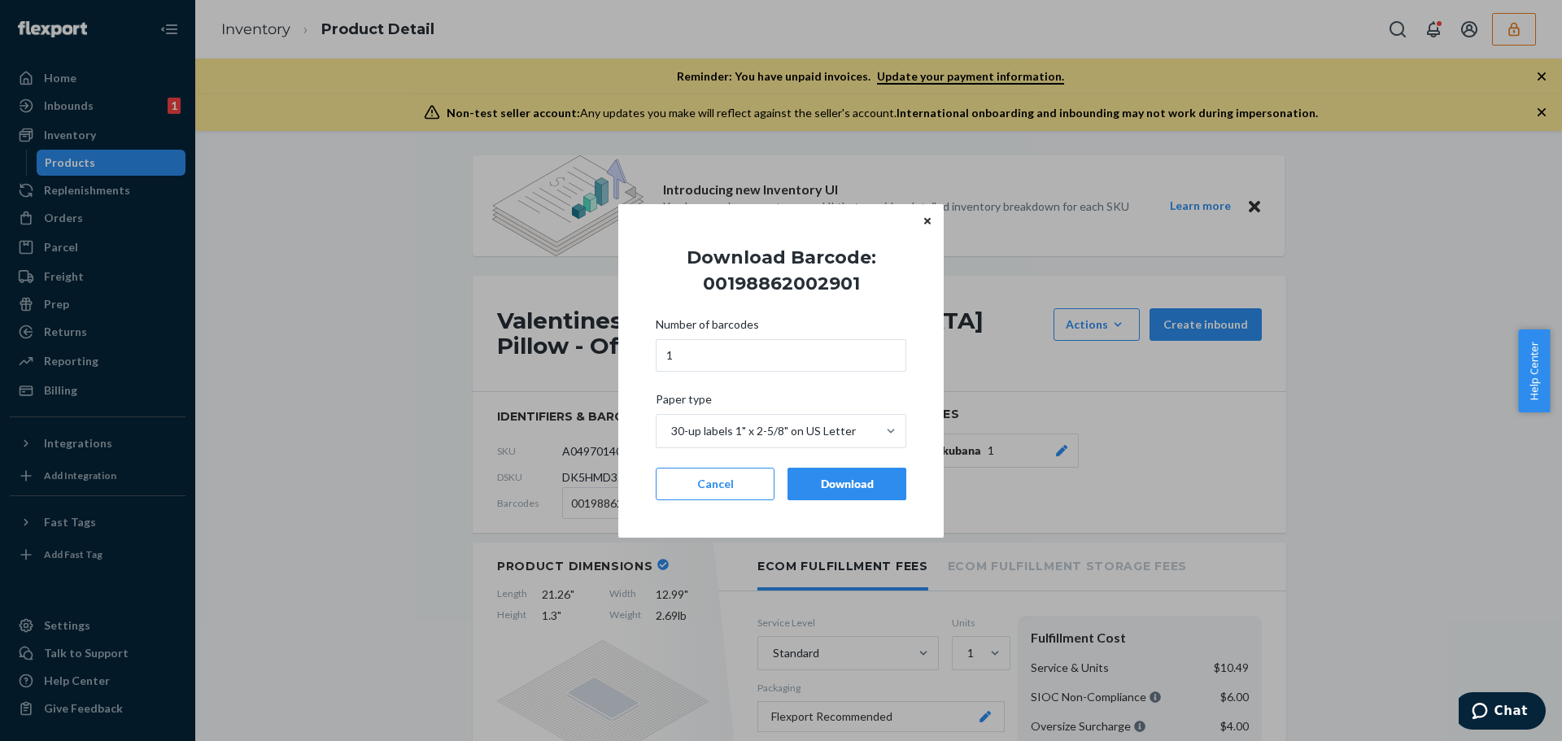
click at [829, 480] on div "Download" at bounding box center [846, 484] width 91 height 16
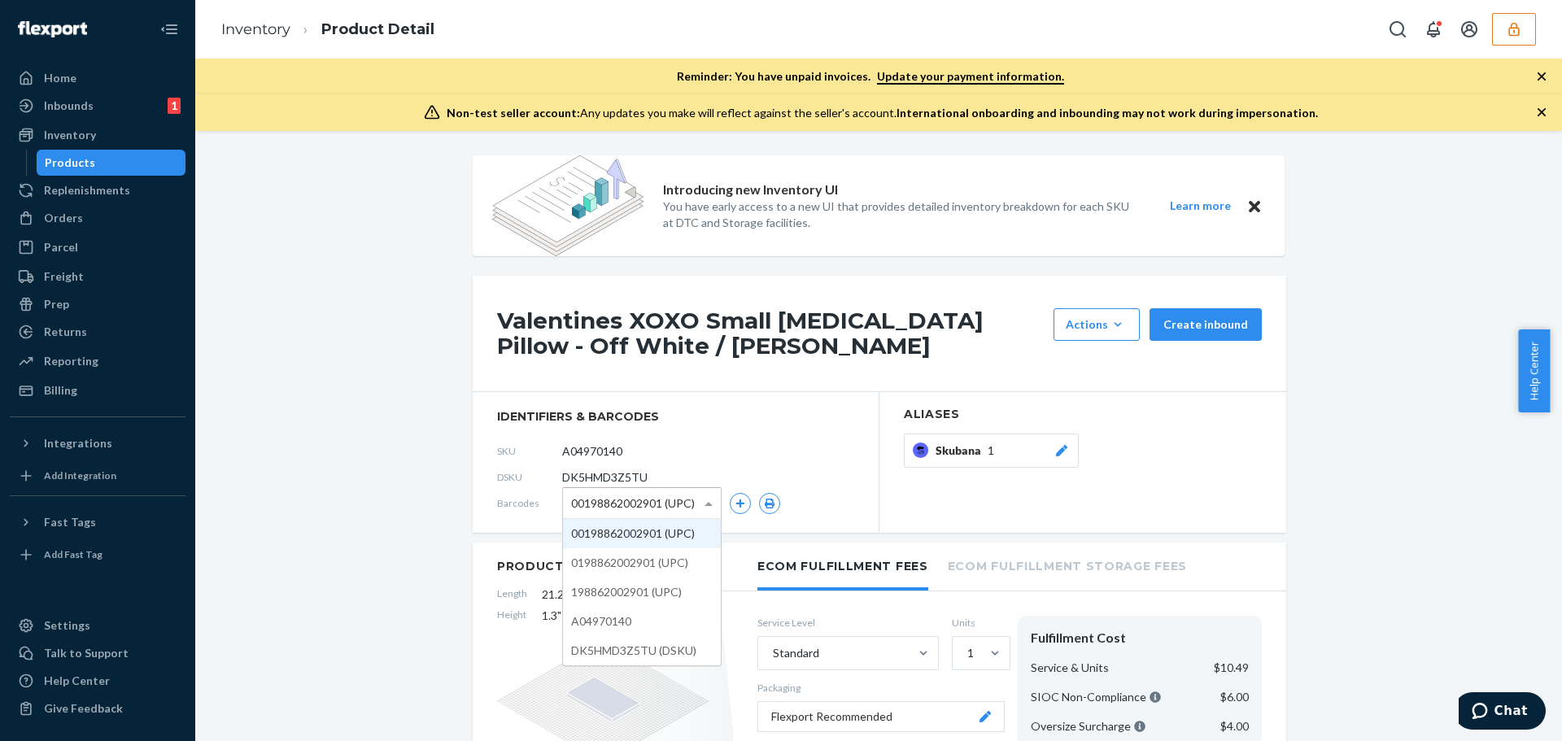
click at [710, 504] on span at bounding box center [710, 503] width 20 height 30
click at [759, 501] on button "button" at bounding box center [769, 503] width 21 height 21
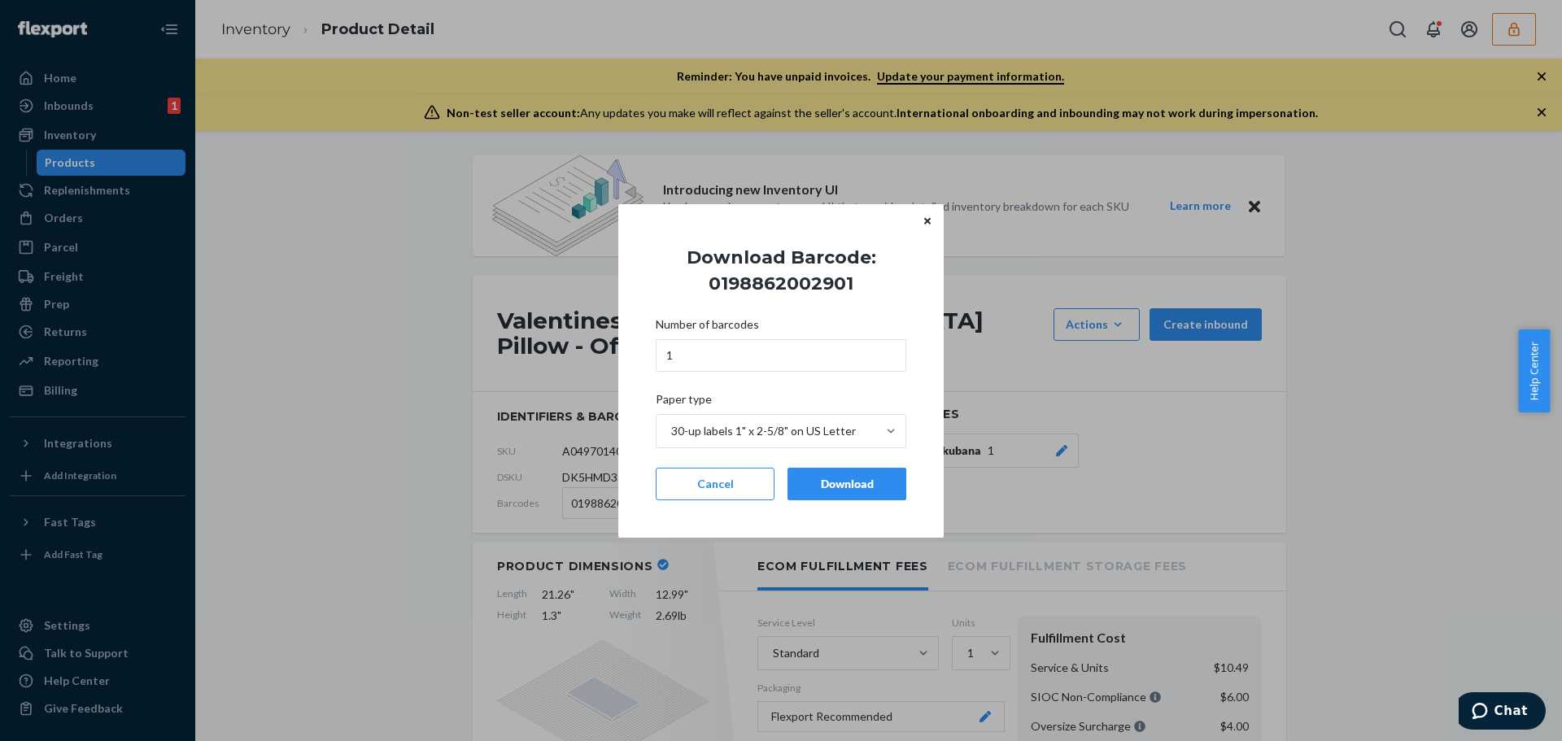
click at [806, 490] on div "Download" at bounding box center [846, 484] width 91 height 16
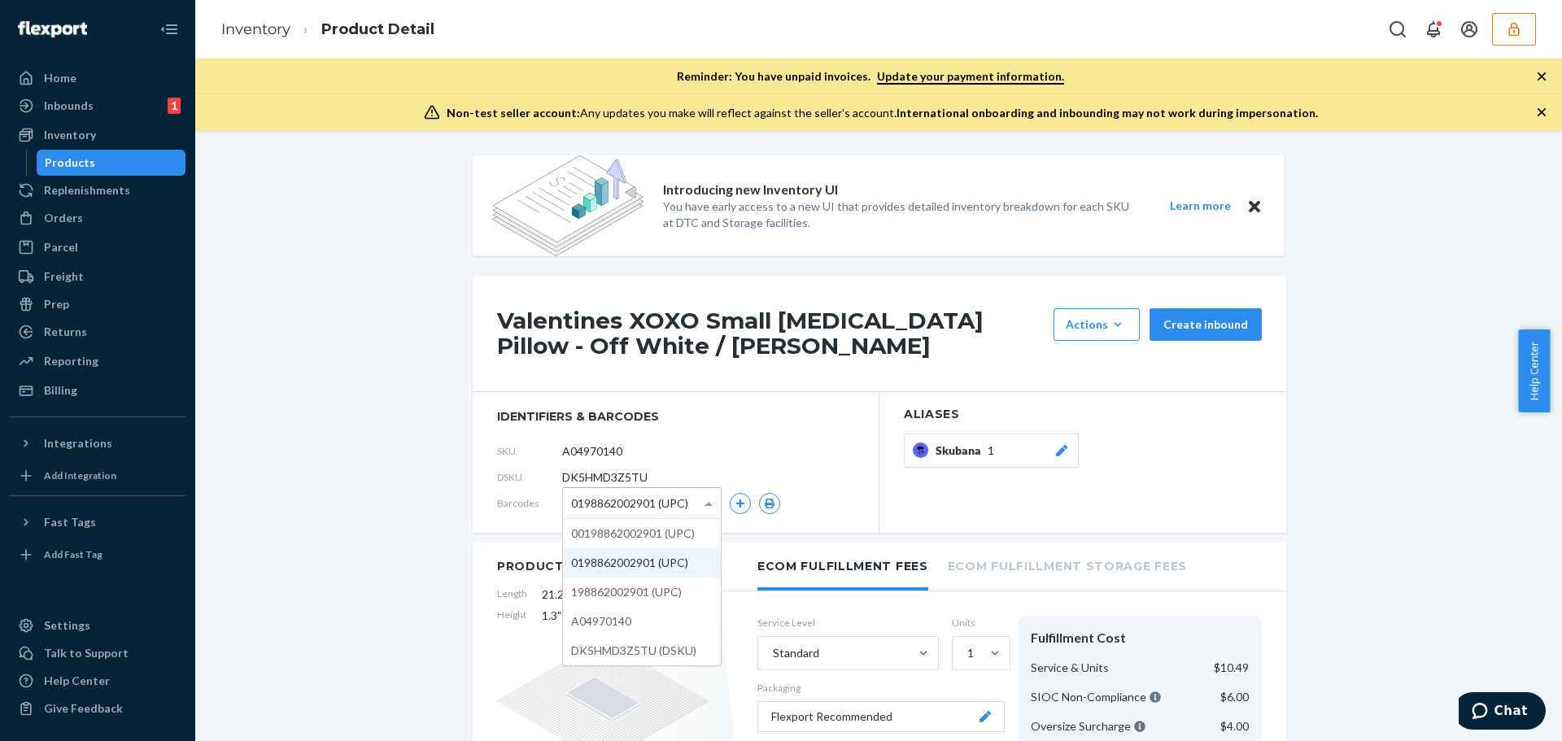
click at [651, 501] on span "0198862002901 (UPC)" at bounding box center [629, 504] width 117 height 28
click at [765, 508] on button "button" at bounding box center [769, 503] width 21 height 21
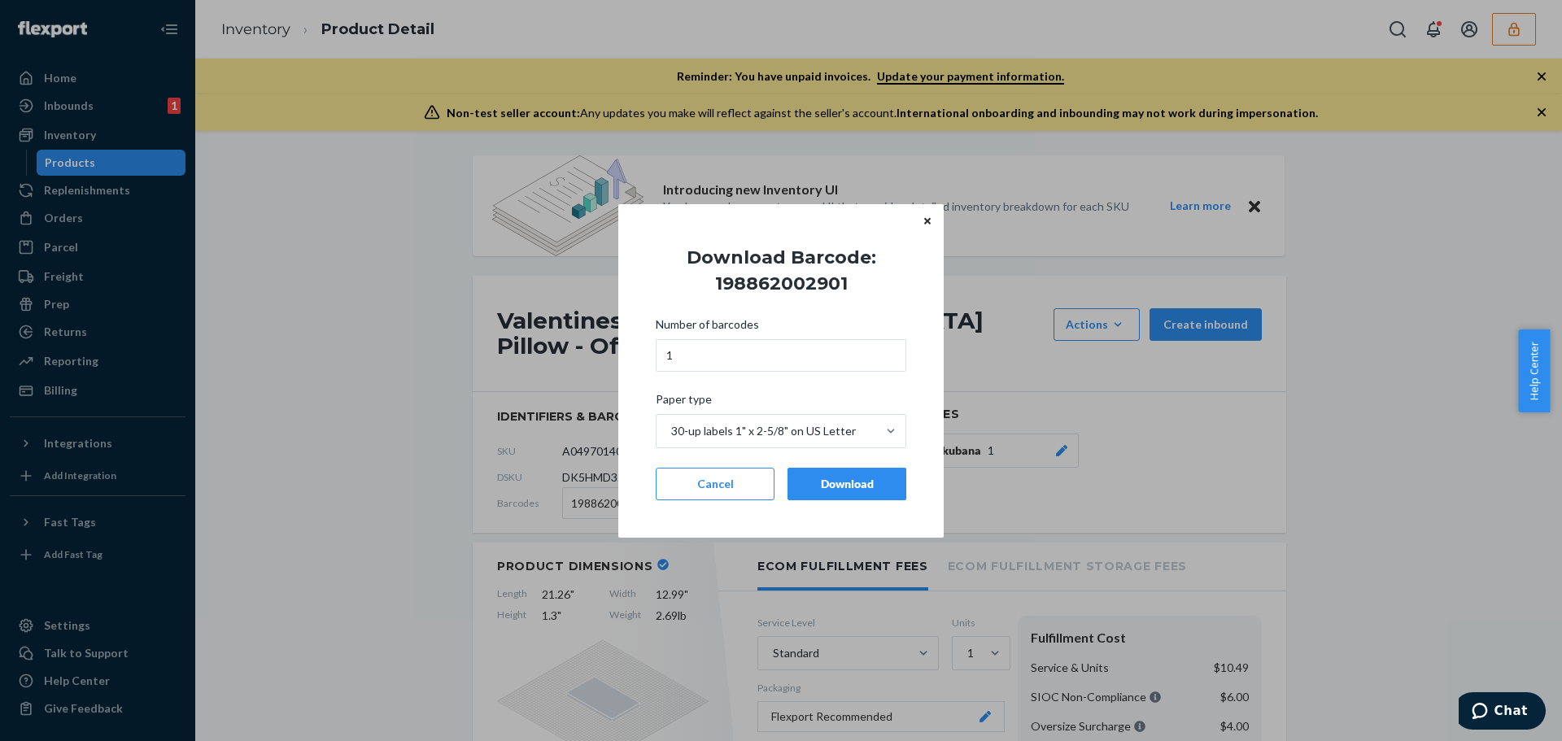
click at [813, 486] on div "Download" at bounding box center [846, 484] width 91 height 16
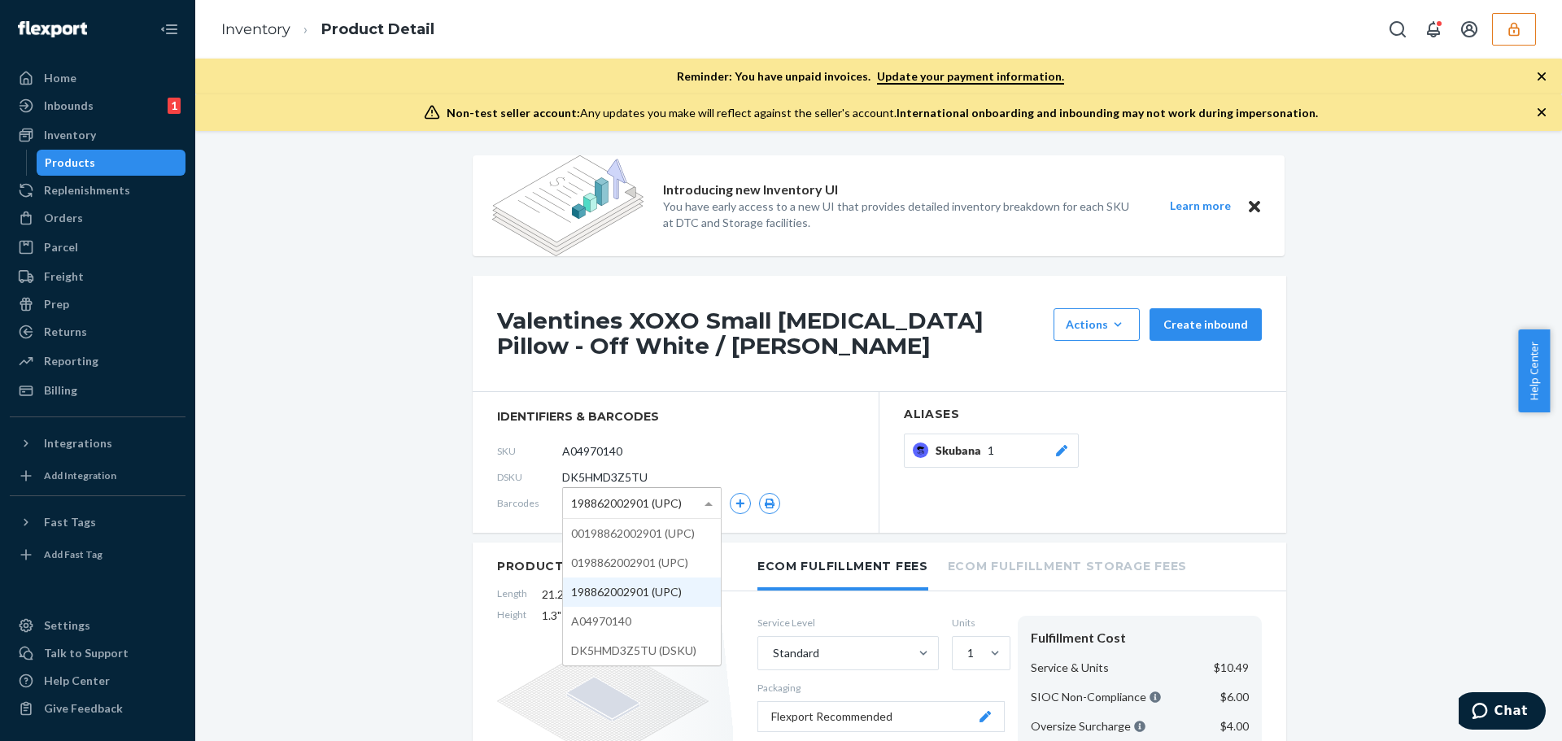
click at [602, 500] on span "198862002901 (UPC)" at bounding box center [626, 504] width 111 height 28
click at [765, 502] on icon "button" at bounding box center [769, 504] width 11 height 10
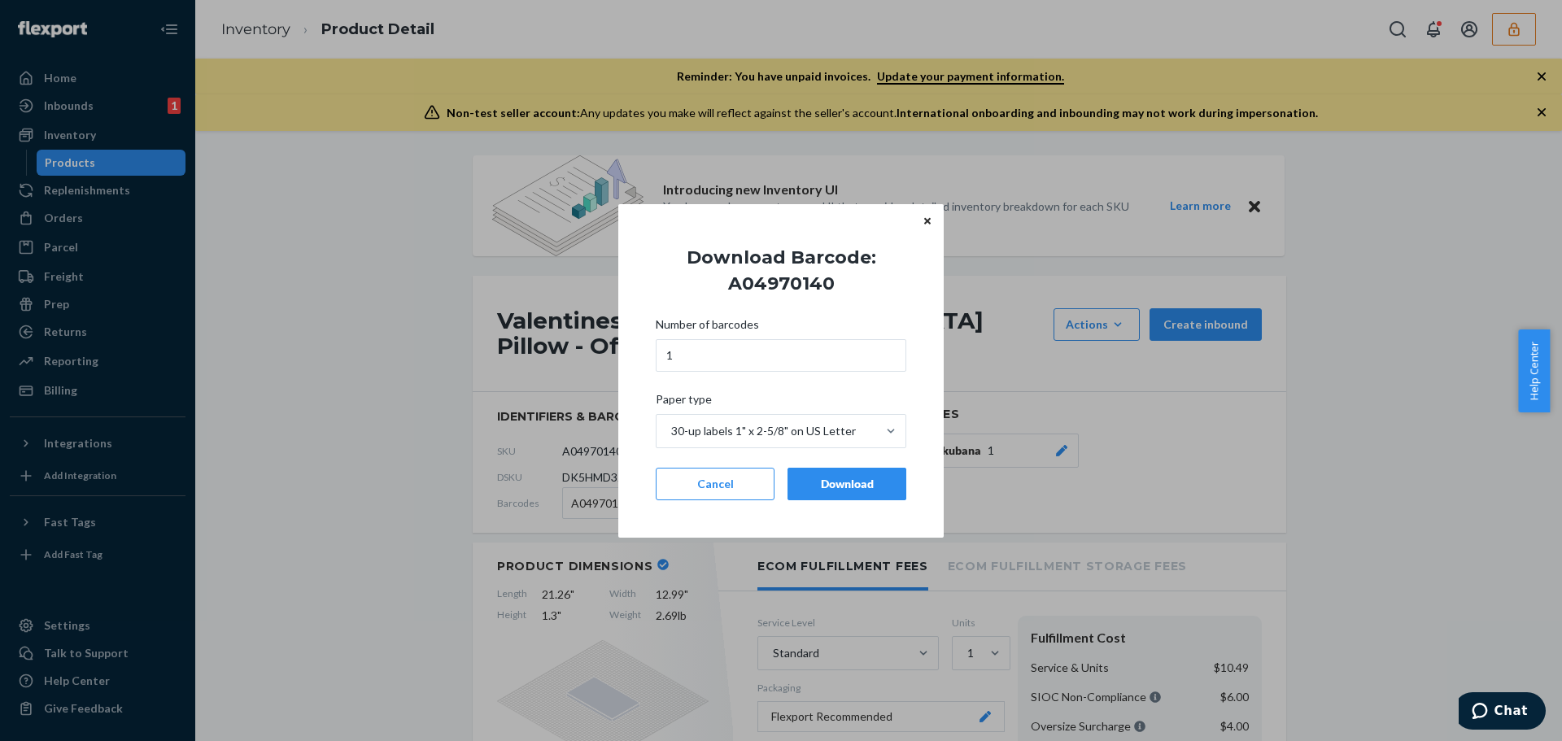
click at [827, 479] on div "Download" at bounding box center [846, 484] width 91 height 16
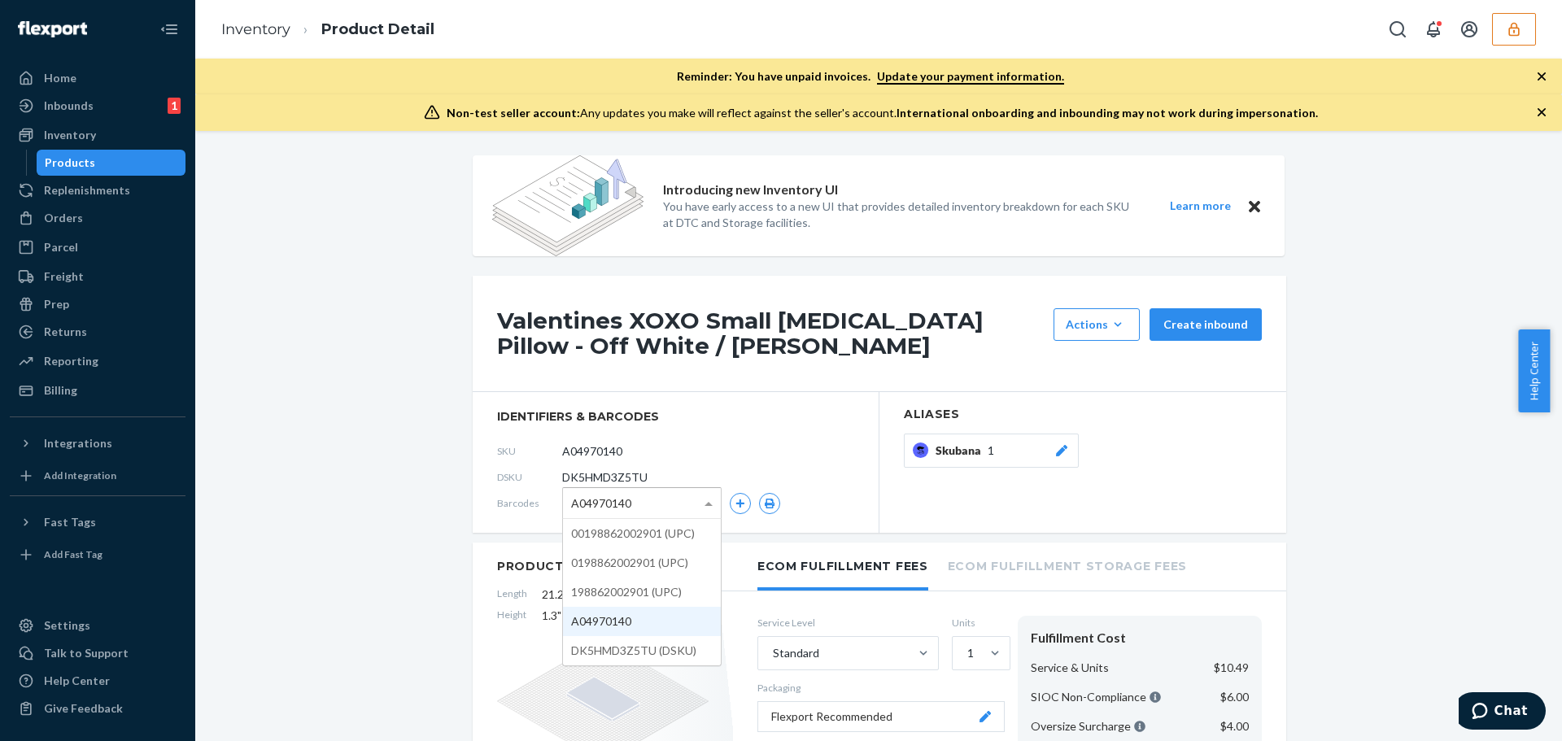
click at [633, 512] on div "A04970140" at bounding box center [642, 503] width 158 height 30
click at [765, 507] on icon "button" at bounding box center [769, 504] width 11 height 10
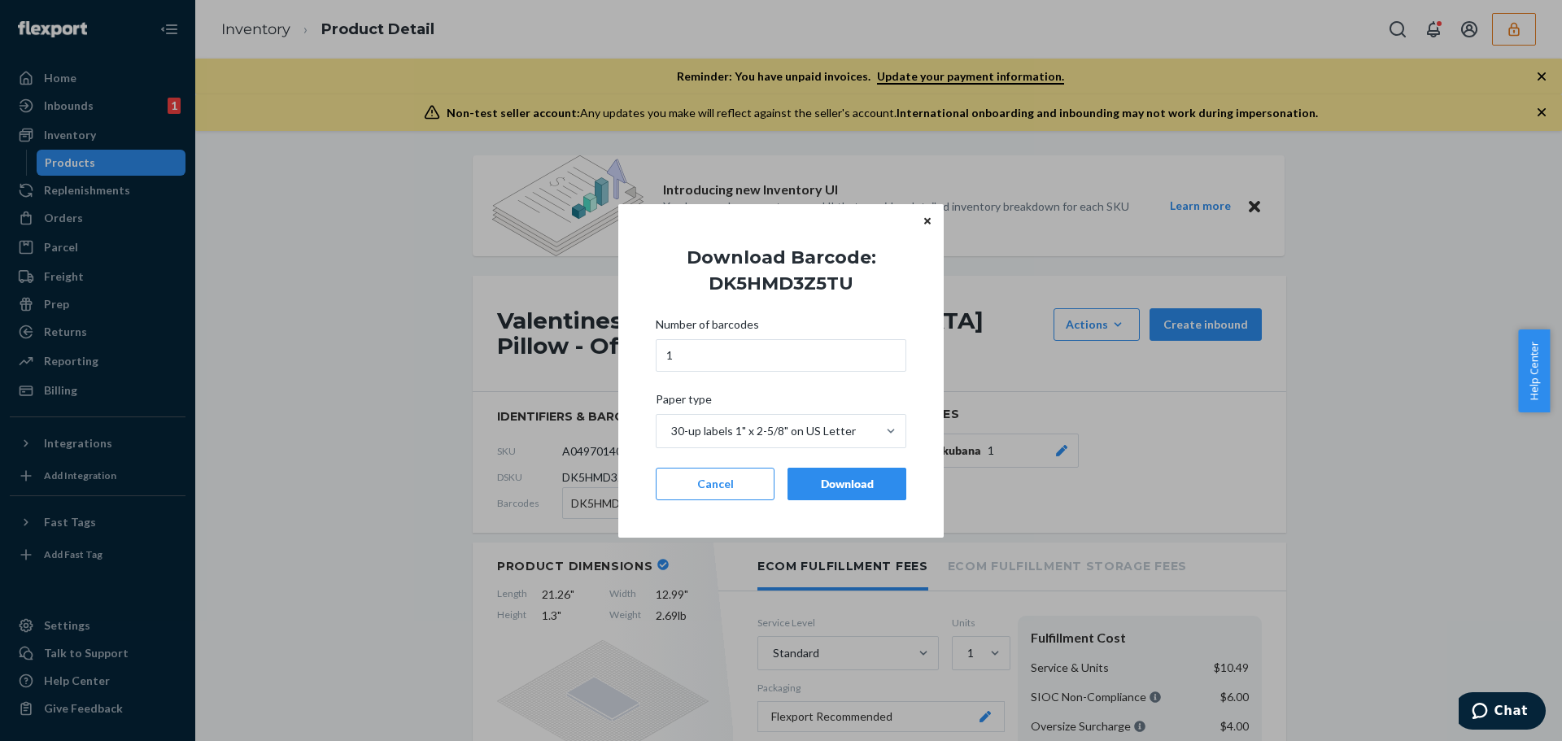
click at [842, 501] on div "Number of barcodes 1 Paper type 30-up labels 1" x 2-5/8" on US Letter Cancel Do…" at bounding box center [781, 408] width 251 height 203
click at [835, 486] on div "Download" at bounding box center [846, 484] width 91 height 16
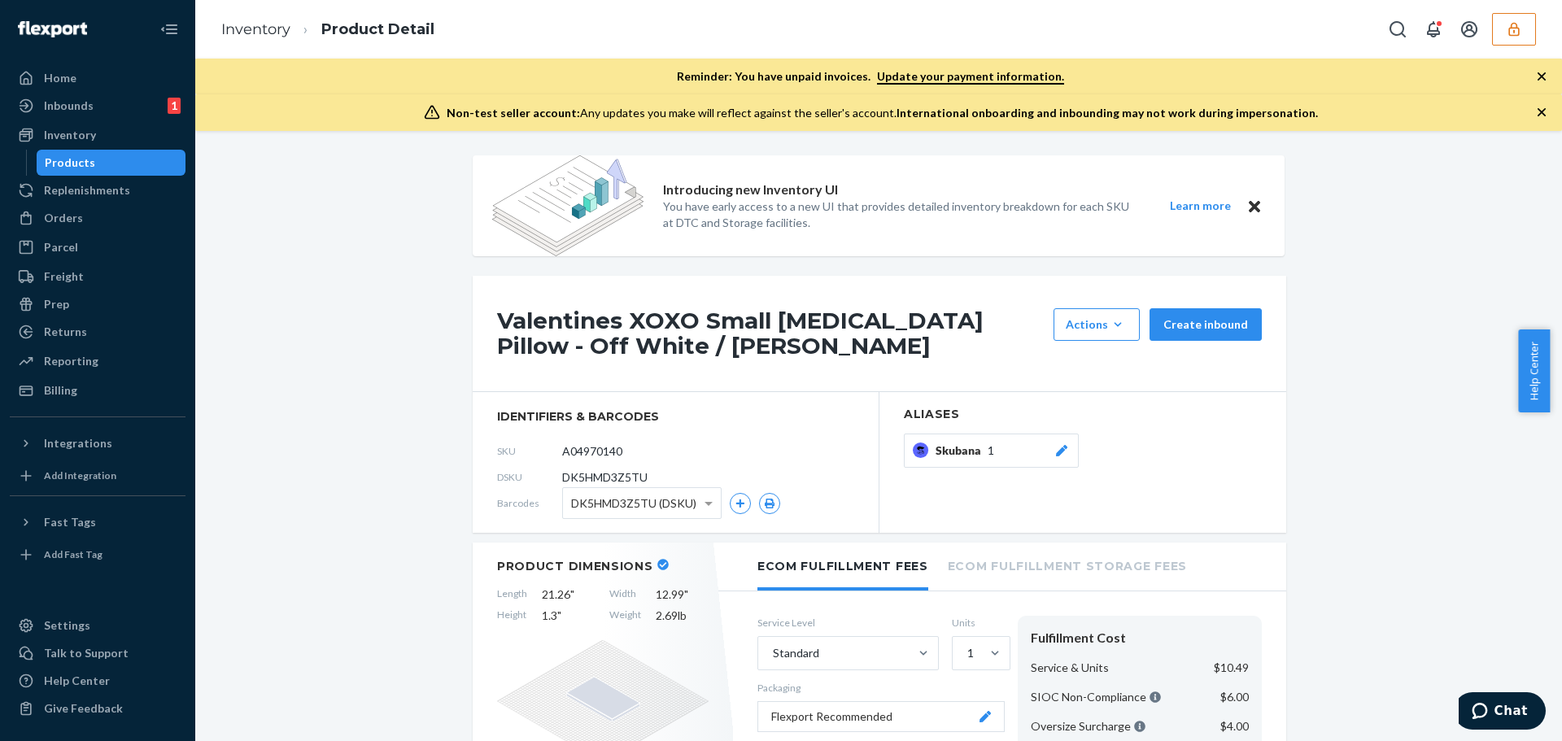
click at [1504, 28] on button "button" at bounding box center [1514, 29] width 44 height 33
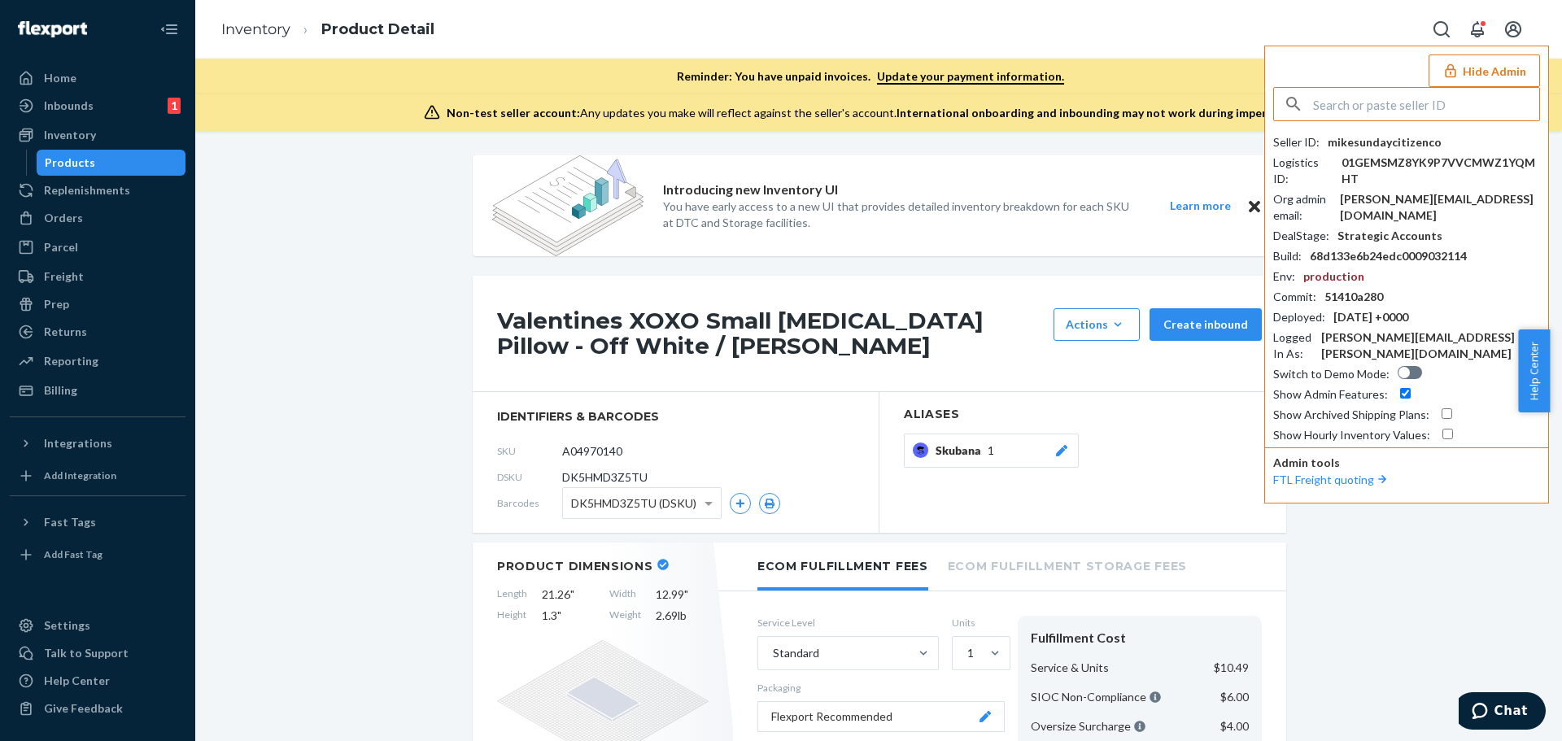
drag, startPoint x: 1450, startPoint y: 109, endPoint x: 1478, endPoint y: 81, distance: 39.7
click at [1450, 108] on input "text" at bounding box center [1426, 104] width 226 height 33
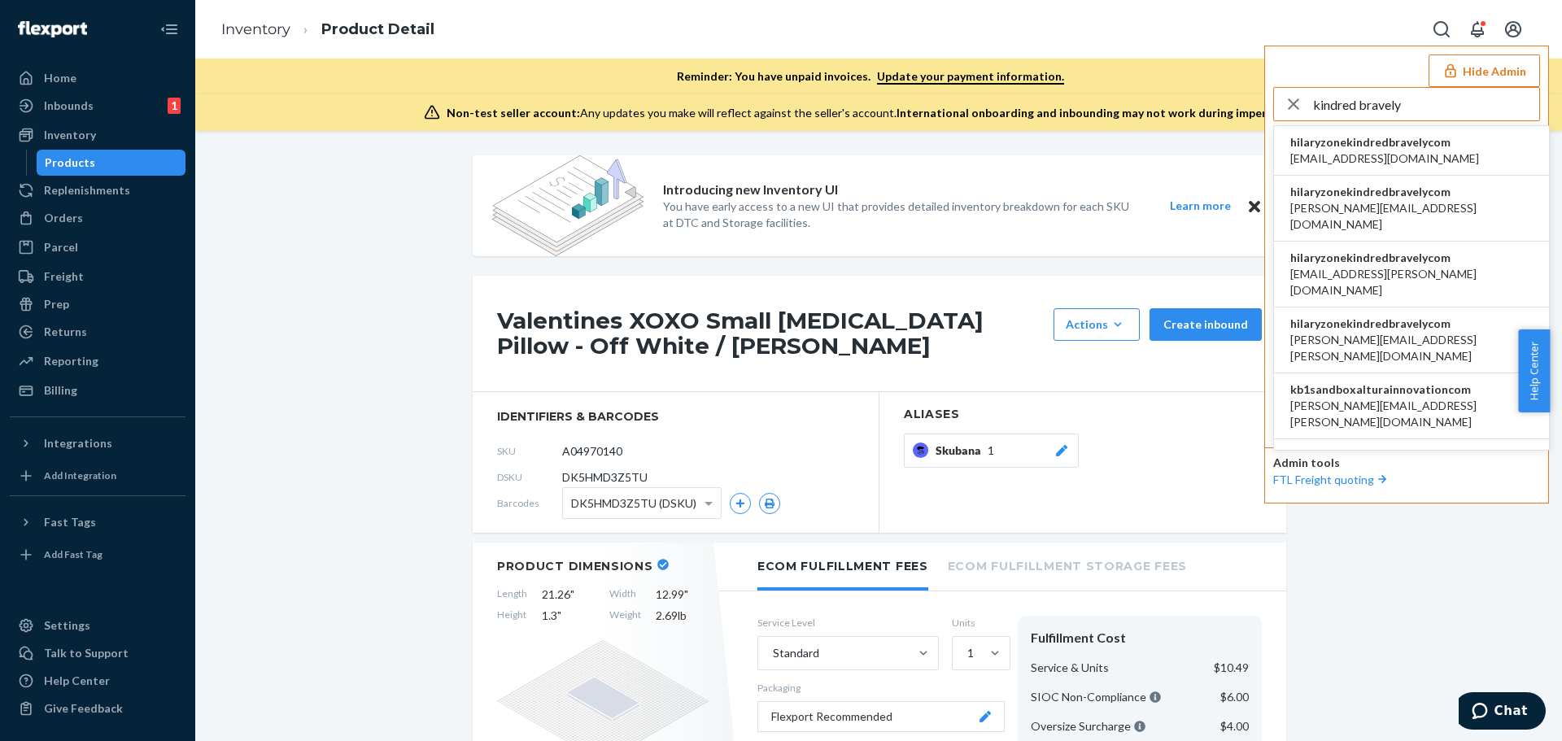
type input "kindred bravely"
click at [1411, 153] on span "airine.mistula@kindredbravely.com" at bounding box center [1384, 158] width 189 height 16
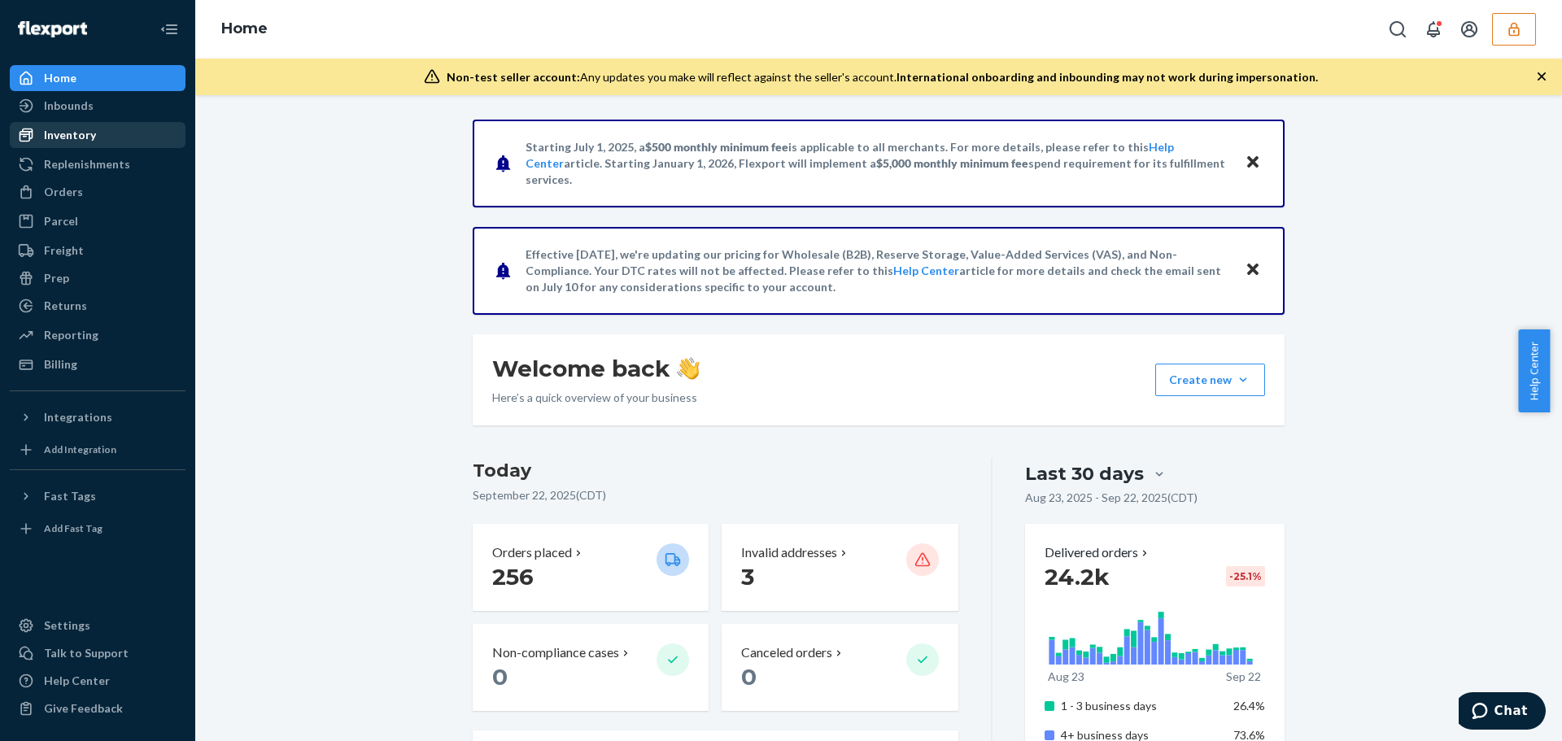
click at [105, 140] on div "Inventory" at bounding box center [97, 135] width 172 height 23
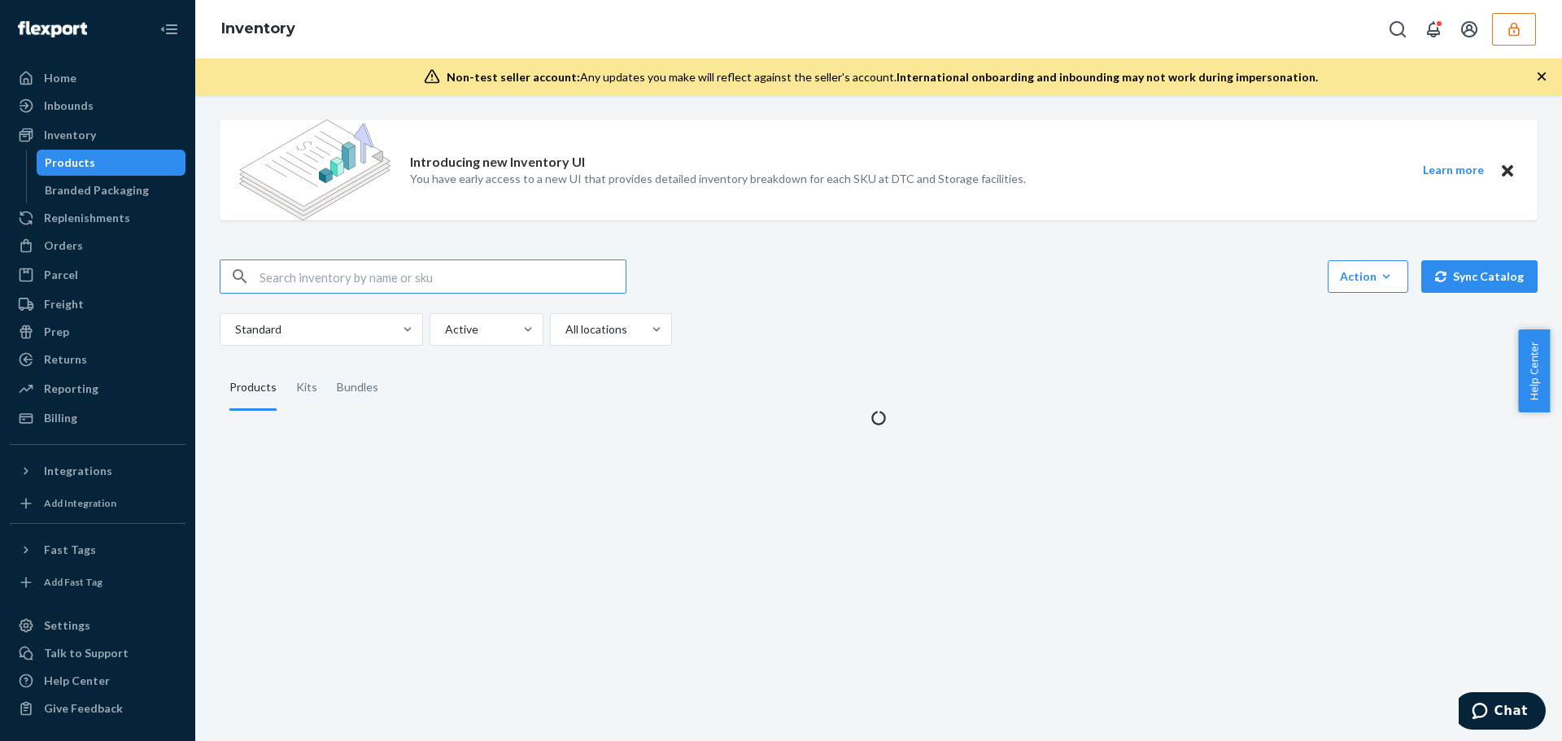
click at [454, 274] on input "text" at bounding box center [443, 276] width 366 height 33
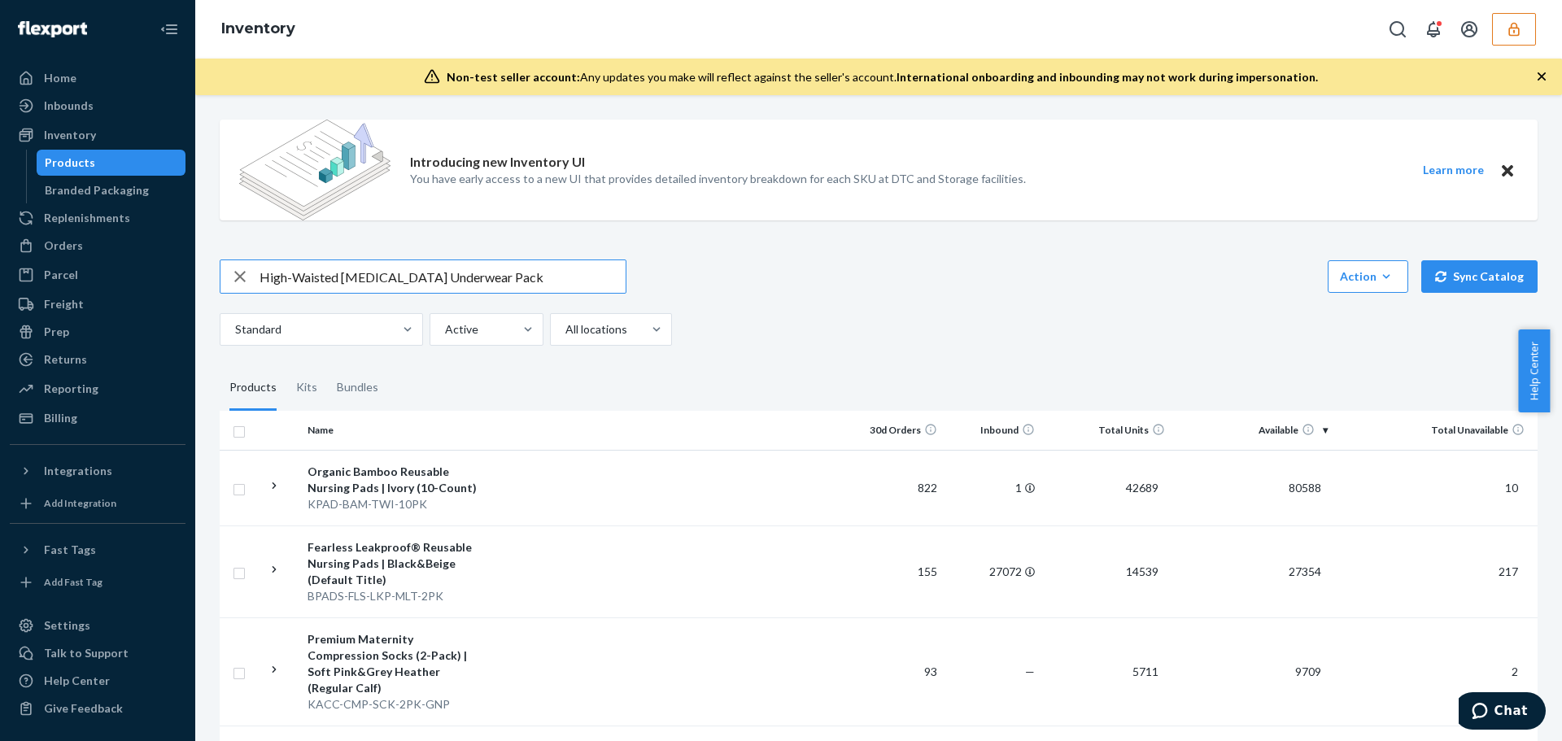
click at [525, 284] on input "High-Waisted [MEDICAL_DATA] Underwear Pack" at bounding box center [443, 276] width 366 height 33
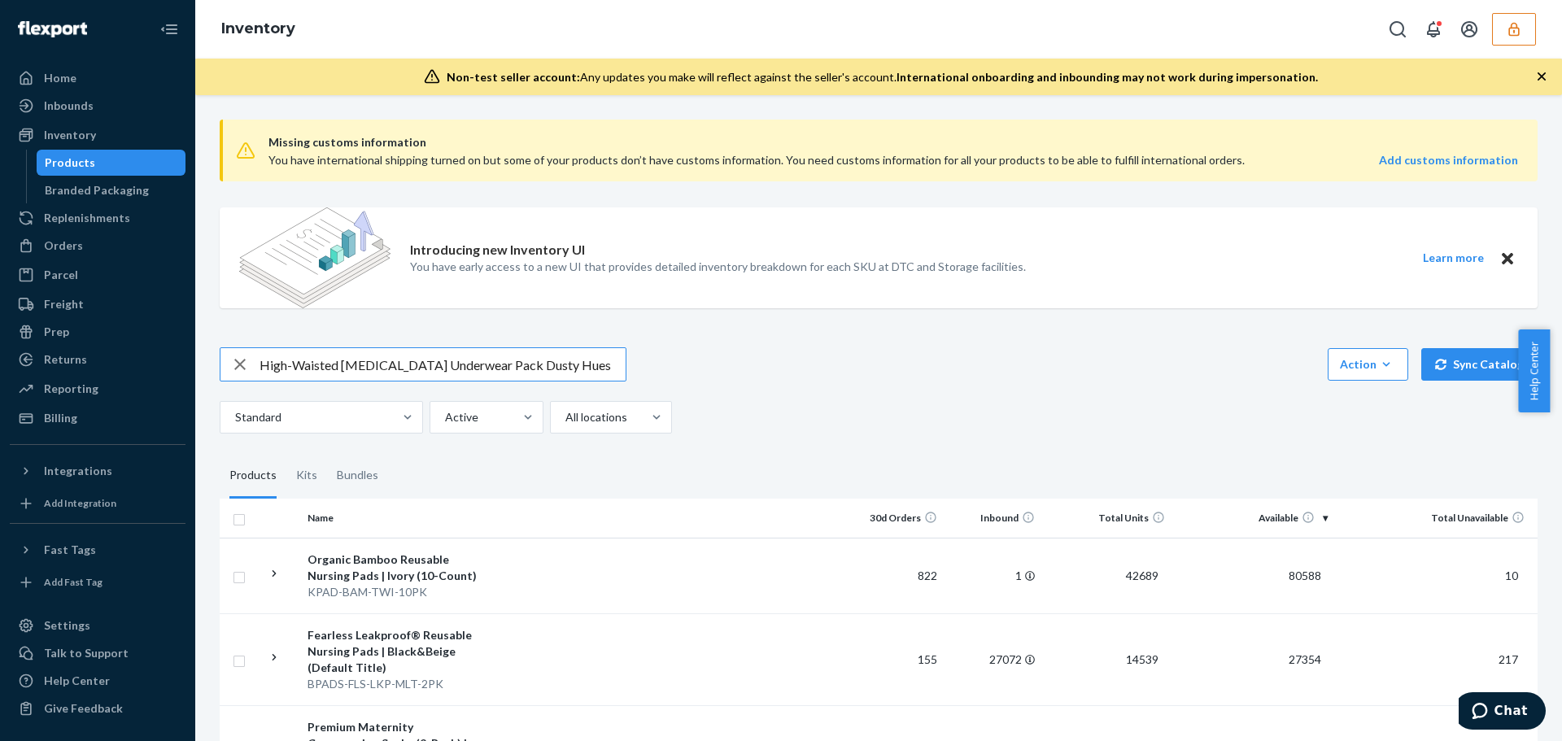
type input "High-Waisted [MEDICAL_DATA] Underwear Pack Dusty Hues"
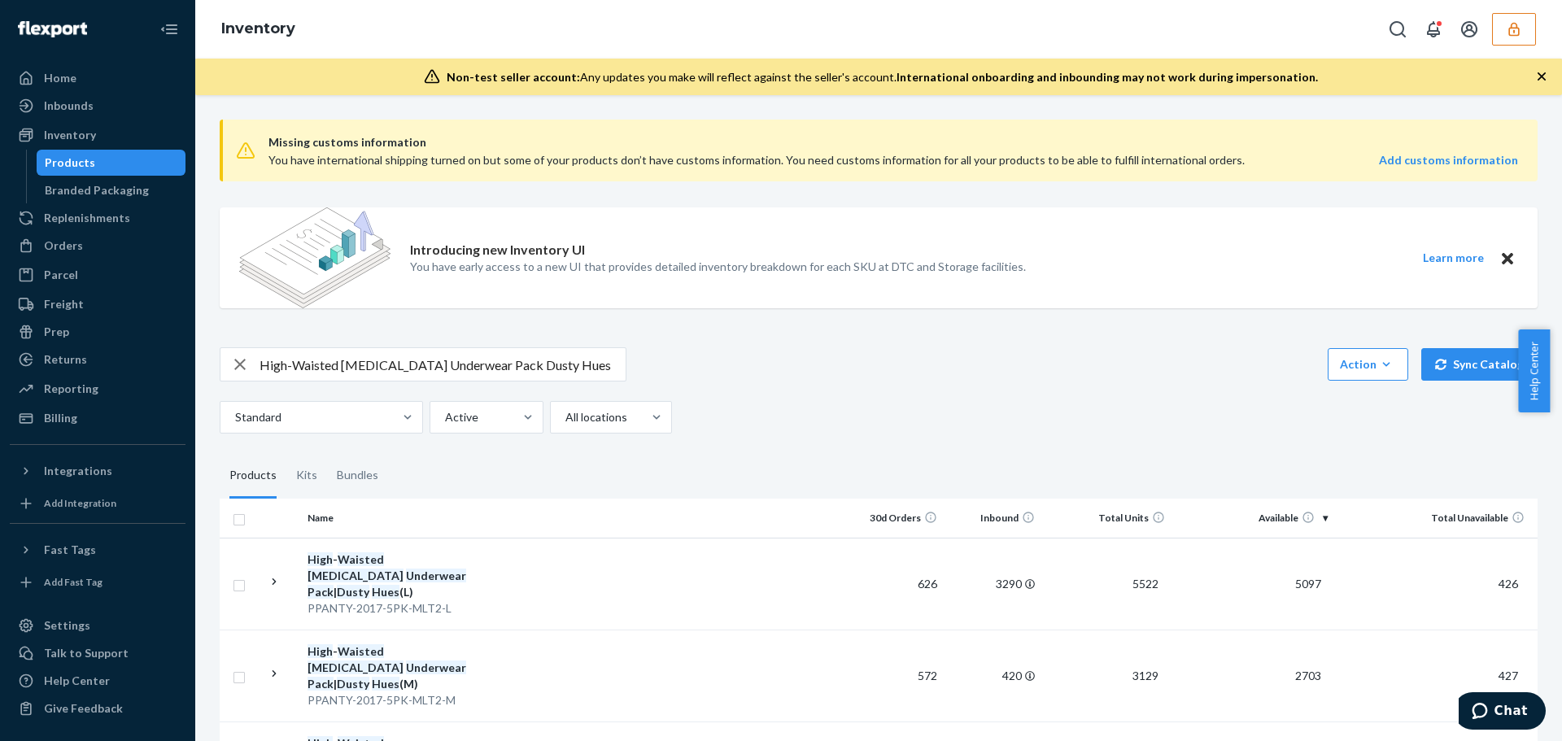
click at [659, 28] on div "Inventory" at bounding box center [878, 29] width 1367 height 59
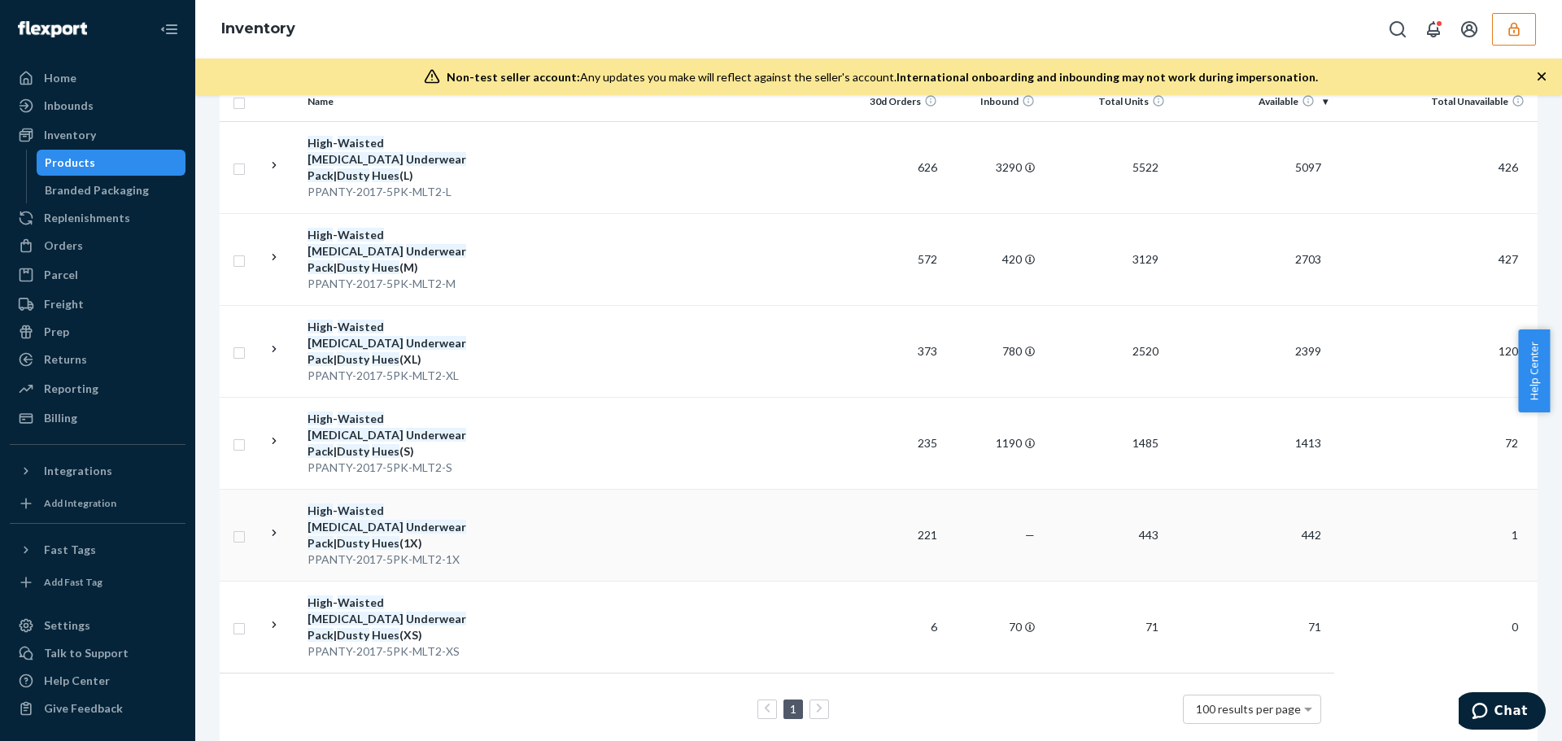
scroll to position [254, 0]
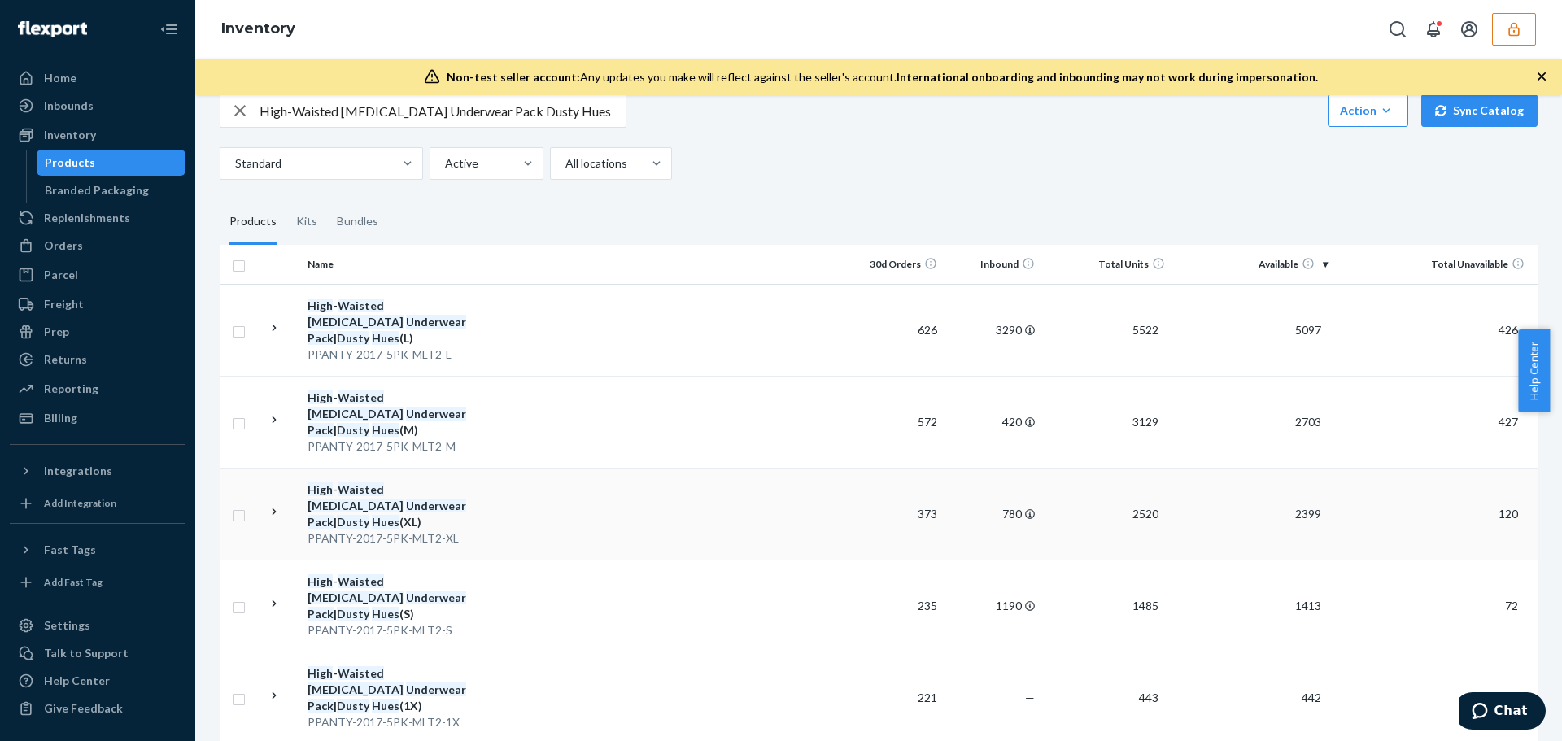
click at [369, 515] on em "Dusty" at bounding box center [353, 522] width 33 height 14
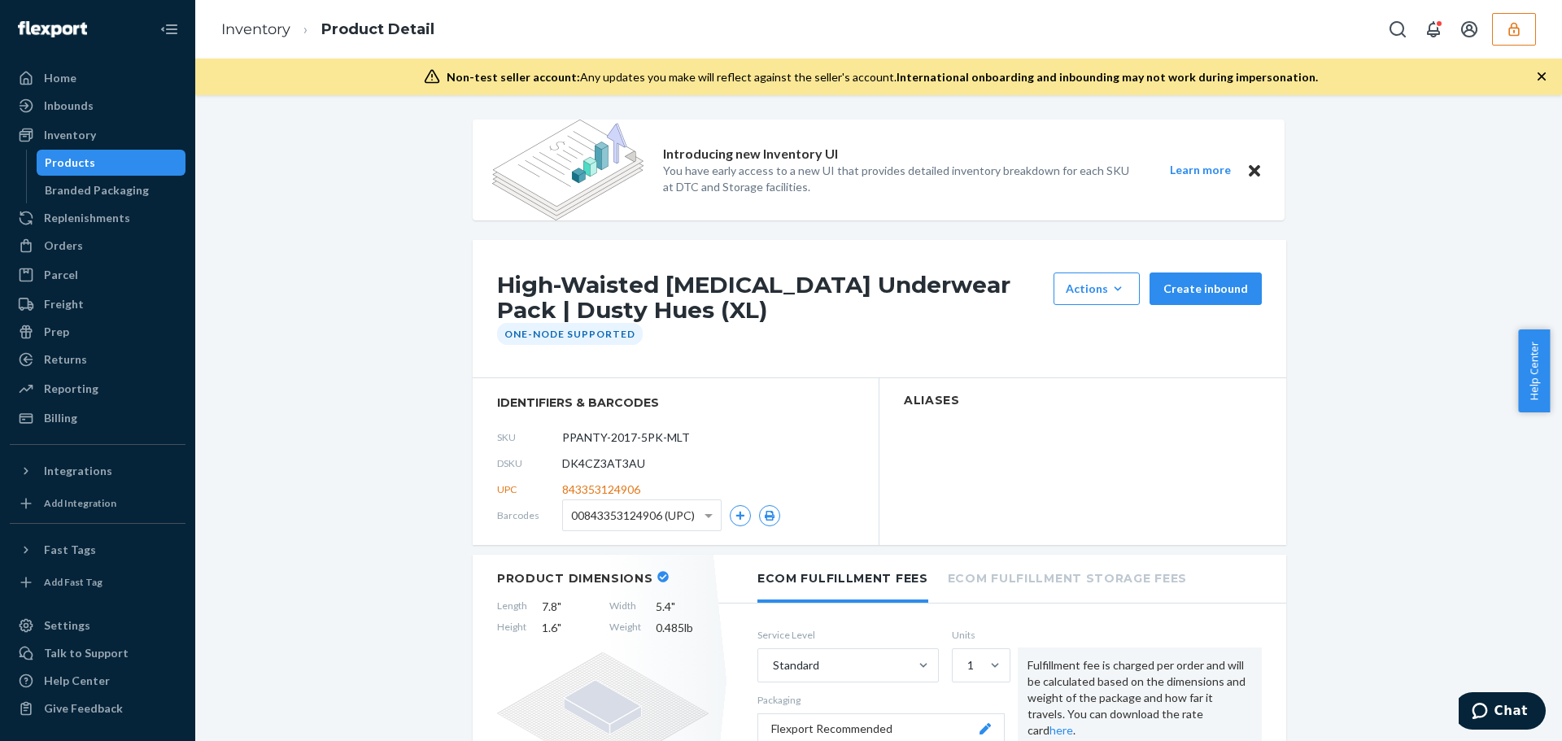
click at [759, 514] on button "button" at bounding box center [769, 515] width 21 height 21
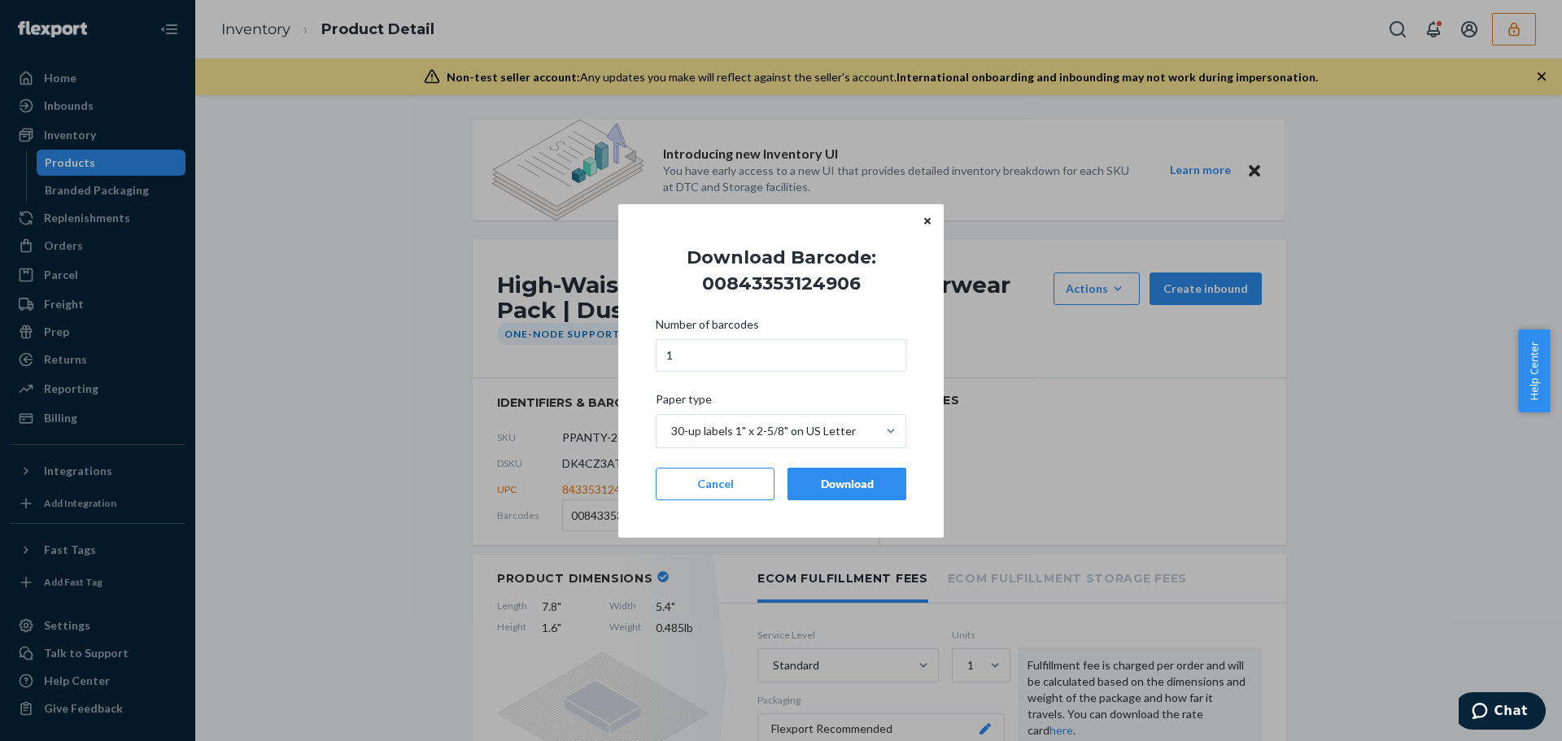
click at [833, 491] on div "Download" at bounding box center [846, 484] width 91 height 16
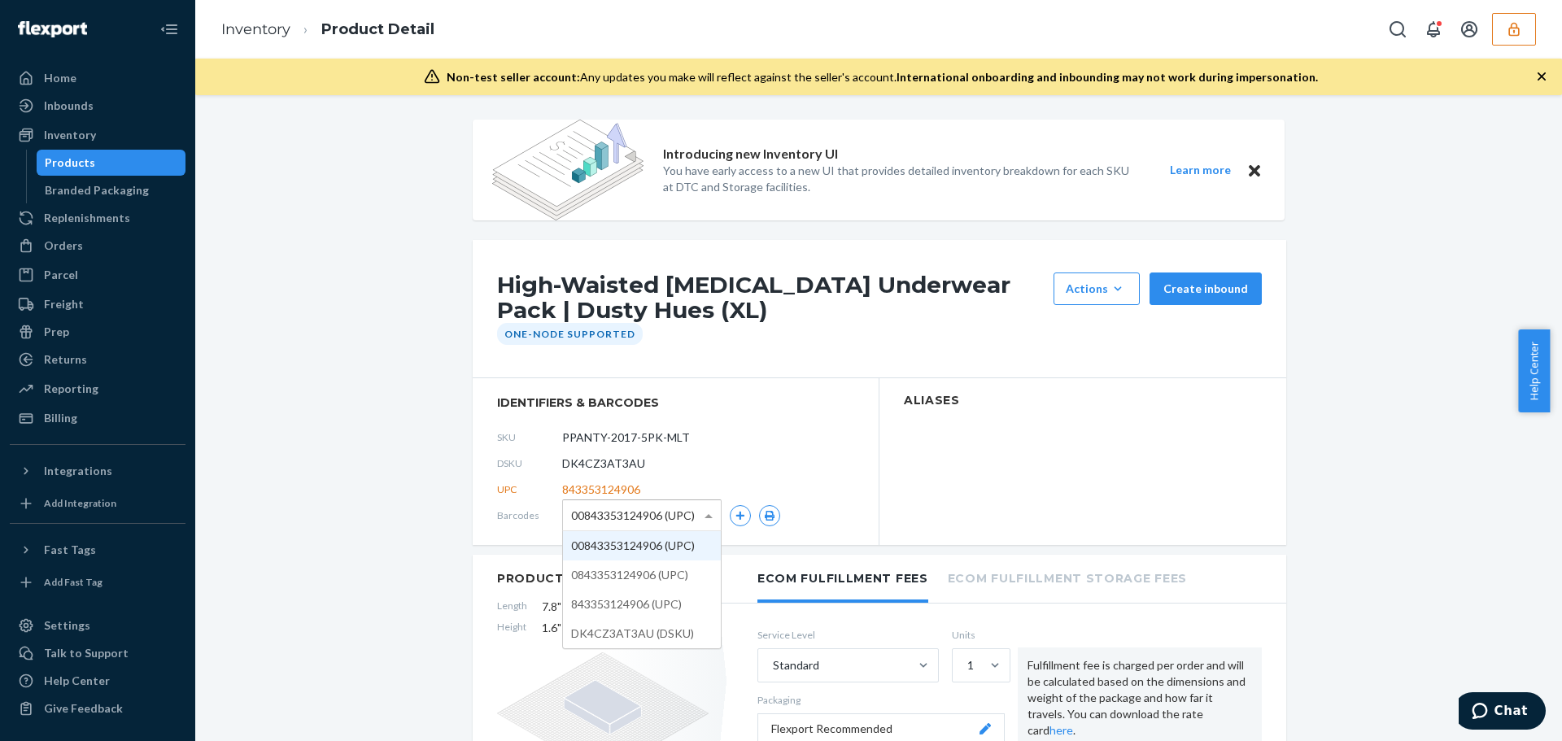
click at [700, 513] on span at bounding box center [710, 515] width 20 height 30
drag, startPoint x: 656, startPoint y: 577, endPoint x: 714, endPoint y: 555, distance: 62.6
click at [764, 514] on icon "button" at bounding box center [769, 516] width 11 height 10
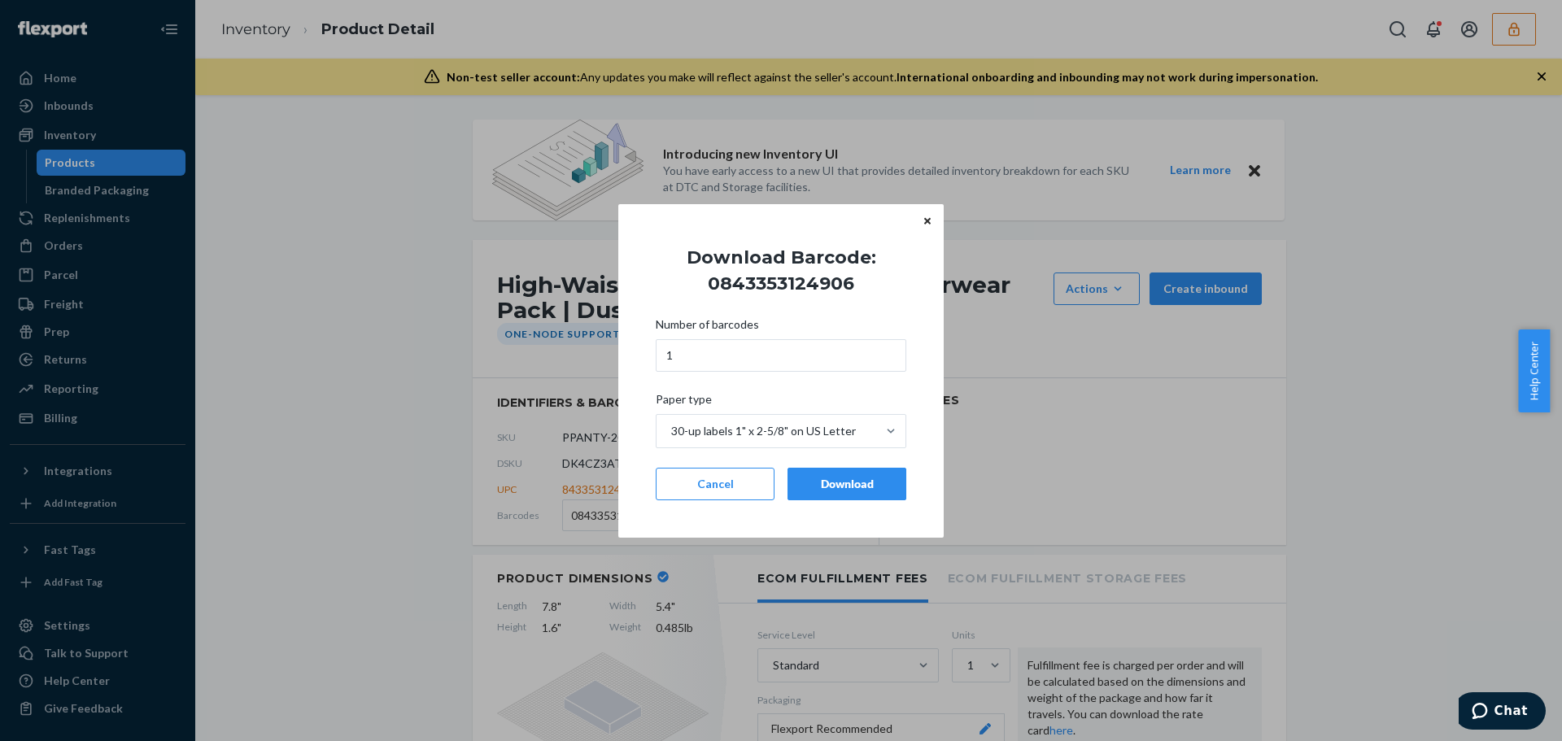
click at [813, 482] on div "Download" at bounding box center [846, 484] width 91 height 16
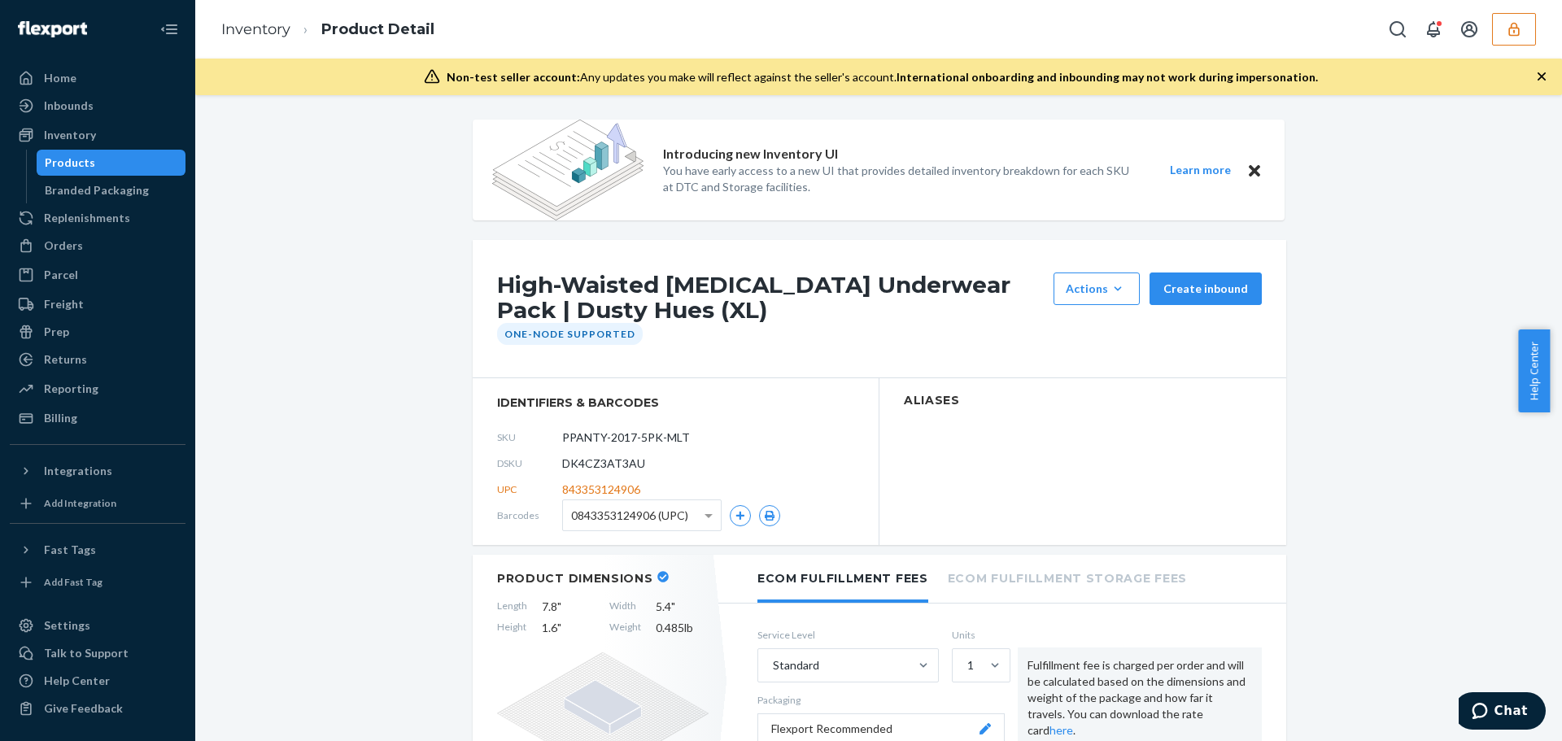
click at [611, 522] on span "0843353124906 (UPC)" at bounding box center [629, 516] width 117 height 28
click at [765, 515] on icon "button" at bounding box center [770, 516] width 10 height 10
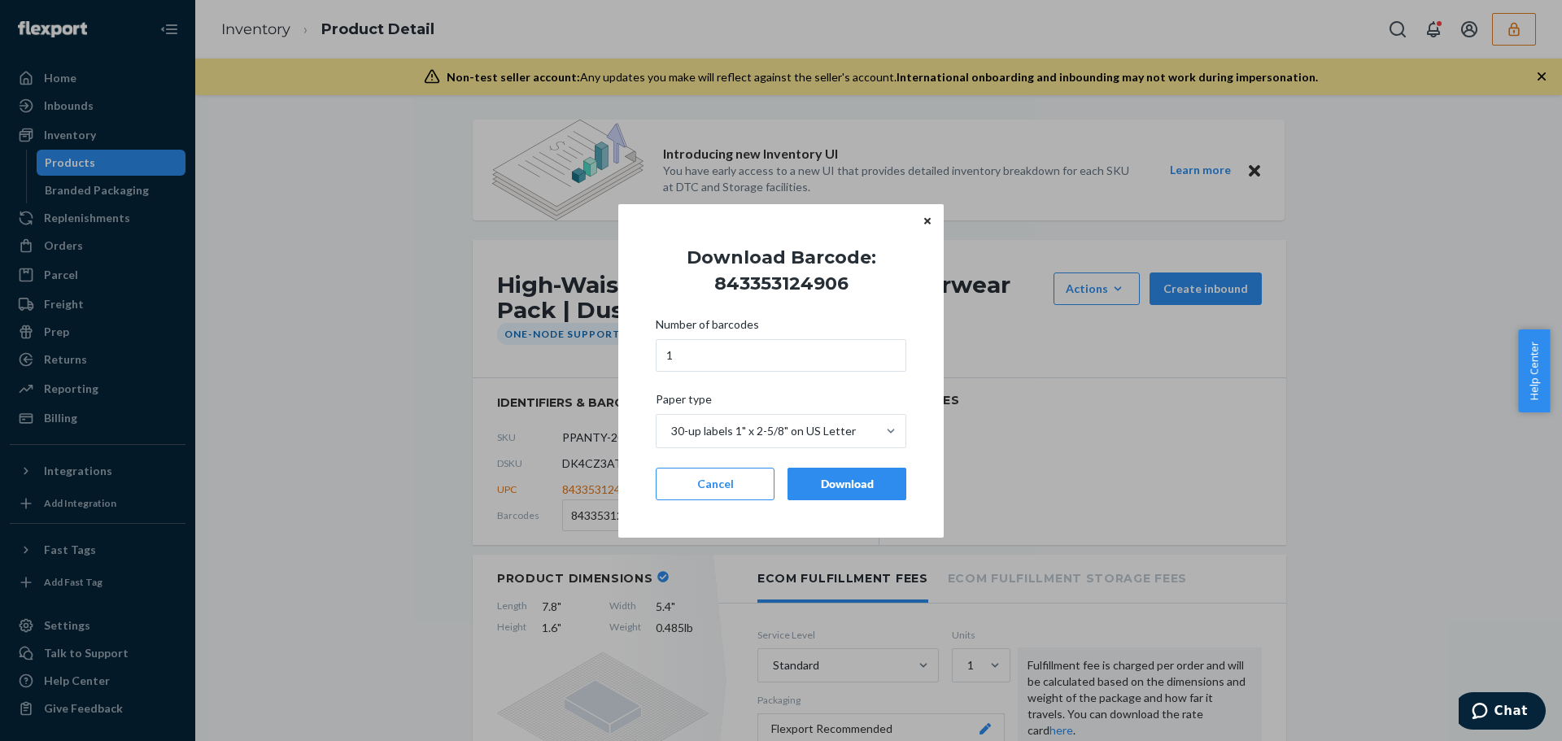
click at [837, 486] on div "Download" at bounding box center [846, 484] width 91 height 16
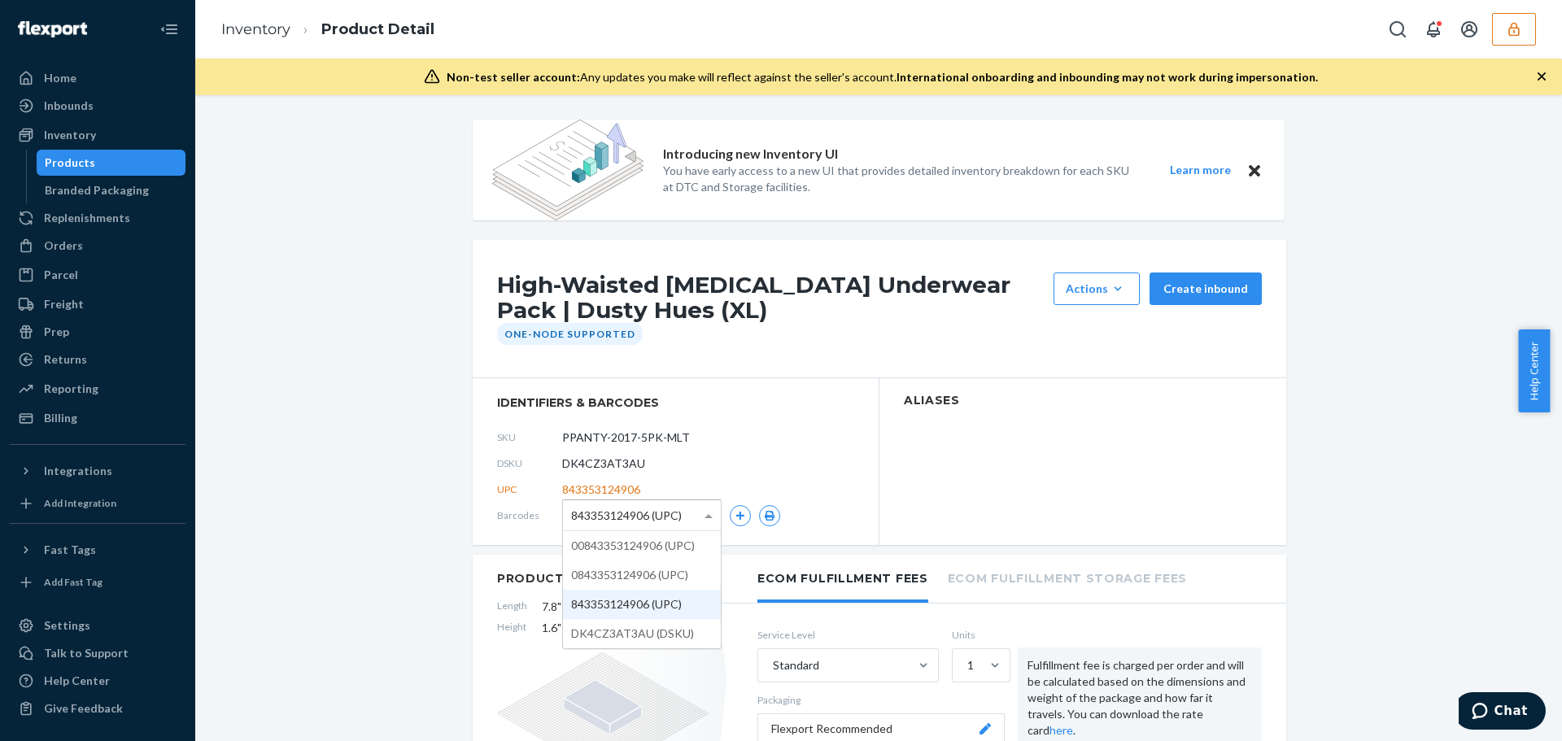
click at [617, 517] on span "843353124906 (UPC)" at bounding box center [626, 516] width 111 height 28
click at [765, 520] on icon "button" at bounding box center [770, 516] width 10 height 10
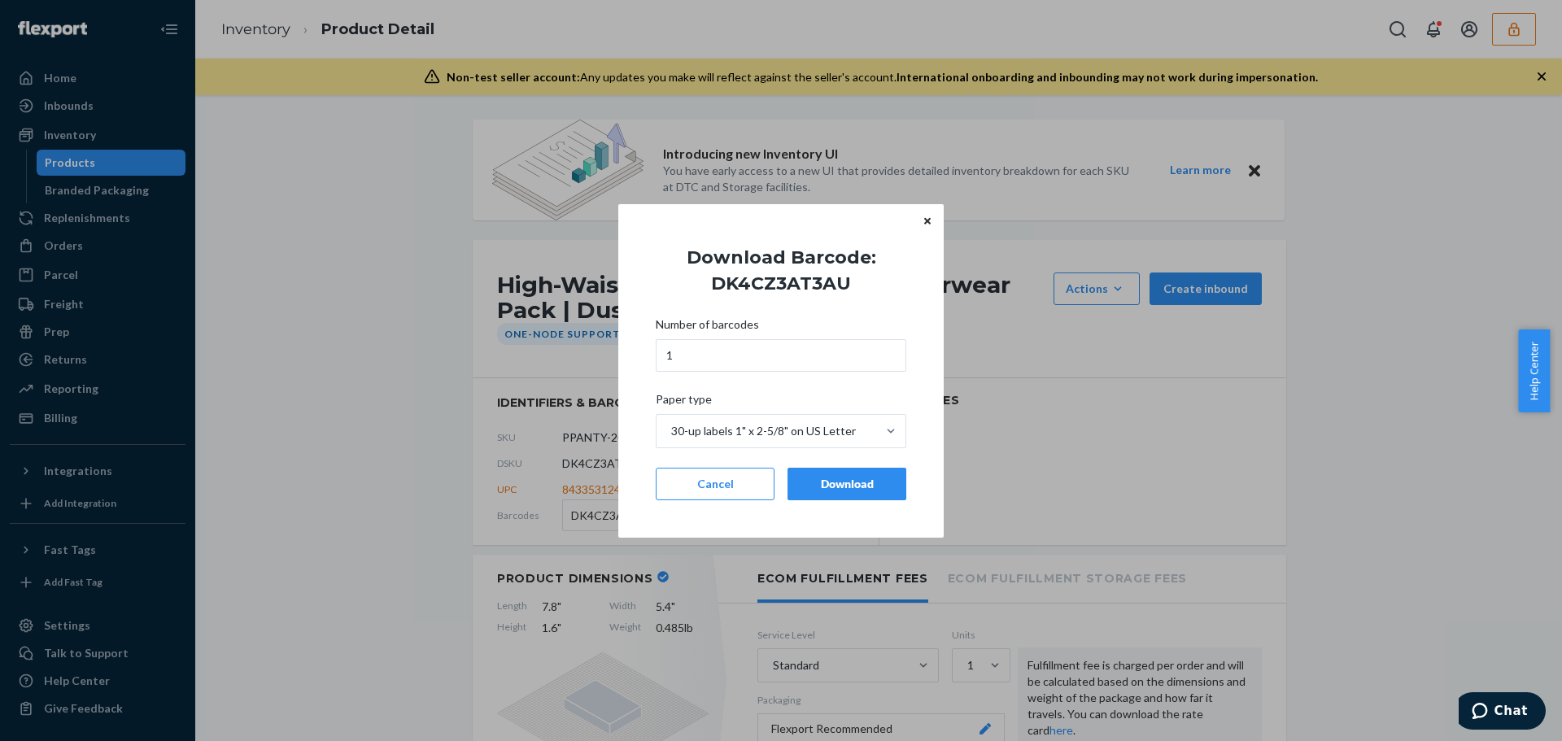
click at [849, 487] on div "Download" at bounding box center [846, 484] width 91 height 16
